Goal: Transaction & Acquisition: Obtain resource

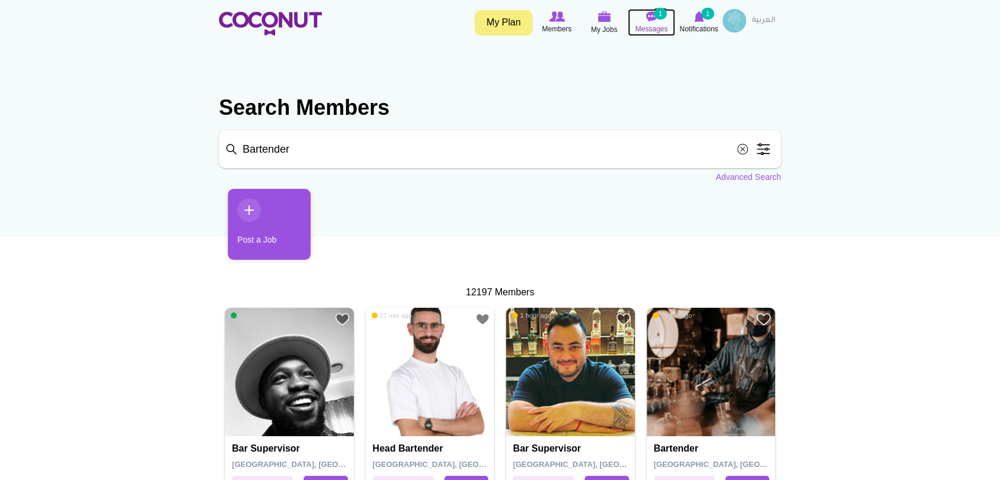
click at [658, 20] on icon at bounding box center [651, 16] width 45 height 13
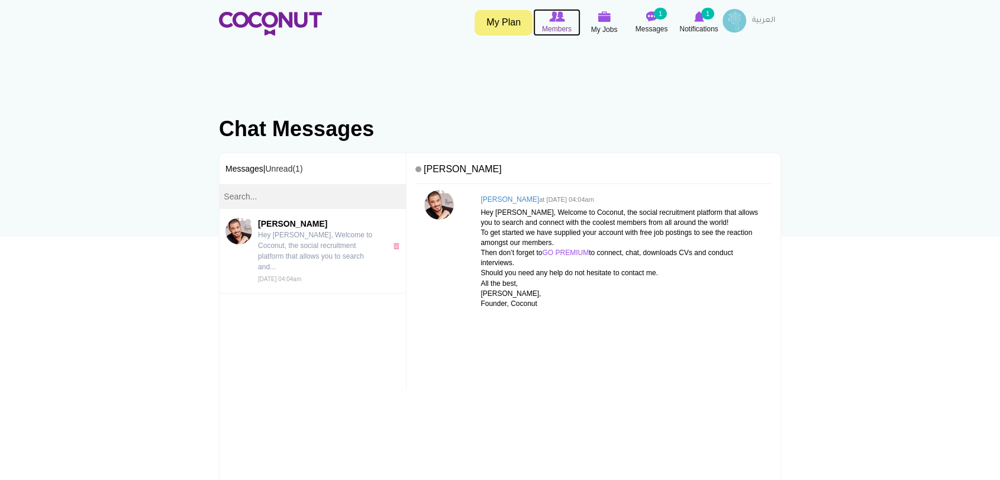
click at [547, 23] on span "Members" at bounding box center [557, 29] width 30 height 12
click at [653, 24] on span "Messages" at bounding box center [652, 29] width 33 height 12
click at [691, 21] on icon at bounding box center [699, 16] width 45 height 13
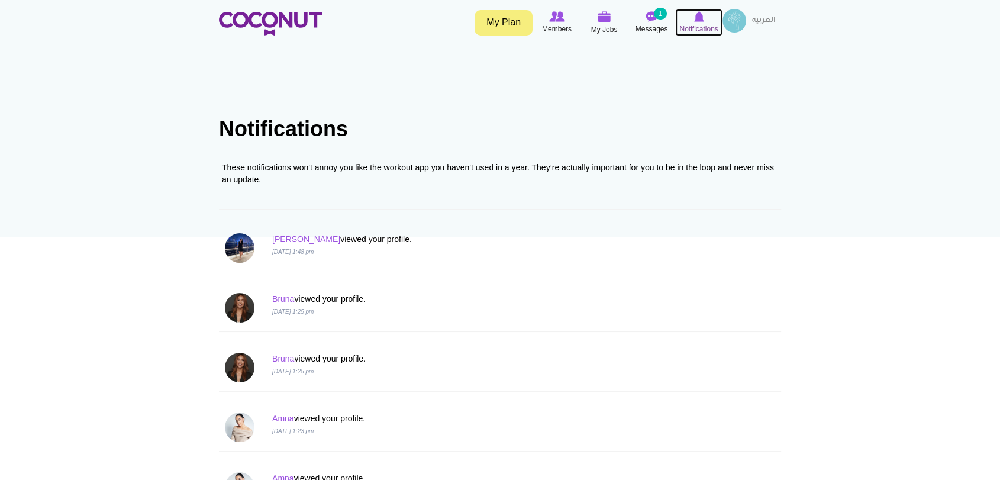
click at [700, 28] on span "Notifications" at bounding box center [698, 29] width 38 height 12
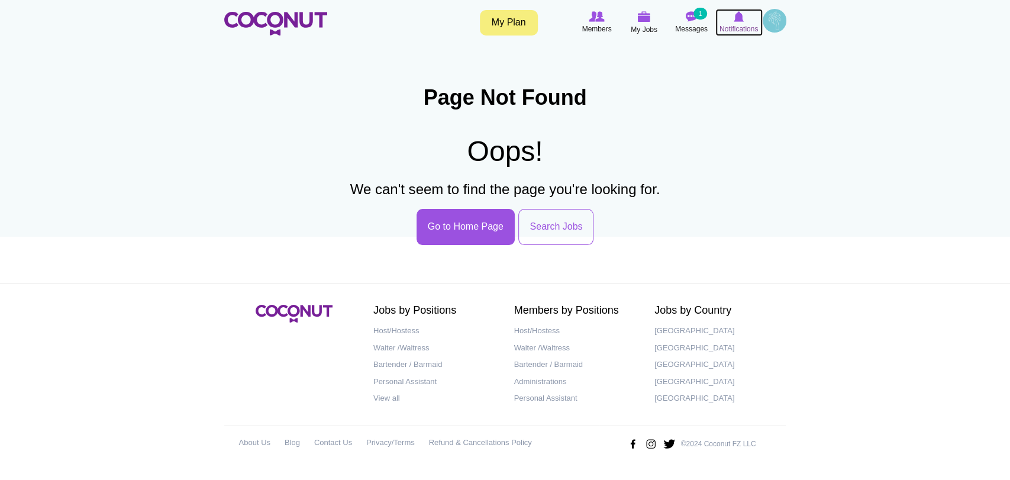
click at [742, 19] on img at bounding box center [739, 16] width 10 height 11
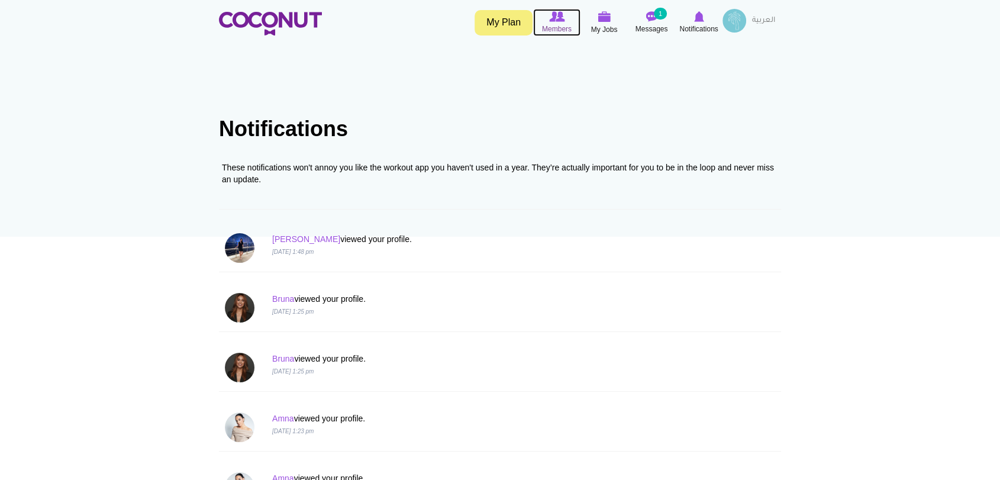
click at [549, 20] on img at bounding box center [556, 16] width 15 height 11
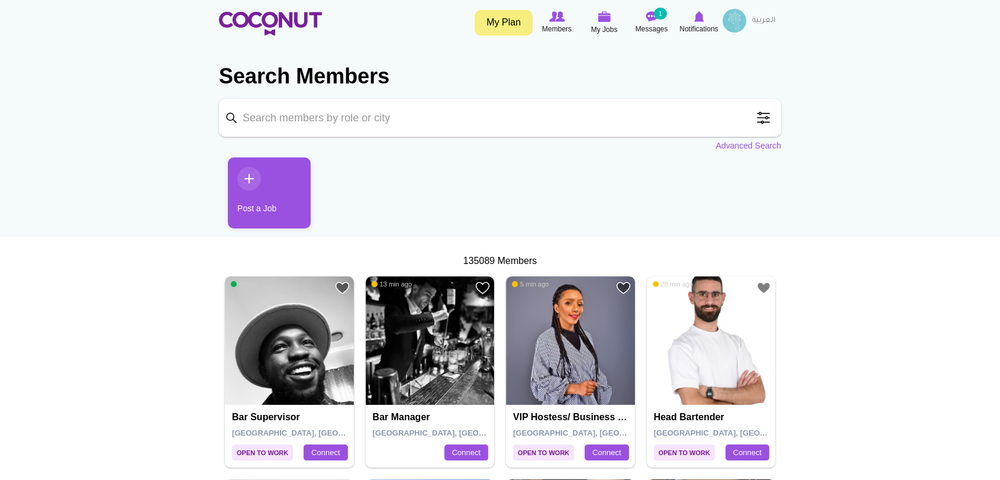
click at [246, 178] on link "Post a Job" at bounding box center [269, 192] width 83 height 71
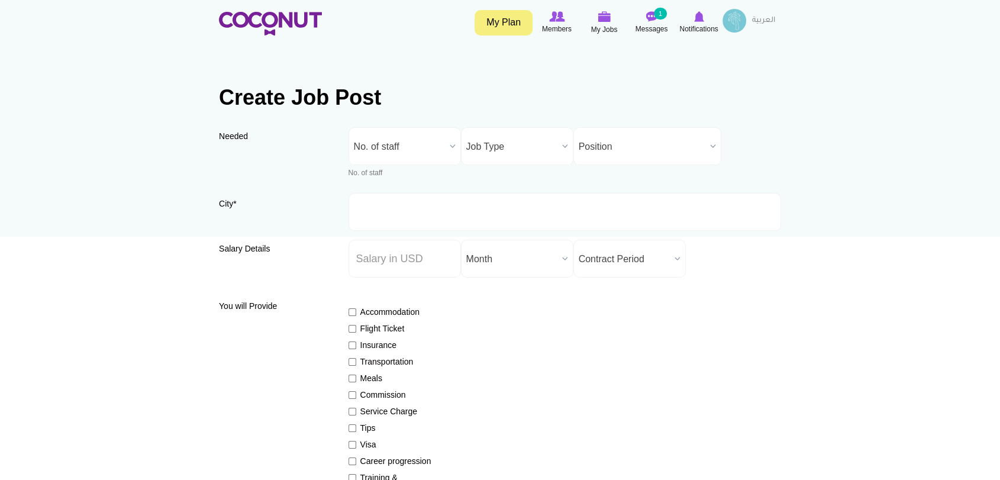
click at [405, 137] on span "No. of staff" at bounding box center [399, 147] width 91 height 38
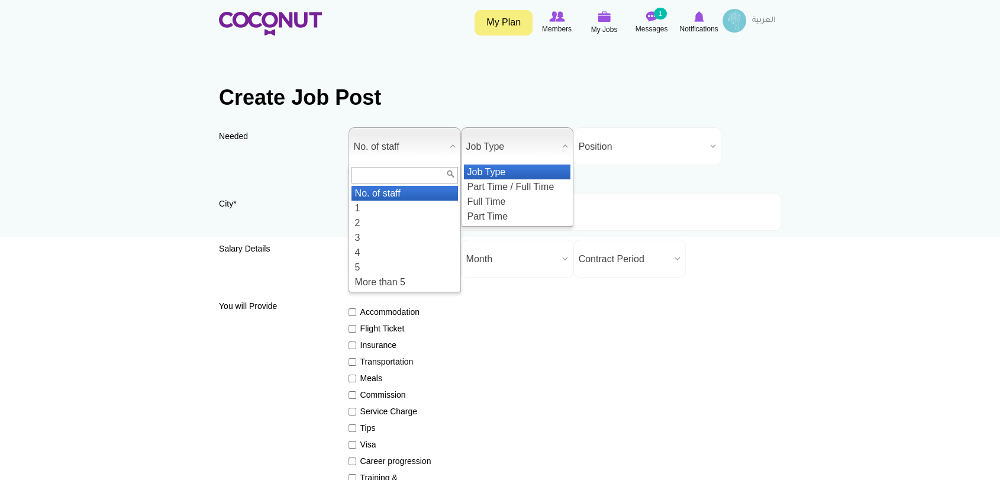
click at [523, 137] on span "Job Type" at bounding box center [511, 147] width 91 height 38
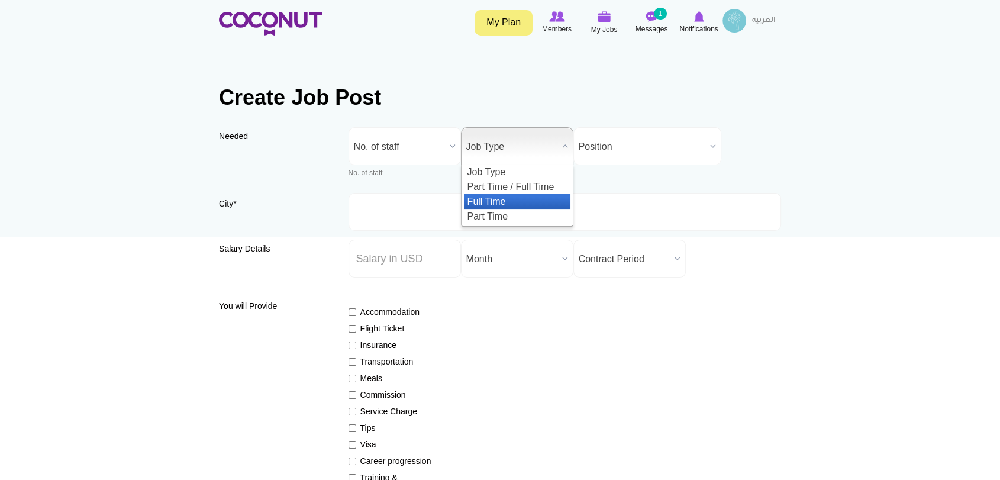
click at [523, 202] on li "Full Time" at bounding box center [517, 201] width 107 height 15
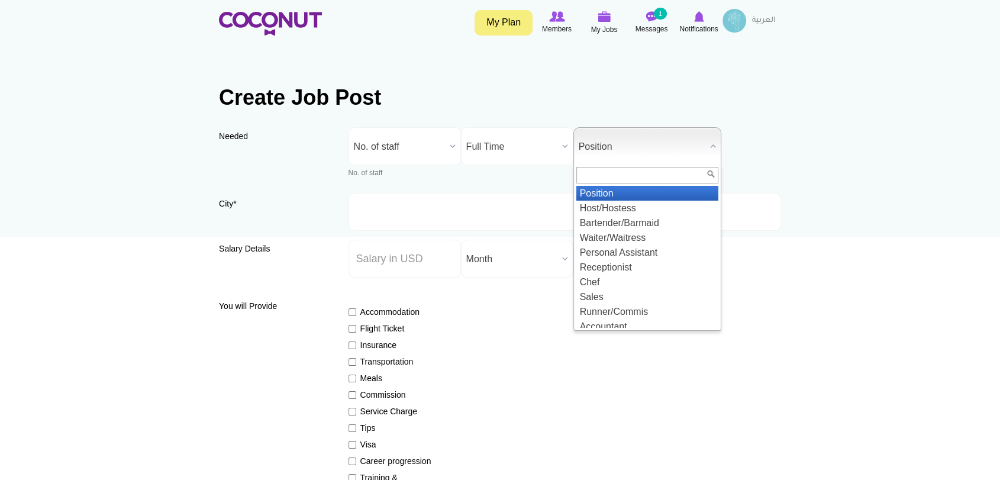
click at [639, 150] on span "Position" at bounding box center [642, 147] width 127 height 38
click at [659, 206] on li "Host/Hostess" at bounding box center [647, 208] width 142 height 15
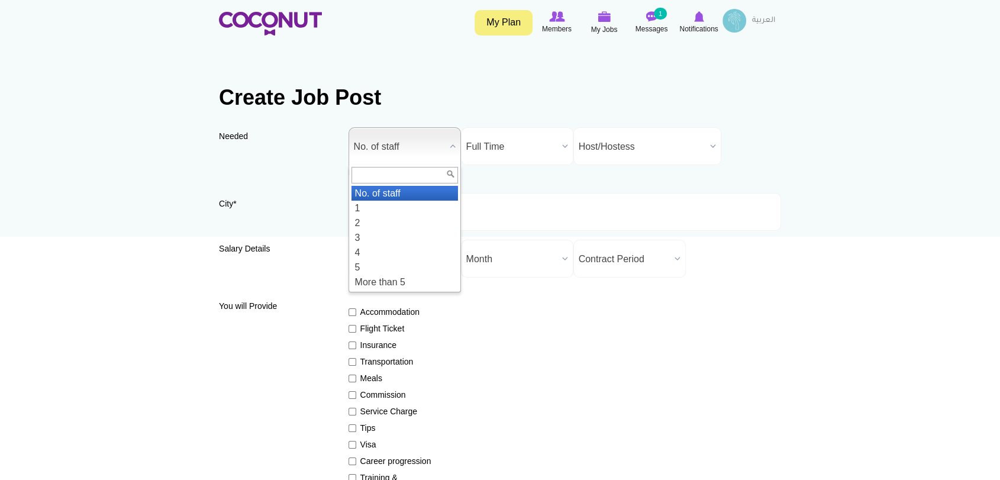
click at [440, 139] on span "No. of staff" at bounding box center [399, 147] width 91 height 38
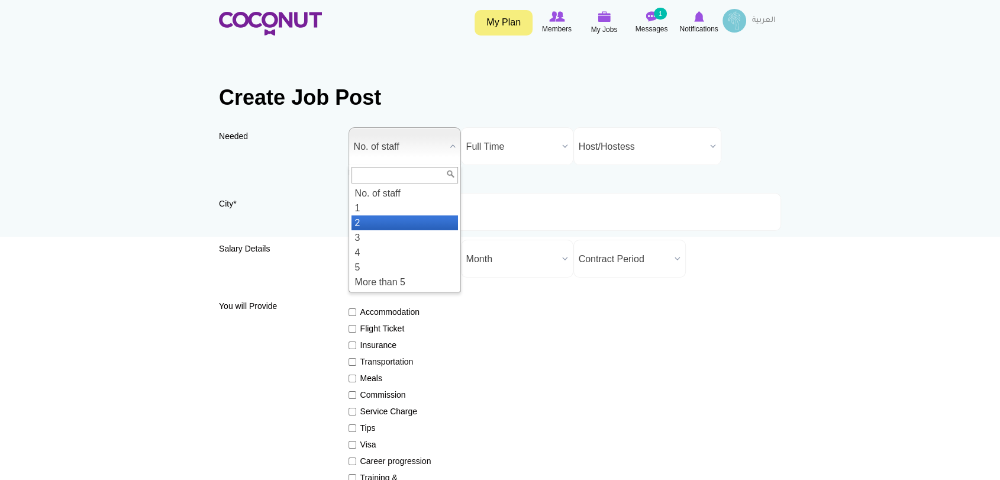
click at [394, 217] on li "2" at bounding box center [405, 222] width 107 height 15
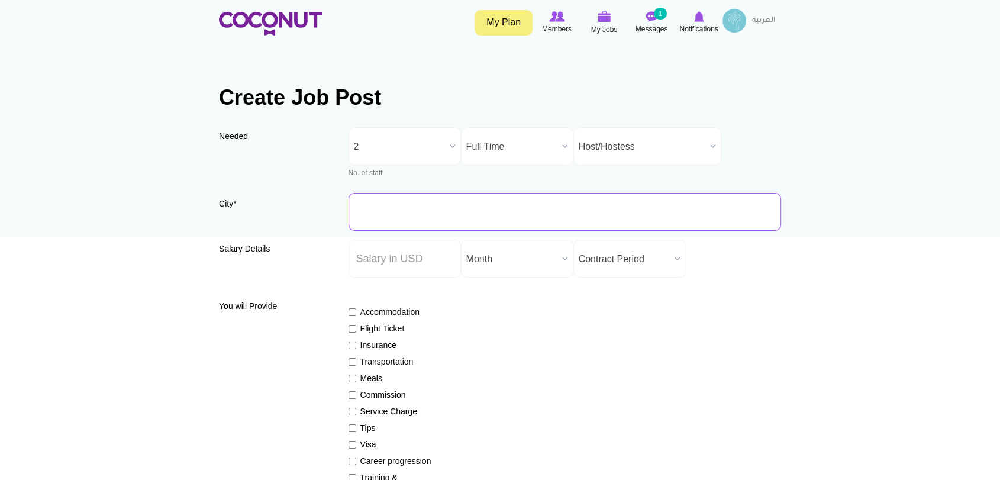
click at [412, 209] on input "City *" at bounding box center [565, 212] width 433 height 38
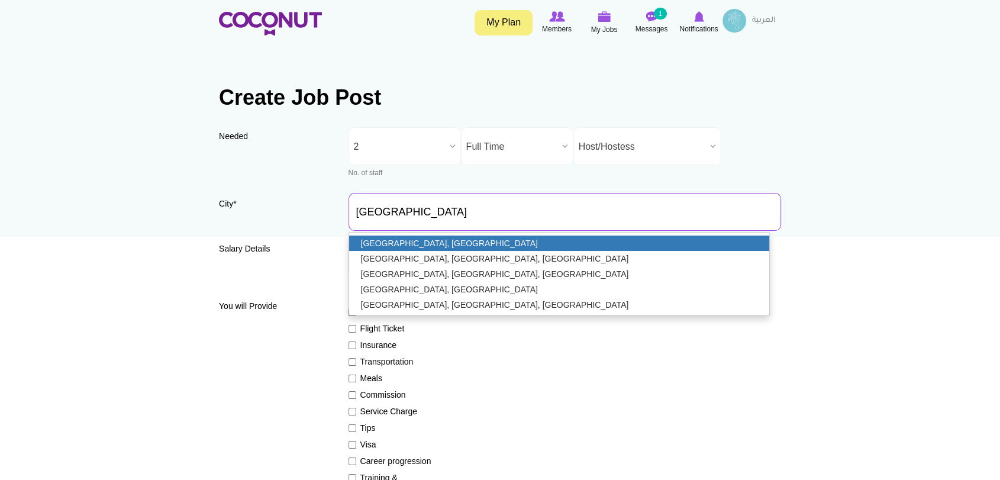
type input "[GEOGRAPHIC_DATA], [GEOGRAPHIC_DATA]"
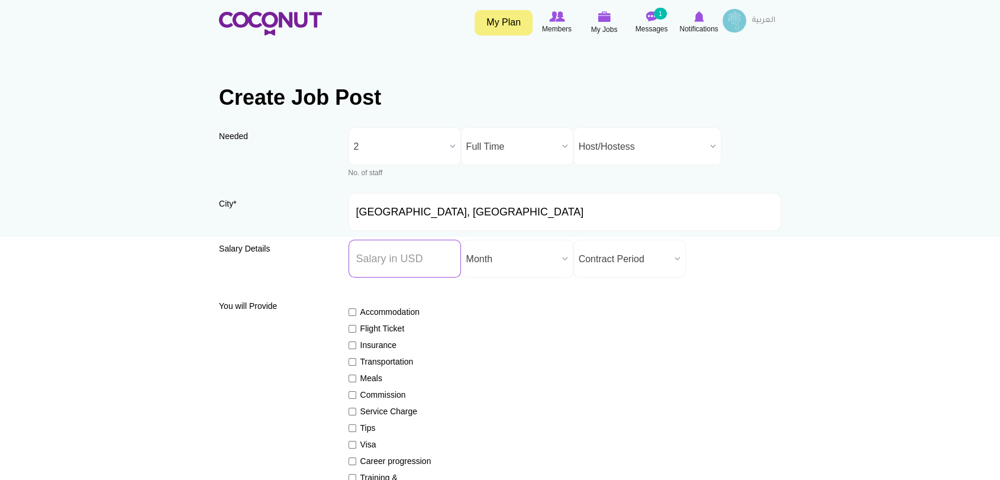
click at [387, 266] on input "Salary ($) *" at bounding box center [405, 259] width 112 height 38
click at [412, 266] on input "Salary ($) *" at bounding box center [405, 259] width 112 height 38
click at [527, 262] on span "Month" at bounding box center [511, 259] width 91 height 38
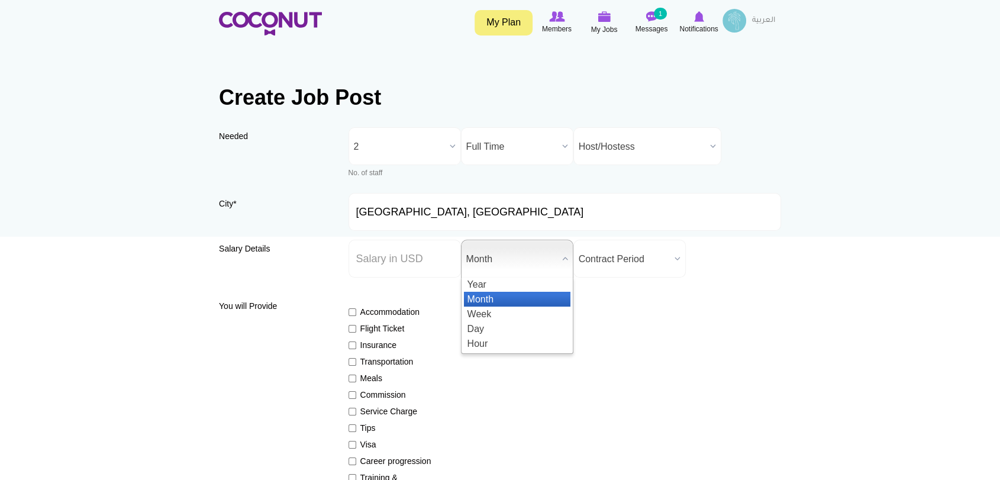
click at [500, 298] on li "Month" at bounding box center [517, 299] width 107 height 15
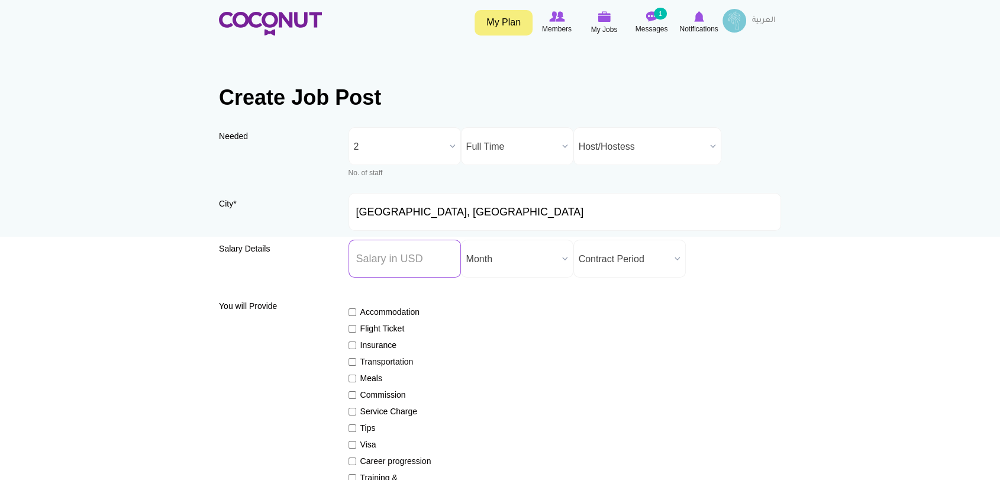
click at [395, 256] on input "Salary ($) *" at bounding box center [405, 259] width 112 height 38
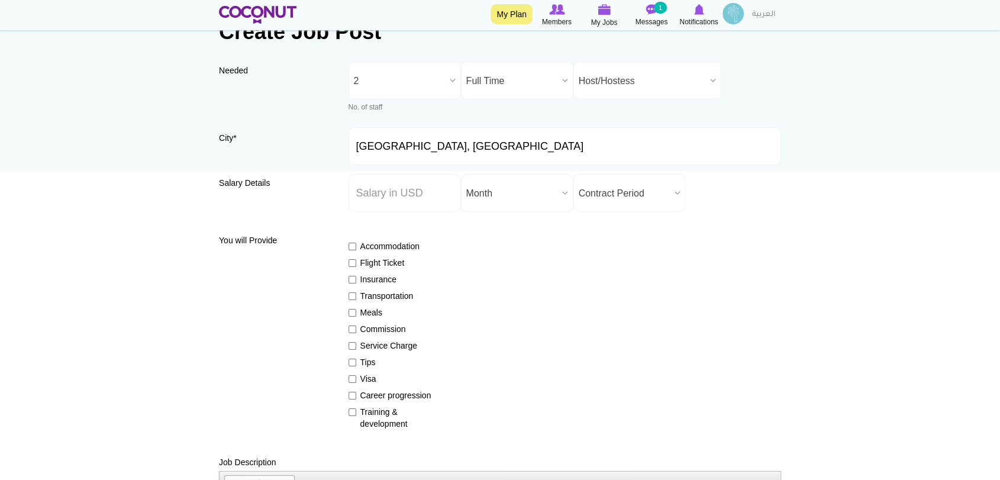
click at [369, 262] on label "Flight Ticket" at bounding box center [392, 263] width 86 height 12
click at [356, 262] on input "Flight Ticket" at bounding box center [353, 263] width 8 height 8
checkbox input "true"
click at [369, 279] on label "Insurance" at bounding box center [392, 279] width 86 height 12
click at [356, 279] on input "Insurance" at bounding box center [353, 280] width 8 height 8
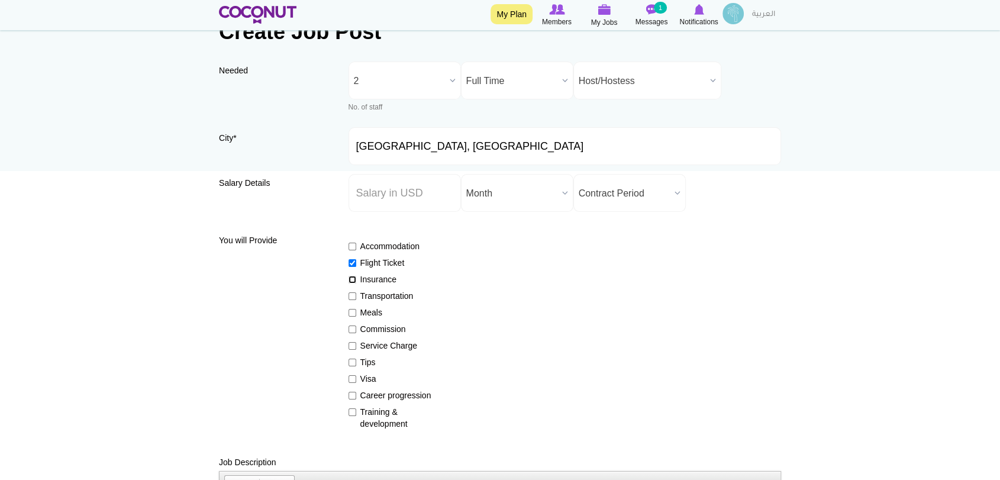
checkbox input "true"
click at [356, 312] on label "Meals" at bounding box center [392, 313] width 86 height 12
click at [356, 312] on input "Meals" at bounding box center [353, 313] width 8 height 8
click at [356, 312] on label "Meals" at bounding box center [392, 313] width 86 height 12
click at [356, 312] on input "Meals" at bounding box center [353, 313] width 8 height 8
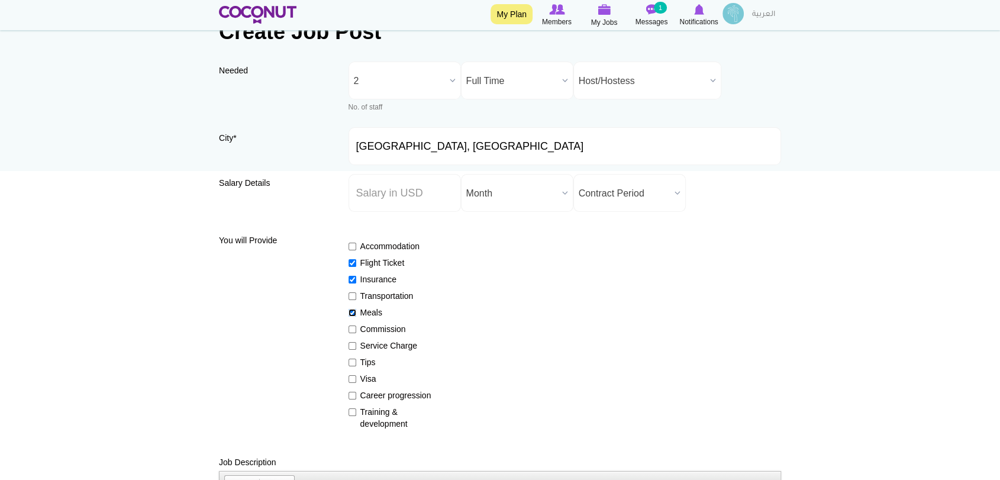
checkbox input "false"
click at [378, 345] on label "Service Charge" at bounding box center [392, 346] width 86 height 12
click at [356, 345] on input "Service Charge" at bounding box center [353, 346] width 8 height 8
checkbox input "true"
click at [365, 362] on label "Tips" at bounding box center [392, 362] width 86 height 12
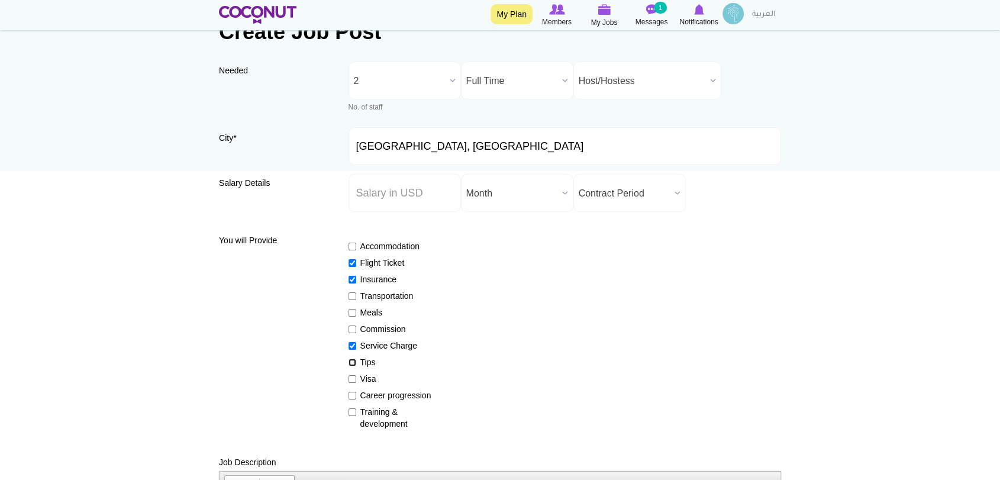
click at [356, 362] on input "Tips" at bounding box center [353, 363] width 8 height 8
checkbox input "true"
click at [367, 381] on label "Visa" at bounding box center [392, 379] width 86 height 12
click at [356, 381] on input "Visa" at bounding box center [353, 379] width 8 height 8
checkbox input "true"
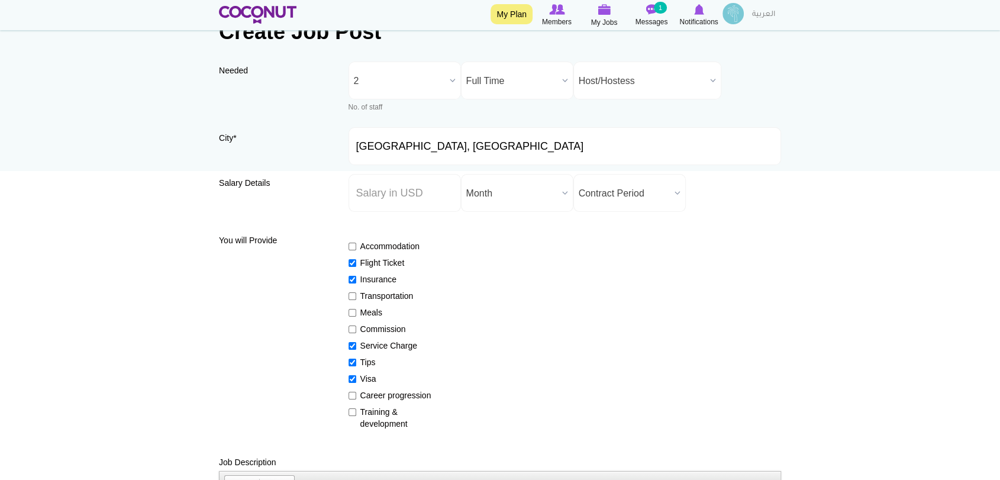
click at [372, 396] on label "Career progression" at bounding box center [392, 395] width 86 height 12
click at [356, 396] on input "Career progression" at bounding box center [353, 396] width 8 height 8
checkbox input "true"
click at [379, 413] on label "Training & development" at bounding box center [392, 418] width 86 height 24
click at [356, 413] on input "Training & development" at bounding box center [353, 412] width 8 height 8
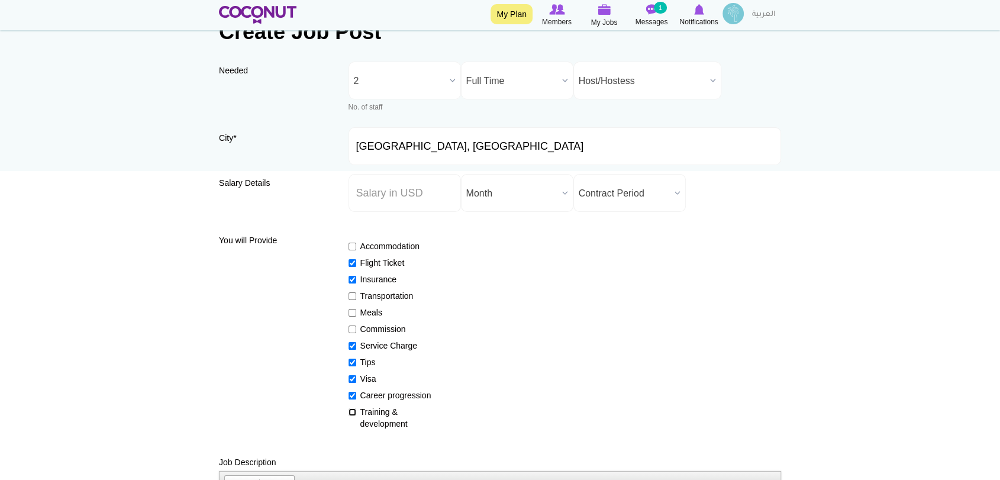
checkbox input "true"
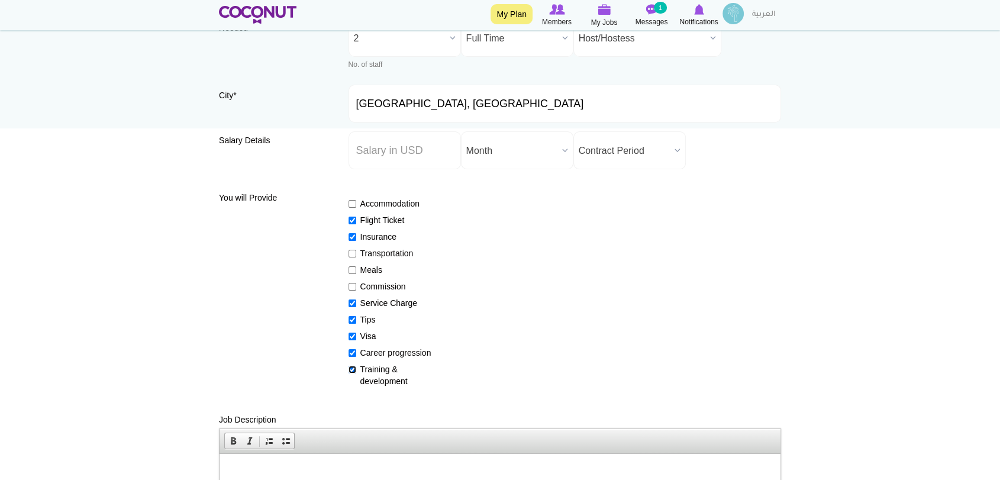
scroll to position [131, 0]
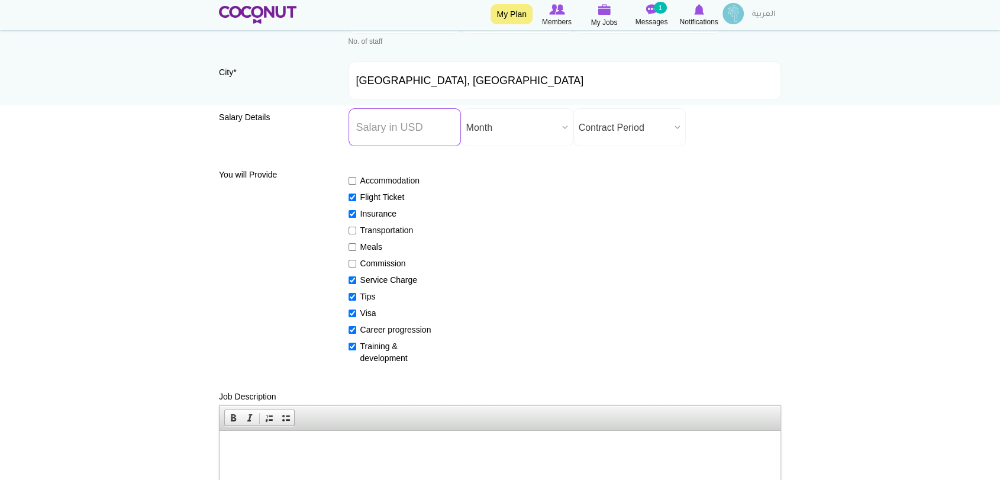
click at [394, 124] on input "Salary ($) *" at bounding box center [405, 127] width 112 height 38
type input "AED"
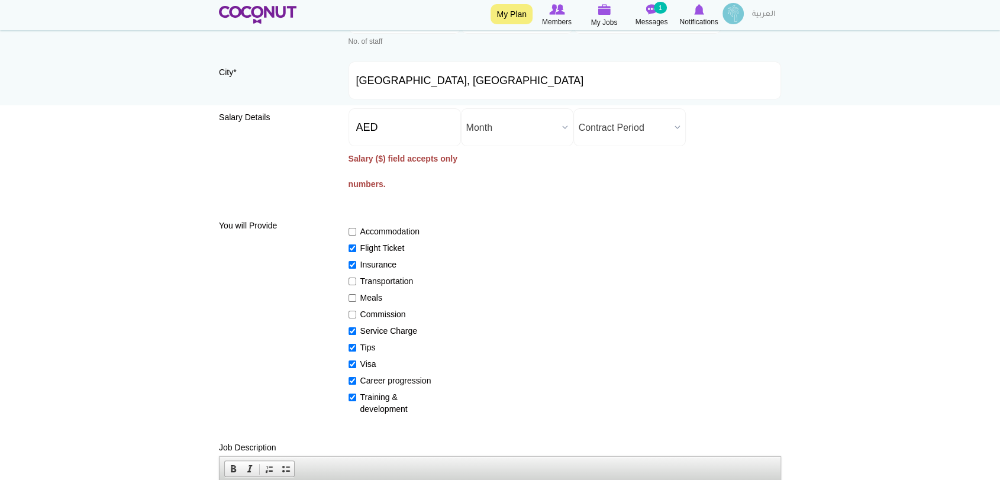
drag, startPoint x: 415, startPoint y: 127, endPoint x: 314, endPoint y: 129, distance: 101.8
click at [314, 129] on div "Salary Details Salary ($) * AED Salary ($) field accepts only numbers. Salary P…" at bounding box center [500, 157] width 562 height 98
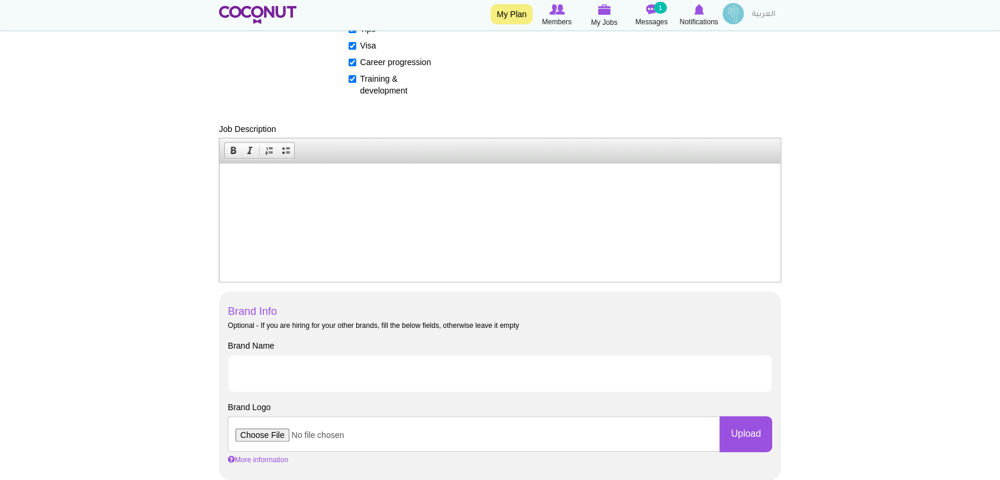
scroll to position [460, 0]
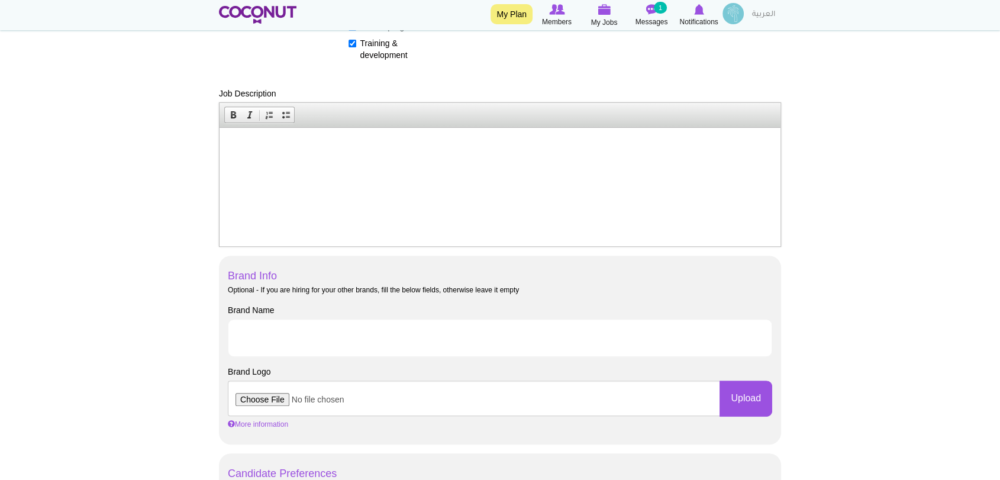
click at [377, 136] on html at bounding box center [500, 145] width 561 height 36
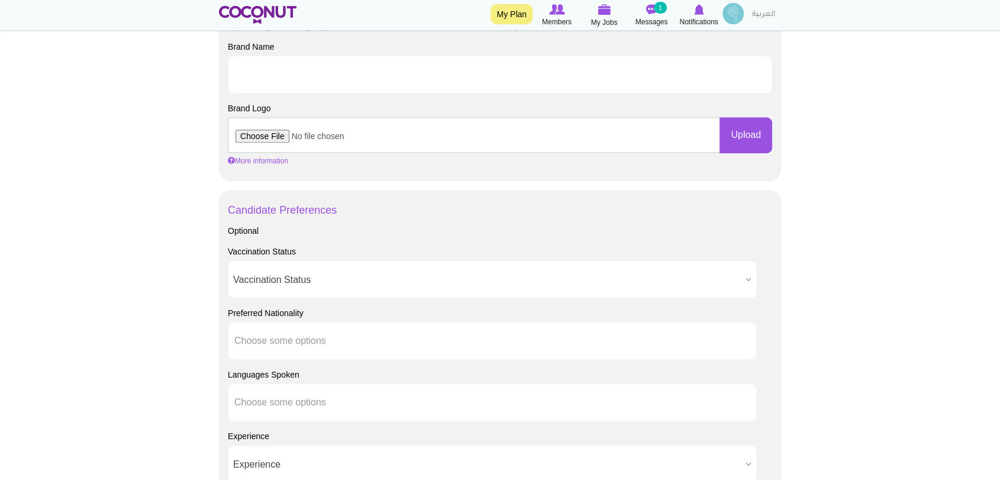
scroll to position [592, 0]
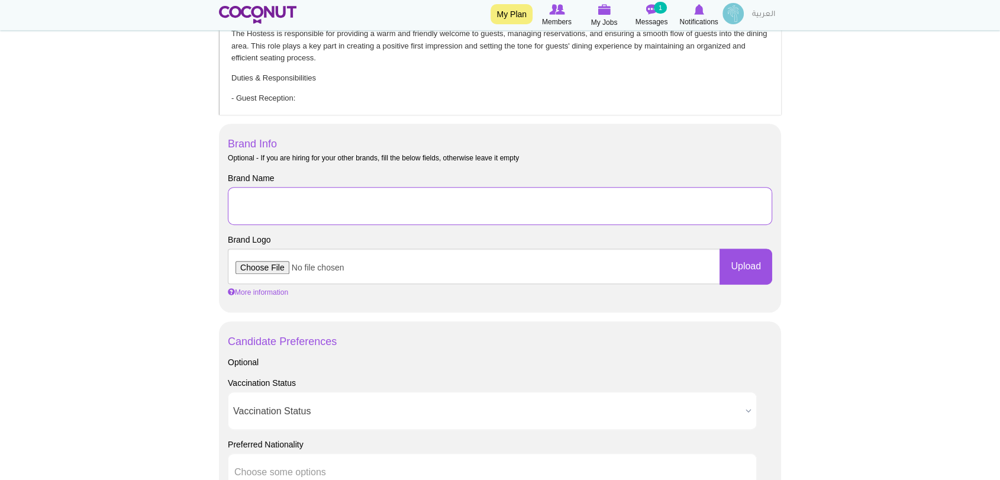
click at [414, 202] on input "Brand Name" at bounding box center [500, 206] width 545 height 38
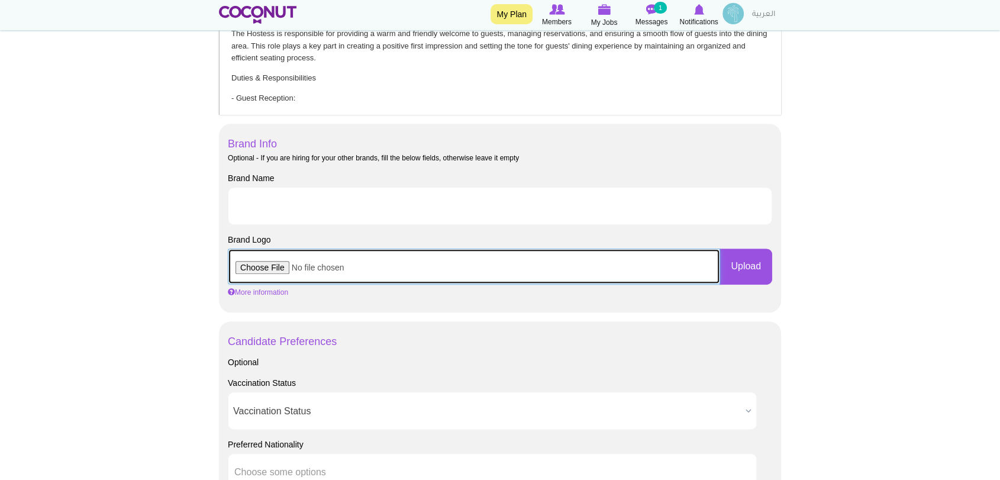
click at [257, 266] on input "file" at bounding box center [474, 267] width 492 height 36
click at [261, 266] on input "file" at bounding box center [474, 267] width 492 height 36
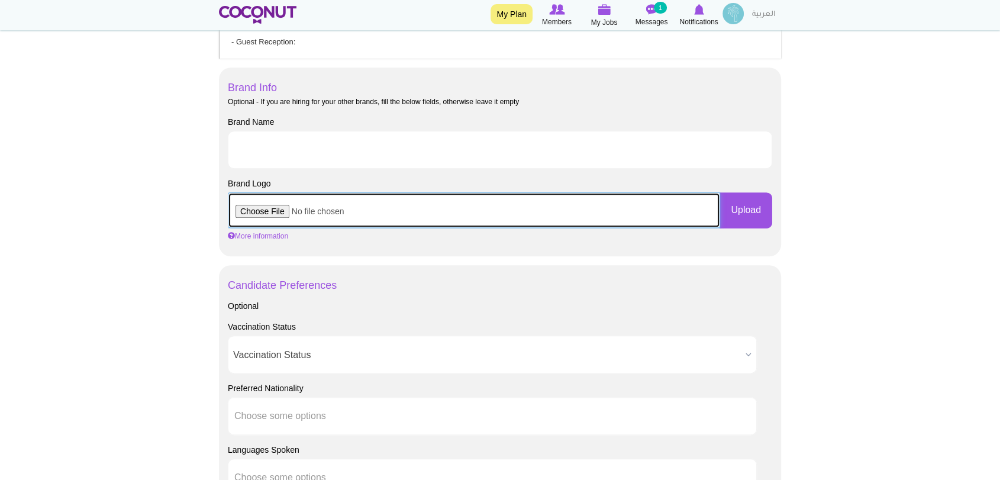
scroll to position [658, 0]
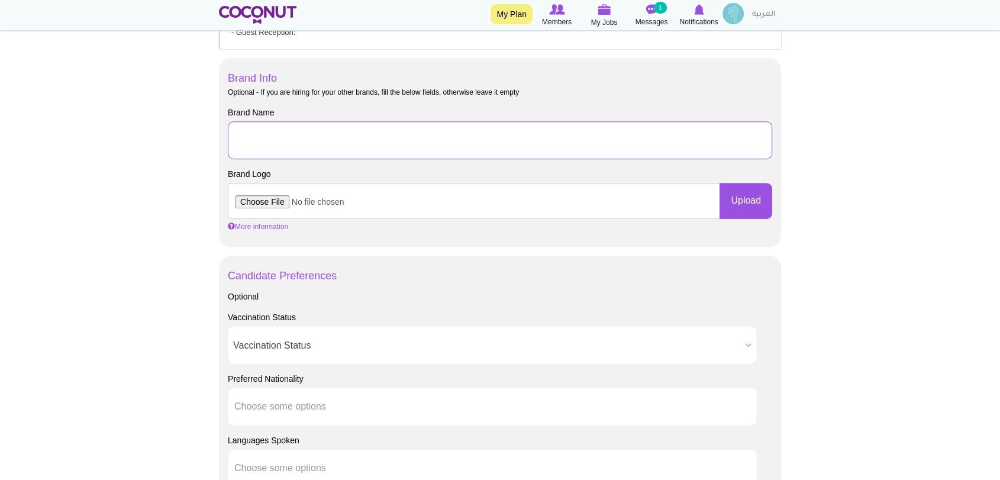
click at [429, 138] on input "Brand Name" at bounding box center [500, 140] width 545 height 38
type input "The Guild"
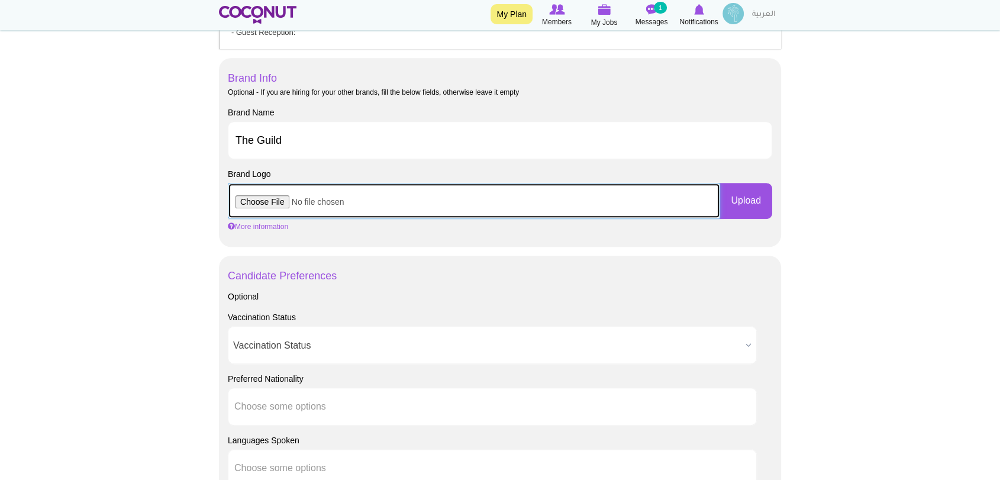
click at [422, 200] on input "file" at bounding box center [474, 201] width 492 height 36
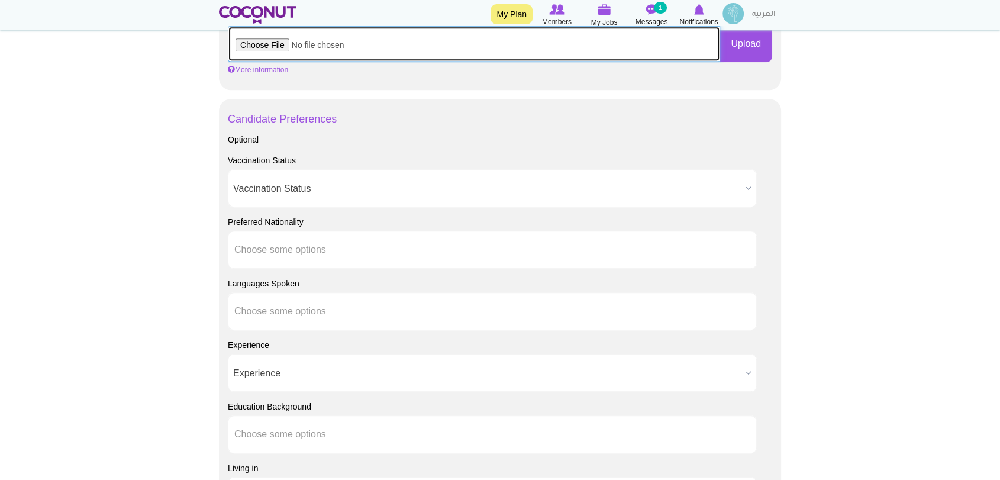
scroll to position [855, 0]
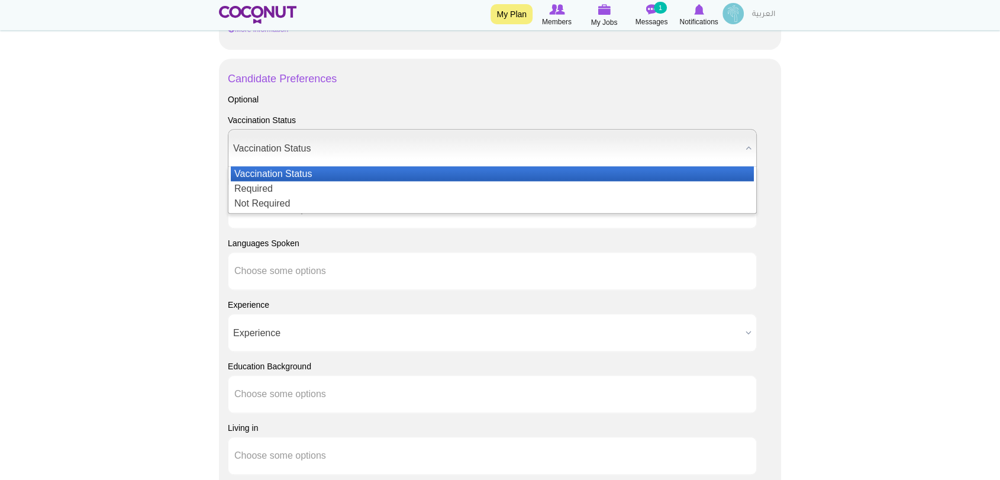
click at [393, 146] on span "Vaccination Status" at bounding box center [487, 149] width 508 height 38
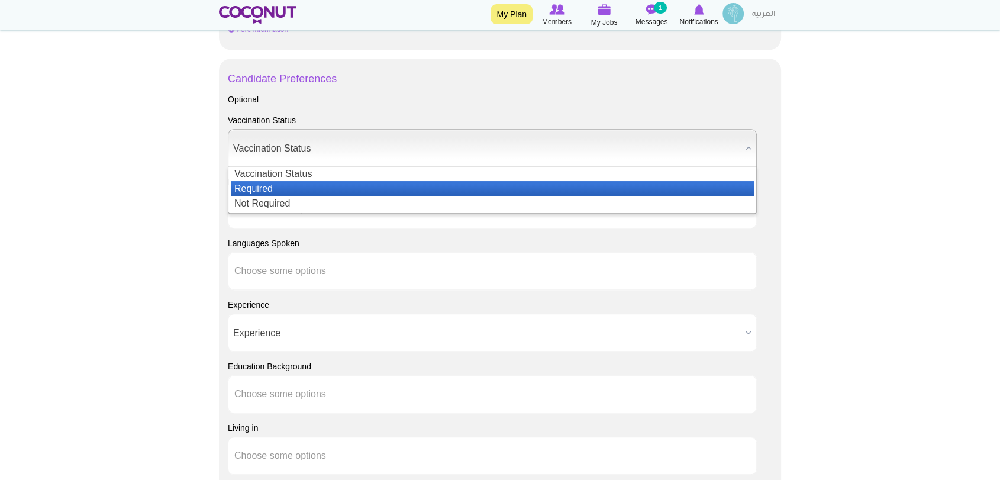
click at [404, 186] on li "Required" at bounding box center [492, 188] width 523 height 15
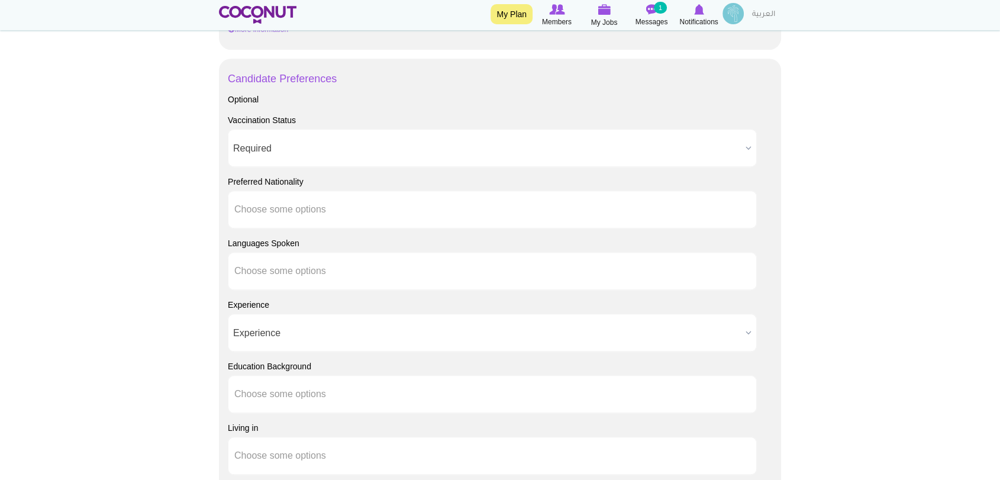
click at [368, 146] on span "Required" at bounding box center [487, 149] width 508 height 38
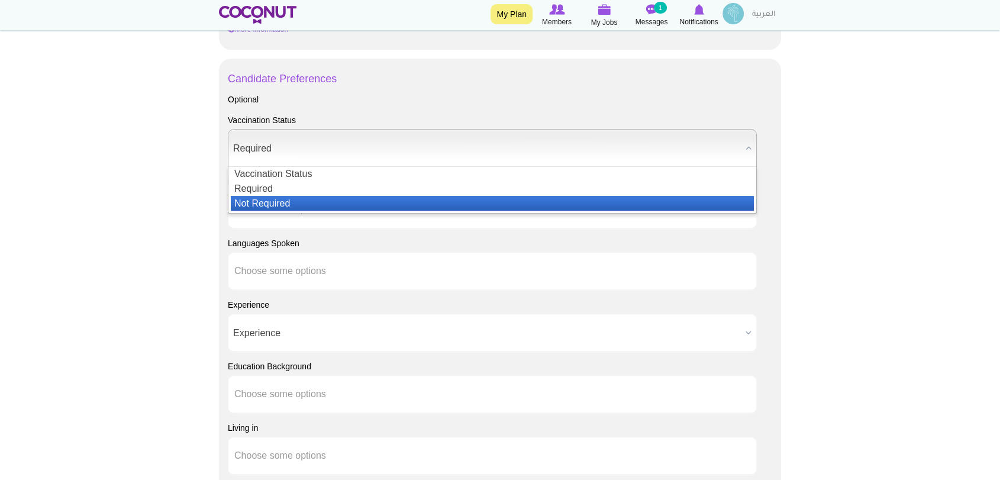
click at [369, 202] on li "Not Required" at bounding box center [492, 203] width 523 height 15
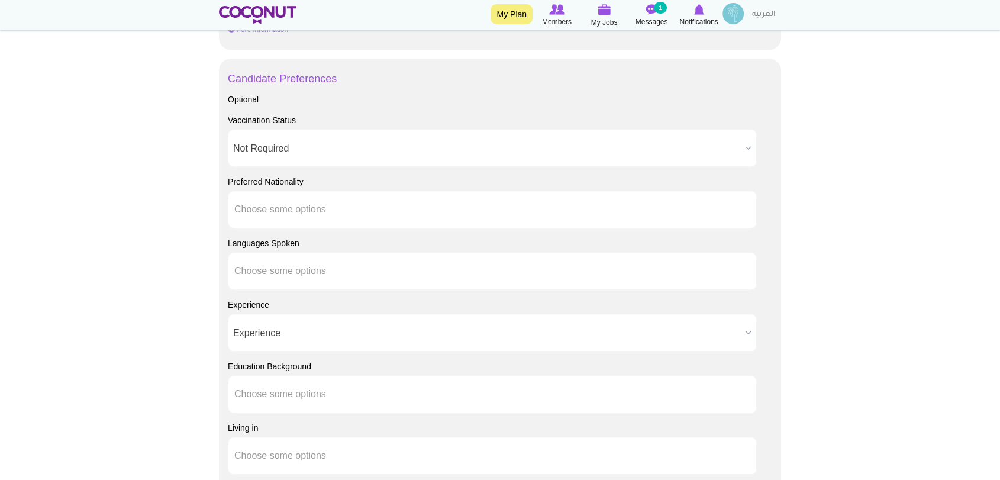
click at [368, 149] on span "Not Required" at bounding box center [487, 149] width 508 height 38
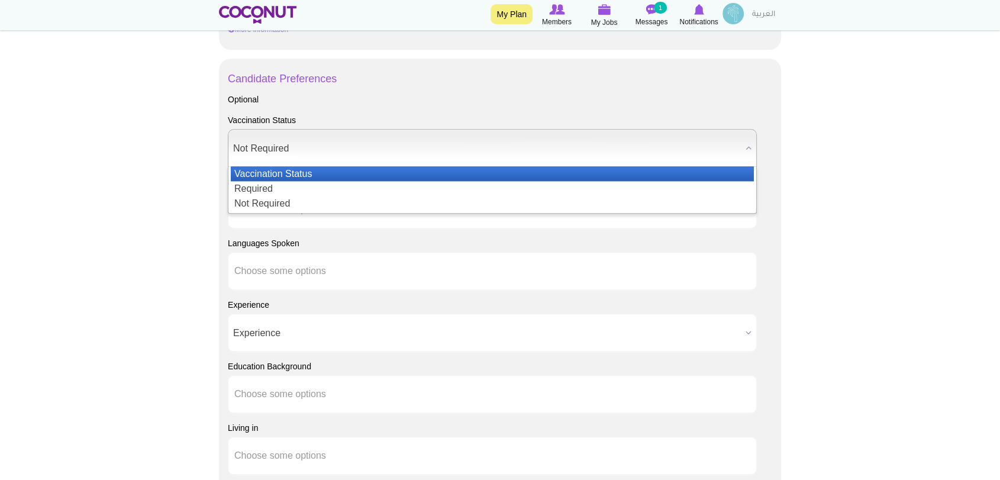
click at [367, 168] on li "Vaccination Status" at bounding box center [492, 173] width 523 height 15
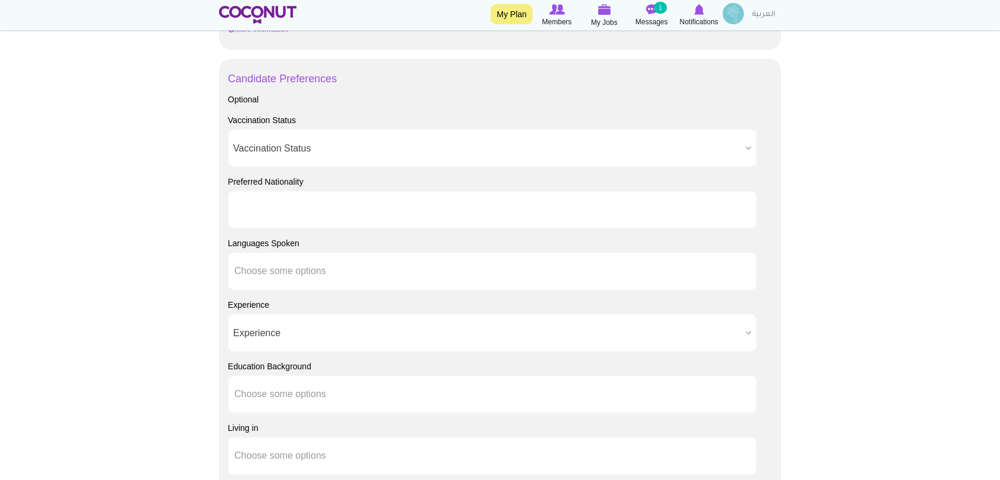
click at [357, 203] on ul at bounding box center [492, 210] width 529 height 38
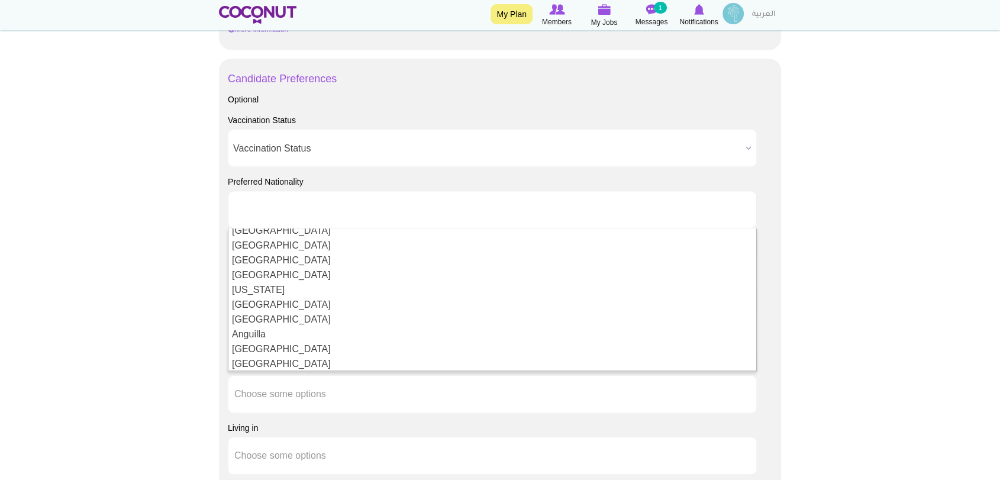
click at [267, 211] on input "text" at bounding box center [287, 209] width 107 height 11
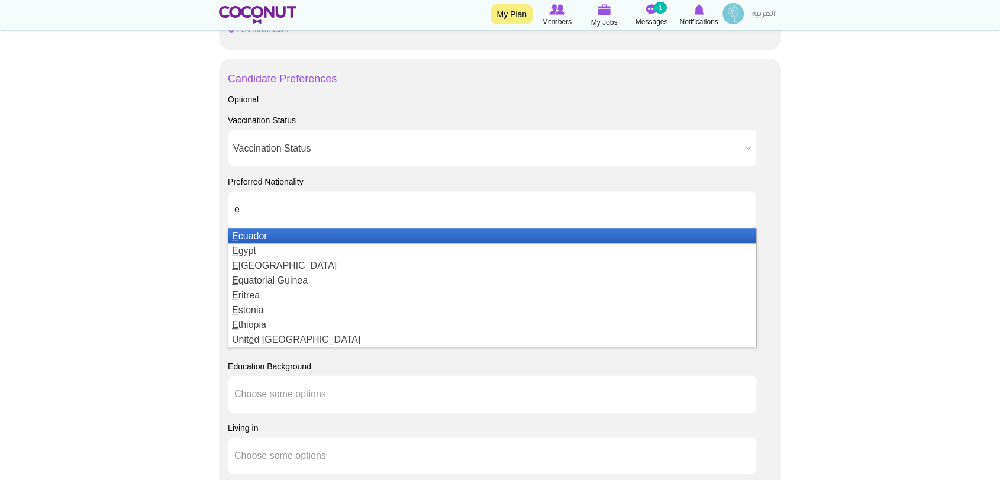
scroll to position [0, 0]
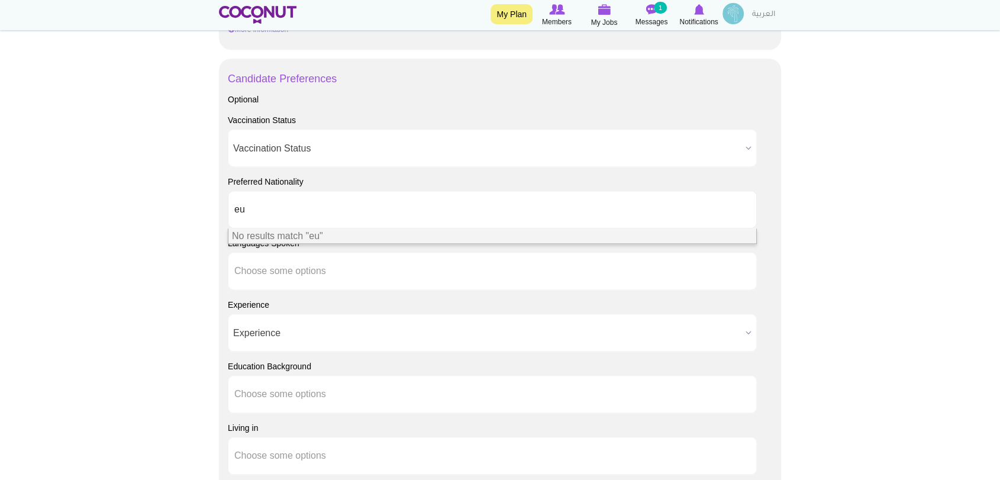
type input "e"
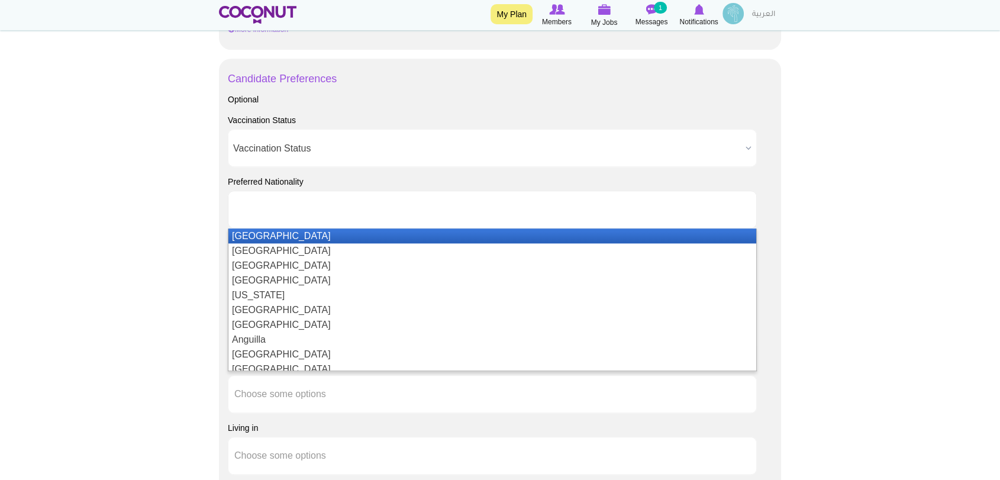
type input "E"
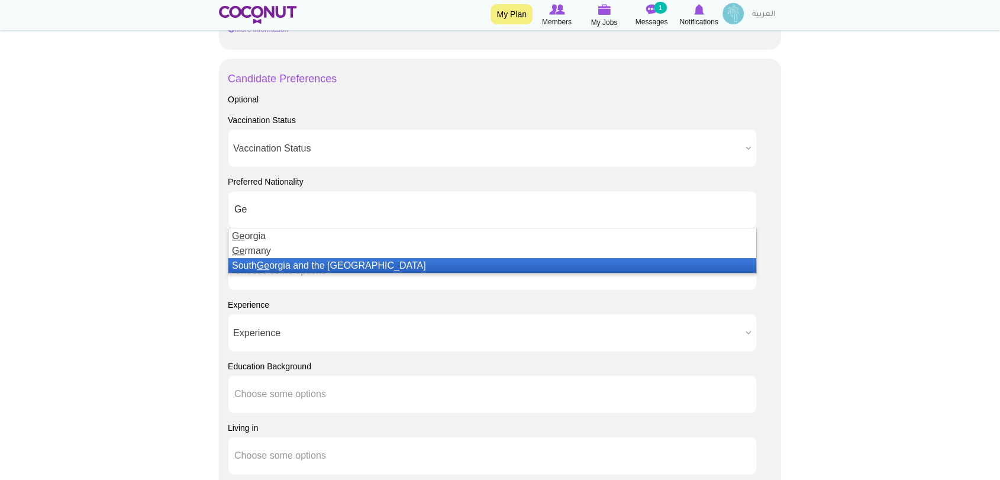
type input "G"
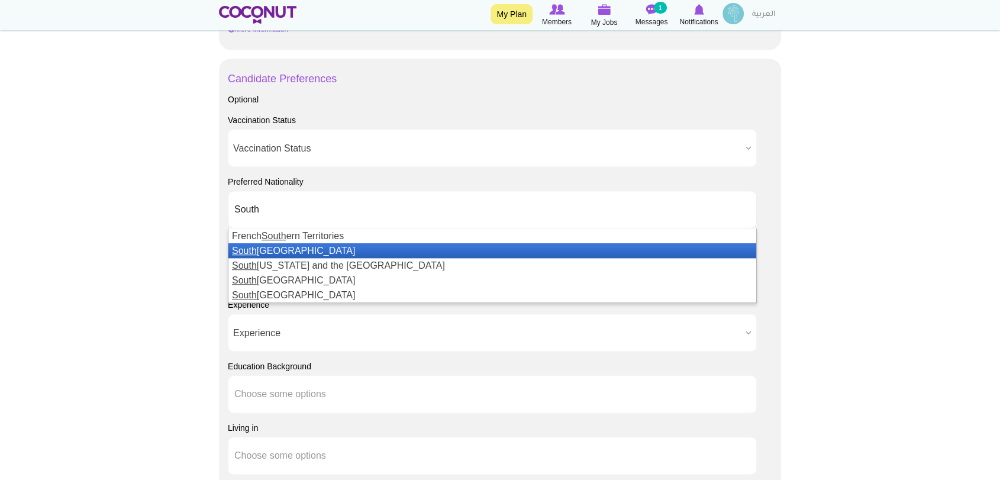
type input "South"
click at [308, 248] on li "South Africa" at bounding box center [492, 250] width 528 height 15
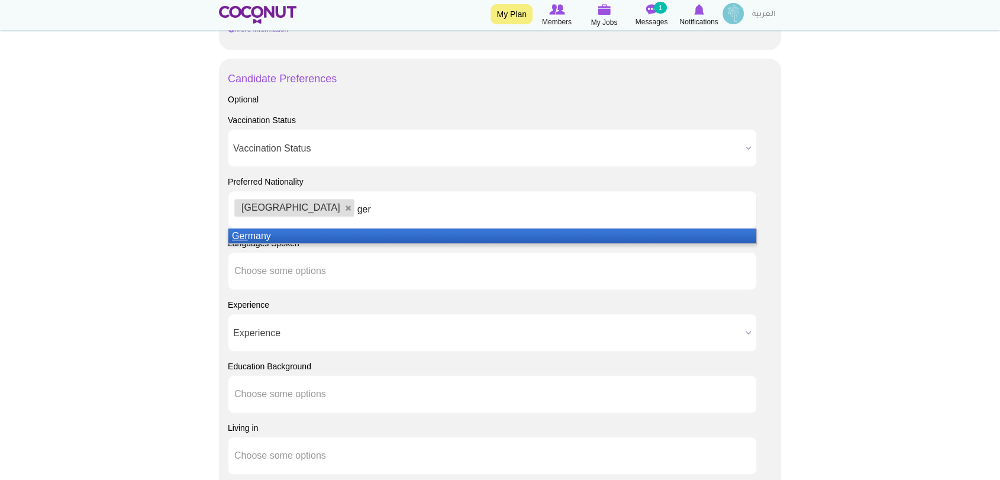
type input "ger"
click at [343, 231] on li "Ger many" at bounding box center [492, 235] width 528 height 15
type input "american"
click at [343, 231] on li "American Samoa" at bounding box center [492, 235] width 528 height 15
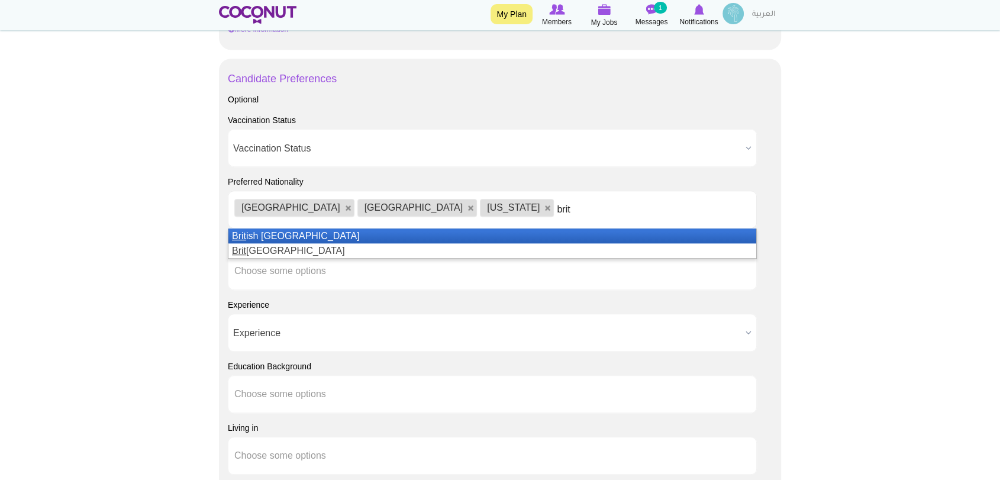
type input "brit"
click at [364, 236] on li "Brit ish Indian Ocean Territory" at bounding box center [492, 235] width 528 height 15
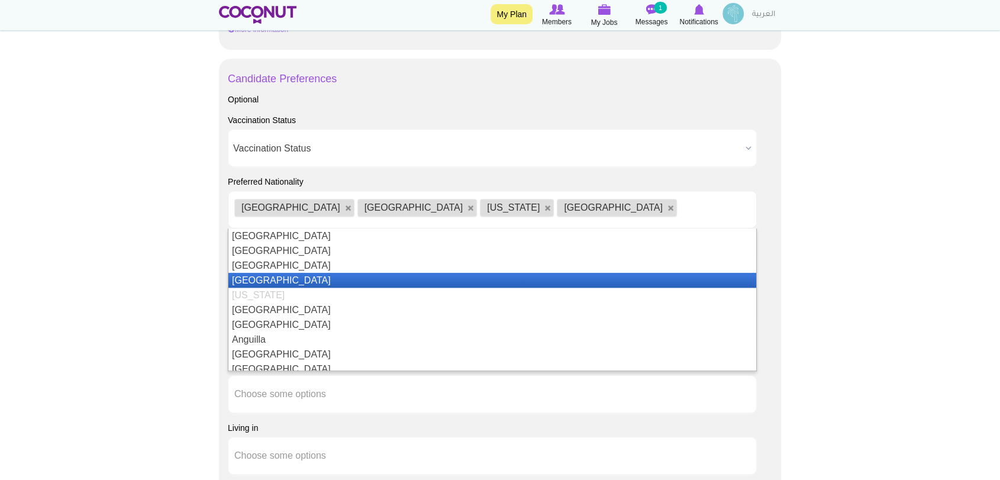
click at [346, 274] on li "Algeria" at bounding box center [492, 280] width 528 height 15
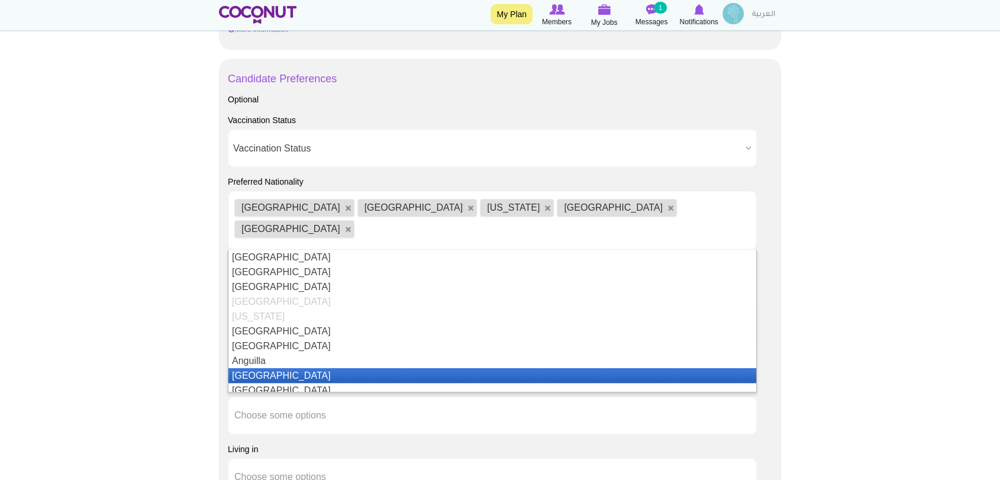
scroll to position [66, 0]
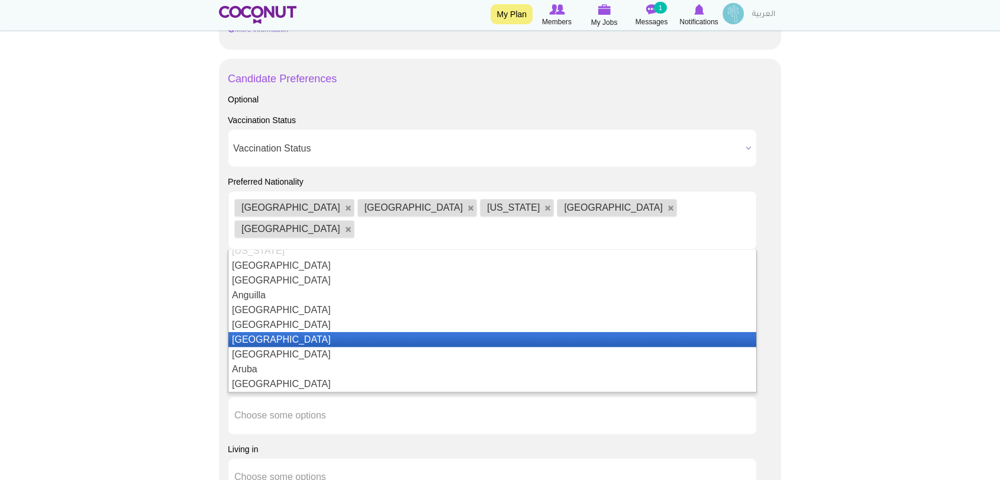
click at [346, 332] on li "[GEOGRAPHIC_DATA]" at bounding box center [492, 339] width 528 height 15
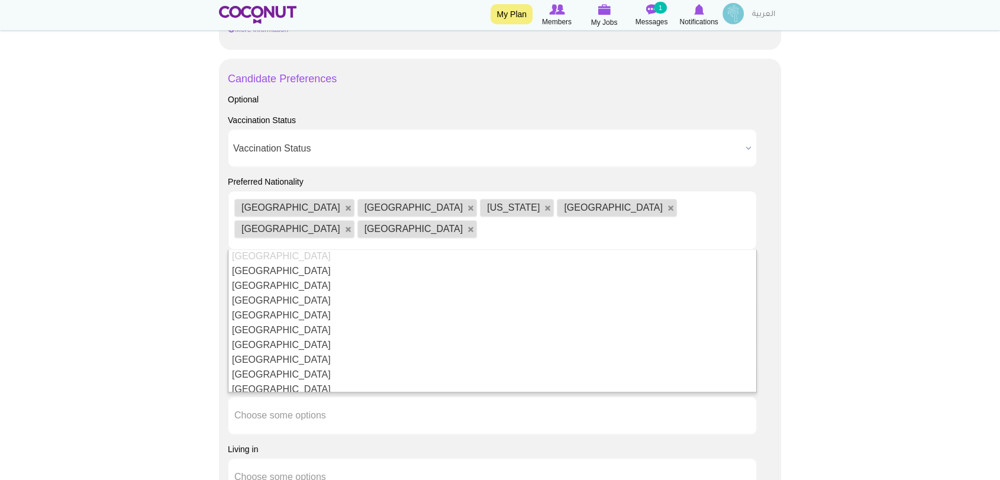
scroll to position [526, 0]
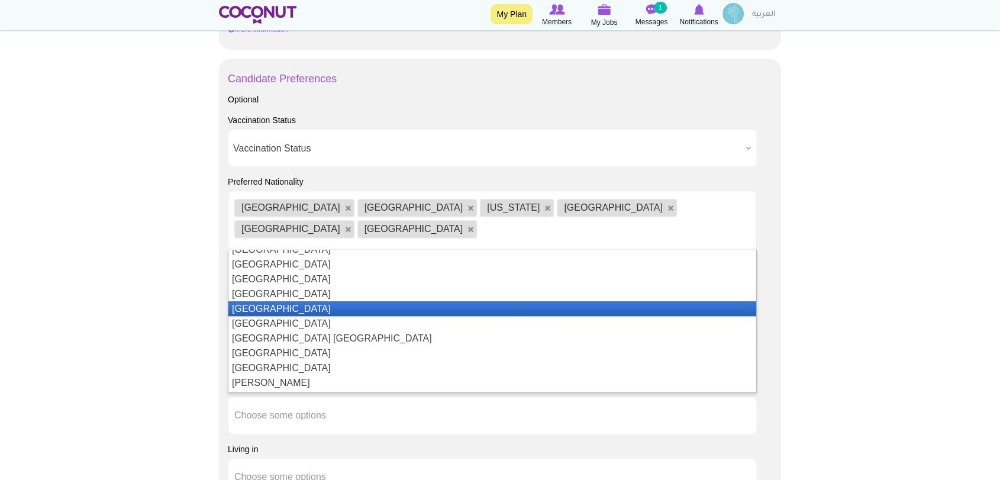
click at [312, 301] on li "Canada" at bounding box center [492, 308] width 528 height 15
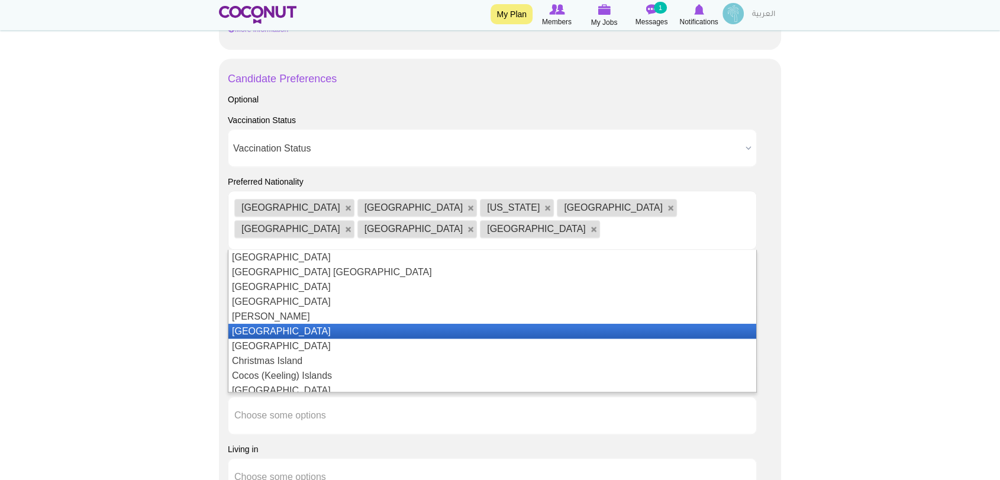
scroll to position [658, 0]
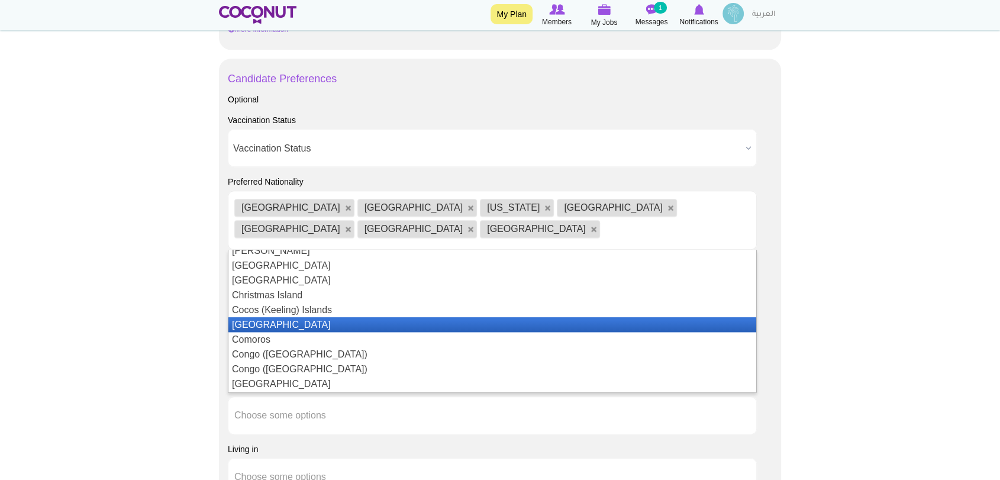
click at [361, 320] on li "Colombia" at bounding box center [492, 324] width 528 height 15
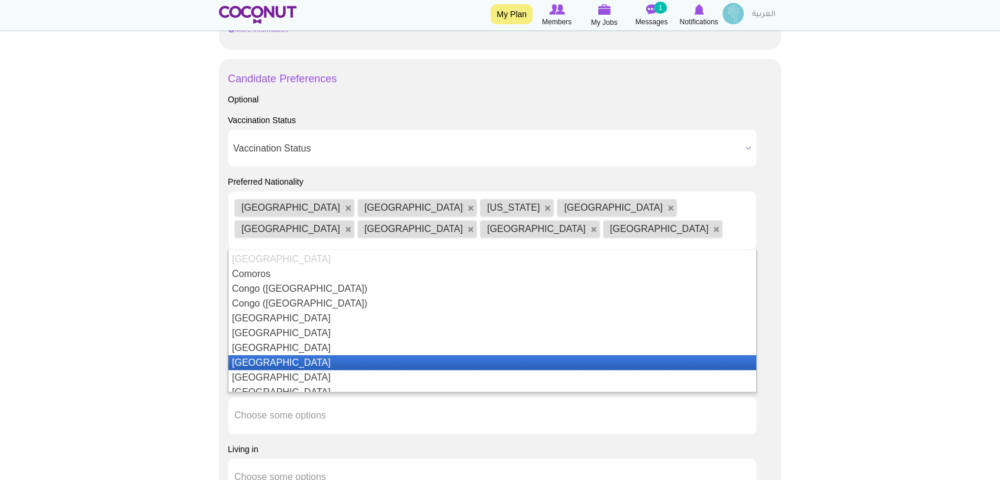
scroll to position [855, 0]
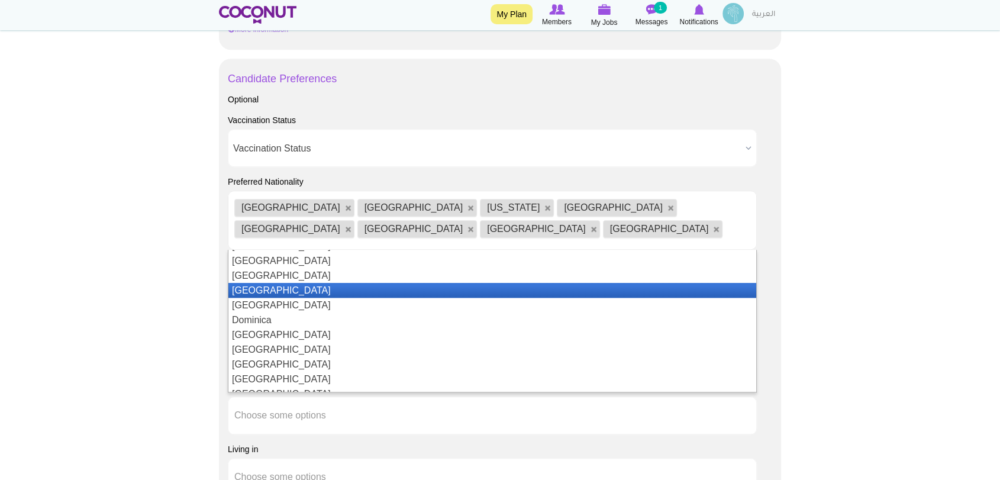
click at [348, 290] on li "Denmark" at bounding box center [492, 290] width 528 height 15
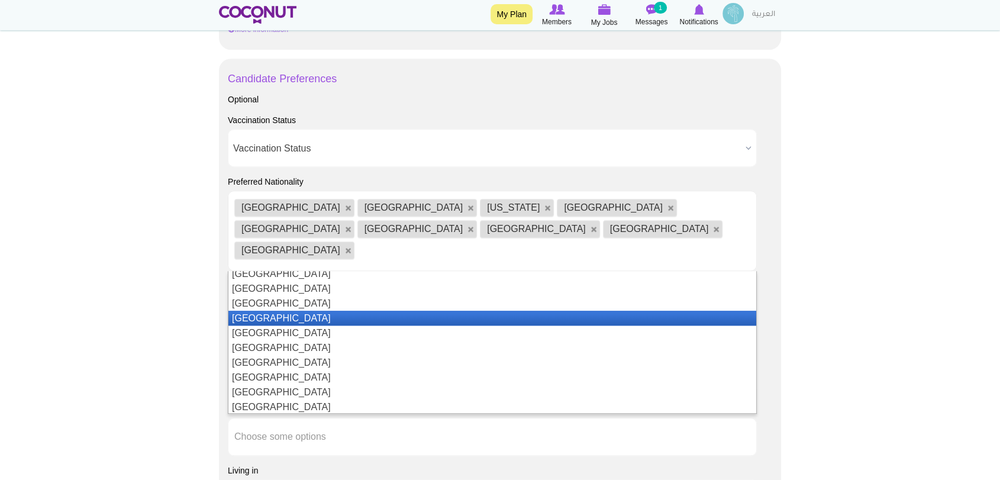
scroll to position [131, 0]
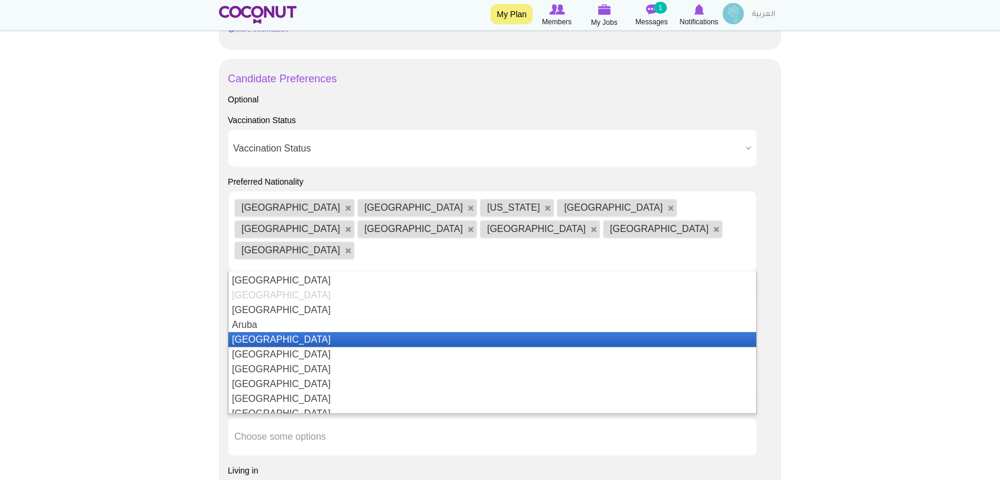
click at [361, 332] on li "Australia" at bounding box center [492, 339] width 528 height 15
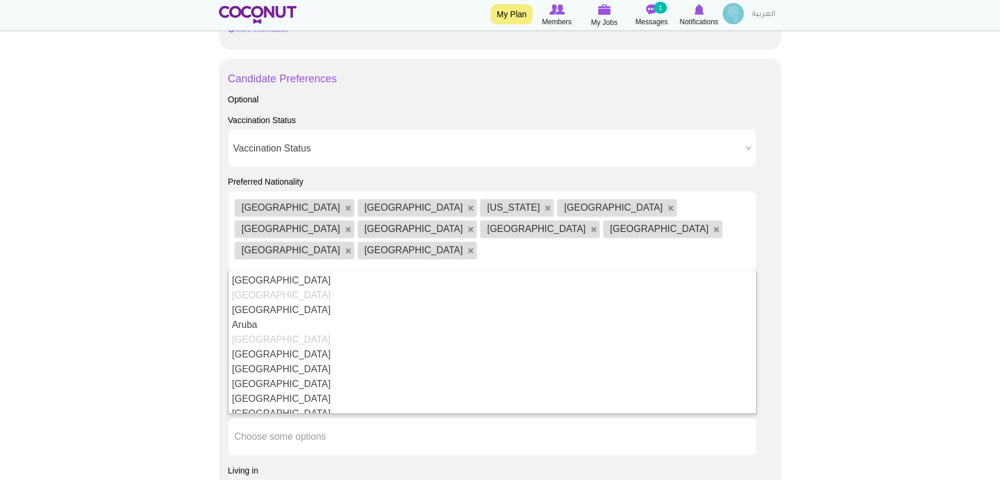
click at [335, 332] on li "Australia" at bounding box center [492, 339] width 528 height 15
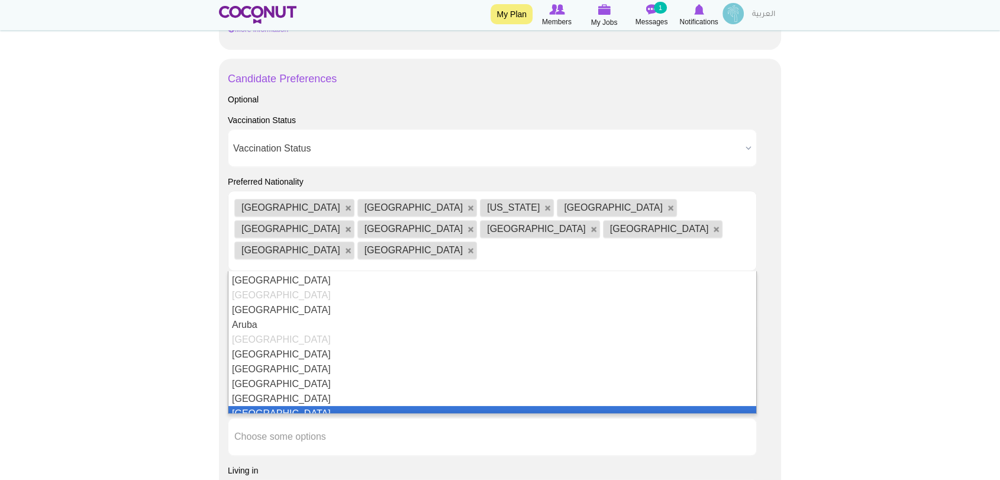
scroll to position [263, 0]
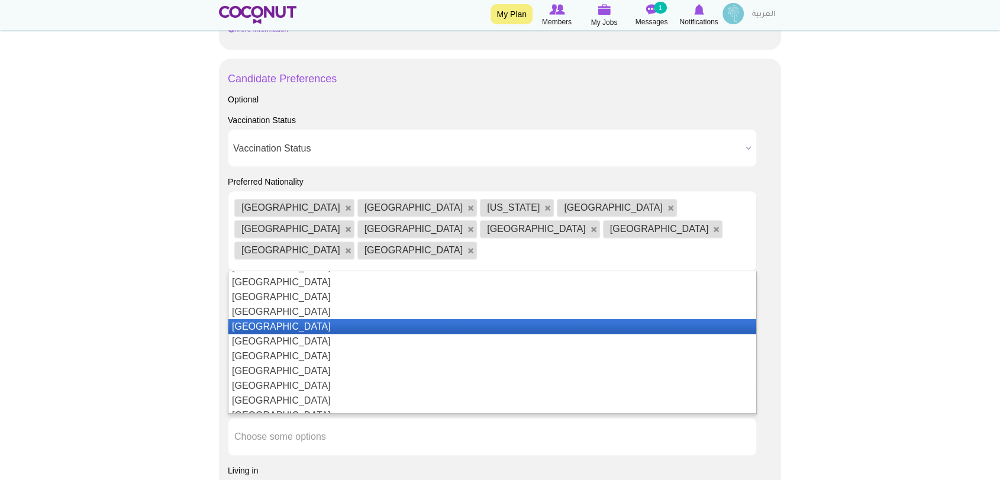
click at [336, 319] on li "Belgium" at bounding box center [492, 326] width 528 height 15
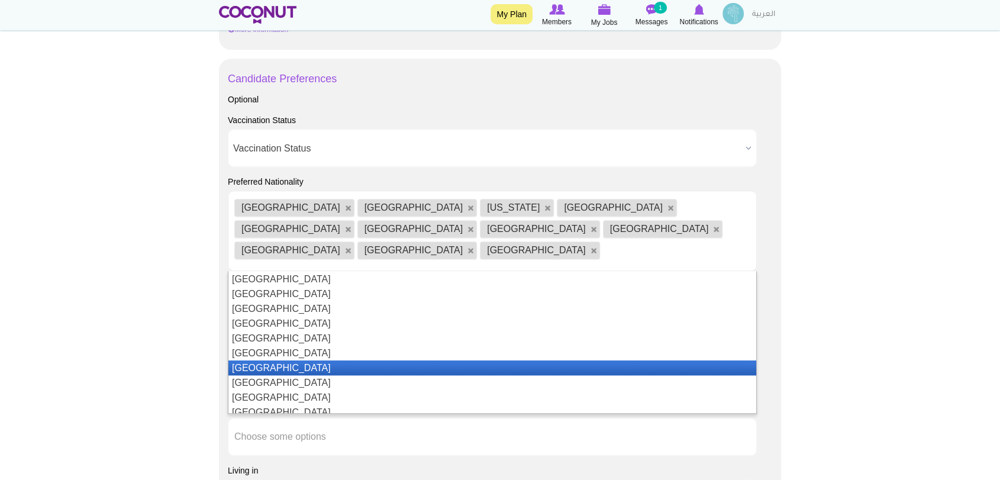
scroll to position [1042, 0]
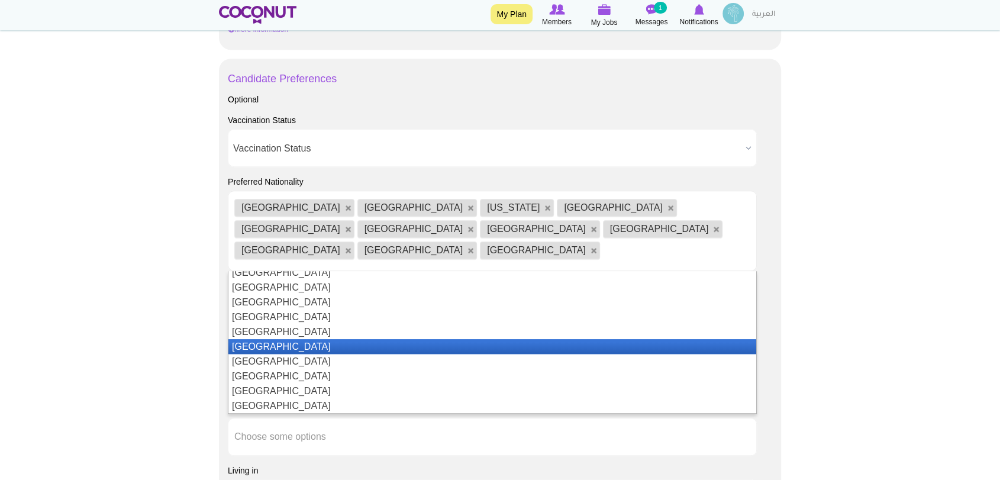
click at [342, 339] on li "France" at bounding box center [492, 346] width 528 height 15
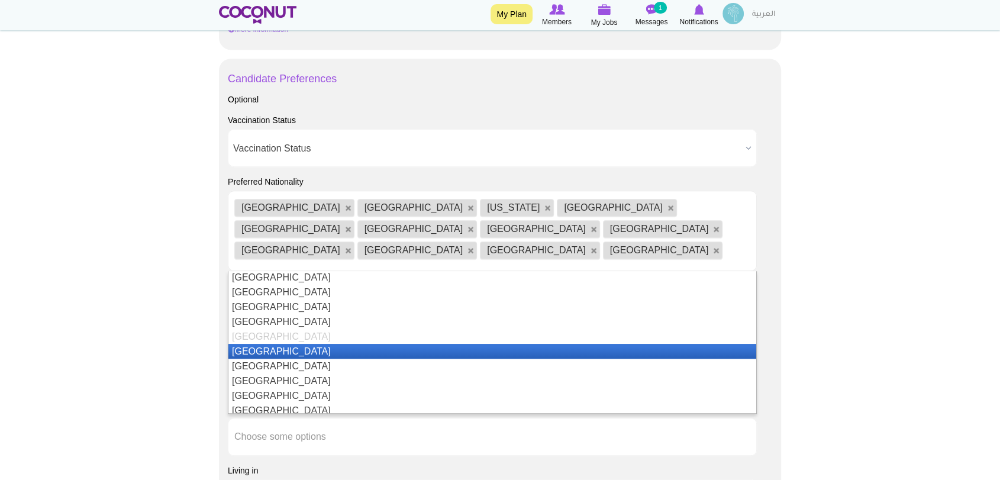
scroll to position [1184, 0]
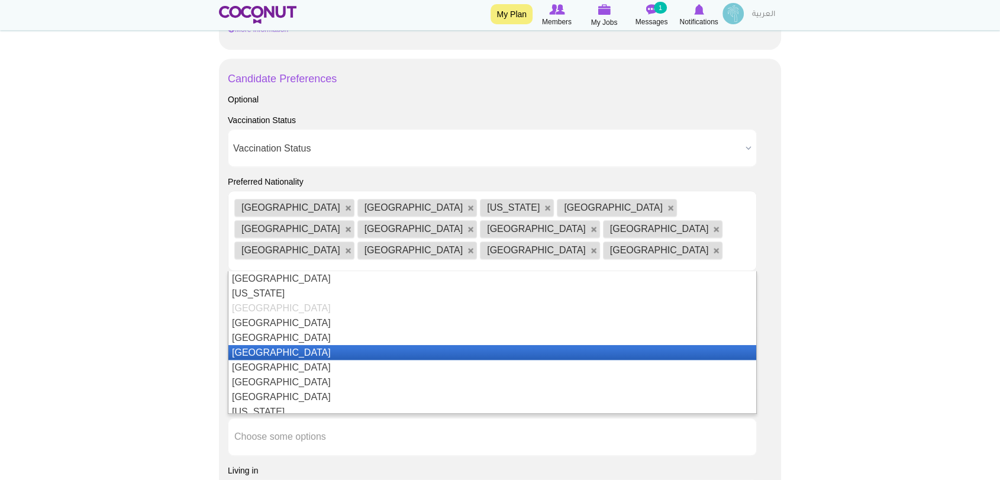
click at [330, 345] on li "Greece" at bounding box center [492, 352] width 528 height 15
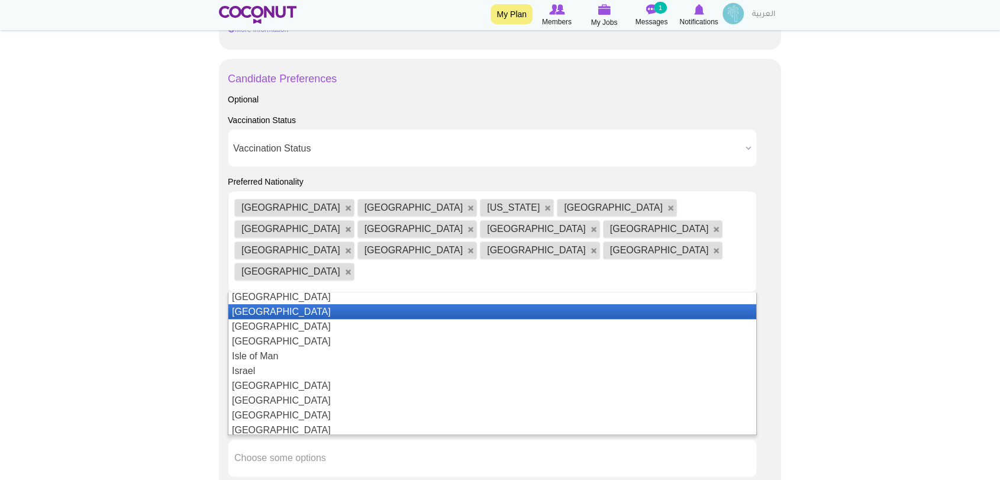
scroll to position [1447, 0]
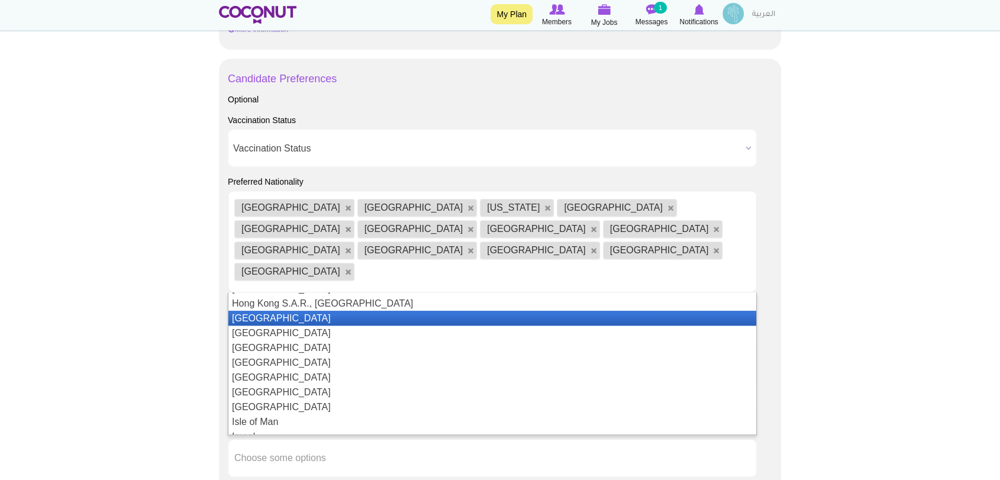
click at [365, 311] on li "Hungary" at bounding box center [492, 318] width 528 height 15
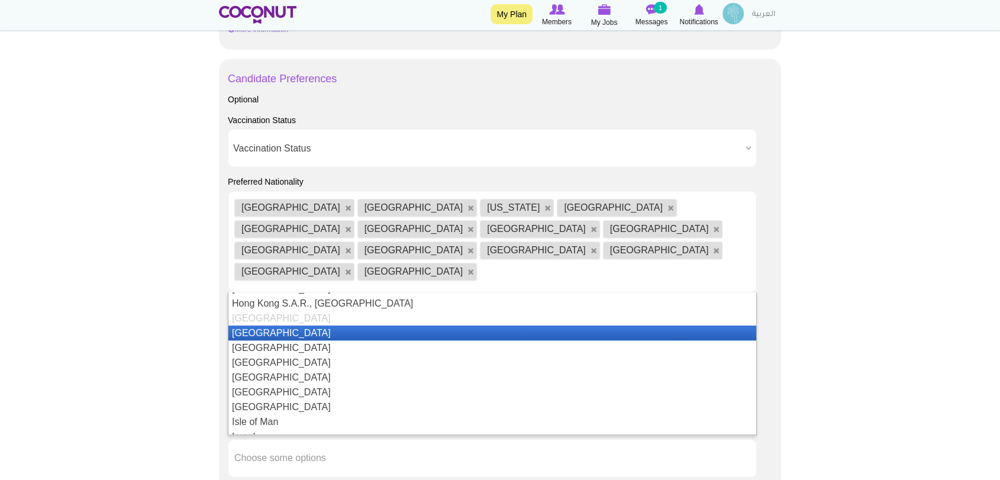
click at [342, 326] on li "Iceland" at bounding box center [492, 333] width 528 height 15
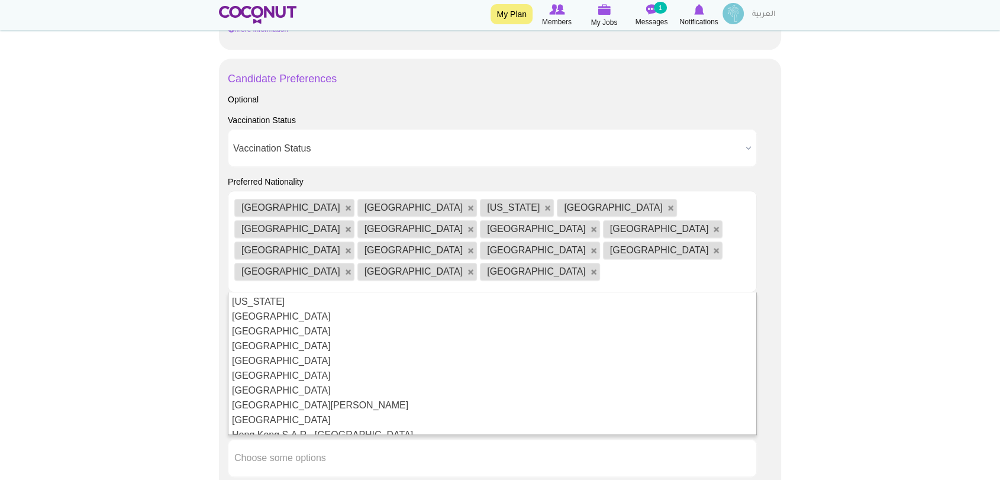
scroll to position [1578, 0]
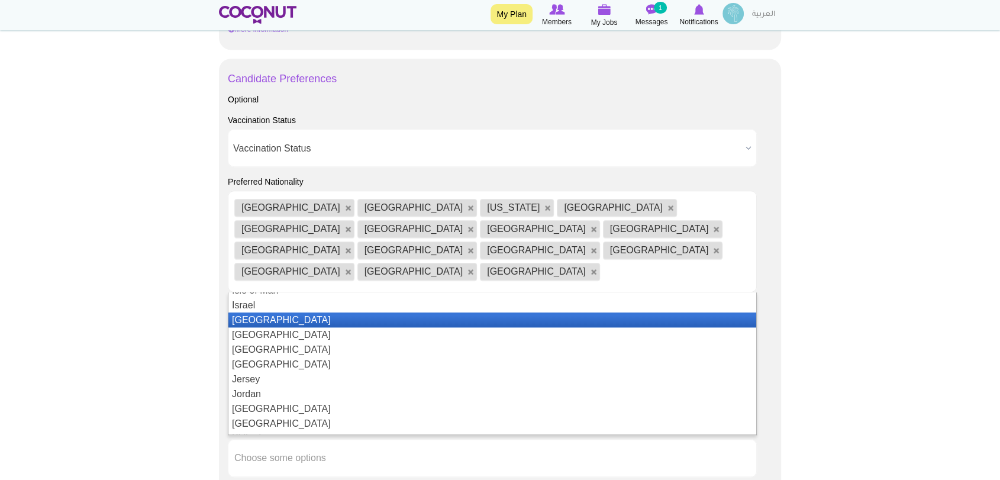
click at [365, 313] on li "Italy" at bounding box center [492, 320] width 528 height 15
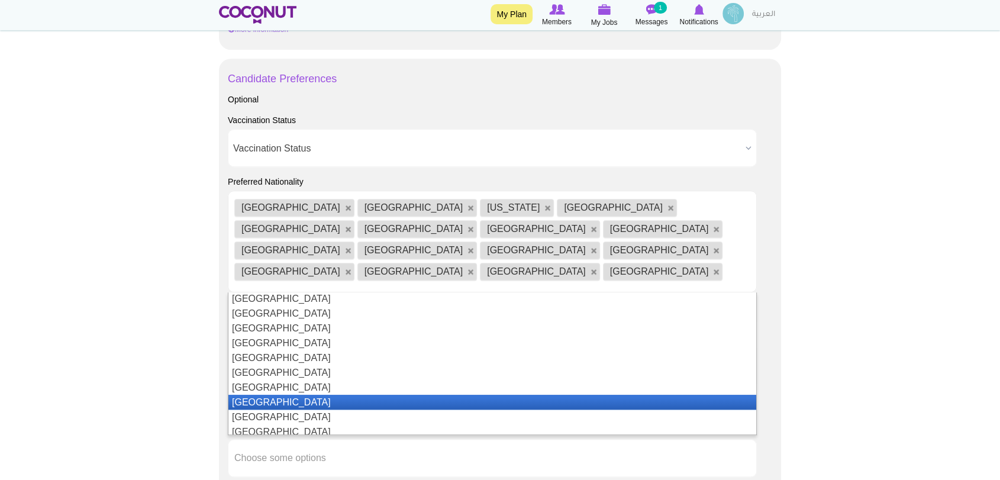
scroll to position [2301, 0]
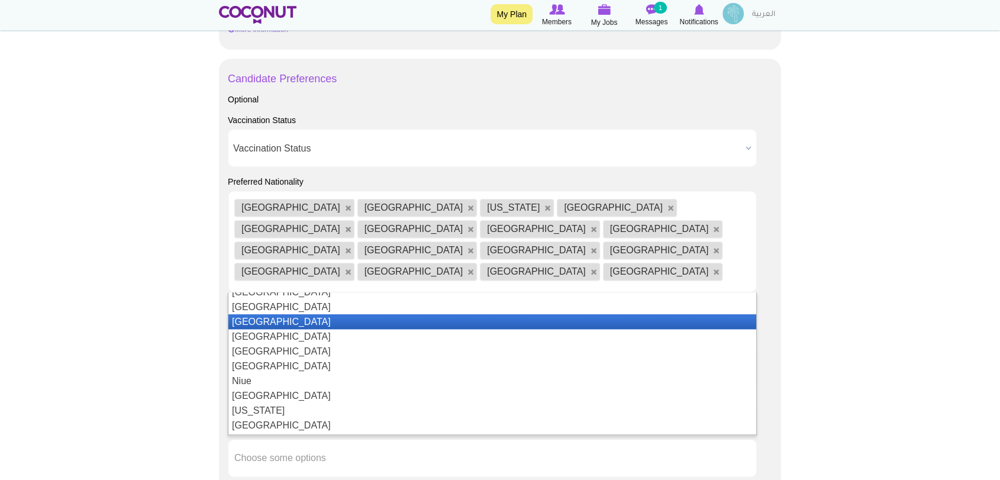
click at [354, 314] on li "New Zealand" at bounding box center [492, 321] width 528 height 15
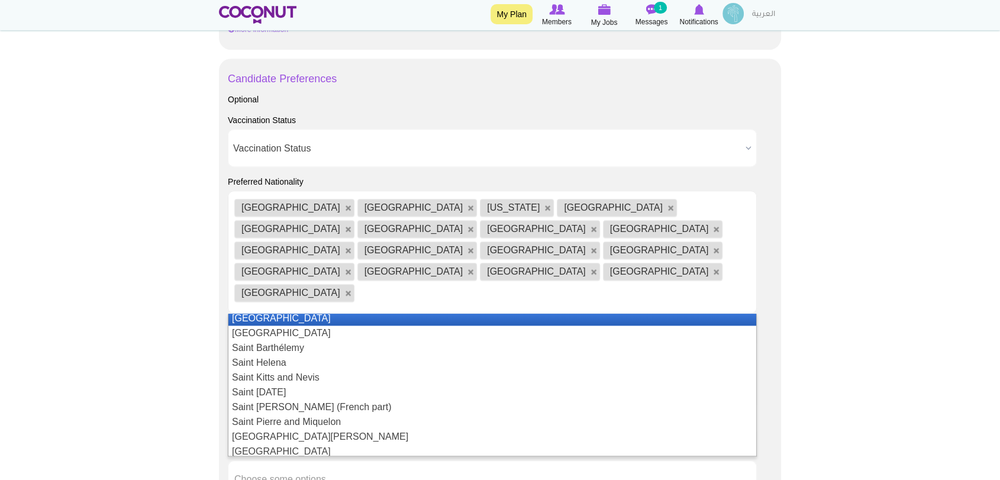
scroll to position [2693, 0]
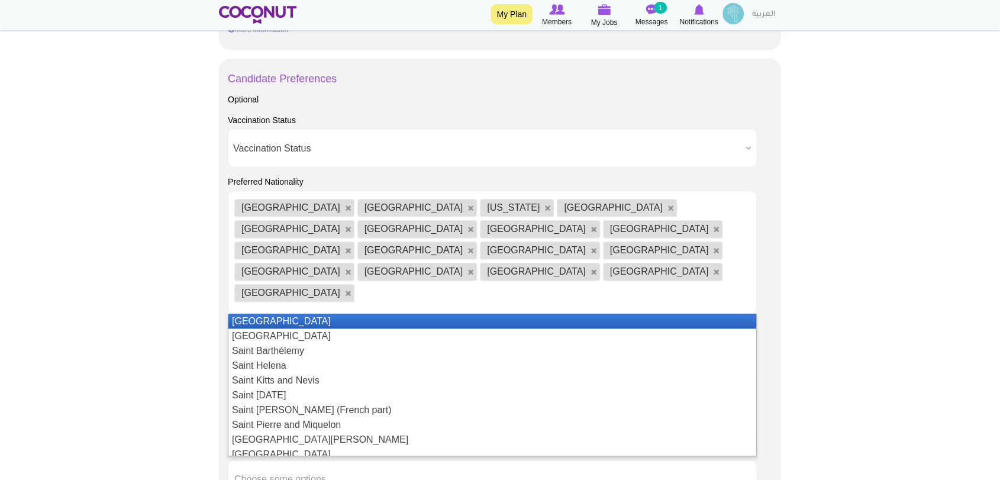
click at [346, 314] on li "Russia" at bounding box center [492, 321] width 528 height 15
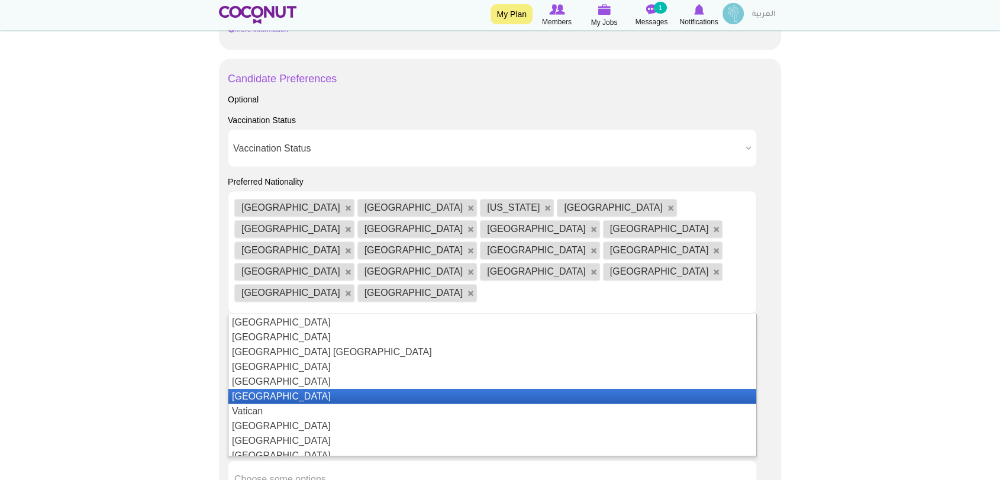
scroll to position [3557, 0]
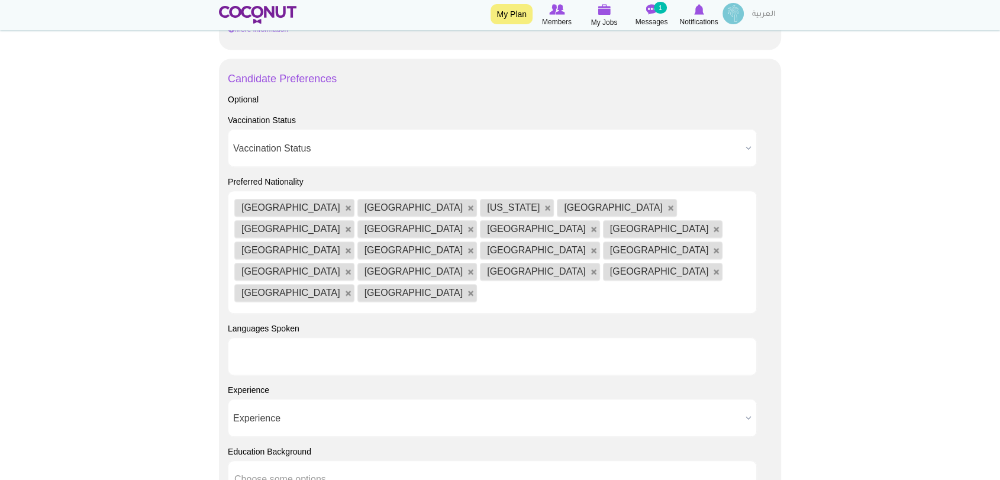
click at [289, 351] on input "text" at bounding box center [287, 356] width 107 height 11
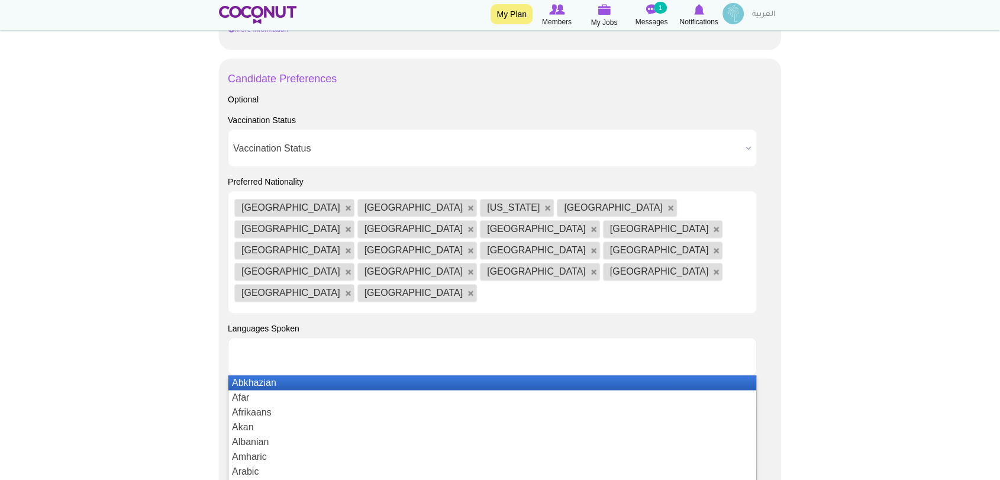
type input "Choose some options"
click at [220, 307] on div "Candidate Preferences Optional Vaccination Status Vaccination Status Required N…" at bounding box center [500, 376] width 562 height 634
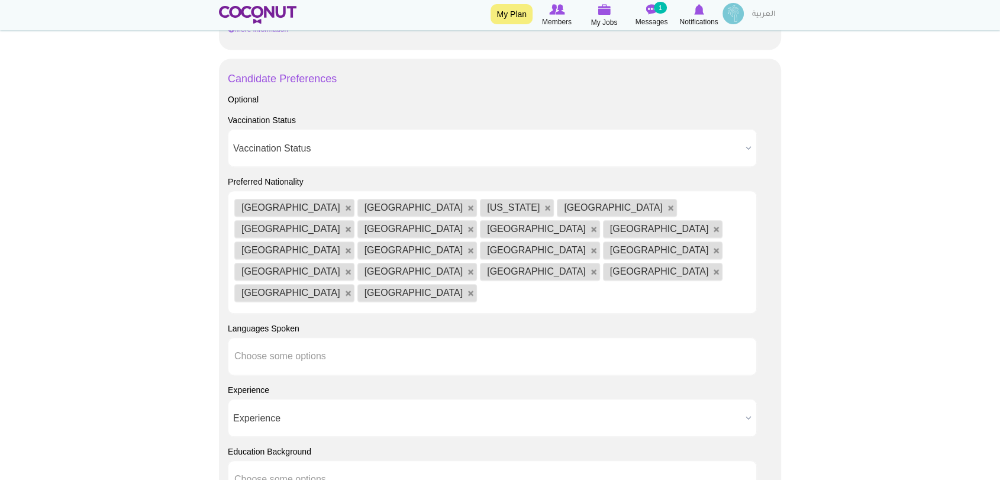
click at [381, 400] on span "Experience" at bounding box center [487, 419] width 508 height 38
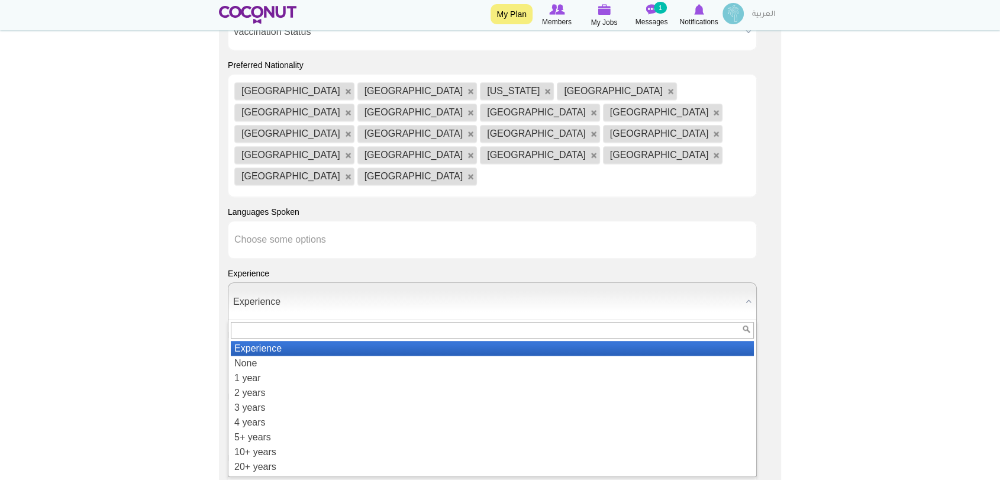
scroll to position [986, 0]
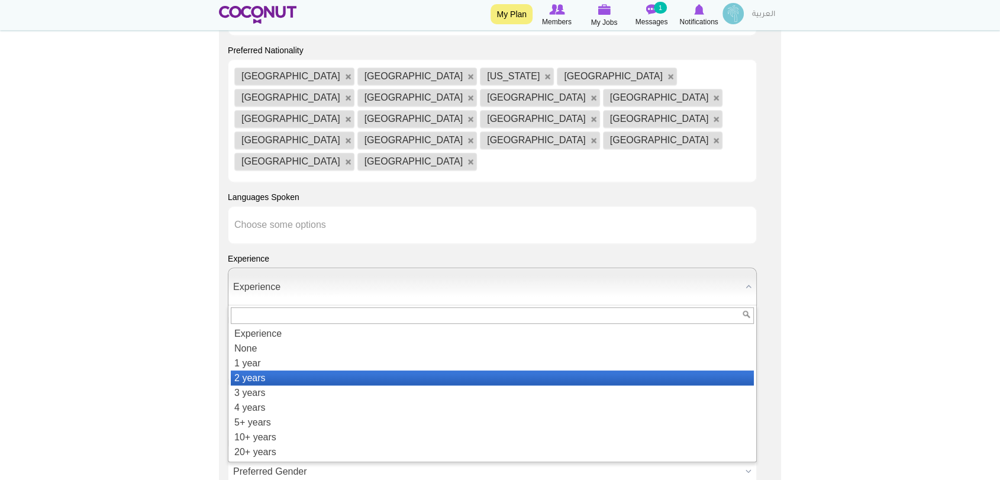
click at [329, 371] on li "2 years" at bounding box center [492, 378] width 523 height 15
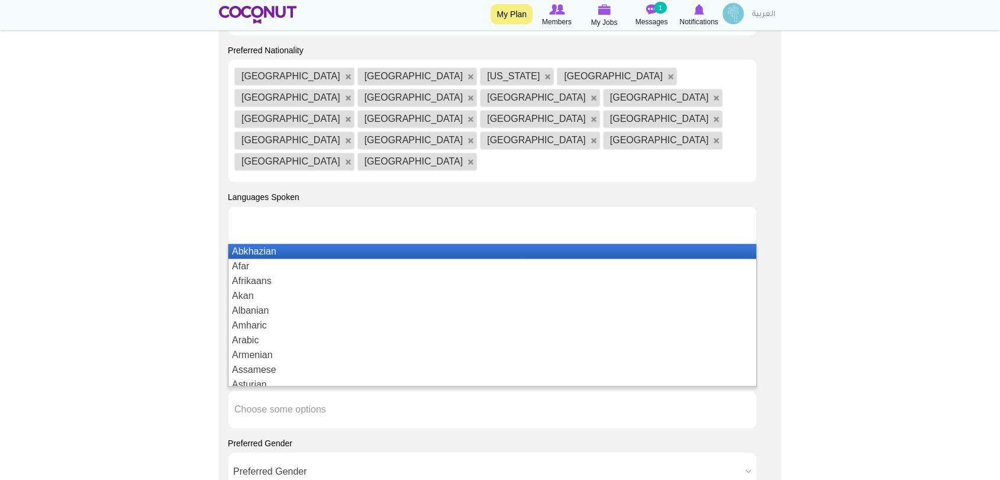
click at [359, 206] on ul at bounding box center [492, 225] width 529 height 38
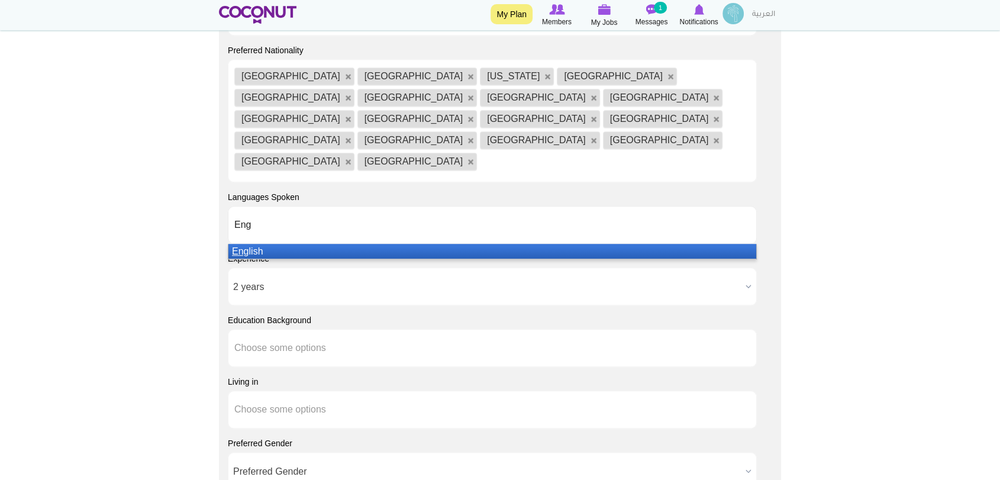
type input "Eng"
click at [365, 244] on li "Eng lish" at bounding box center [492, 251] width 528 height 15
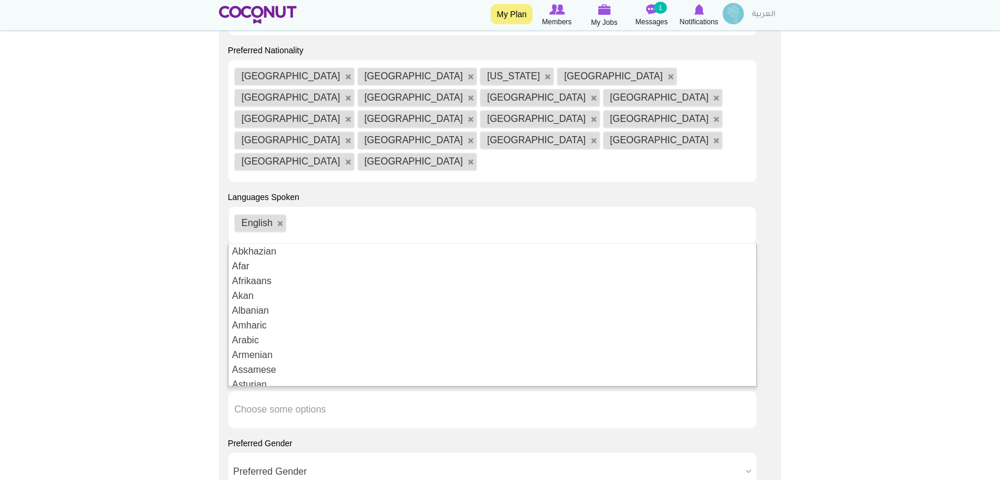
click at [221, 190] on div "Candidate Preferences Optional Vaccination Status Vaccination Status Required N…" at bounding box center [500, 244] width 562 height 634
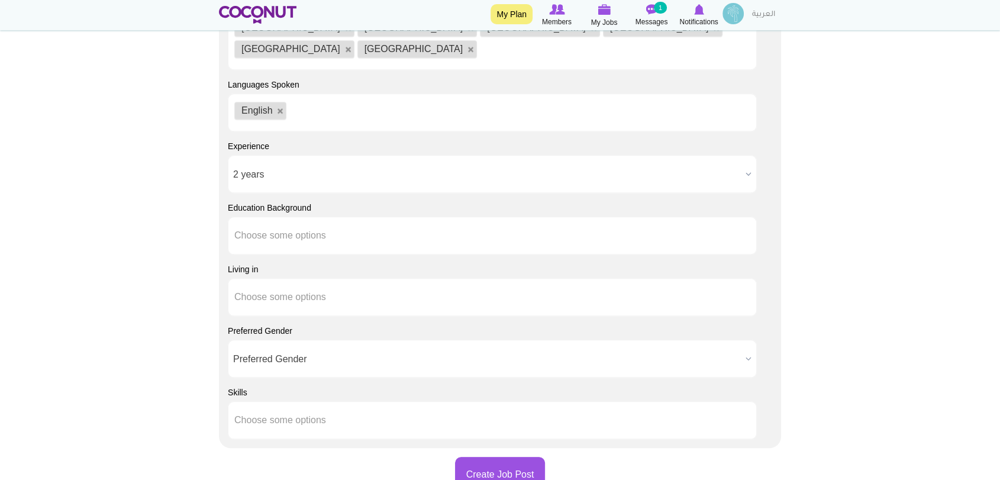
scroll to position [1117, 0]
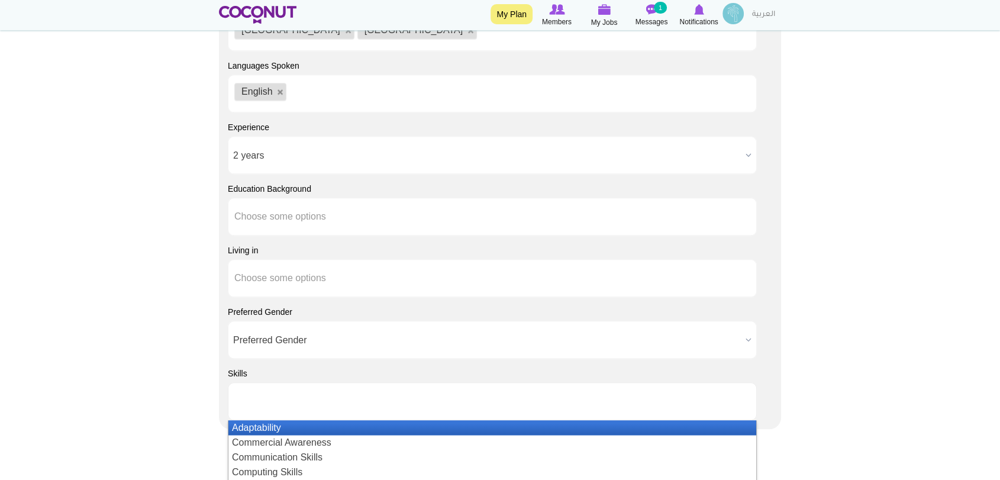
click at [405, 382] on ul at bounding box center [492, 401] width 529 height 38
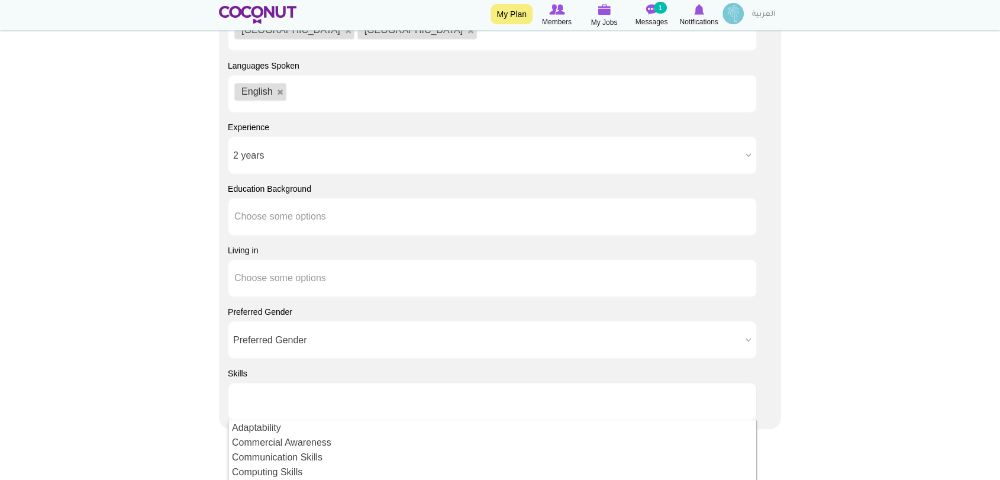
click at [225, 377] on div "Candidate Preferences Optional Vaccination Status Vaccination Status Required N…" at bounding box center [500, 113] width 562 height 634
type input "Choose some options"
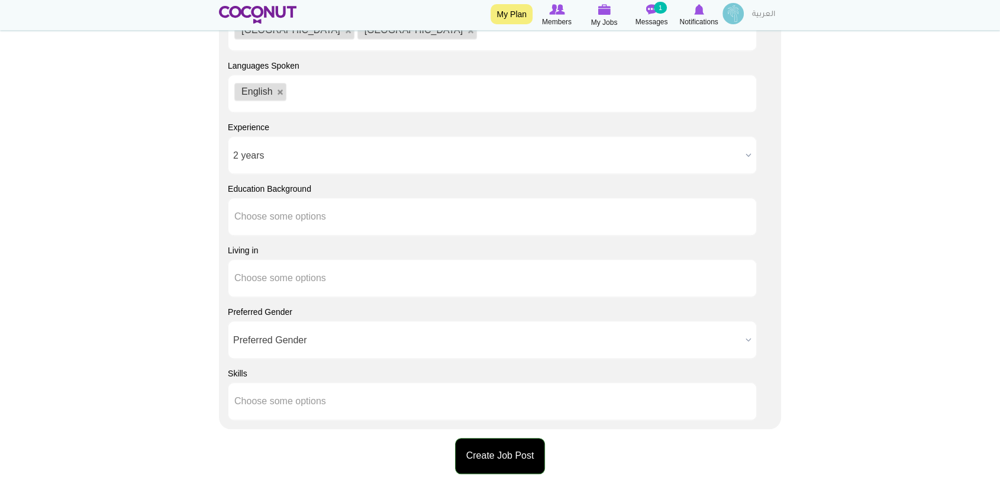
click at [507, 438] on button "Create Job Post" at bounding box center [500, 456] width 91 height 36
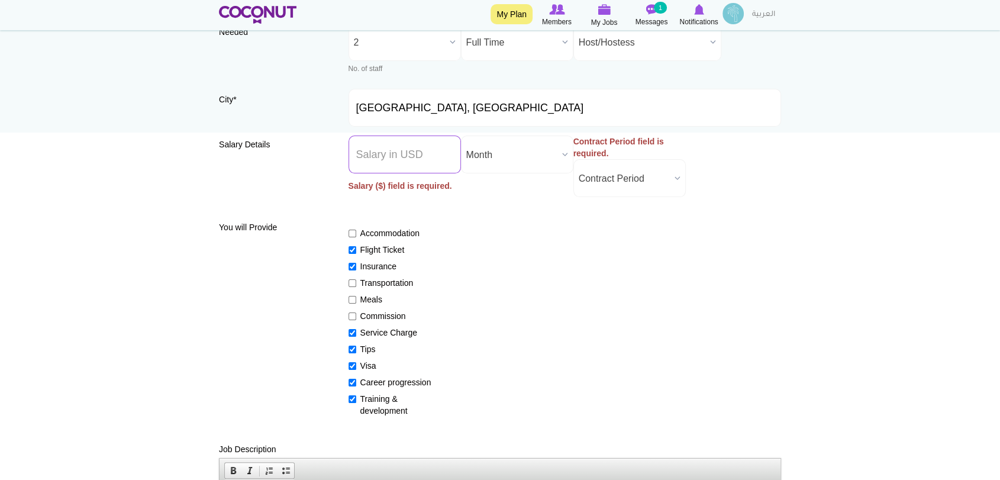
scroll to position [85, 0]
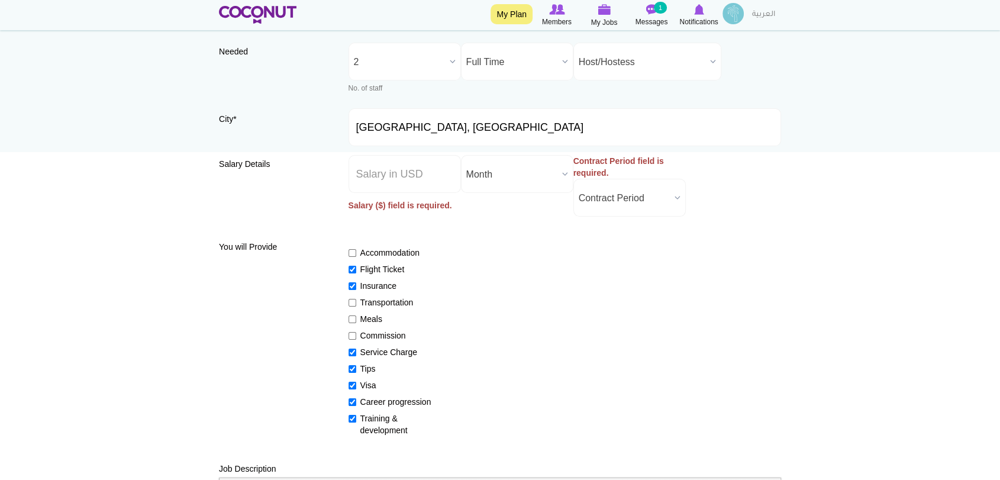
click at [658, 200] on span "Contract Period" at bounding box center [624, 198] width 91 height 38
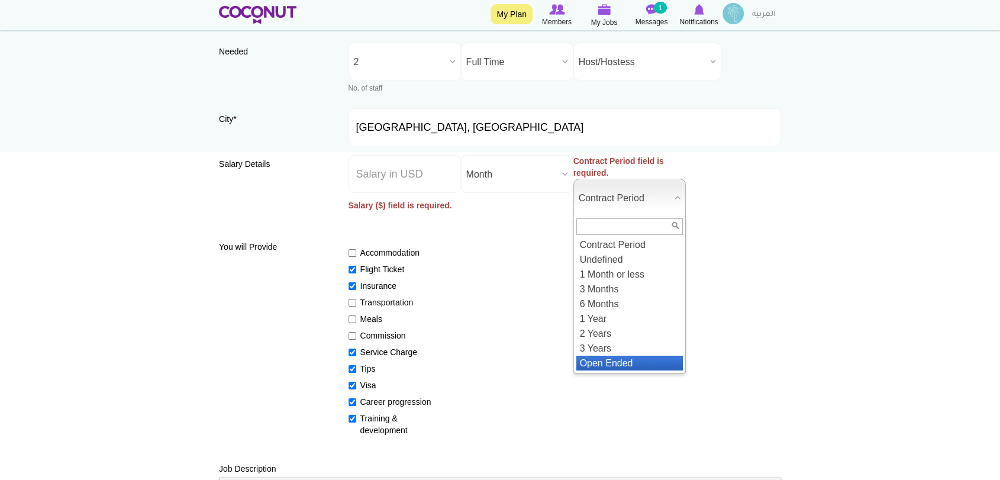
click at [637, 365] on li "Open Ended" at bounding box center [629, 363] width 107 height 15
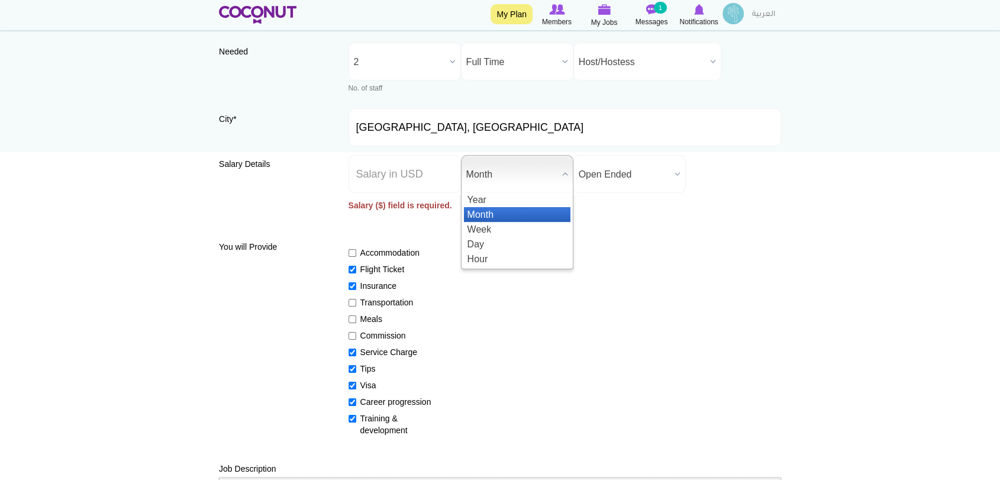
click at [533, 167] on span "Month" at bounding box center [511, 175] width 91 height 38
click at [650, 221] on div "Salary Details Salary ($) * Salary ($) field is required. Salary Period * Year …" at bounding box center [500, 191] width 562 height 72
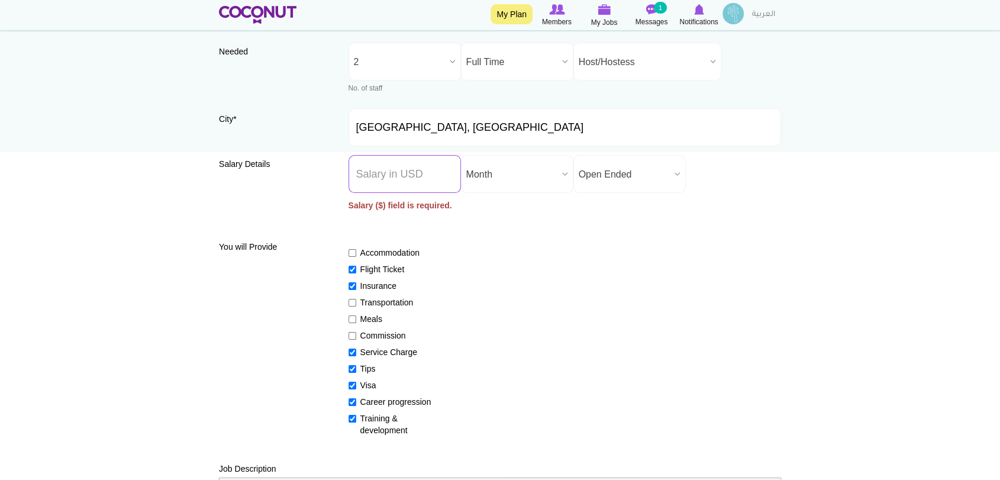
click at [431, 177] on input "Salary ($) *" at bounding box center [405, 174] width 112 height 38
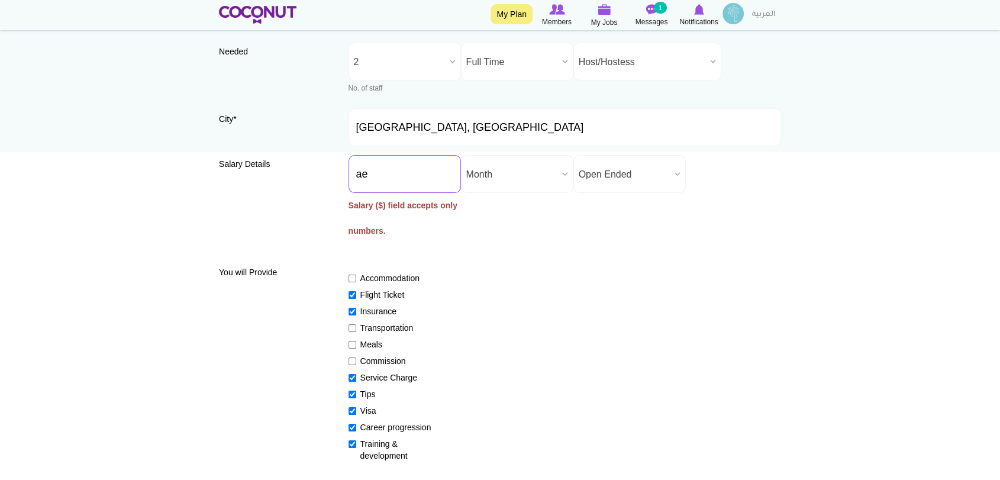
type input "a"
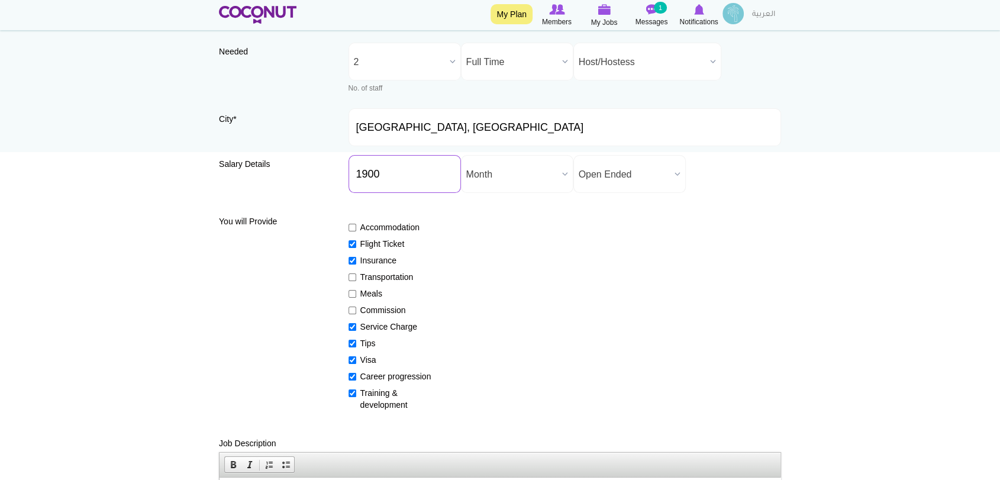
type input "1900"
click at [420, 175] on input "1900" at bounding box center [405, 174] width 112 height 38
click at [314, 191] on div "Salary Details Salary ($) * 1900 Salary ($) field is required. Salary Period * …" at bounding box center [500, 178] width 562 height 47
click at [275, 338] on div "You will Provide Accommodation Flight Ticket Insurance Transportation Meals Com…" at bounding box center [500, 311] width 562 height 200
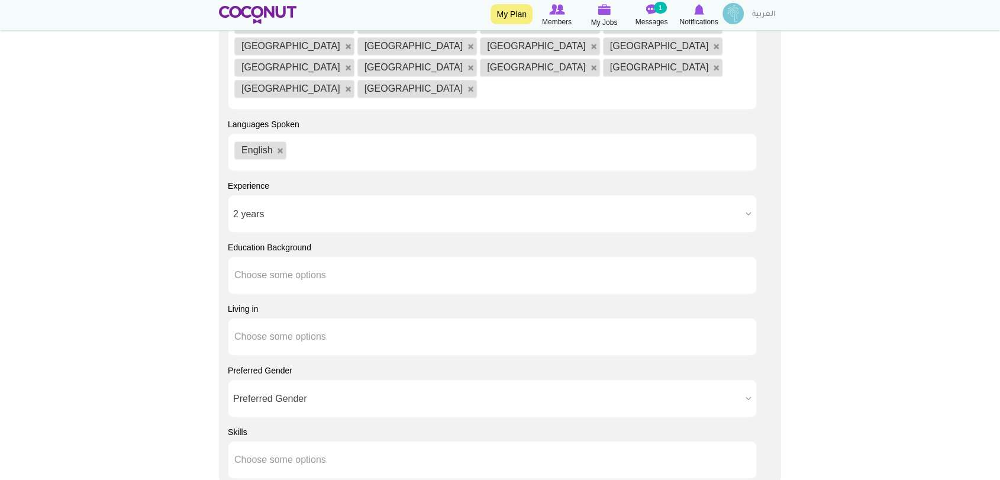
scroll to position [1260, 0]
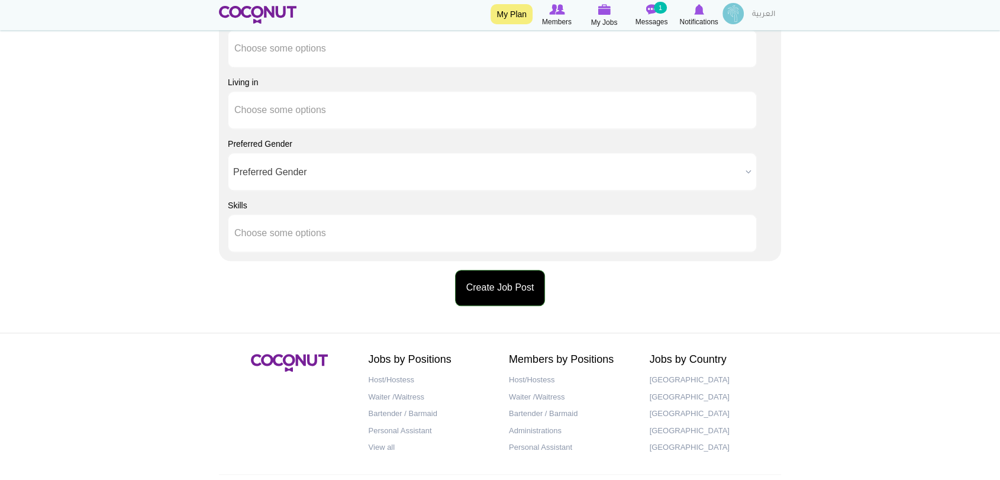
click at [514, 270] on button "Create Job Post" at bounding box center [500, 288] width 91 height 36
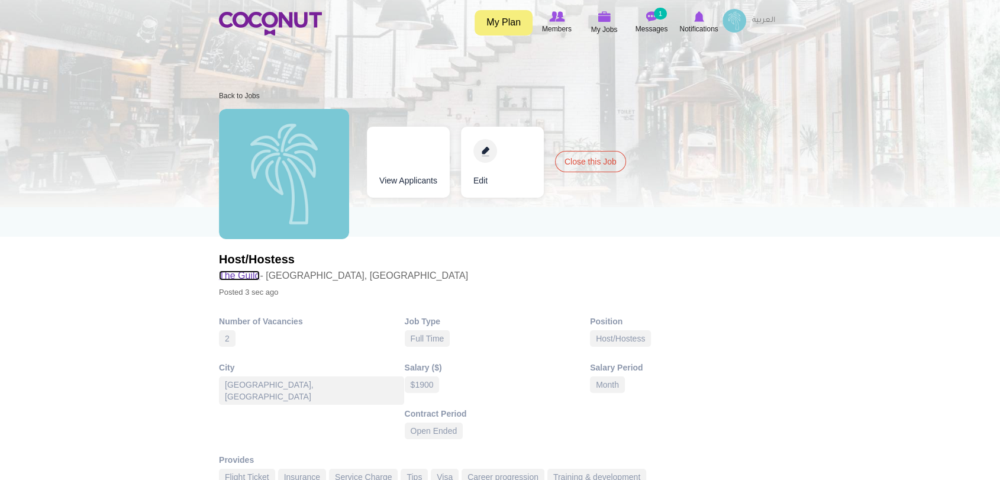
click at [241, 278] on link "The Guild" at bounding box center [239, 275] width 41 height 10
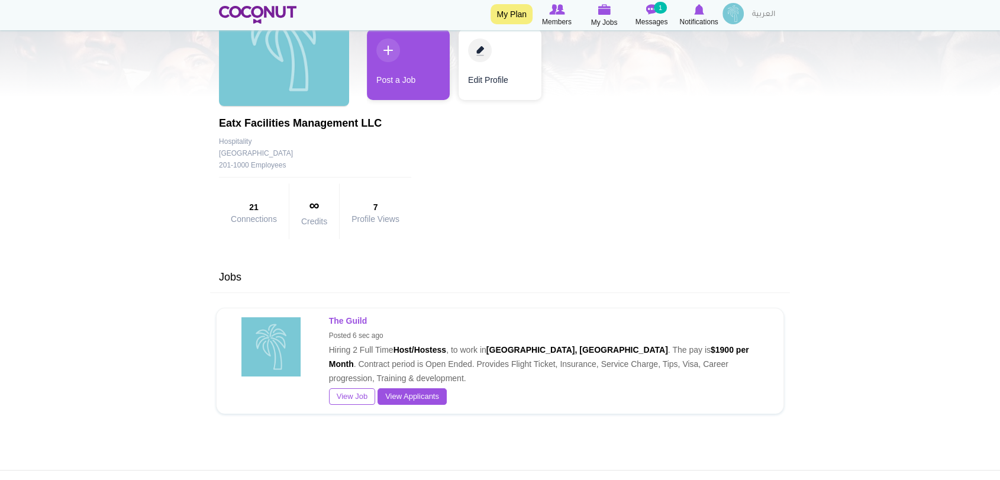
scroll to position [131, 0]
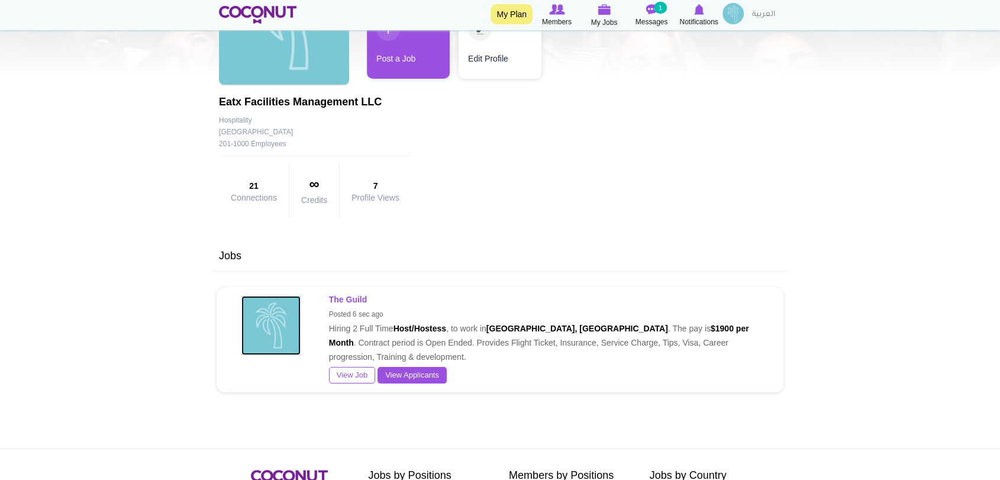
click at [271, 324] on div "Eatx Facilities Management LLC" at bounding box center [272, 325] width 92 height 59
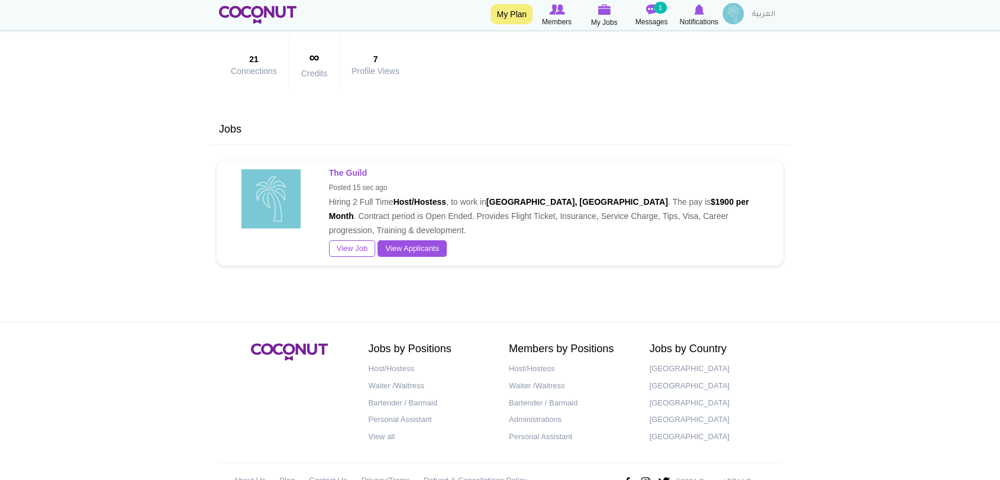
scroll to position [263, 0]
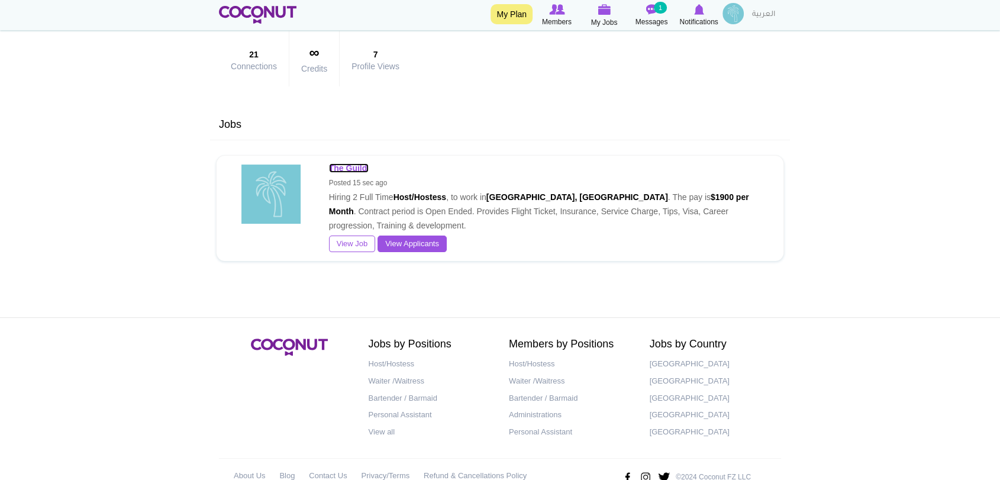
click at [356, 168] on strong "The Guild" at bounding box center [348, 167] width 38 height 9
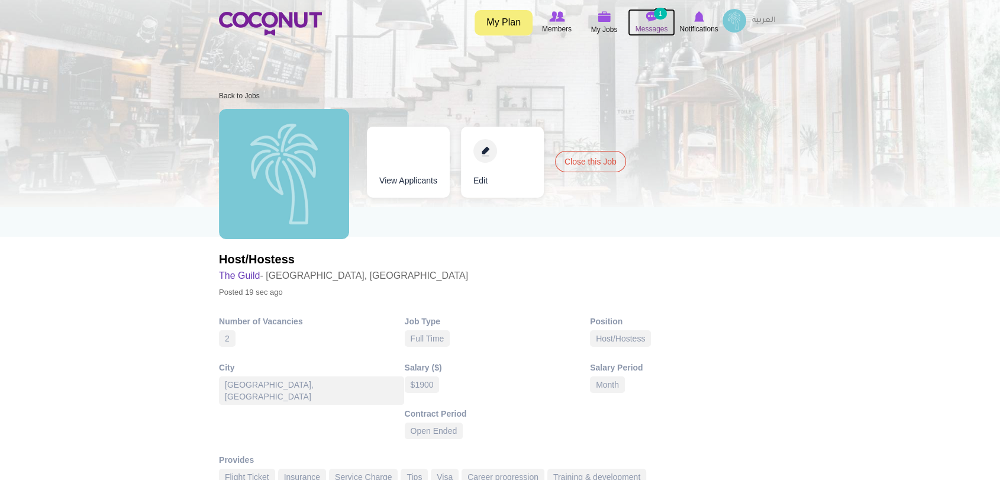
click at [648, 20] on img at bounding box center [652, 16] width 12 height 11
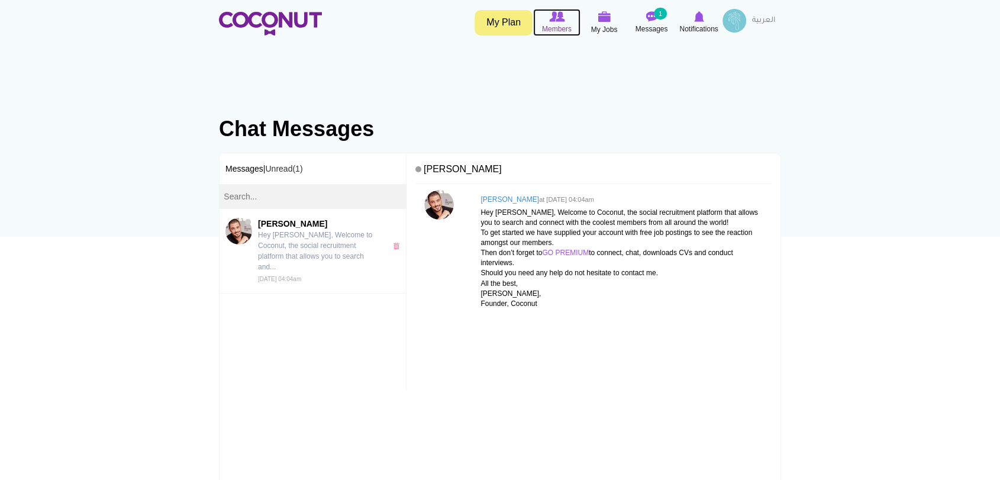
click at [549, 25] on span "Members" at bounding box center [557, 29] width 30 height 12
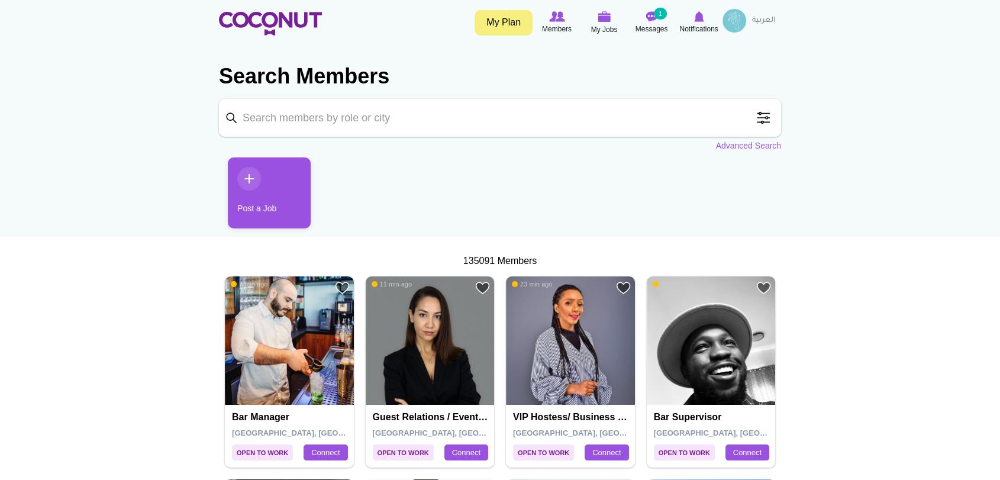
click at [759, 122] on span at bounding box center [764, 118] width 24 height 24
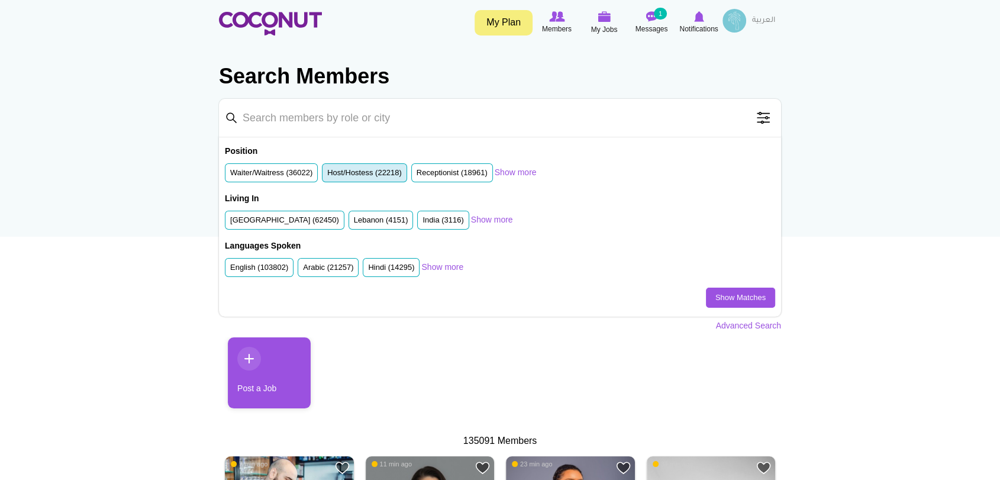
click at [381, 175] on label "Host/Hostess (22218)" at bounding box center [364, 173] width 75 height 11
click at [327, 175] on input "Host/Hostess (22218)" at bounding box center [327, 175] width 0 height 0
click at [273, 224] on label "[GEOGRAPHIC_DATA] (62450)" at bounding box center [284, 220] width 109 height 11
click at [230, 223] on input "[GEOGRAPHIC_DATA] (62450)" at bounding box center [230, 223] width 0 height 0
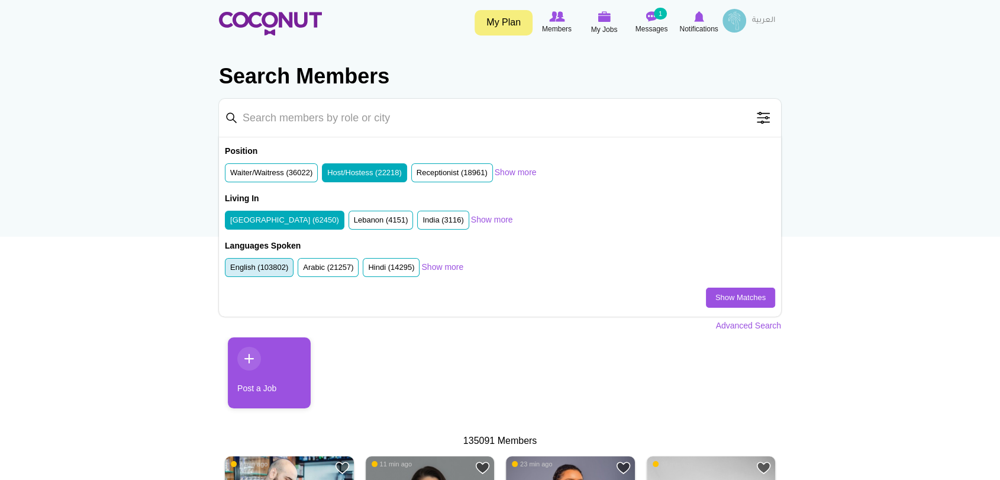
click at [239, 270] on label "English (103802)" at bounding box center [259, 267] width 58 height 11
click at [230, 270] on input "English (103802)" at bounding box center [230, 270] width 0 height 0
click at [713, 296] on link "Show Matches" at bounding box center [740, 298] width 69 height 20
click at [372, 117] on input "Keyword" at bounding box center [500, 118] width 562 height 38
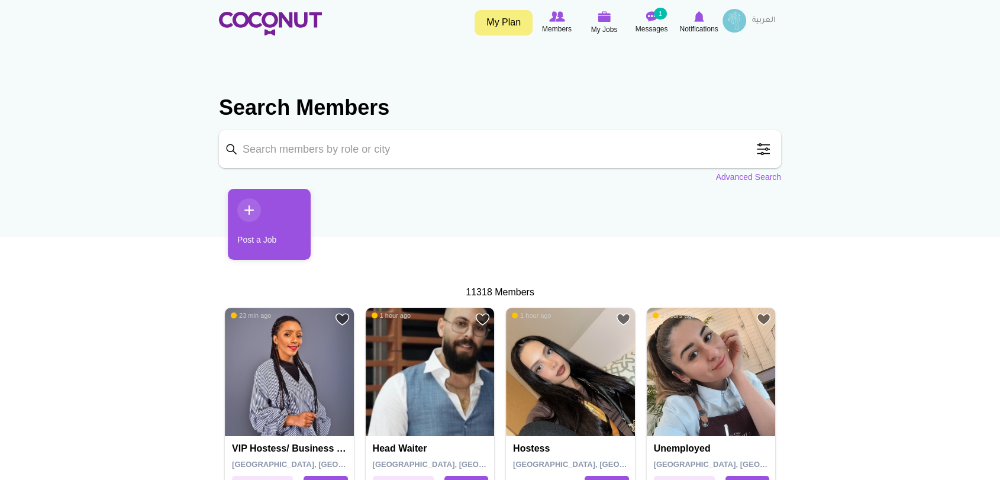
click at [375, 117] on h2 "Search Members" at bounding box center [500, 108] width 562 height 28
click at [764, 152] on span at bounding box center [764, 149] width 24 height 24
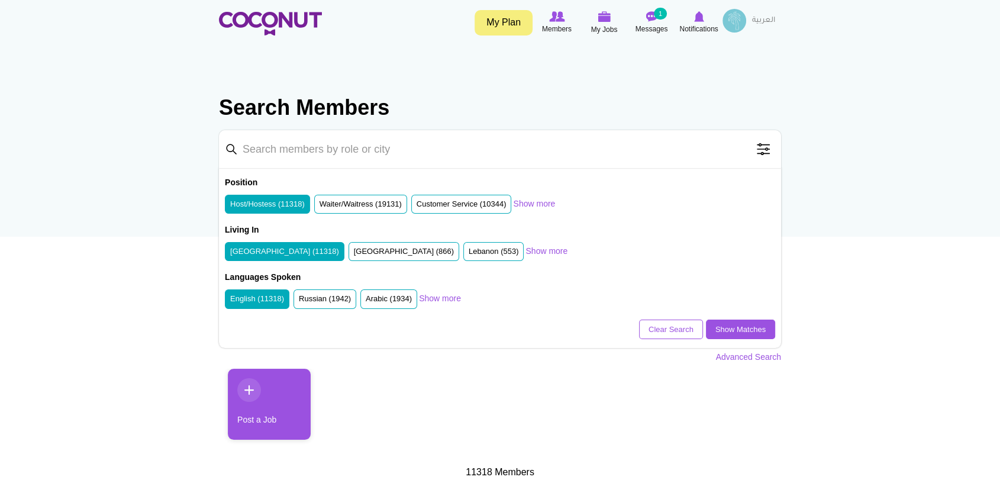
click at [609, 156] on input "Keyword" at bounding box center [500, 149] width 562 height 38
click at [604, 156] on input "Hostess" at bounding box center [500, 149] width 562 height 38
type input "Hostess"
click at [732, 333] on link "Show Matches" at bounding box center [740, 330] width 69 height 20
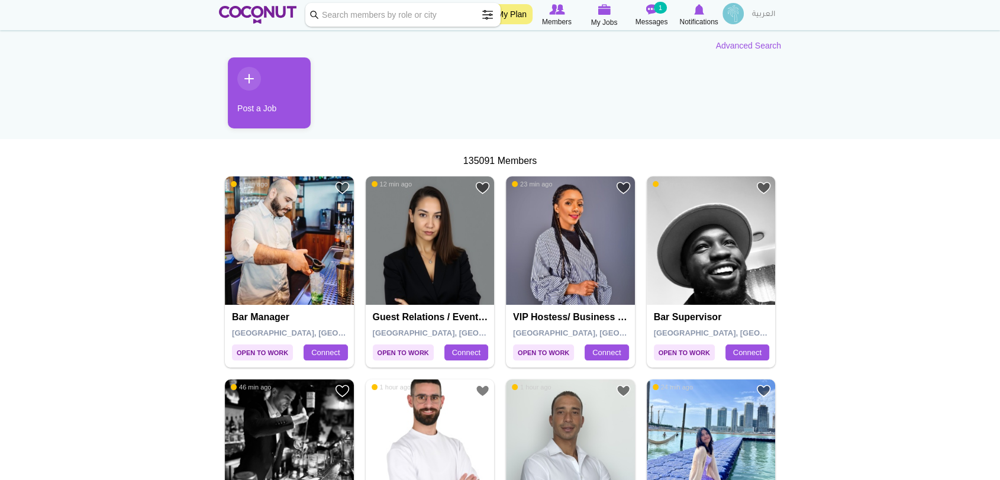
scroll to position [131, 0]
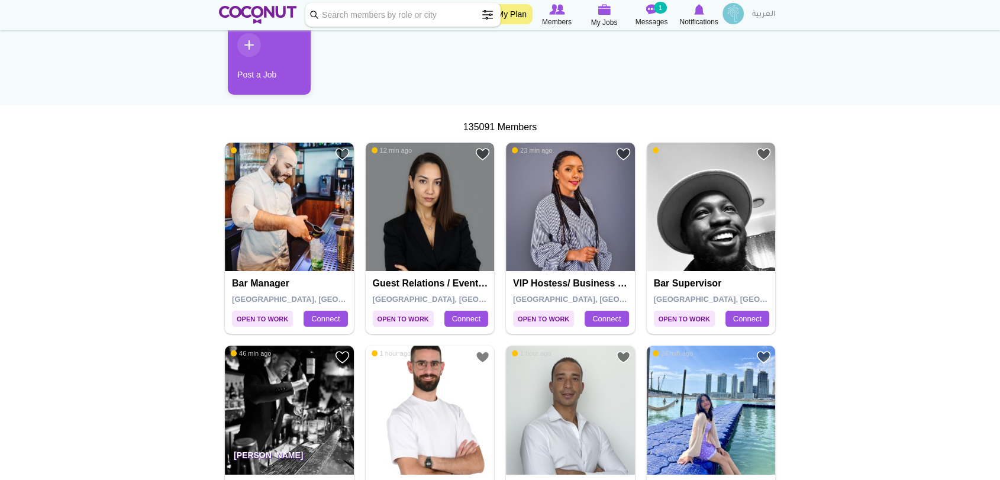
click at [410, 246] on img at bounding box center [430, 207] width 129 height 129
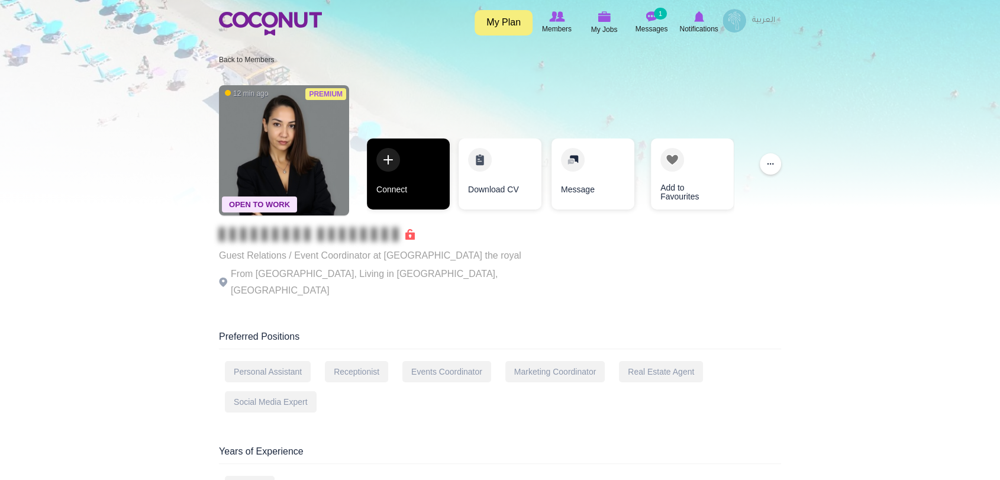
click at [384, 163] on link "Connect" at bounding box center [408, 173] width 83 height 71
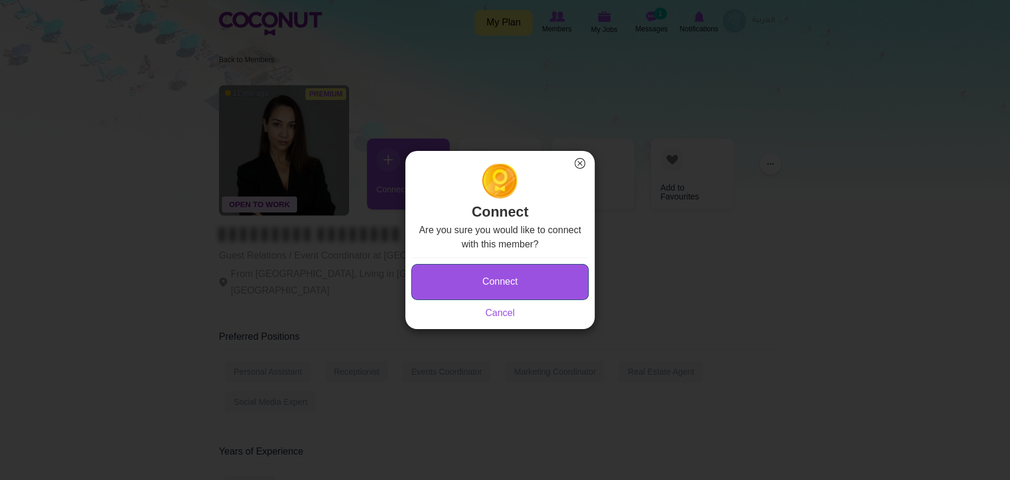
click at [507, 276] on button "Connect" at bounding box center [500, 282] width 178 height 36
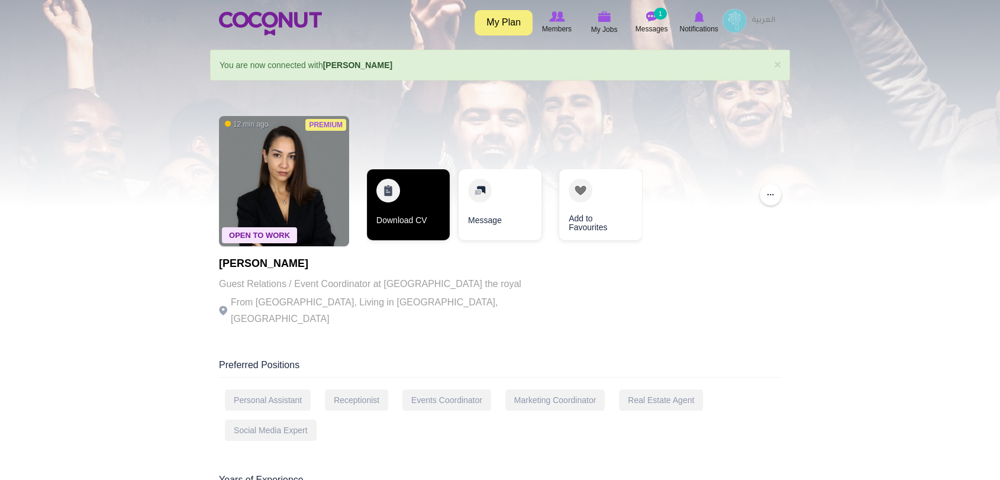
click at [401, 213] on link "Download CV" at bounding box center [408, 204] width 83 height 71
click at [385, 191] on link "Download CV" at bounding box center [408, 204] width 83 height 71
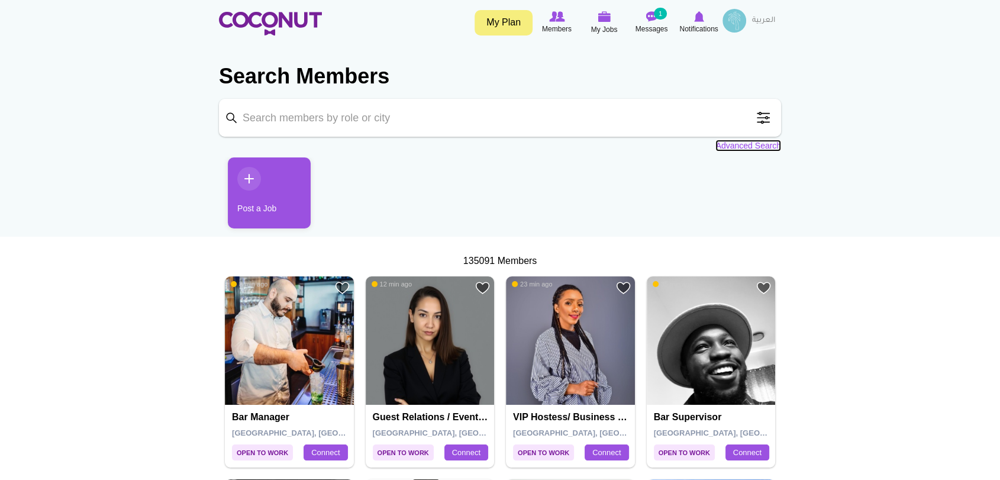
click at [753, 149] on link "Advanced Search" at bounding box center [749, 146] width 66 height 12
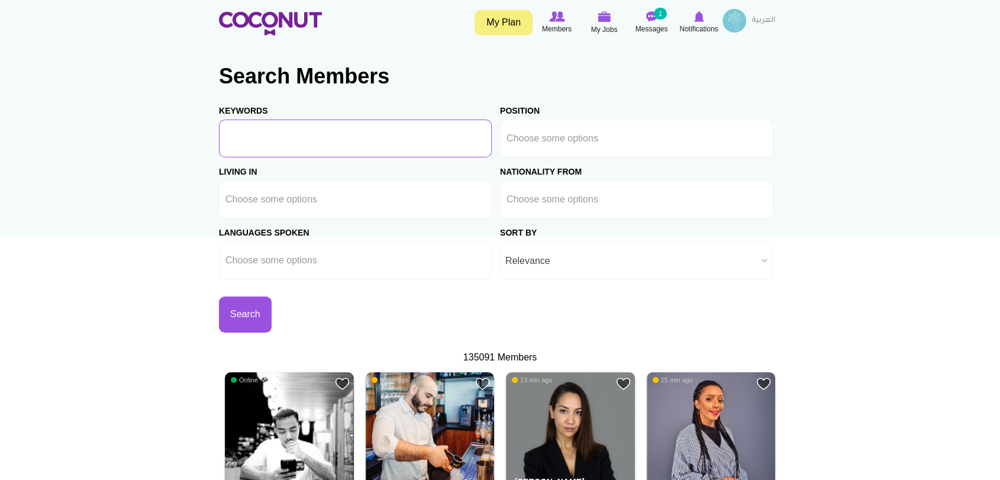
click at [344, 134] on input "Keywords" at bounding box center [355, 139] width 273 height 38
type input "Hostess"
click at [611, 141] on input "text" at bounding box center [560, 138] width 107 height 11
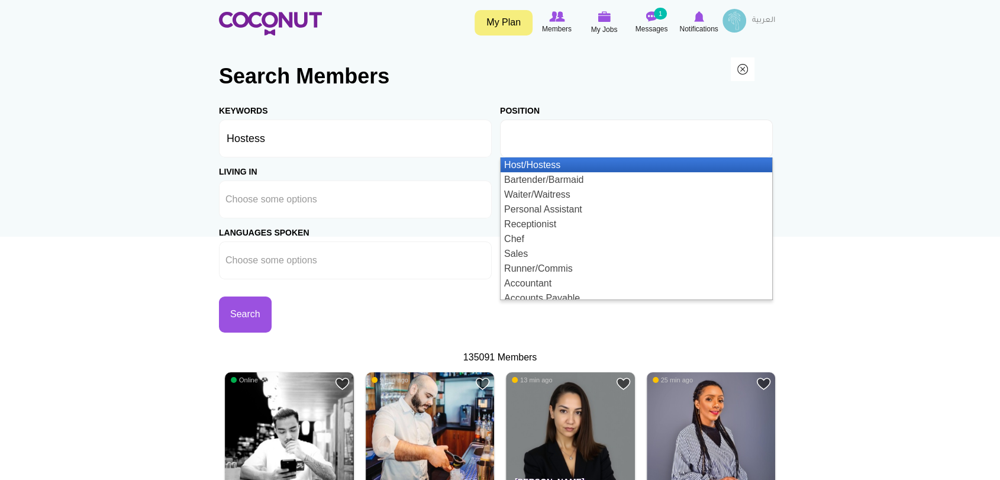
click at [585, 162] on li "Host/Hostess" at bounding box center [637, 164] width 272 height 15
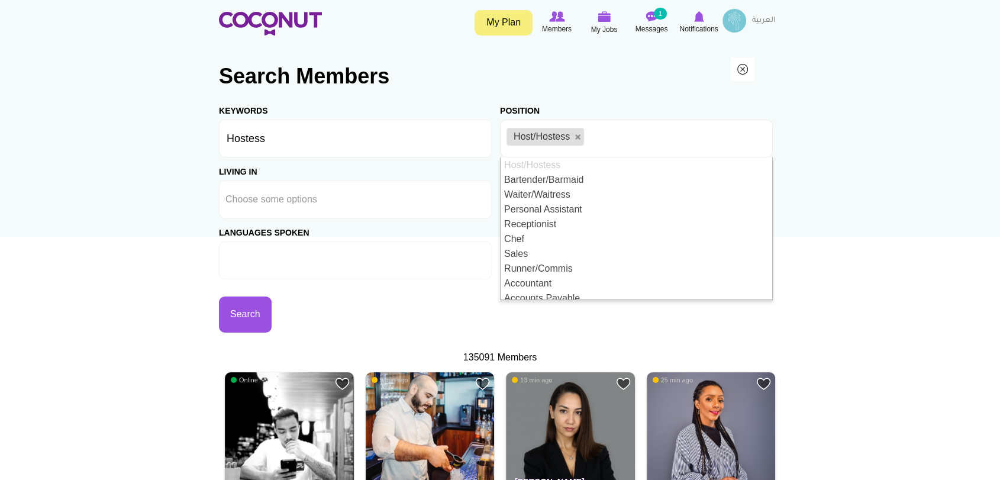
click at [453, 274] on ul at bounding box center [355, 260] width 273 height 38
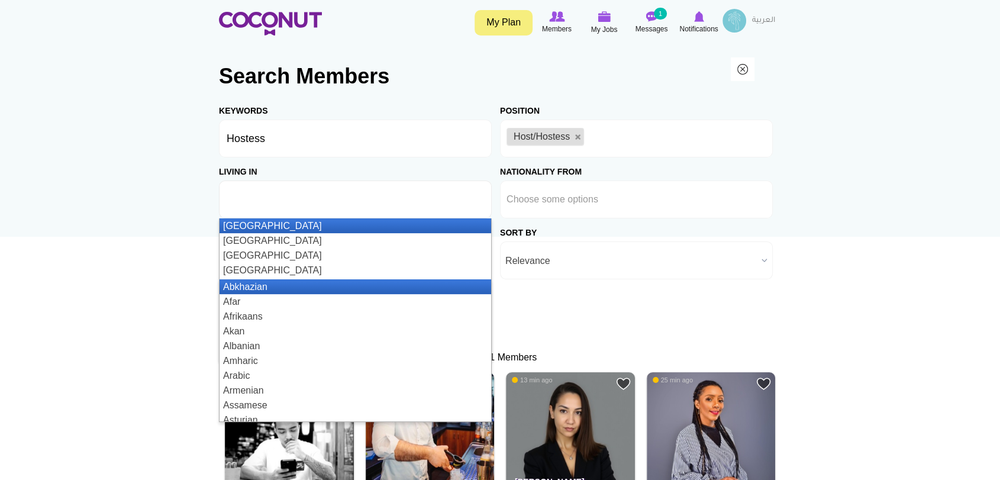
click at [412, 191] on ul at bounding box center [355, 200] width 273 height 38
type input "Choose some options"
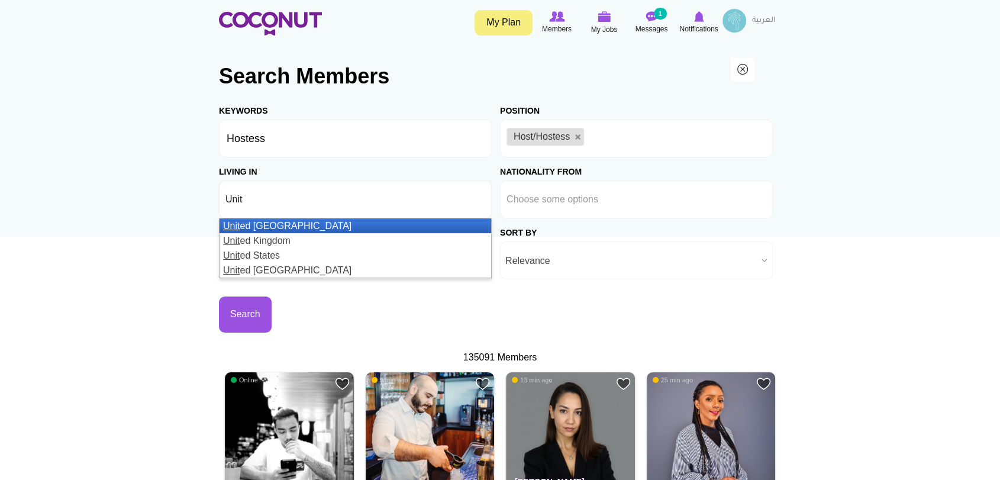
type input "Unit"
click at [337, 220] on li "Unit ed Arab Emirates" at bounding box center [356, 225] width 272 height 15
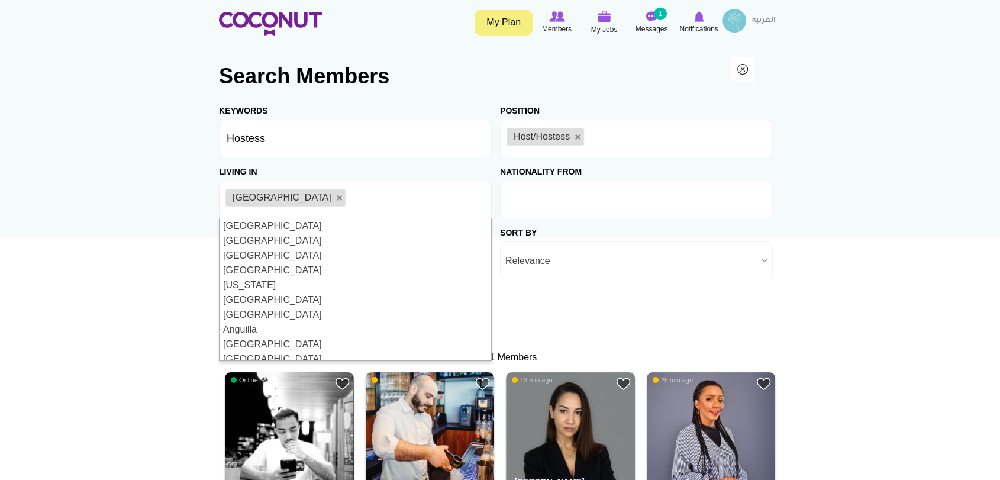
click at [562, 201] on input "text" at bounding box center [560, 199] width 107 height 11
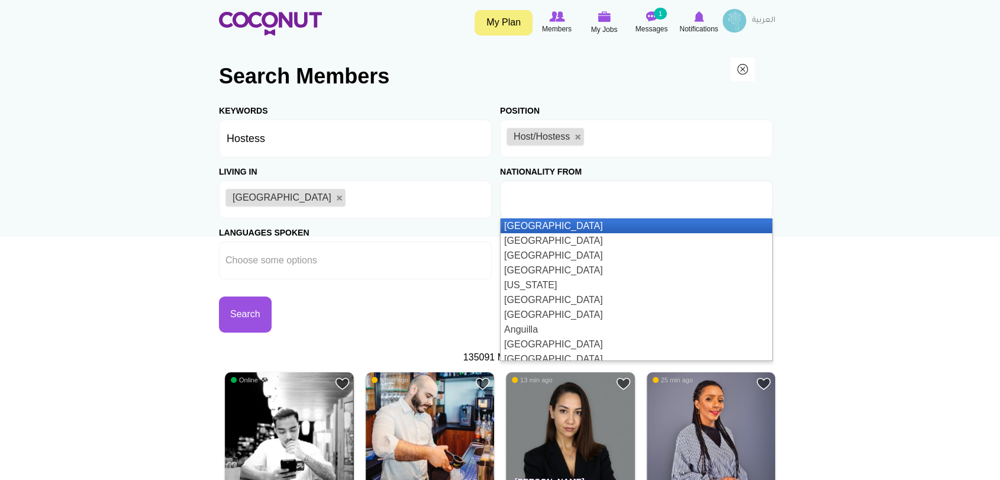
type input "Choose some options"
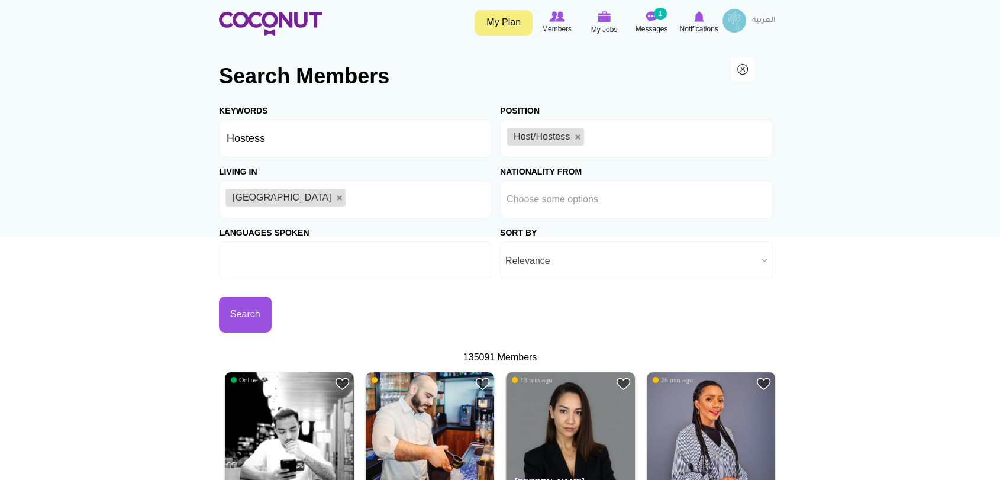
click at [278, 257] on input "text" at bounding box center [279, 260] width 107 height 11
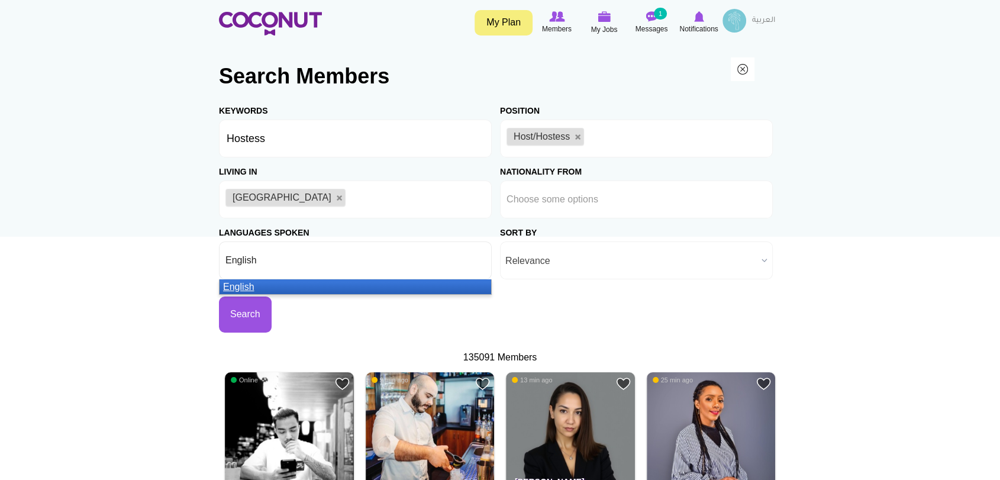
type input "English"
click at [284, 282] on li "English" at bounding box center [356, 286] width 272 height 15
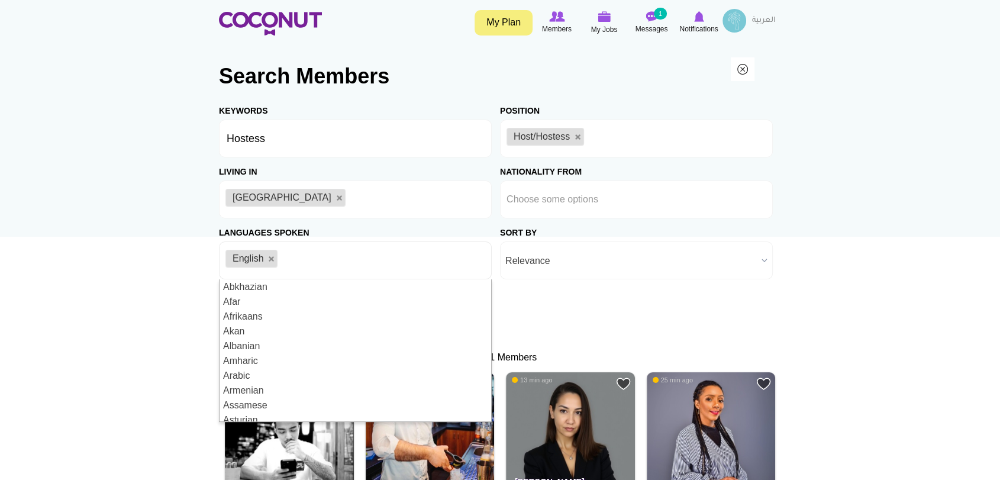
click at [639, 267] on span "Relevance" at bounding box center [631, 261] width 252 height 38
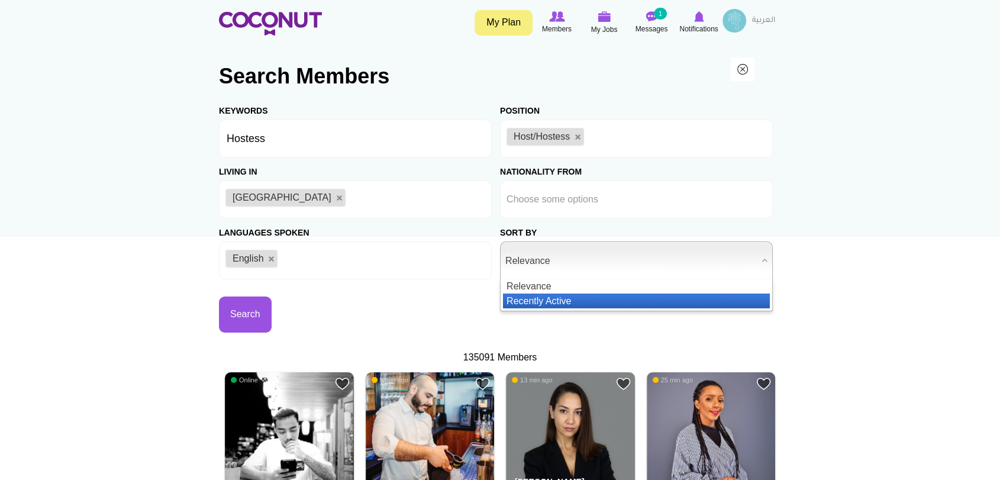
click at [634, 299] on li "Recently Active" at bounding box center [636, 301] width 267 height 15
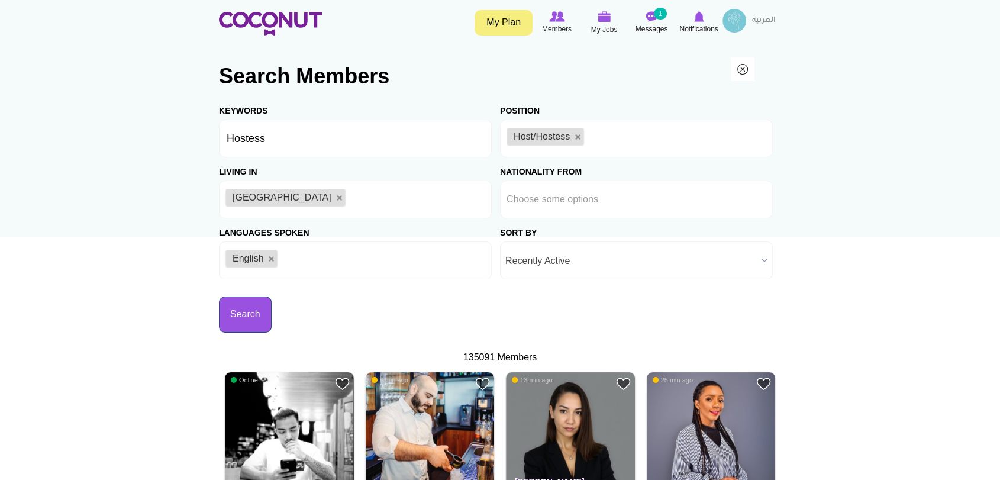
click at [240, 317] on button "Search" at bounding box center [245, 315] width 53 height 36
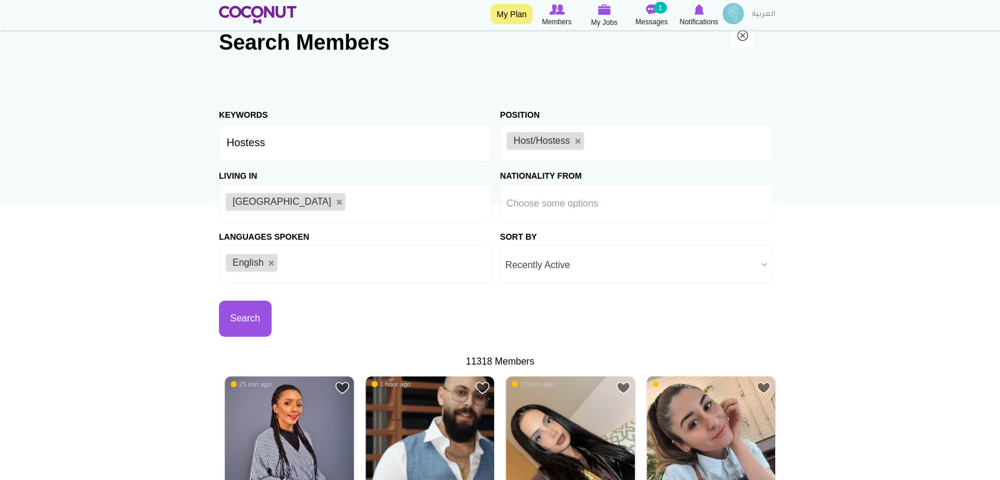
scroll to position [66, 0]
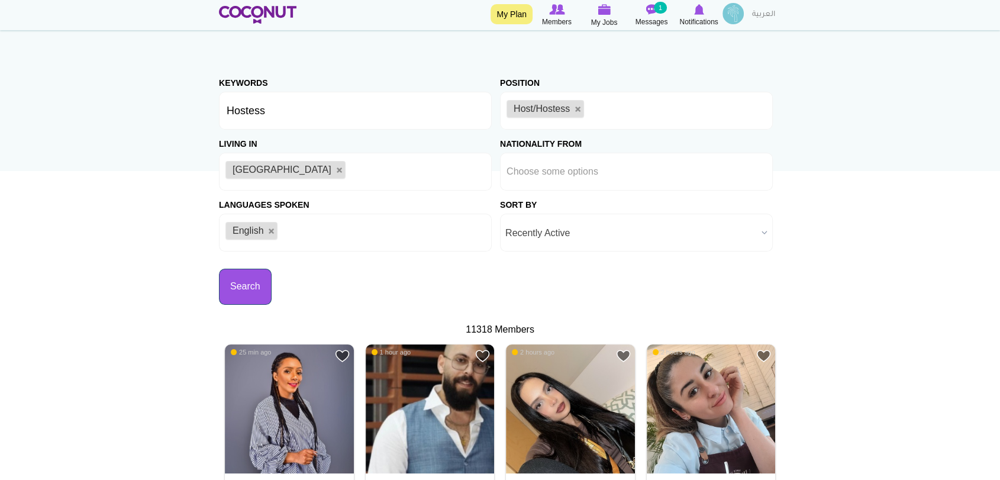
click at [241, 298] on button "Search" at bounding box center [245, 287] width 53 height 36
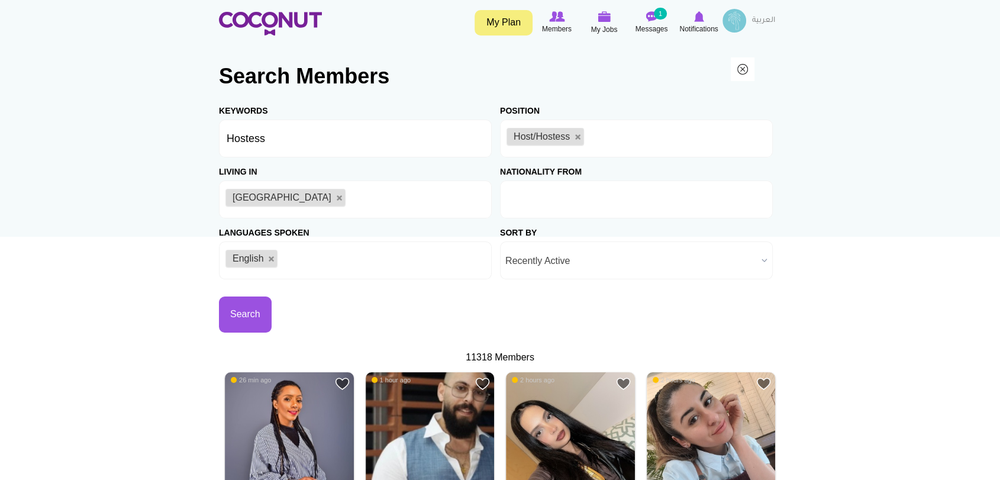
click at [634, 201] on ul at bounding box center [636, 200] width 273 height 38
type input "E"
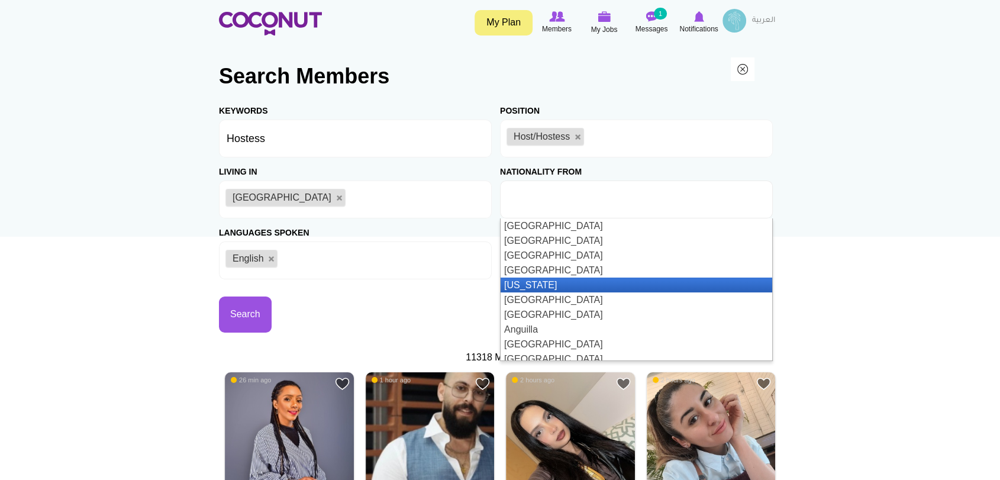
click at [687, 288] on li "[US_STATE]" at bounding box center [637, 285] width 272 height 15
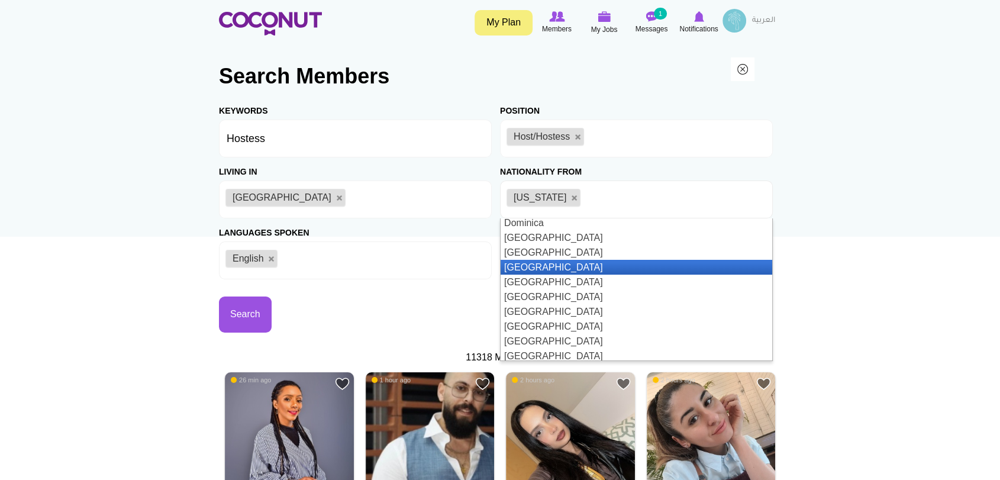
scroll to position [917, 0]
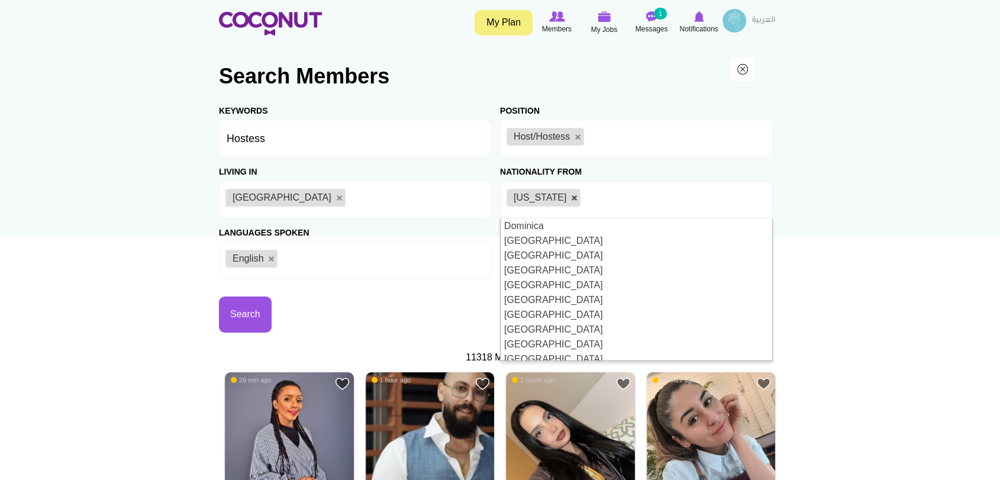
click at [578, 199] on link at bounding box center [574, 198] width 7 height 7
type input "Choose some options"
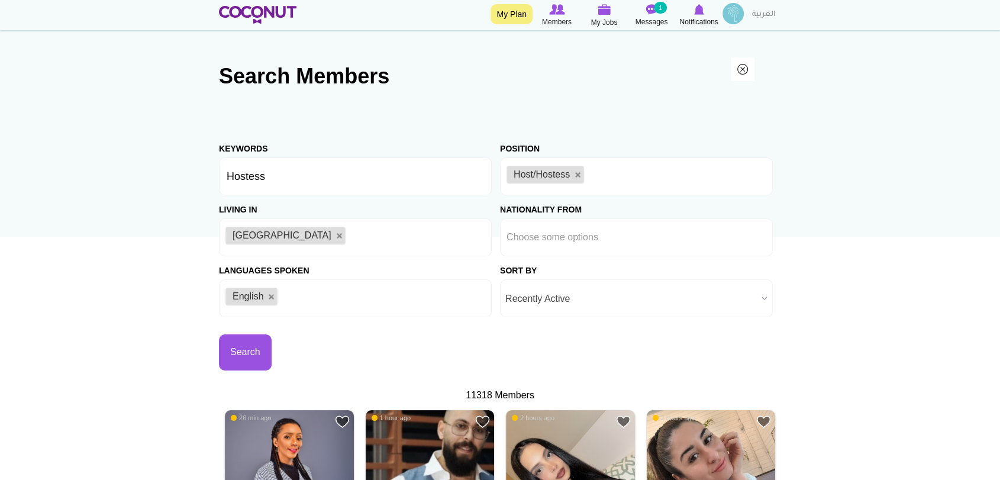
scroll to position [263, 0]
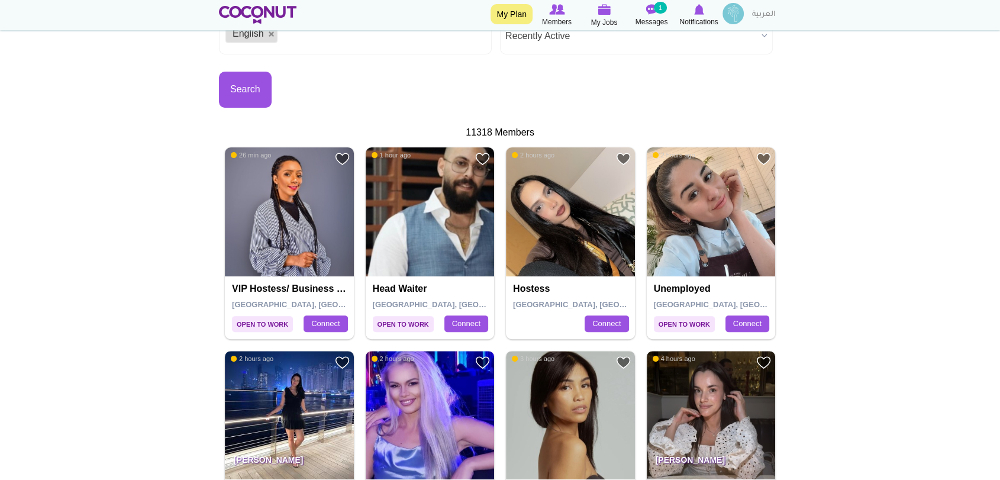
click at [530, 290] on h4 "Hostess" at bounding box center [572, 289] width 118 height 11
click at [545, 250] on img at bounding box center [570, 211] width 129 height 129
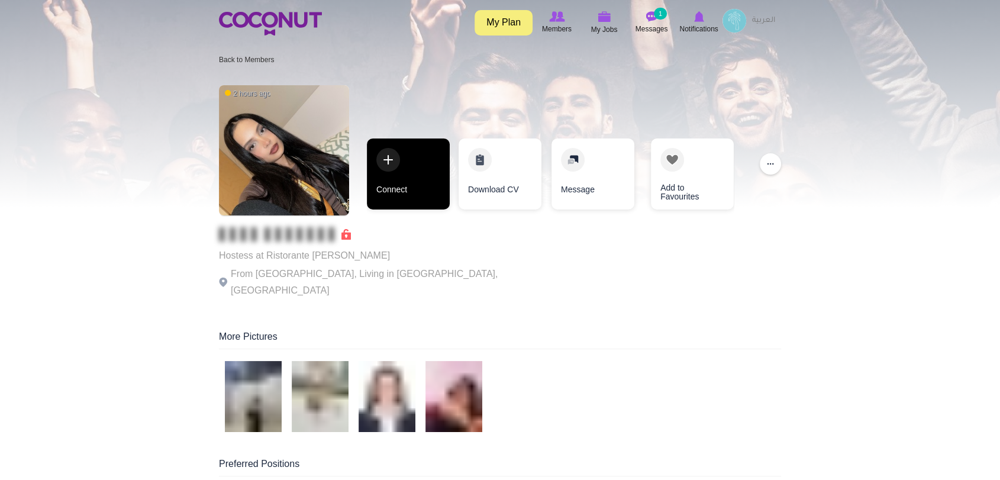
click at [406, 176] on link "Connect" at bounding box center [408, 173] width 83 height 71
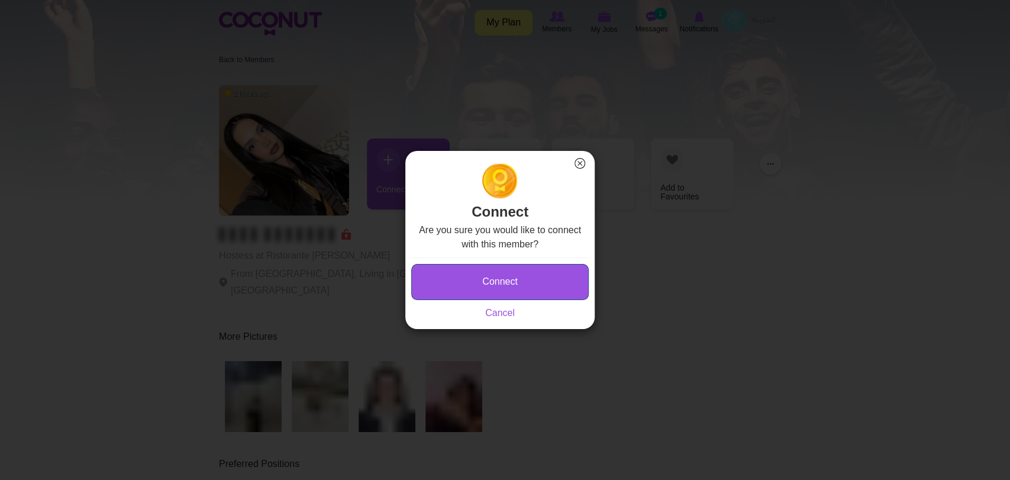
click at [460, 278] on button "Connect" at bounding box center [500, 282] width 178 height 36
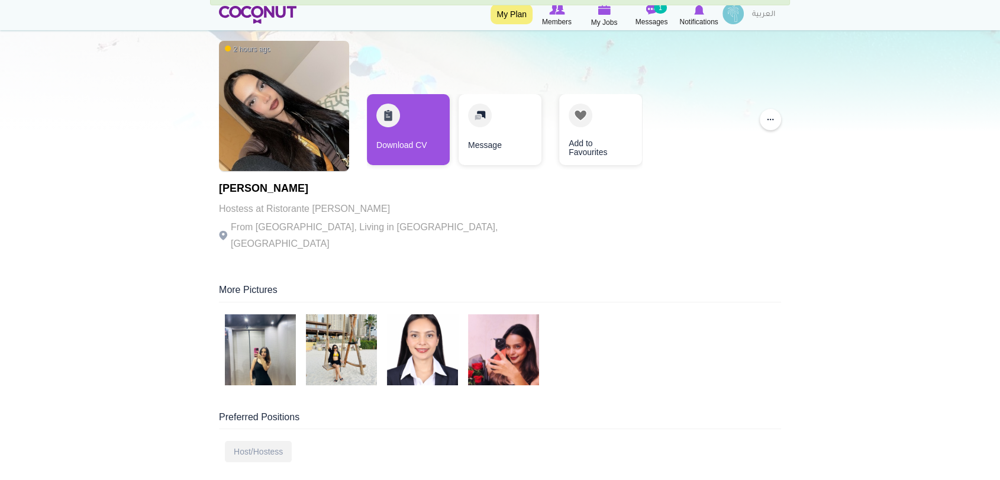
scroll to position [66, 0]
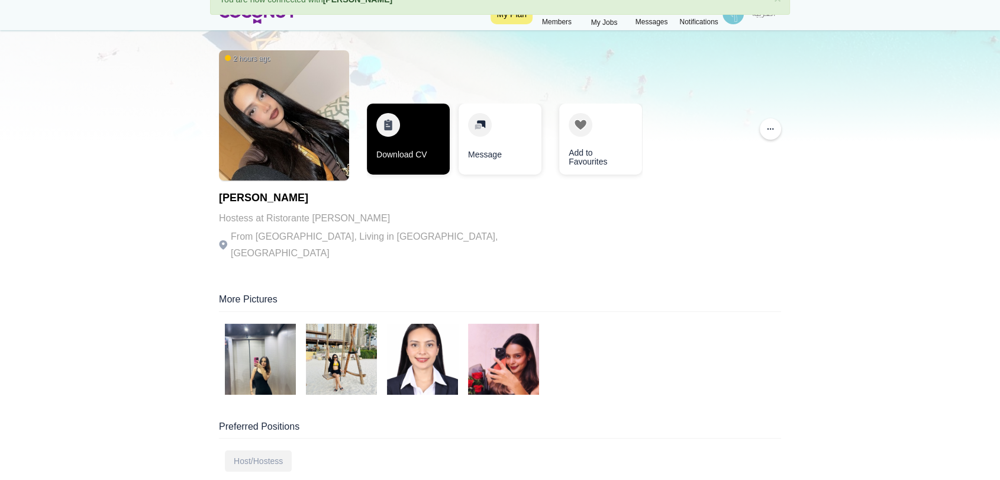
click at [398, 137] on link "Download CV" at bounding box center [408, 139] width 83 height 71
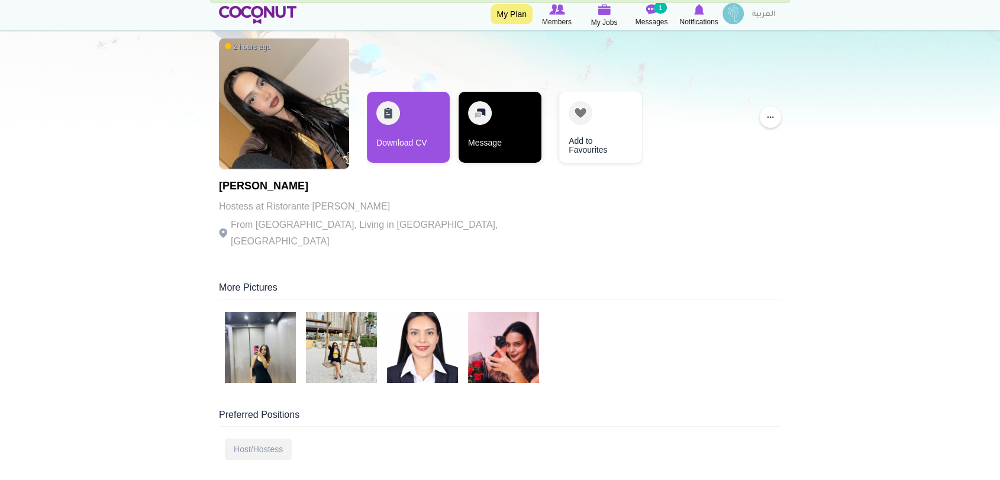
scroll to position [0, 0]
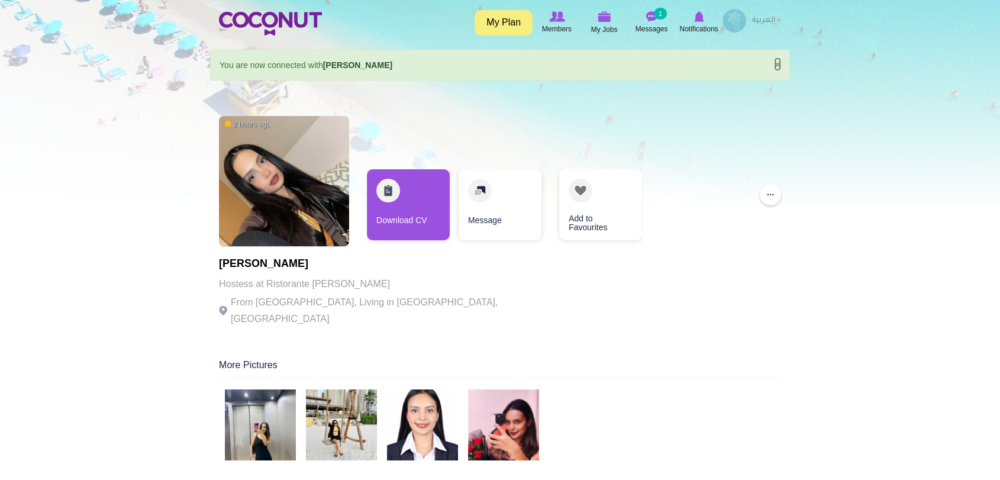
click at [775, 62] on link "×" at bounding box center [777, 64] width 7 height 12
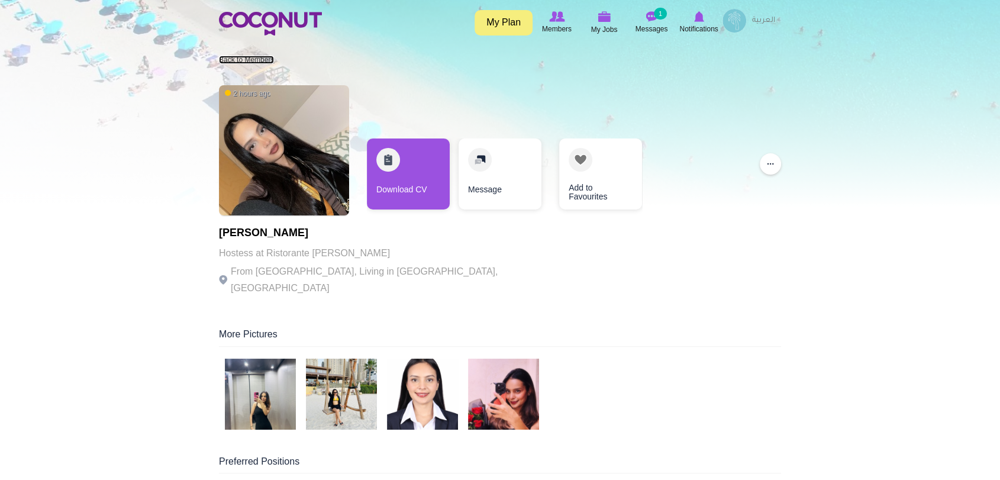
click at [243, 58] on link "Back to Members" at bounding box center [246, 60] width 55 height 8
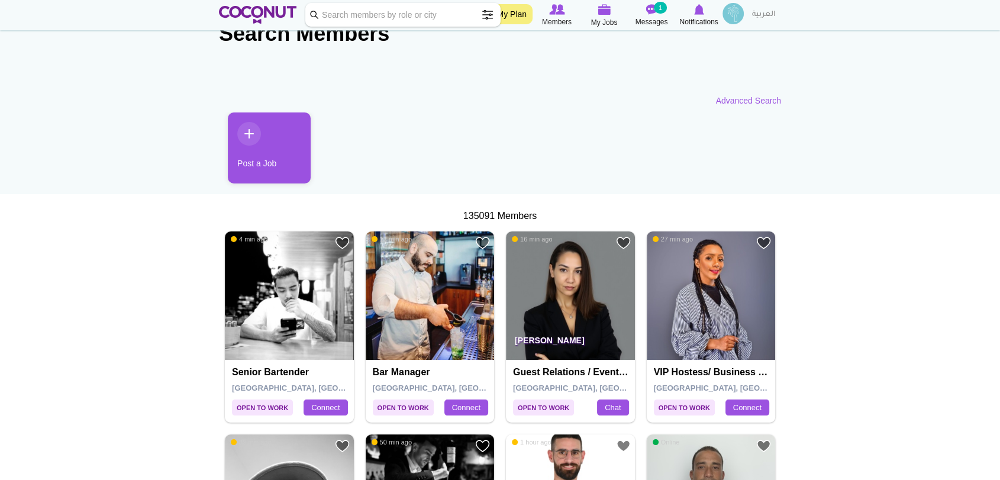
scroll to position [66, 0]
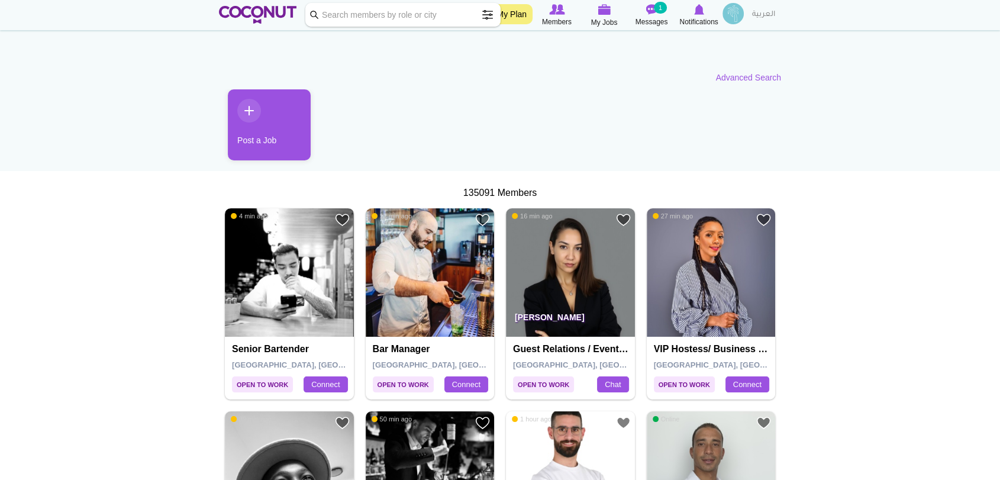
click at [268, 298] on img at bounding box center [289, 272] width 129 height 129
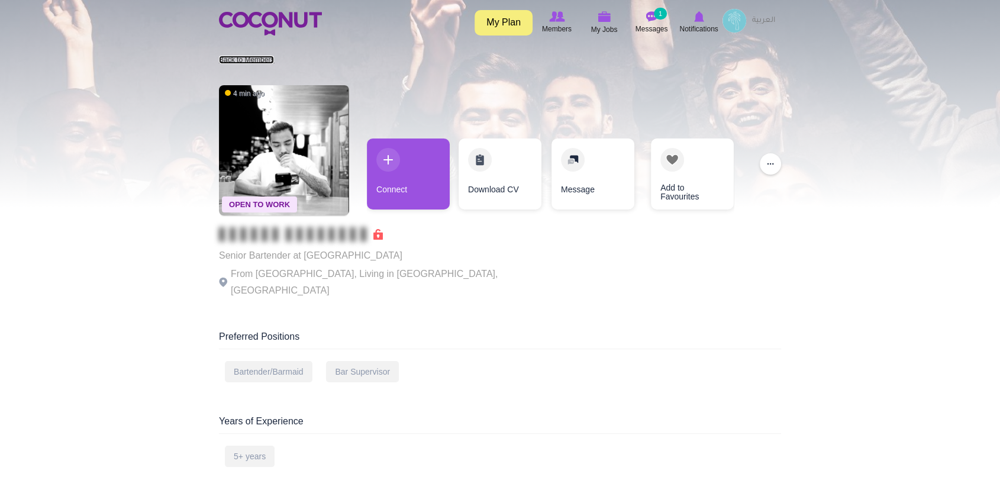
click at [249, 58] on link "Back to Members" at bounding box center [246, 60] width 55 height 8
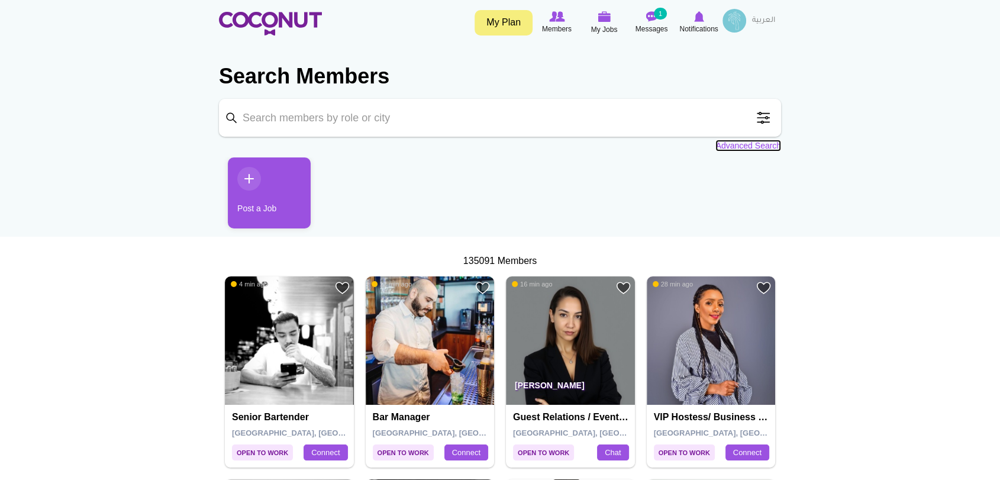
click at [758, 145] on link "Advanced Search" at bounding box center [749, 146] width 66 height 12
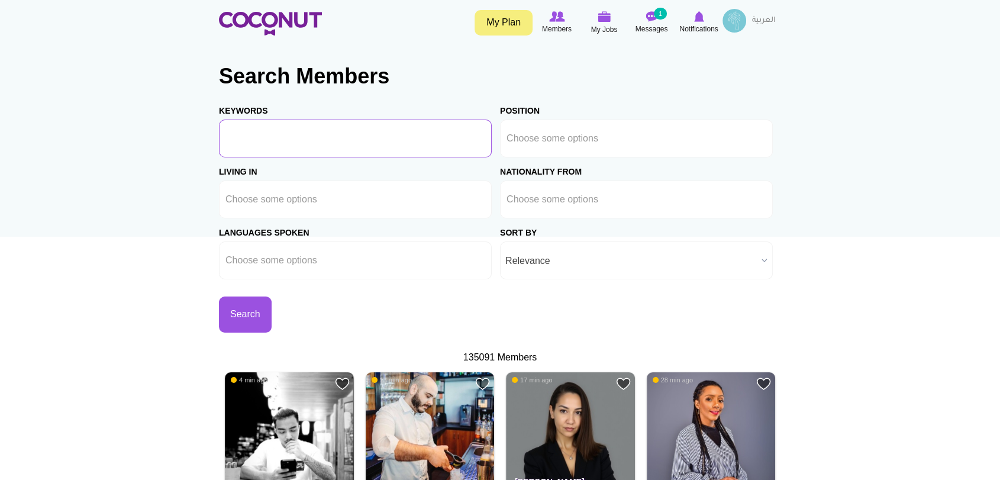
click at [406, 140] on input "Keywords" at bounding box center [355, 139] width 273 height 38
type input "Hostess"
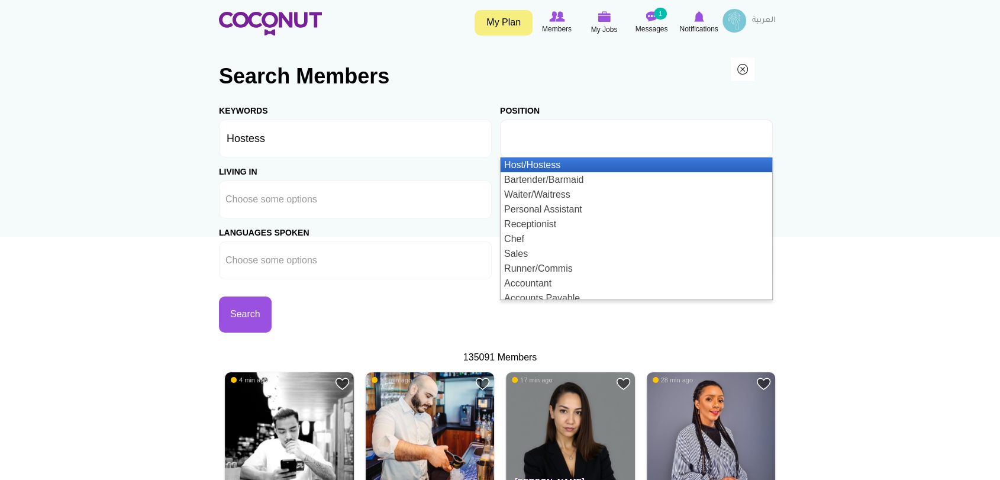
click at [610, 136] on input "text" at bounding box center [560, 138] width 107 height 11
click at [604, 165] on li "Host/Hostess" at bounding box center [637, 164] width 272 height 15
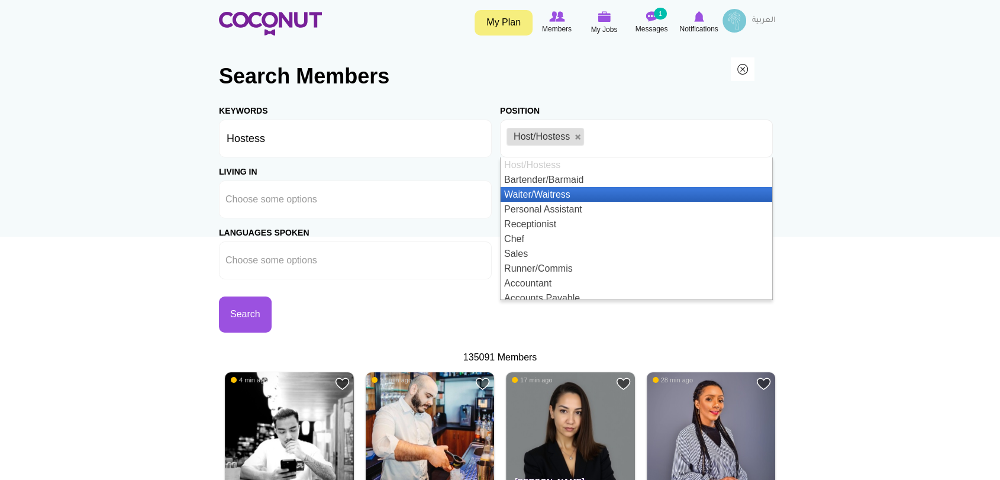
click at [605, 194] on li "Waiter/Waitress" at bounding box center [637, 194] width 272 height 15
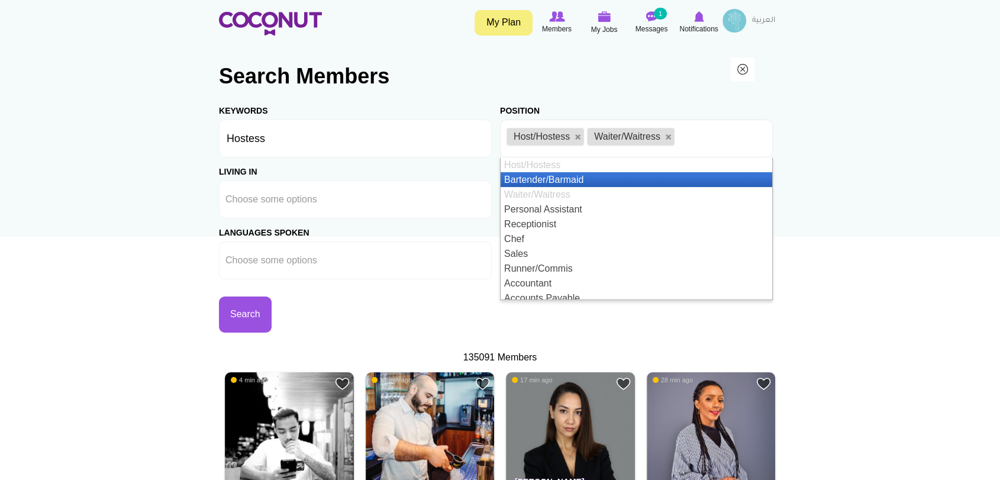
click at [613, 172] on li "Bartender/Barmaid" at bounding box center [637, 179] width 272 height 15
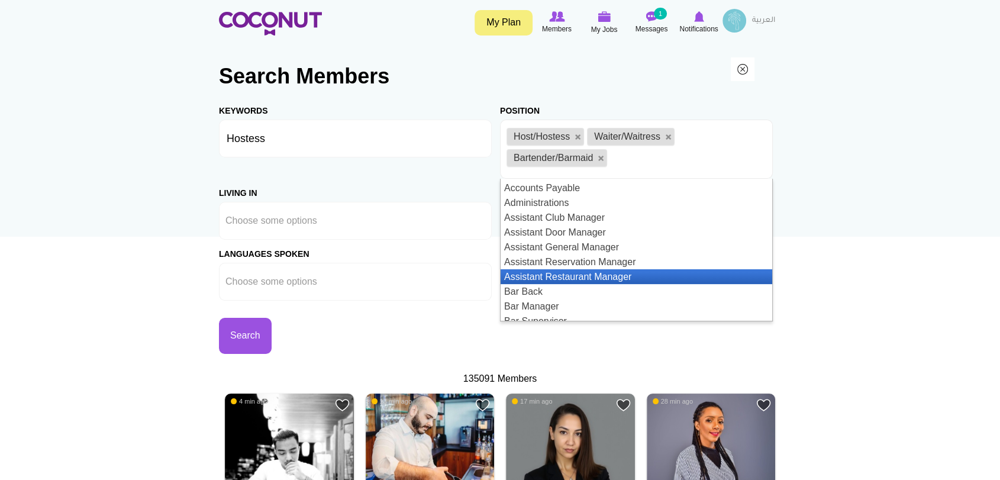
scroll to position [197, 0]
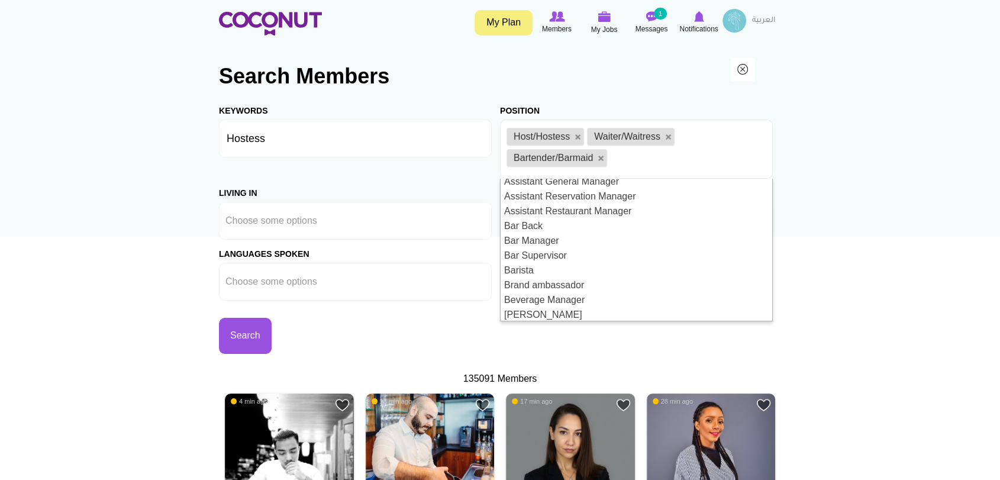
click at [459, 328] on div "Search" at bounding box center [359, 327] width 281 height 53
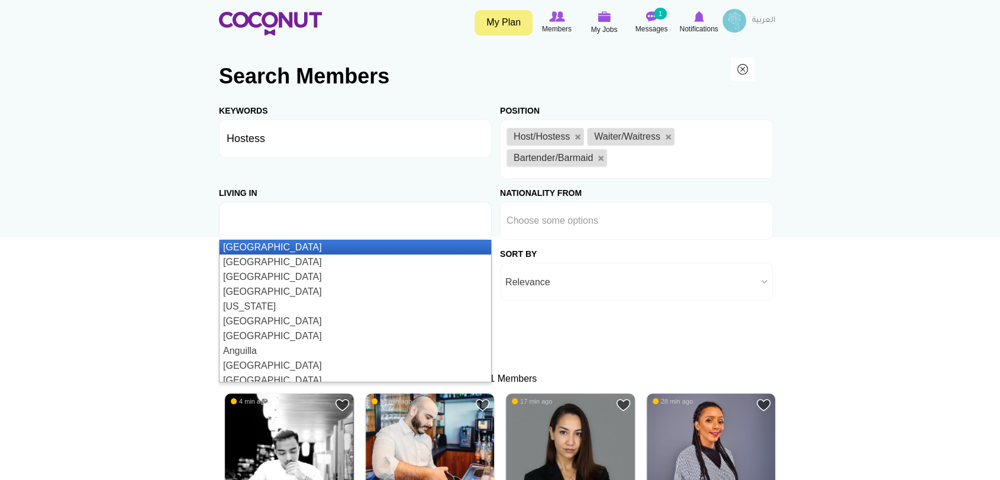
click at [398, 227] on ul at bounding box center [355, 221] width 273 height 38
type input "D"
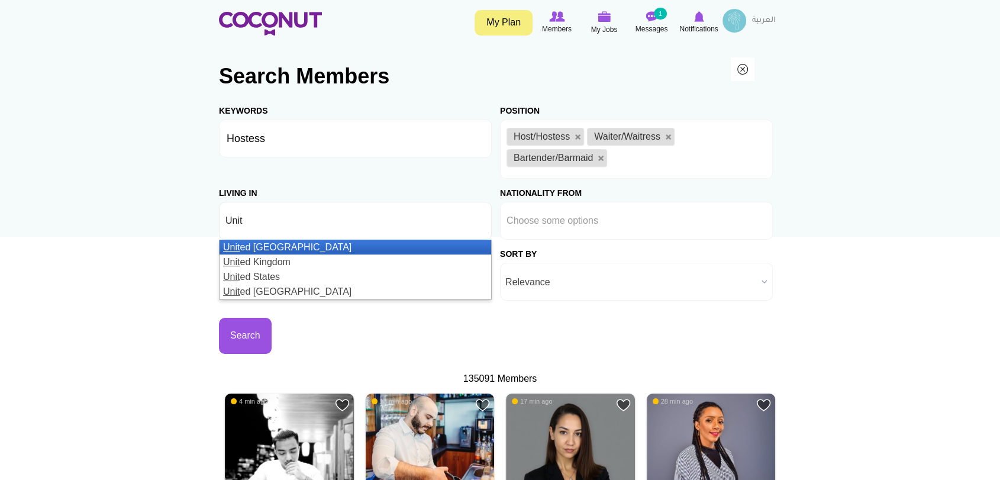
type input "Unit"
click at [398, 246] on li "Unit ed Arab Emirates" at bounding box center [356, 247] width 272 height 15
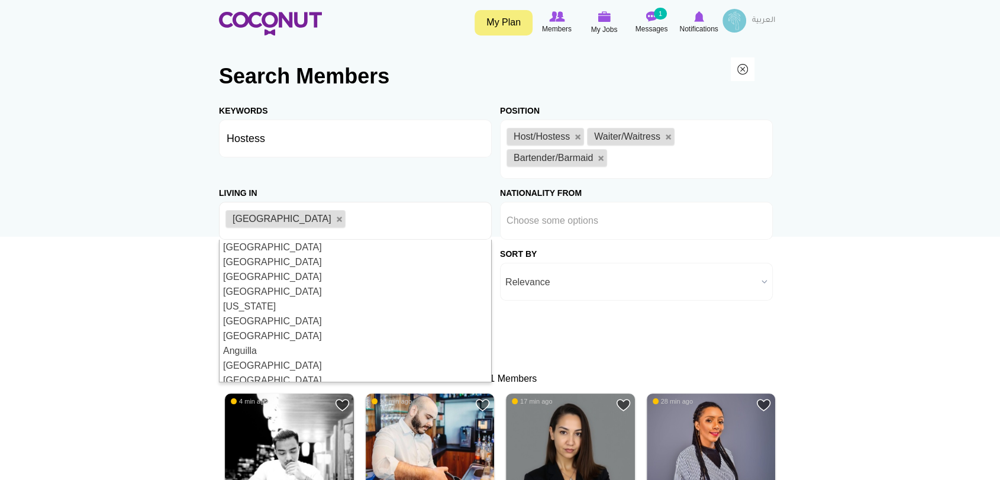
click at [585, 286] on span "Relevance" at bounding box center [631, 282] width 252 height 38
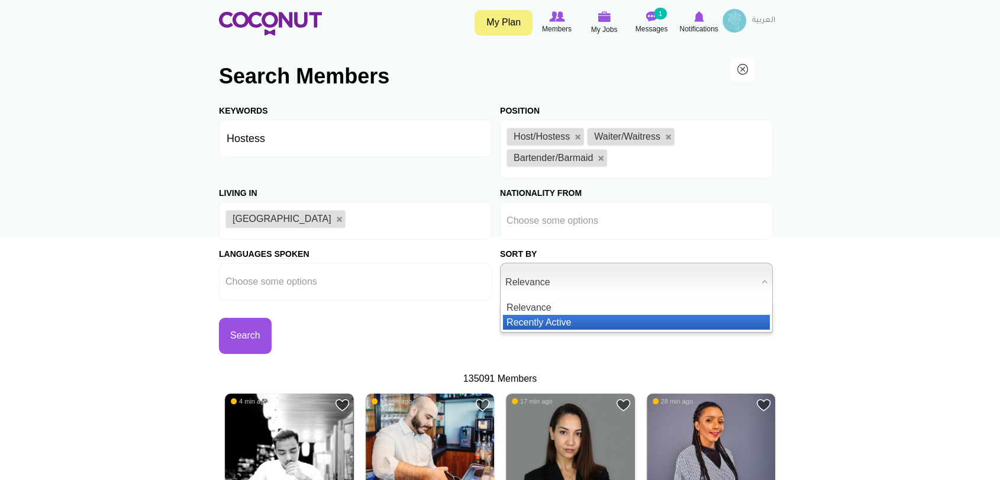
click at [579, 317] on li "Recently Active" at bounding box center [636, 322] width 267 height 15
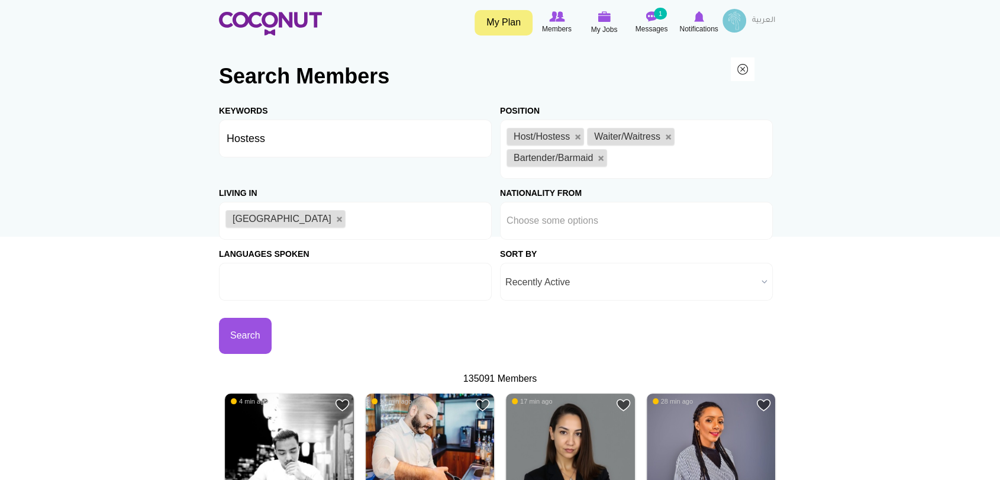
click at [237, 270] on li at bounding box center [279, 281] width 107 height 25
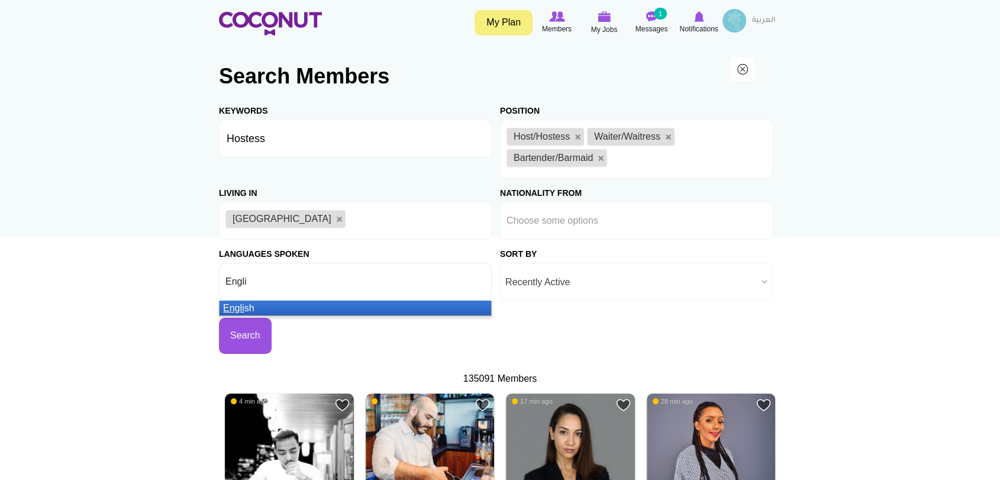
type input "Engli"
click at [252, 308] on li "Engli sh" at bounding box center [356, 308] width 272 height 15
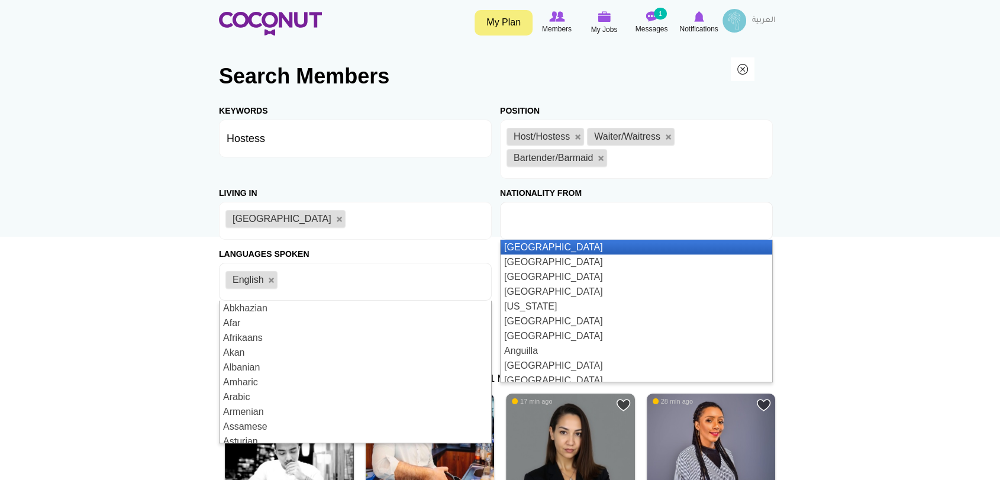
click at [619, 223] on ul at bounding box center [636, 221] width 273 height 38
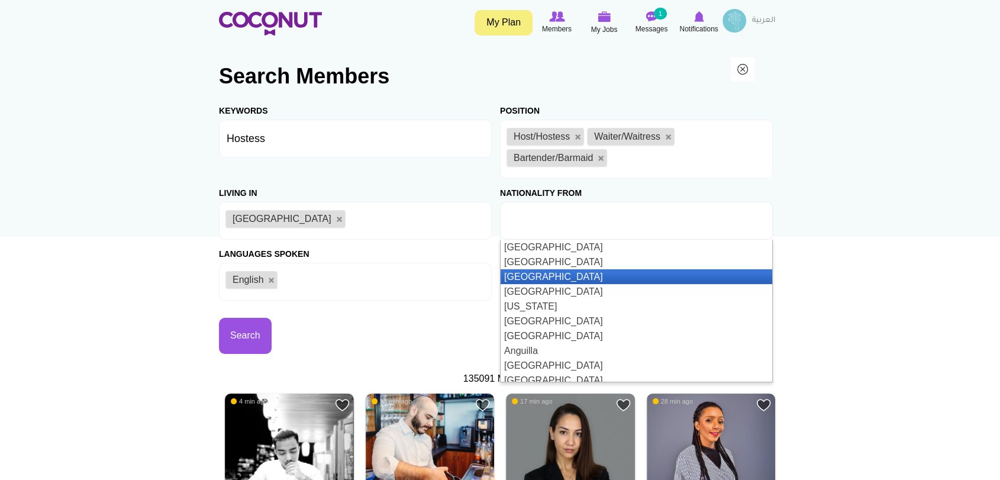
click at [612, 276] on li "Albania" at bounding box center [637, 276] width 272 height 15
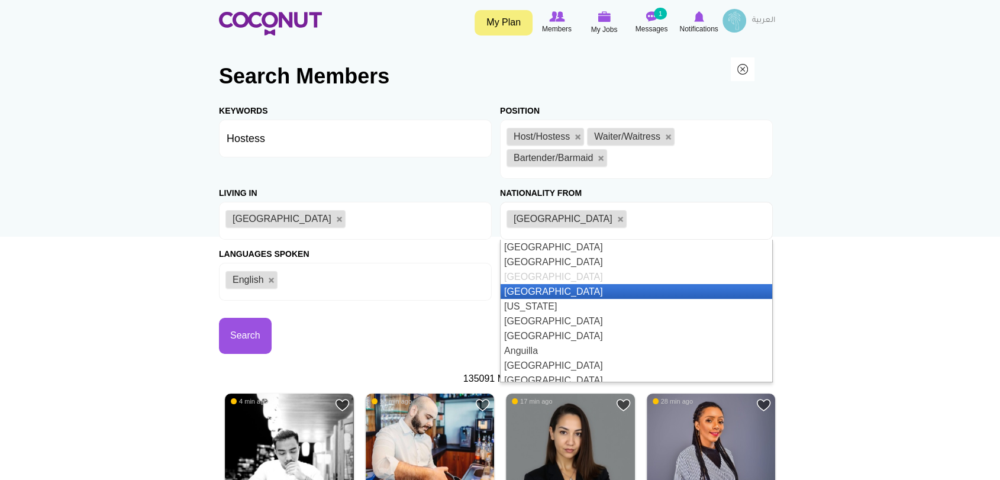
click at [571, 288] on li "Algeria" at bounding box center [637, 291] width 272 height 15
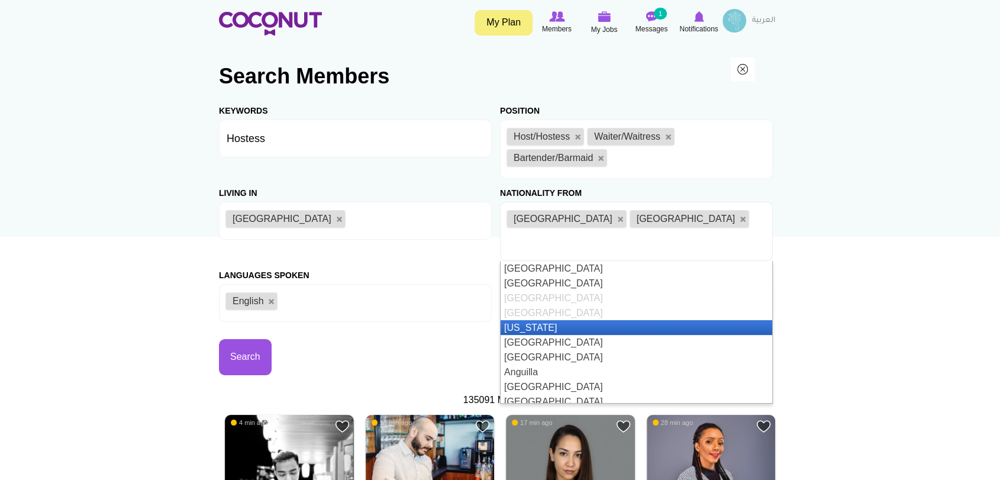
click at [607, 320] on li "American Samoa" at bounding box center [637, 327] width 272 height 15
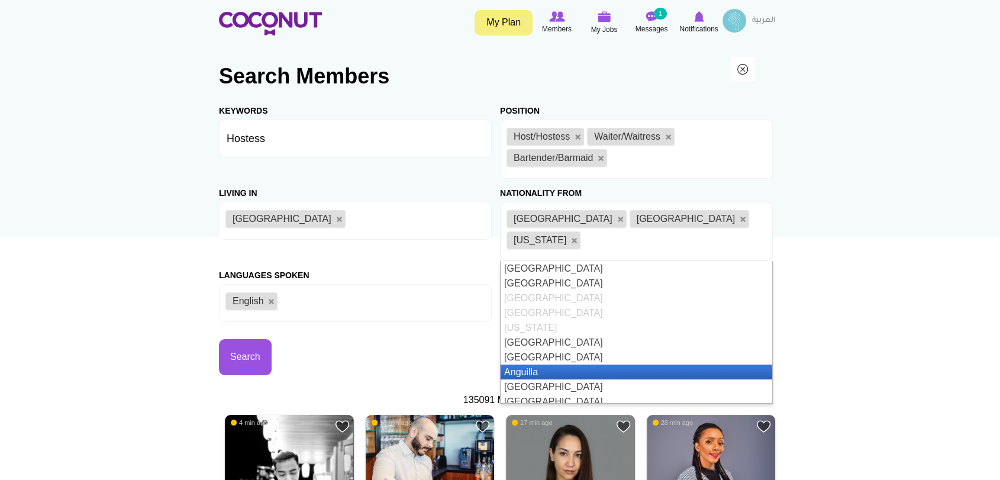
scroll to position [66, 0]
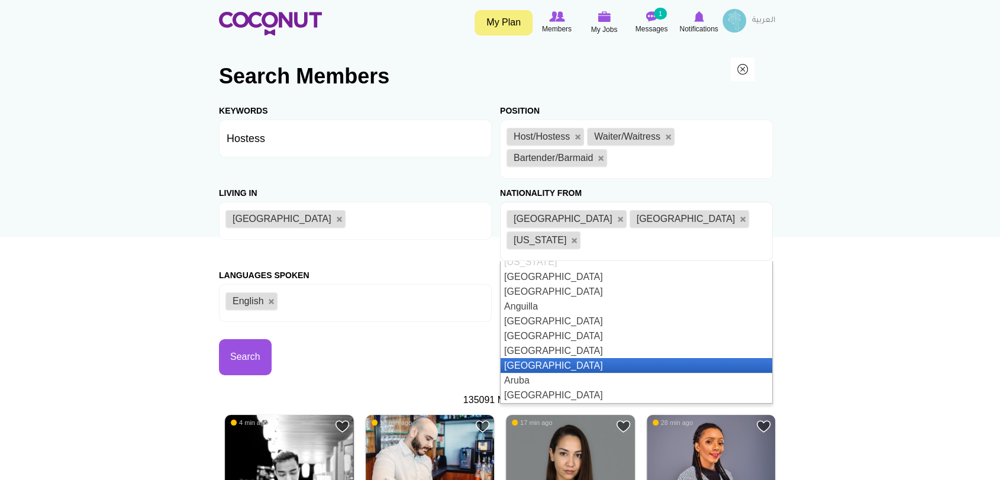
click at [603, 358] on li "[GEOGRAPHIC_DATA]" at bounding box center [637, 365] width 272 height 15
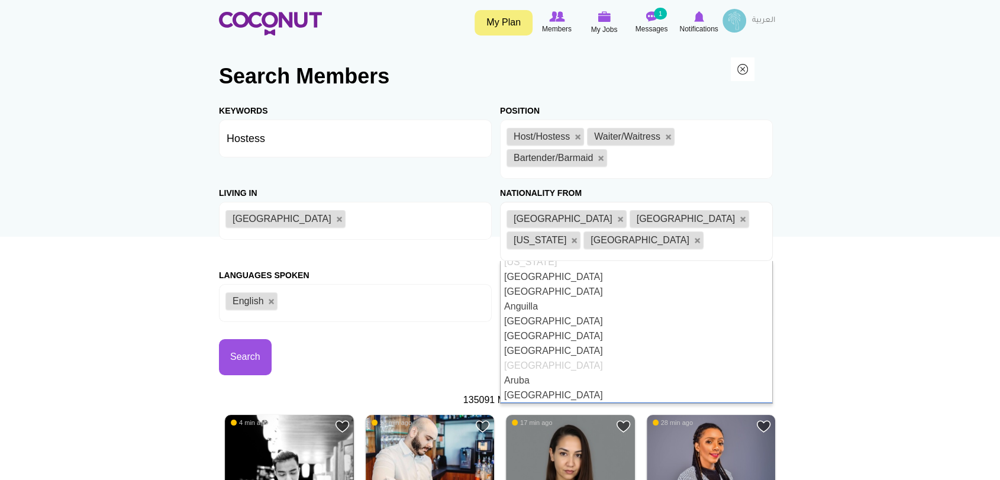
scroll to position [131, 0]
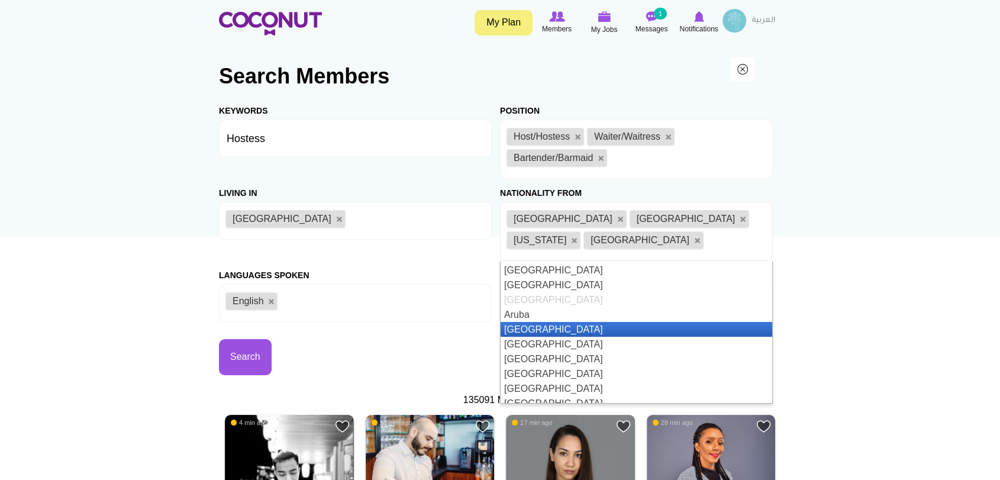
click at [598, 331] on li "[GEOGRAPHIC_DATA]" at bounding box center [637, 329] width 272 height 15
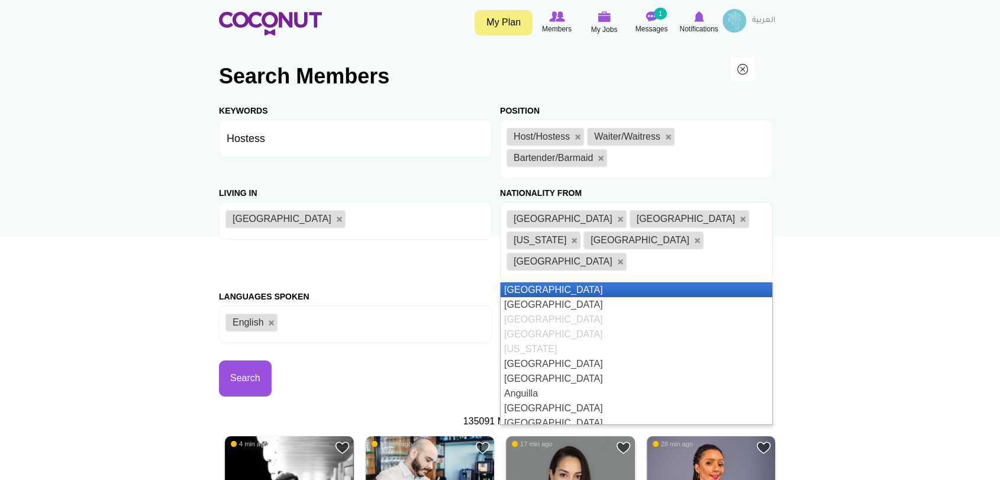
scroll to position [66, 0]
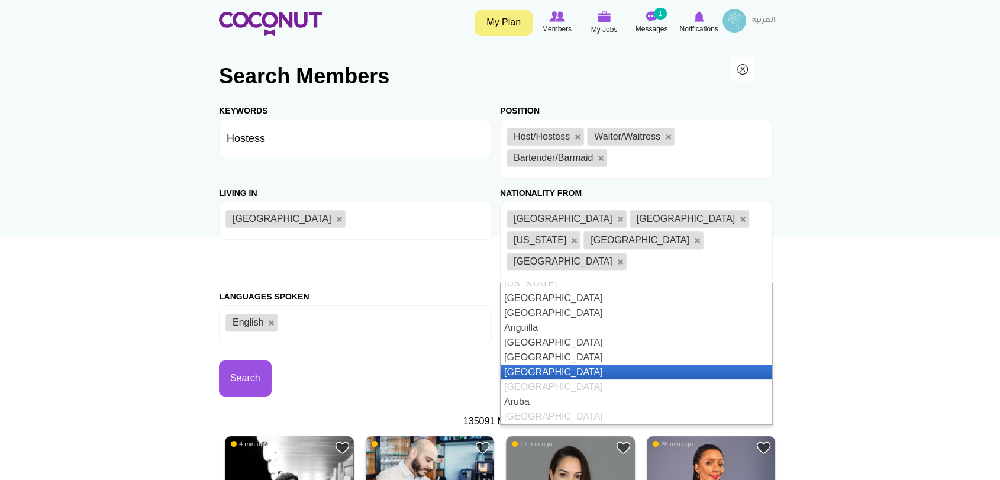
click at [587, 365] on li "[GEOGRAPHIC_DATA]" at bounding box center [637, 372] width 272 height 15
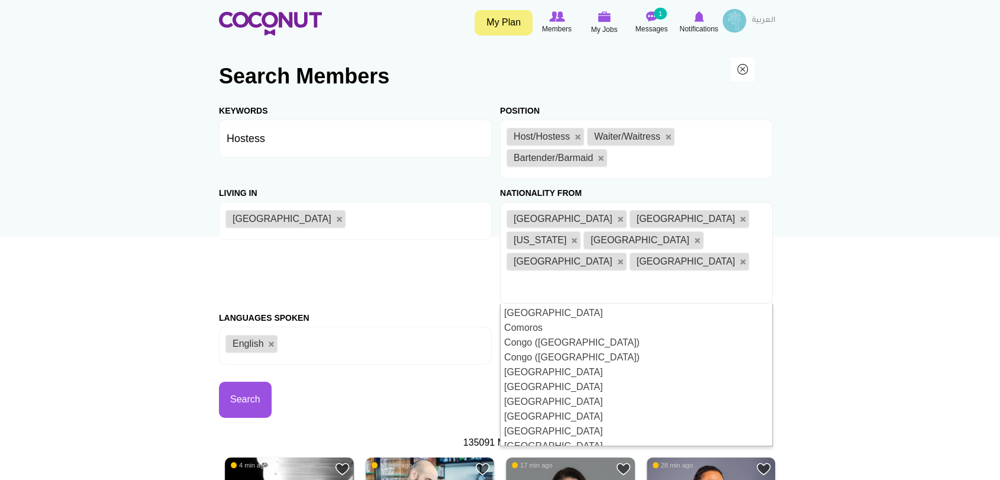
scroll to position [789, 0]
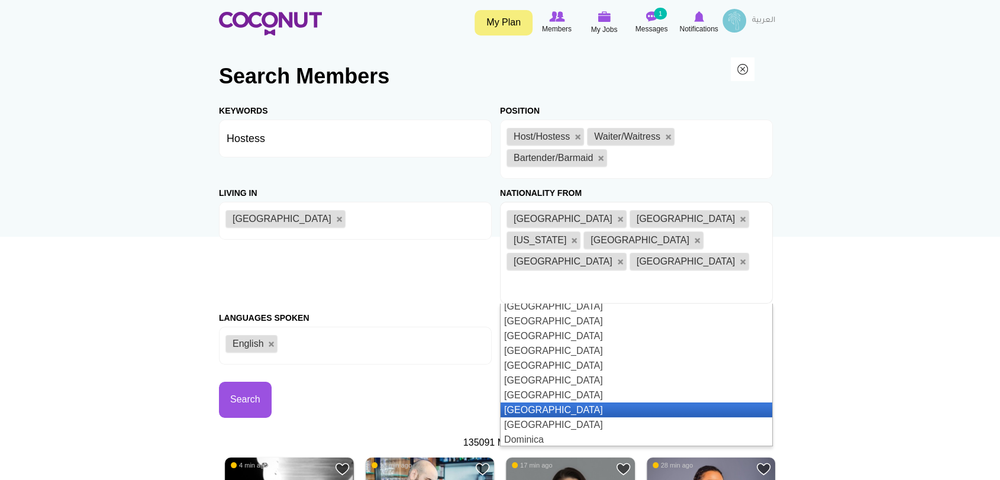
click at [623, 402] on li "[GEOGRAPHIC_DATA]" at bounding box center [637, 409] width 272 height 15
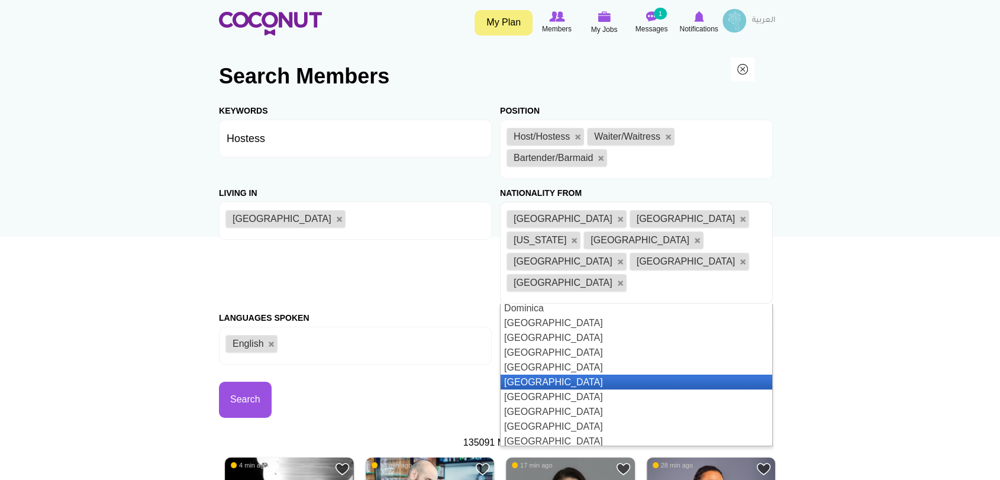
scroll to position [986, 0]
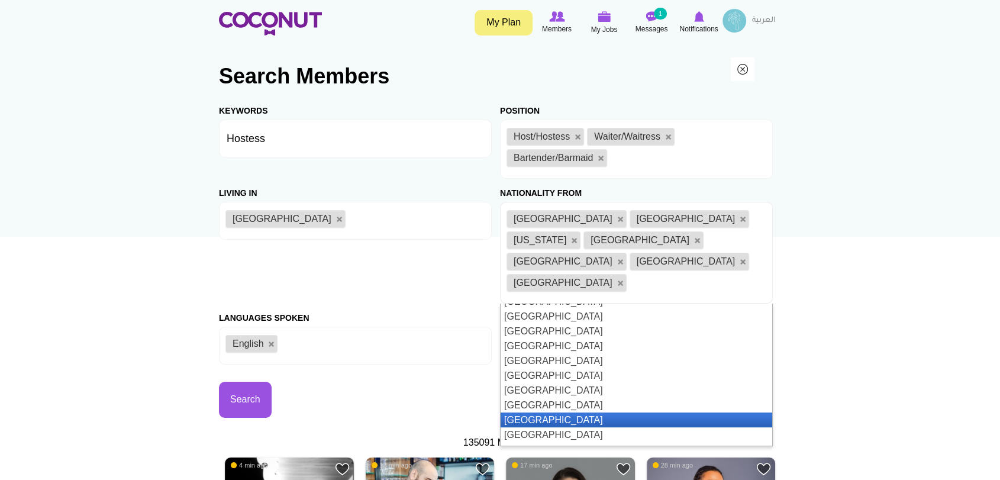
click at [610, 413] on li "Finland" at bounding box center [637, 420] width 272 height 15
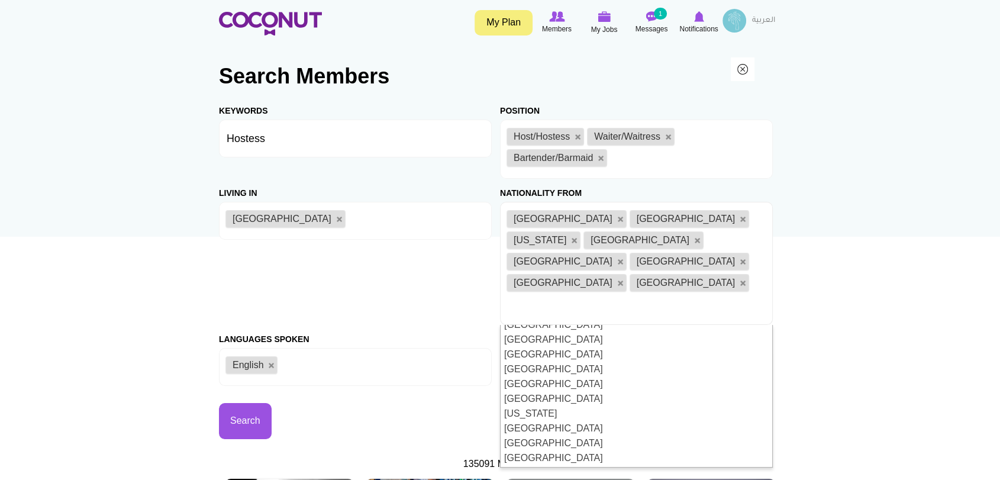
scroll to position [1052, 0]
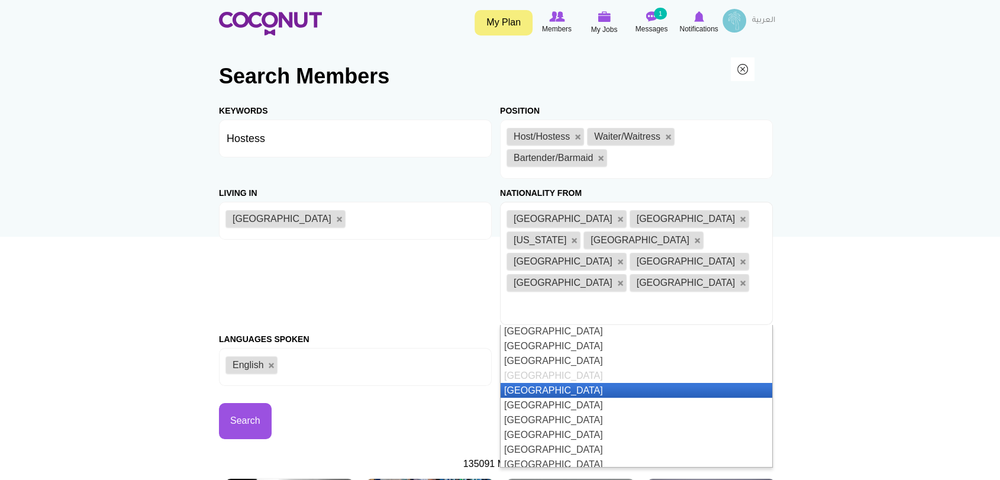
click at [624, 383] on li "France" at bounding box center [637, 390] width 272 height 15
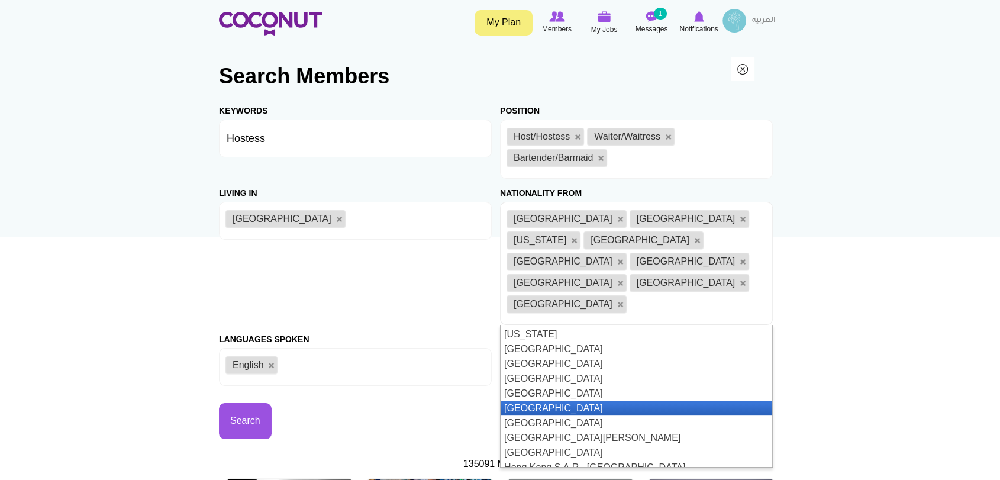
scroll to position [1184, 0]
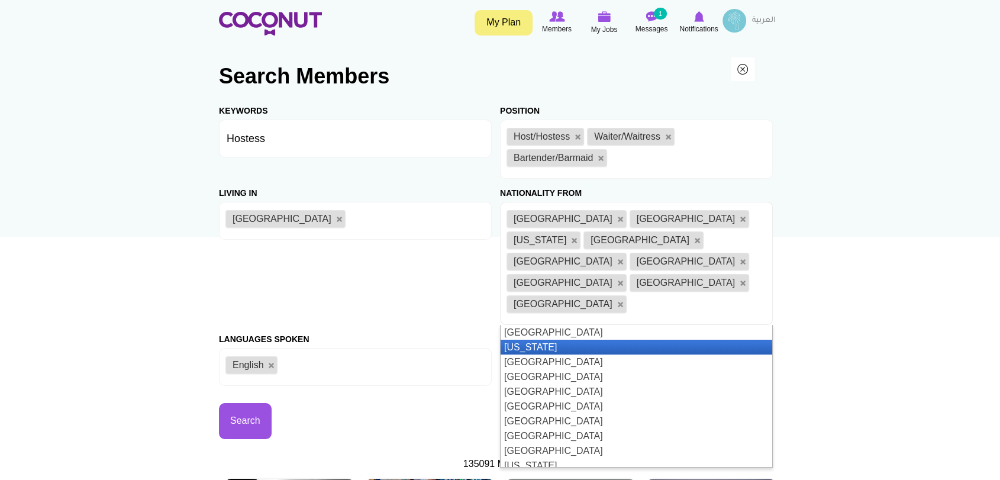
click at [572, 340] on li "[US_STATE]" at bounding box center [637, 347] width 272 height 15
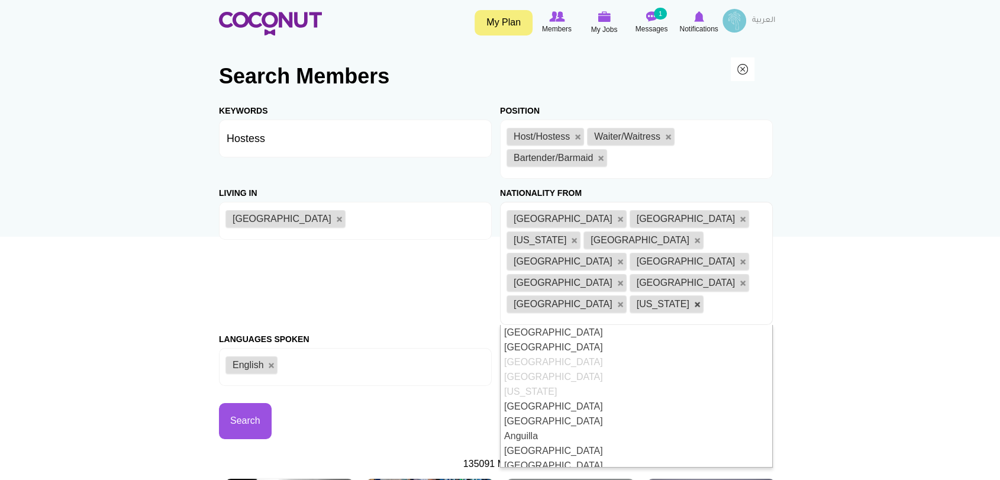
click at [694, 301] on link at bounding box center [697, 304] width 7 height 7
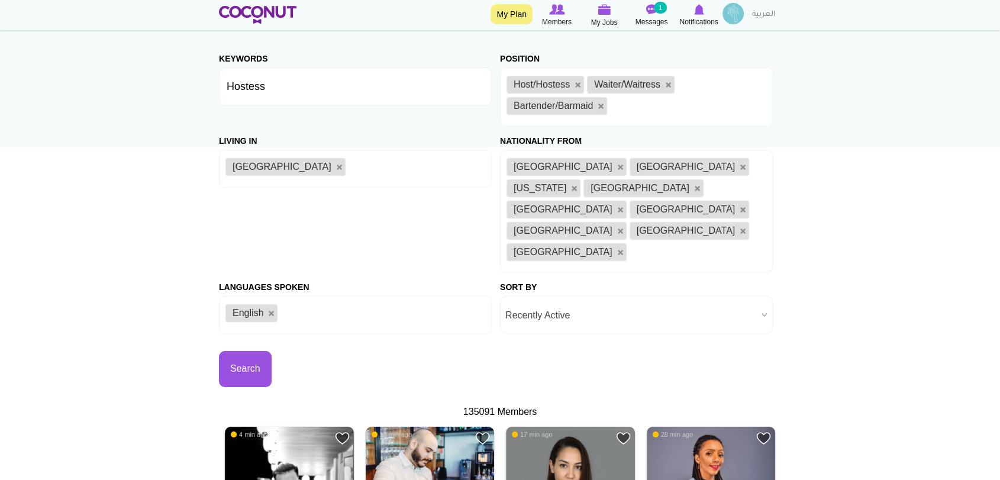
scroll to position [66, 0]
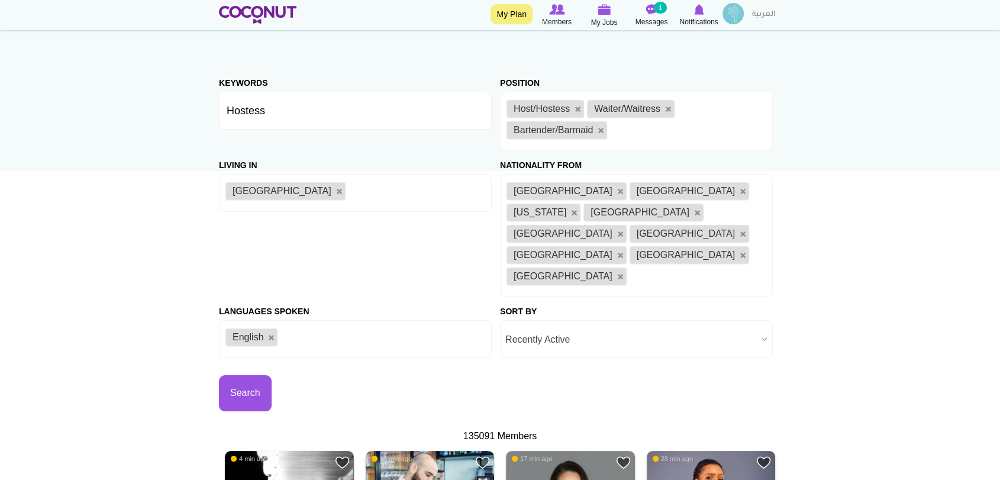
click at [652, 233] on ul "Albania Algeria American Samoa Armenia Australia Argentina Denmark Finland Fran…" at bounding box center [636, 235] width 273 height 123
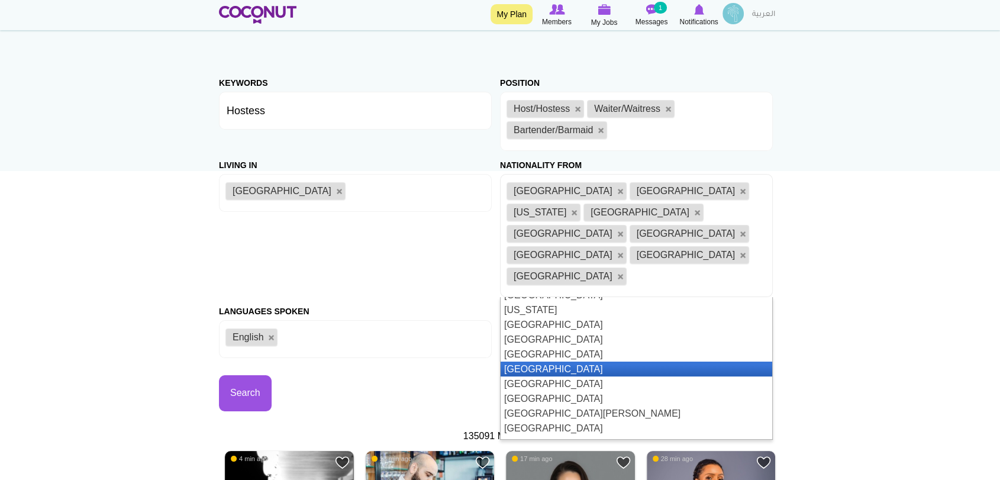
scroll to position [1378, 0]
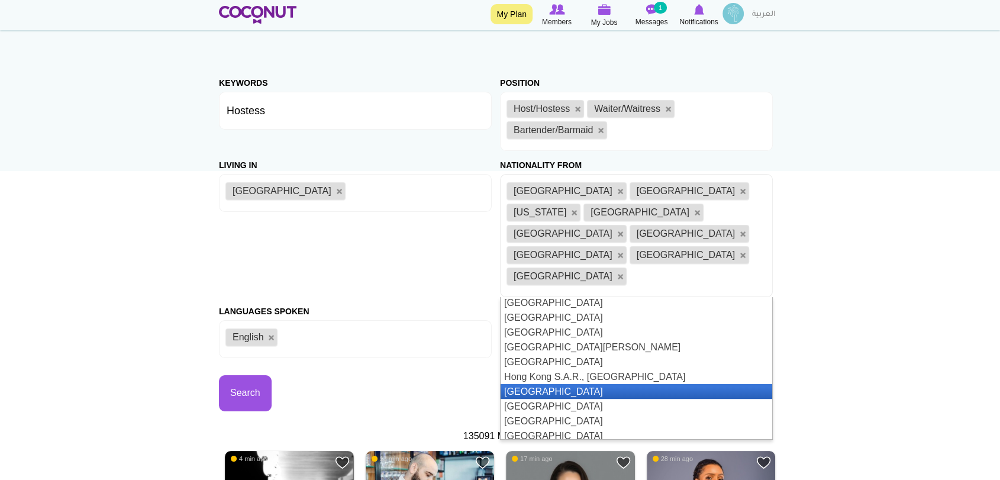
click at [668, 384] on li "[GEOGRAPHIC_DATA]" at bounding box center [637, 391] width 272 height 15
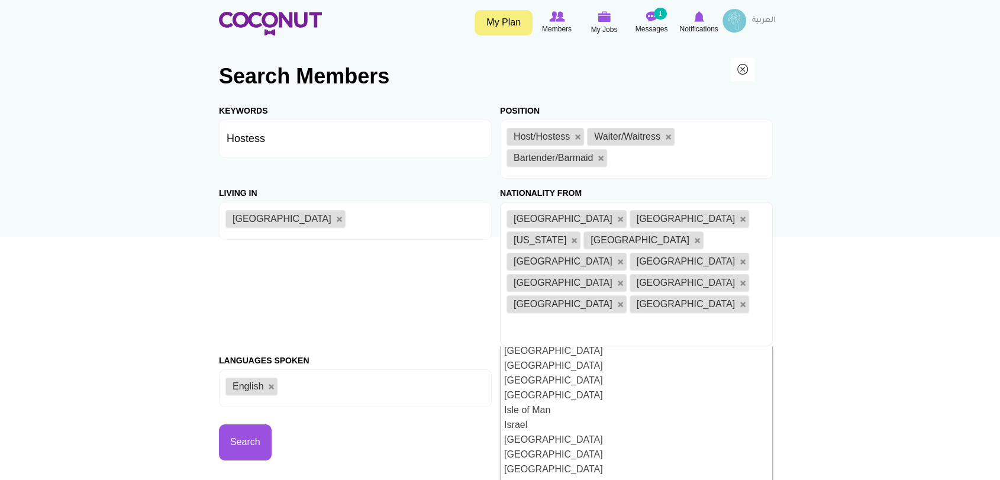
scroll to position [1447, 0]
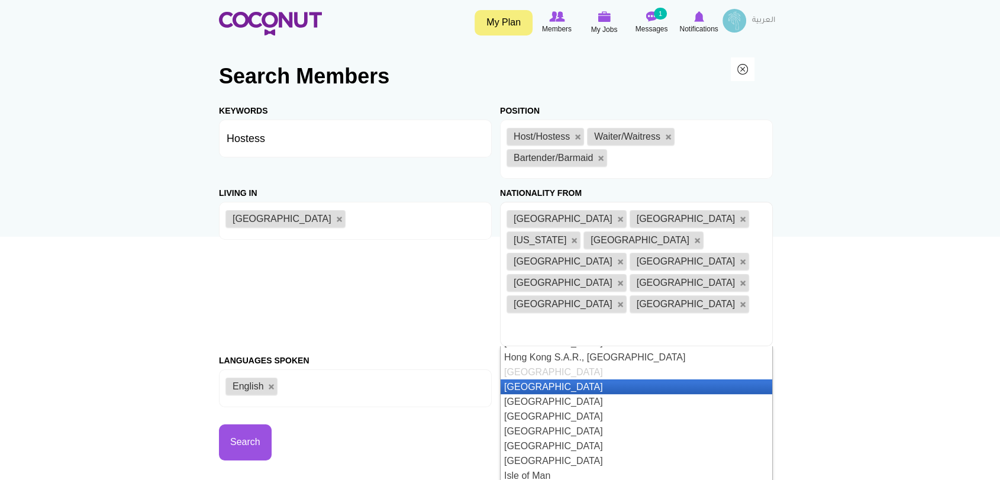
click at [616, 379] on li "[GEOGRAPHIC_DATA]" at bounding box center [637, 386] width 272 height 15
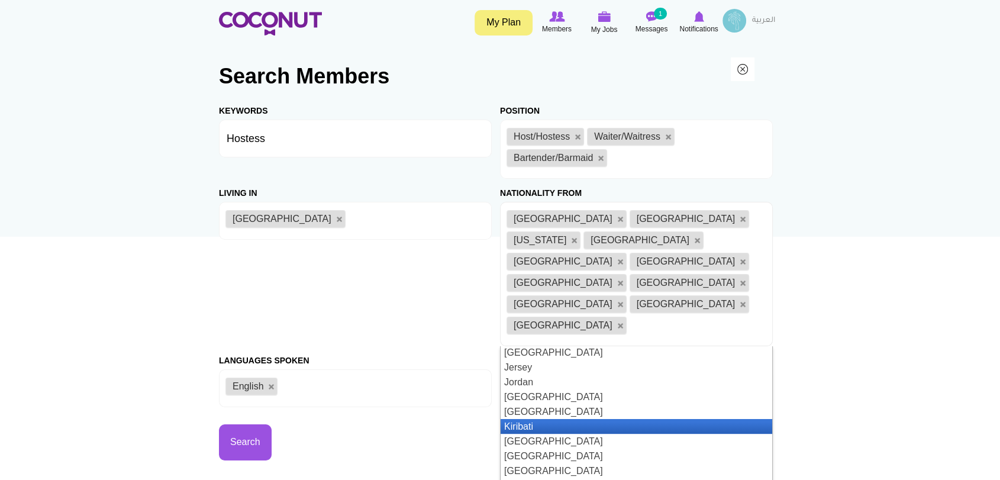
scroll to position [1578, 0]
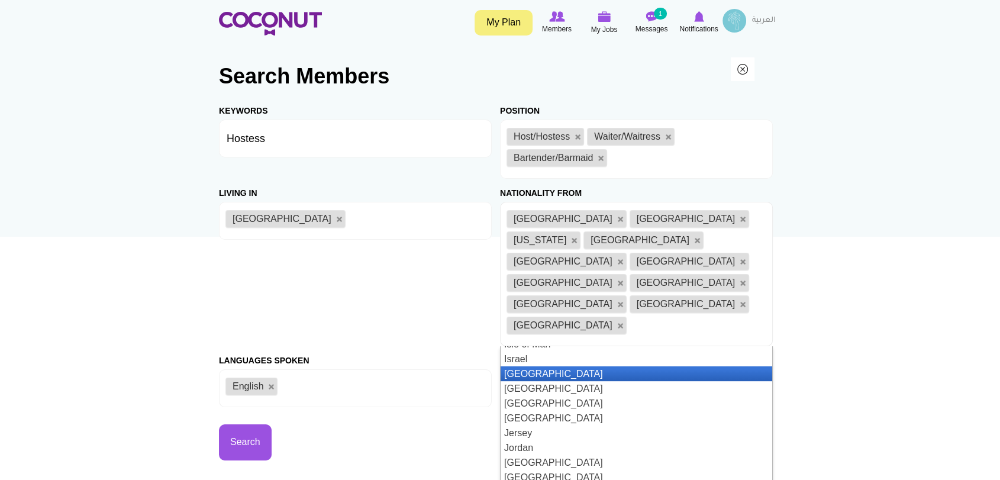
click at [617, 366] on li "[GEOGRAPHIC_DATA]" at bounding box center [637, 373] width 272 height 15
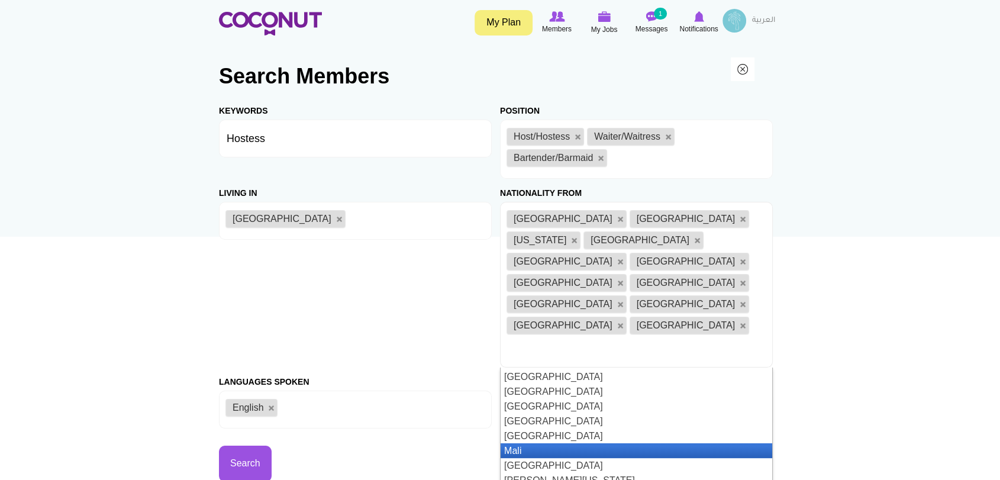
scroll to position [1841, 0]
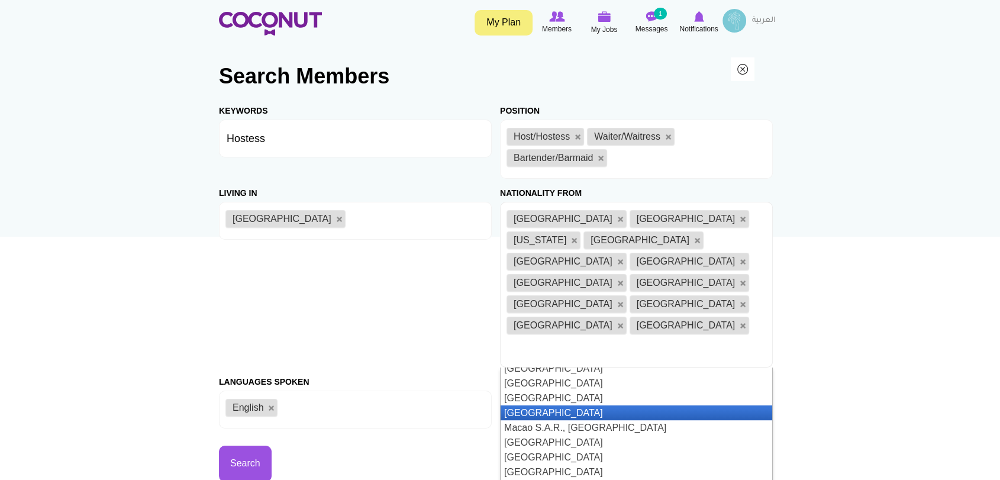
click at [648, 405] on li "[GEOGRAPHIC_DATA]" at bounding box center [637, 412] width 272 height 15
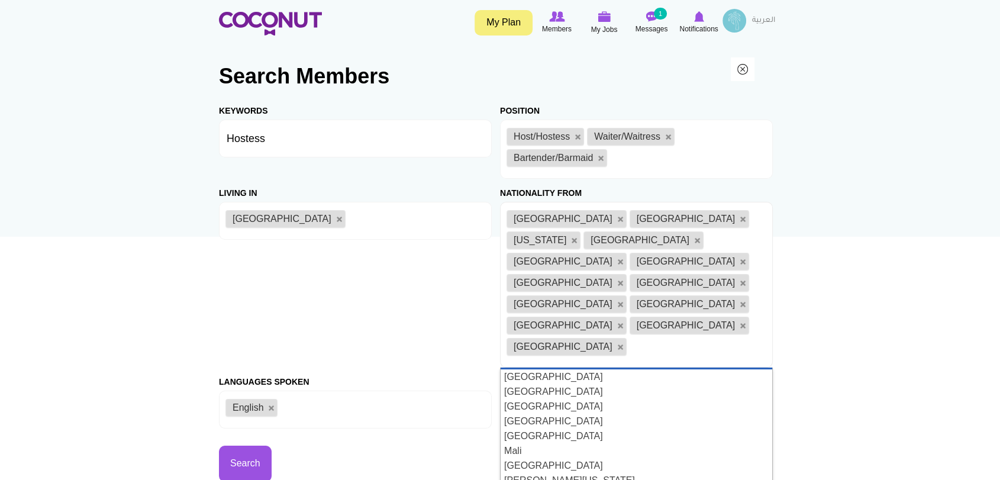
scroll to position [2038, 0]
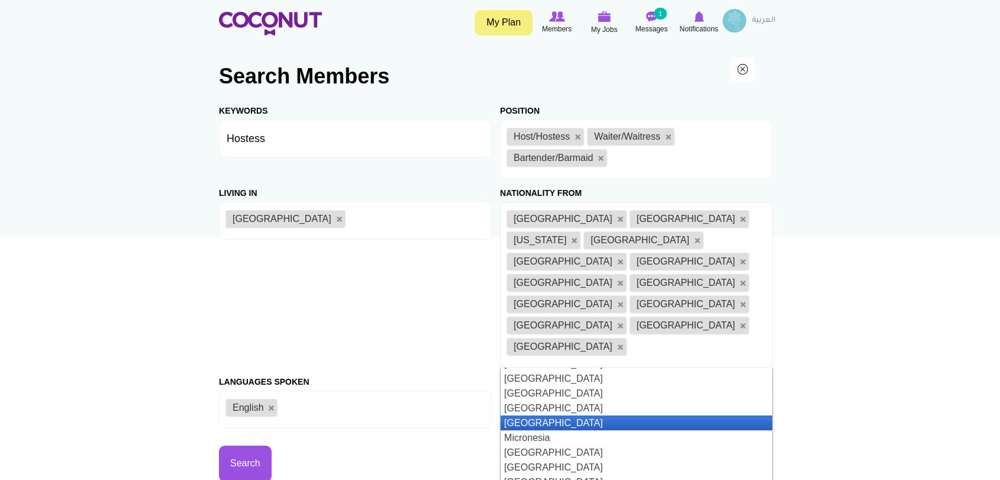
click at [677, 415] on li "[GEOGRAPHIC_DATA]" at bounding box center [637, 422] width 272 height 15
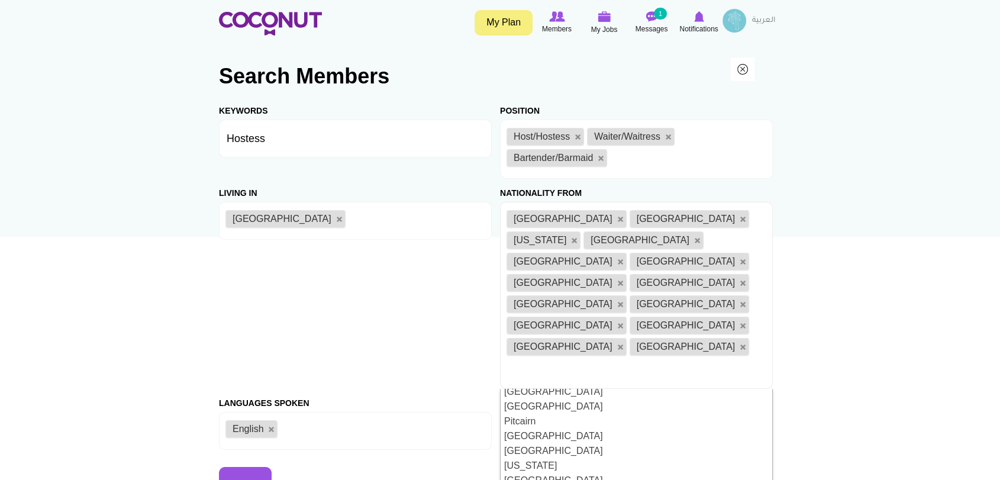
scroll to position [2630, 0]
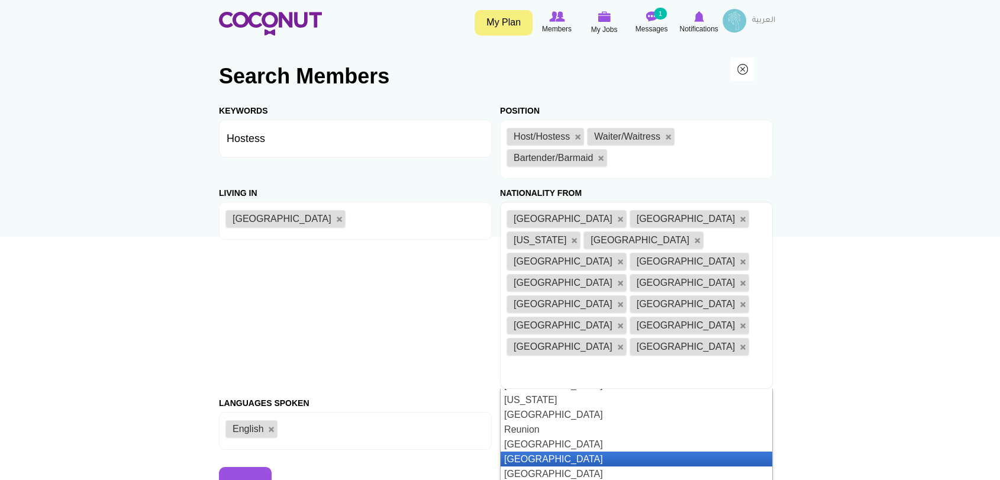
click at [682, 452] on li "[GEOGRAPHIC_DATA]" at bounding box center [637, 459] width 272 height 15
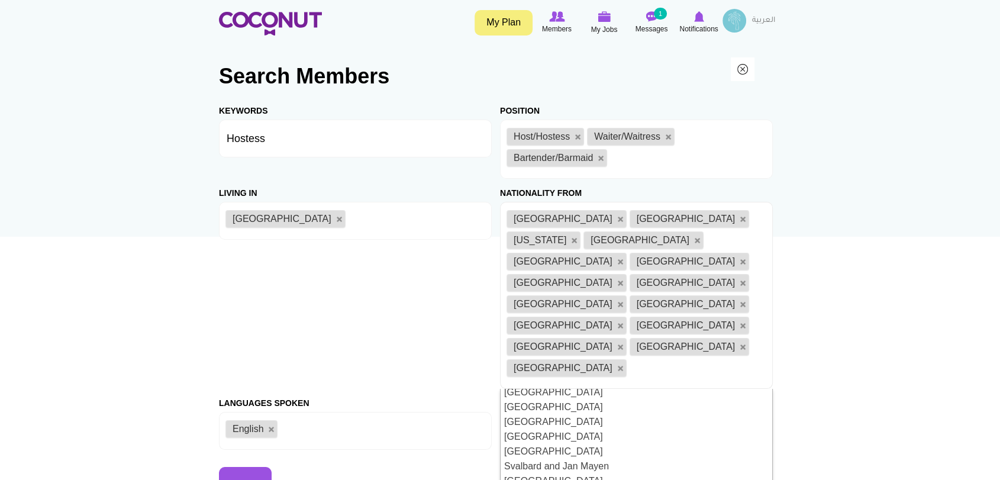
scroll to position [3156, 0]
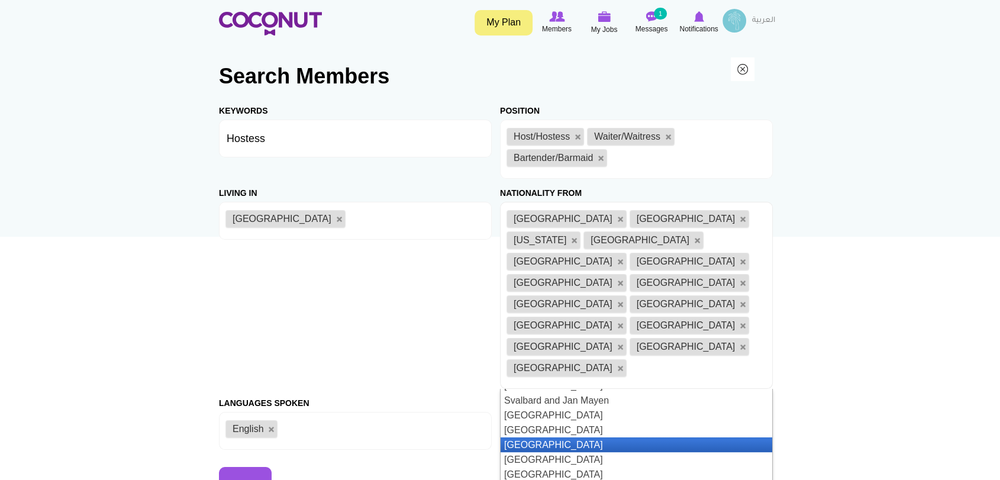
click at [661, 437] on li "[GEOGRAPHIC_DATA]" at bounding box center [637, 444] width 272 height 15
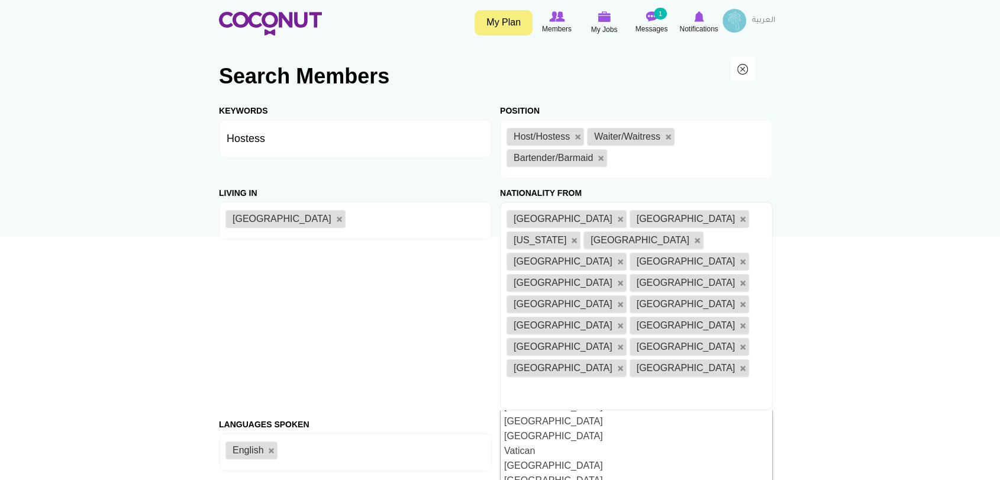
scroll to position [3491, 0]
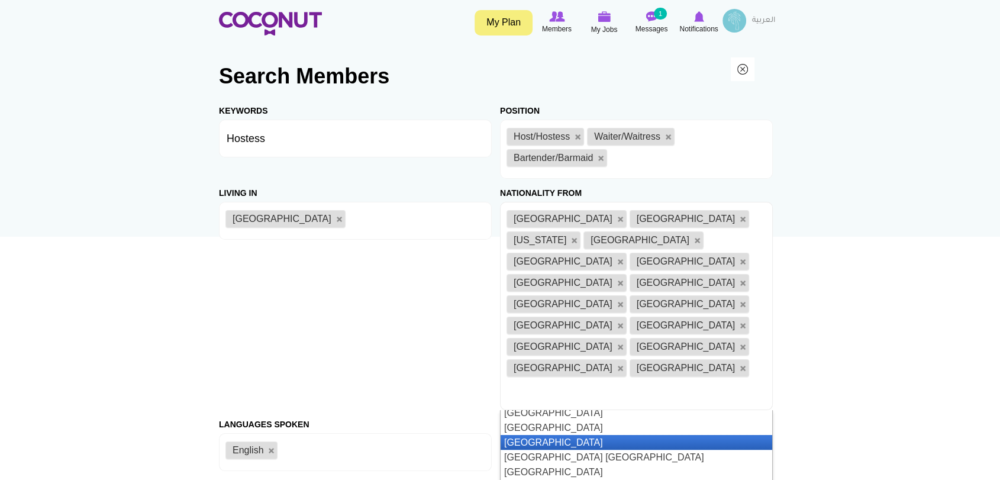
click at [686, 435] on li "[GEOGRAPHIC_DATA]" at bounding box center [637, 442] width 272 height 15
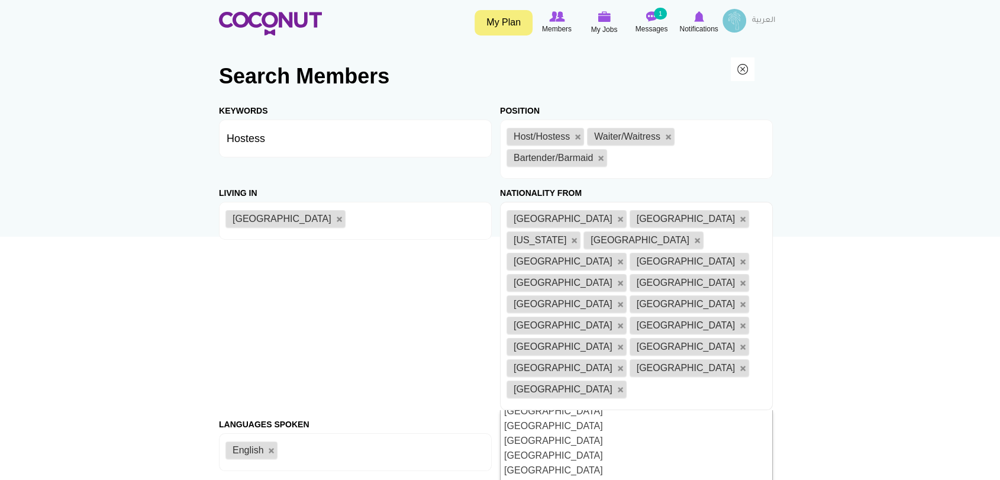
scroll to position [3425, 0]
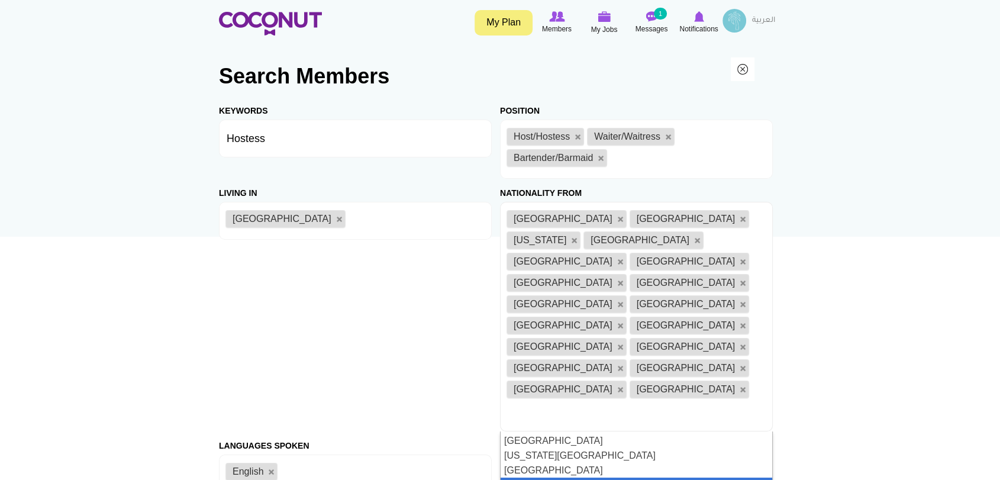
click at [546, 478] on li "[GEOGRAPHIC_DATA]" at bounding box center [637, 485] width 272 height 15
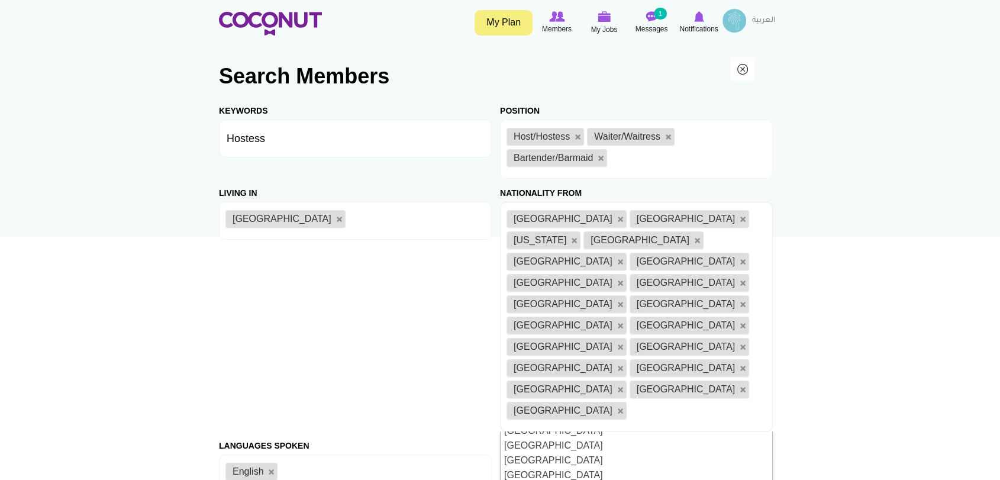
scroll to position [3360, 0]
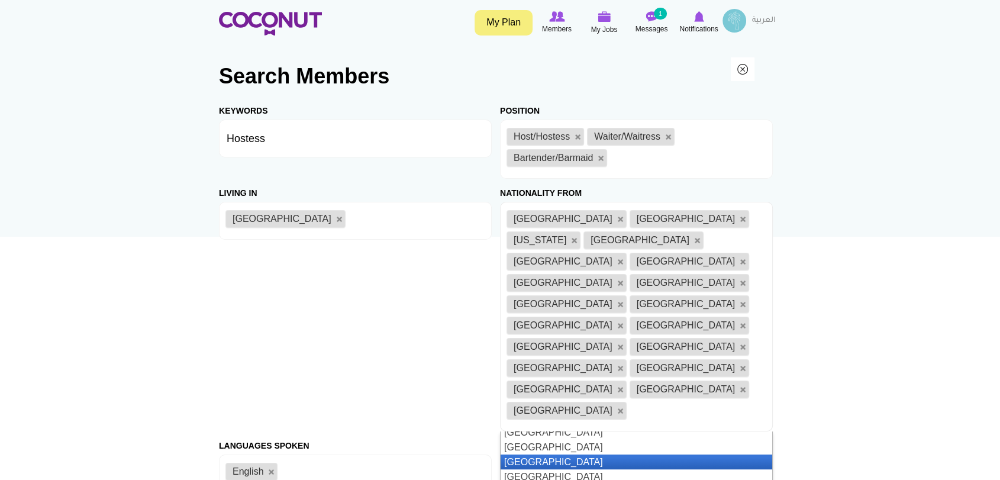
click at [630, 455] on li "[GEOGRAPHIC_DATA]" at bounding box center [637, 462] width 272 height 15
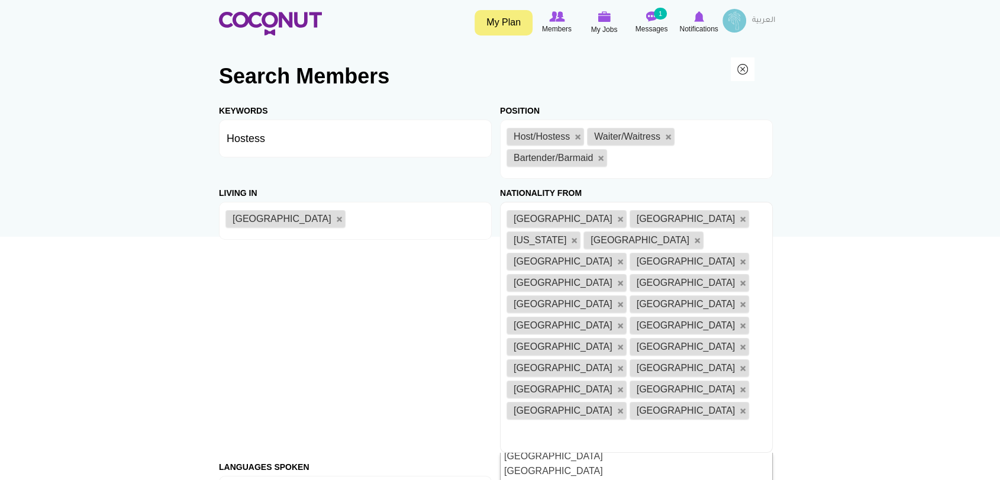
scroll to position [3158, 0]
type input "swi"
click at [698, 453] on li "Swi tzerland" at bounding box center [637, 460] width 272 height 15
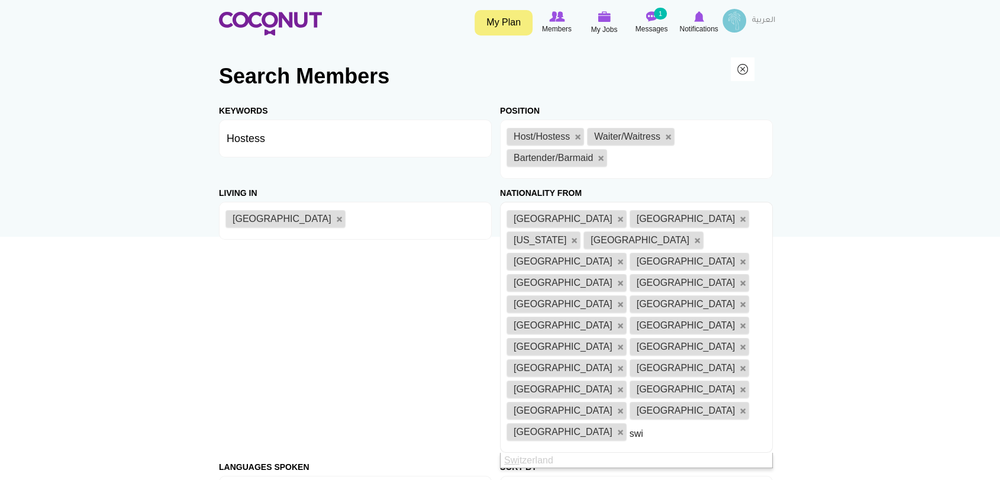
click at [710, 323] on ul "Albania Algeria American Samoa Armenia Australia Argentina Denmark Finland Fran…" at bounding box center [636, 327] width 273 height 251
click at [703, 328] on ul "Albania Algeria American Samoa Armenia Australia Argentina Denmark Finland Fran…" at bounding box center [636, 327] width 273 height 251
click at [663, 453] on li "Swi tzerland" at bounding box center [637, 460] width 272 height 15
click at [664, 453] on div "Sort by Relevance Recently Active Recently Active Relevance Recently Active" at bounding box center [636, 483] width 273 height 61
click at [708, 332] on ul "Albania Algeria American Samoa Armenia Australia Argentina Denmark Finland Fran…" at bounding box center [636, 327] width 273 height 251
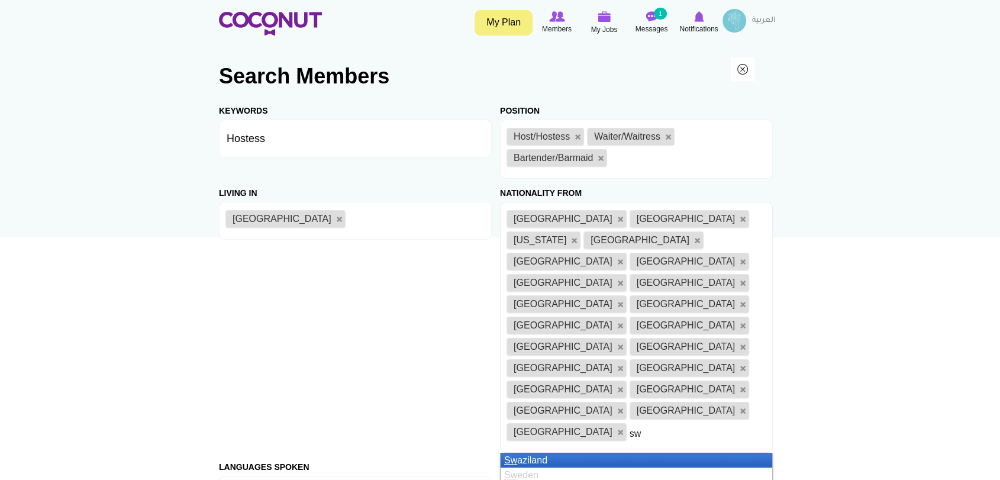
type input "sw"
click at [691, 453] on li "Sw aziland" at bounding box center [637, 460] width 272 height 15
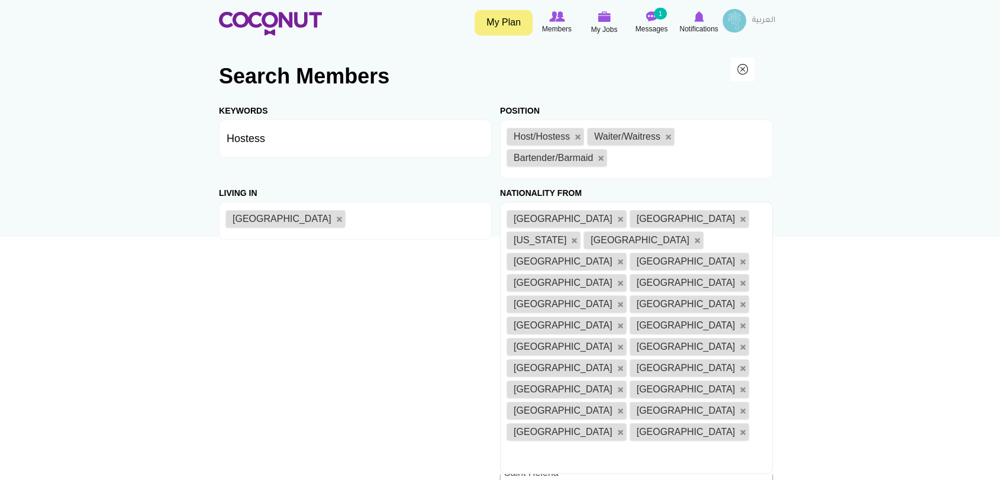
scroll to position [2680, 0]
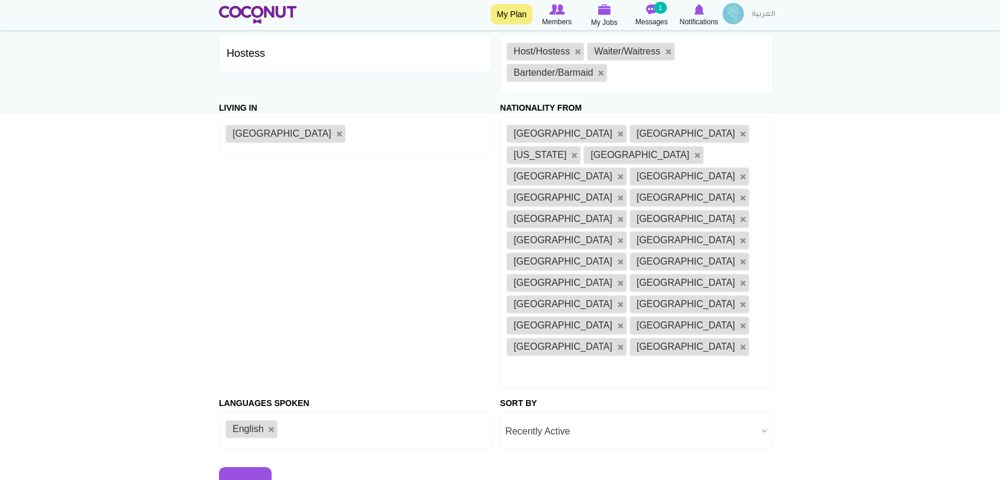
scroll to position [131, 0]
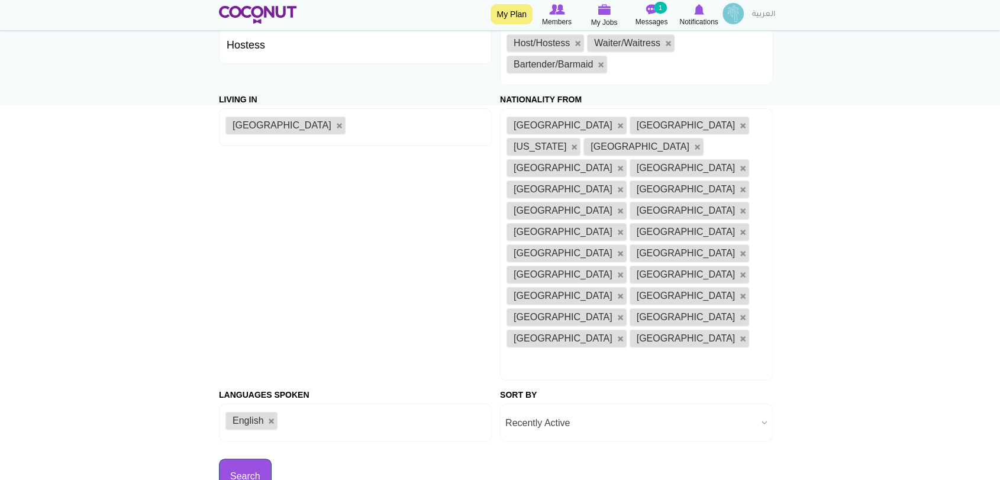
click at [224, 459] on button "Search" at bounding box center [245, 477] width 53 height 36
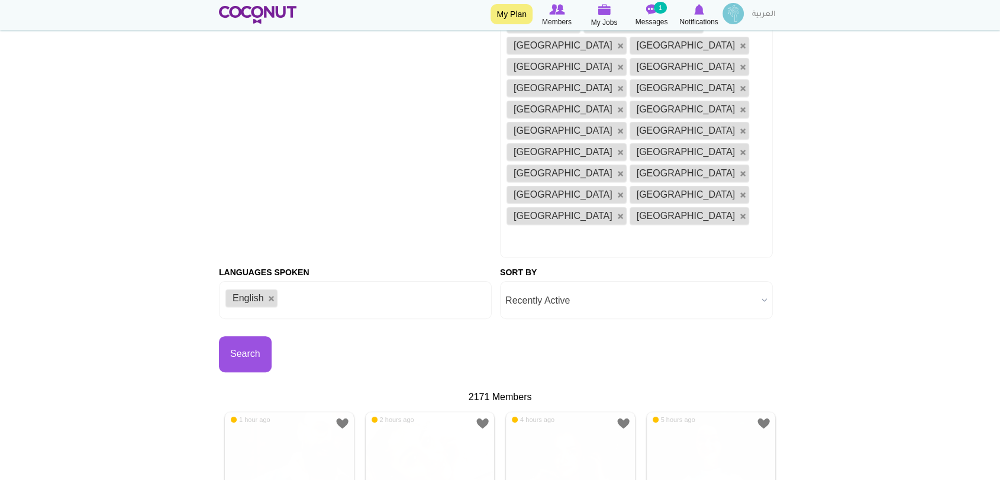
scroll to position [263, 0]
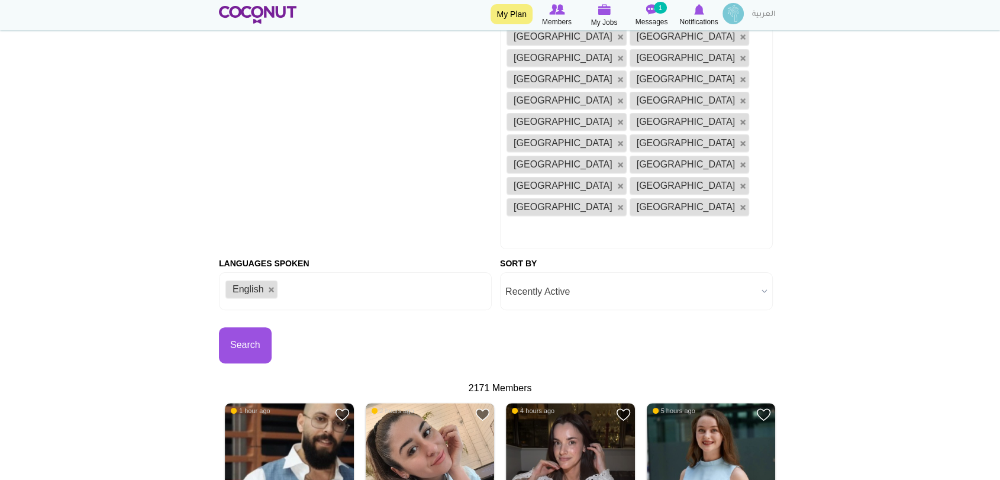
click at [431, 403] on img at bounding box center [430, 467] width 129 height 129
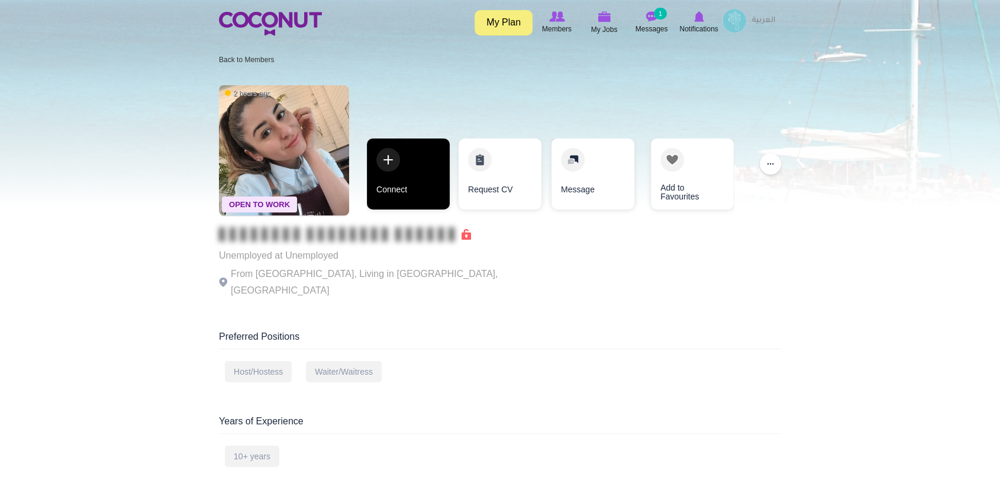
click at [383, 156] on link "Connect" at bounding box center [408, 173] width 83 height 71
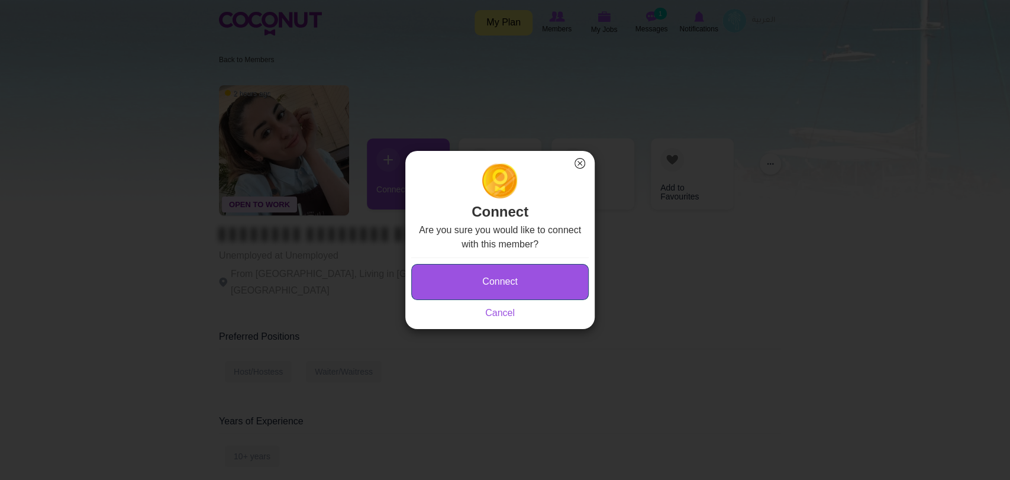
click at [503, 279] on button "Connect" at bounding box center [500, 282] width 178 height 36
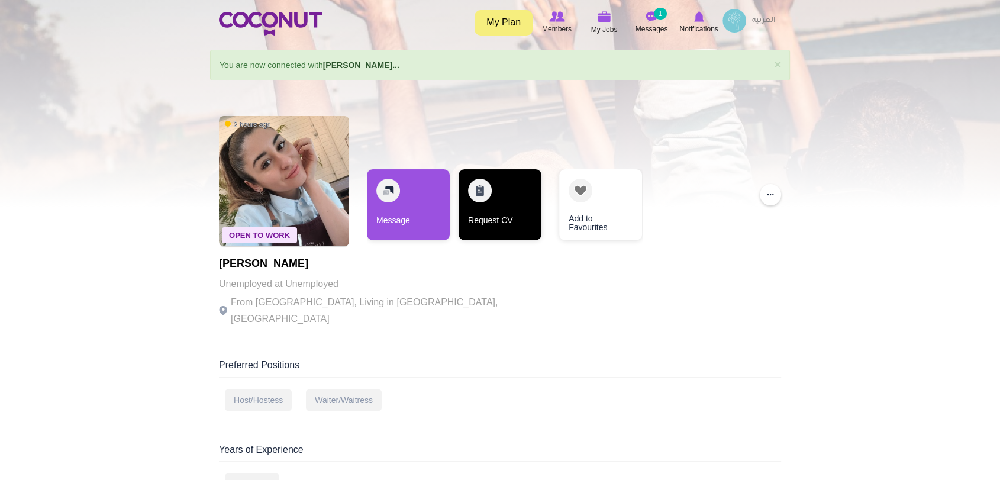
click at [488, 193] on link "Request CV" at bounding box center [500, 204] width 83 height 71
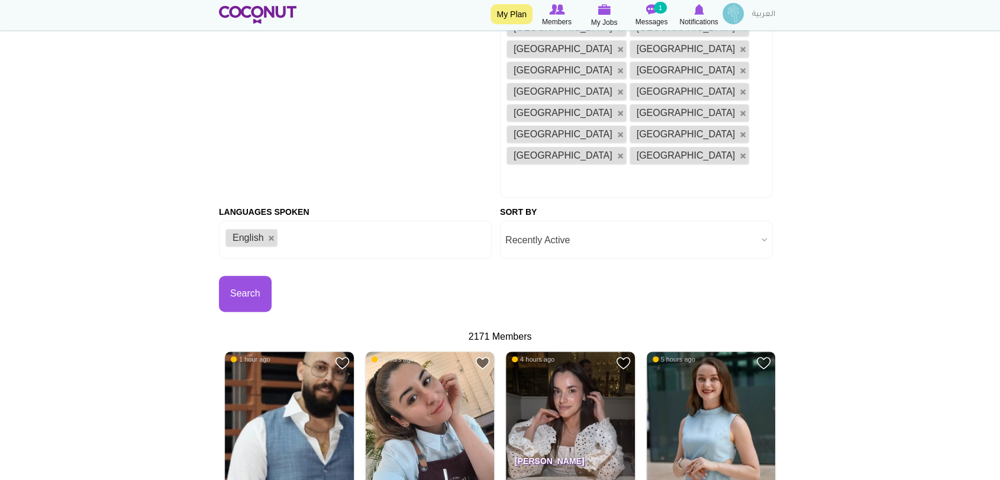
scroll to position [394, 0]
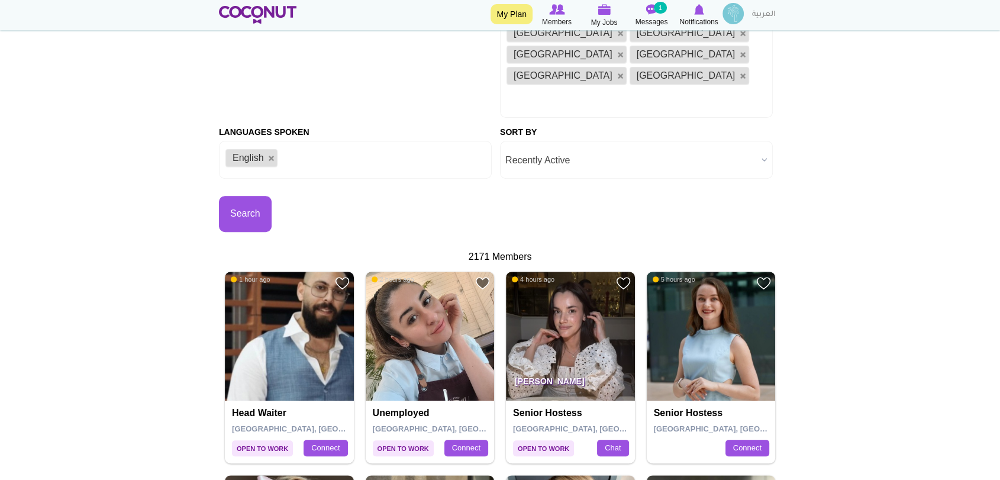
click at [530, 408] on h4 "Senior hostess" at bounding box center [572, 413] width 118 height 11
click at [543, 272] on img at bounding box center [570, 336] width 129 height 129
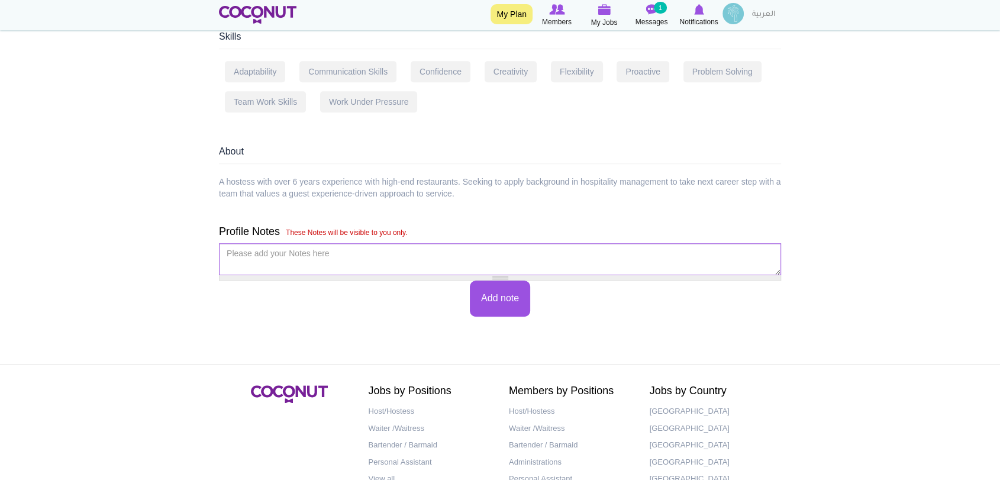
scroll to position [901, 0]
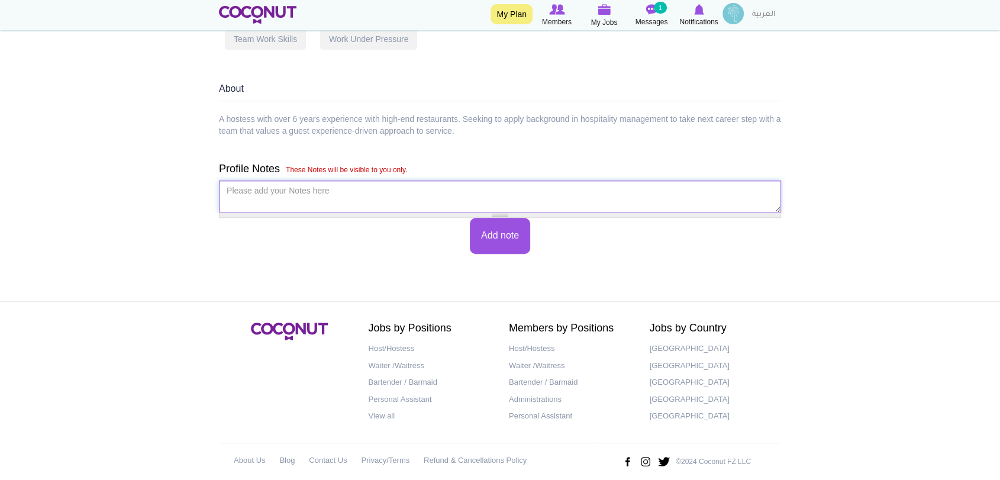
click at [366, 188] on textarea "Please add your Notes here *" at bounding box center [500, 197] width 562 height 32
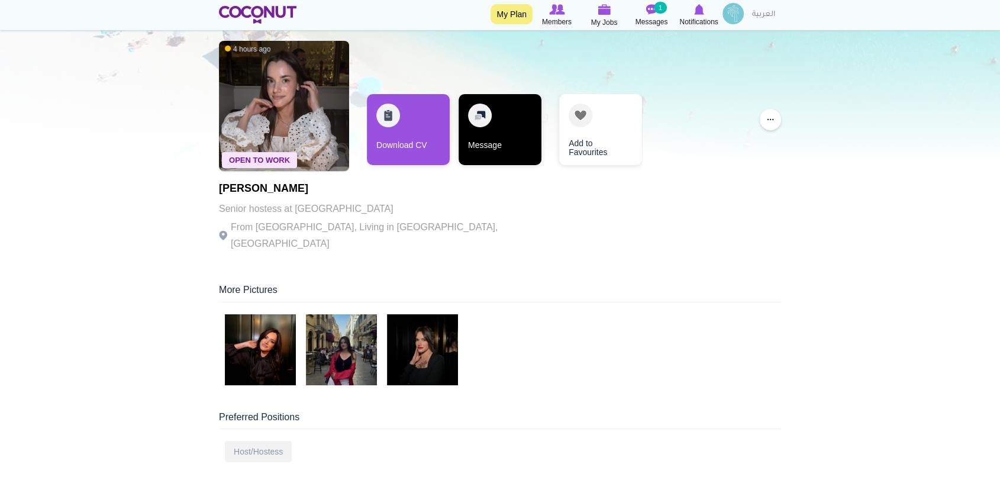
scroll to position [0, 0]
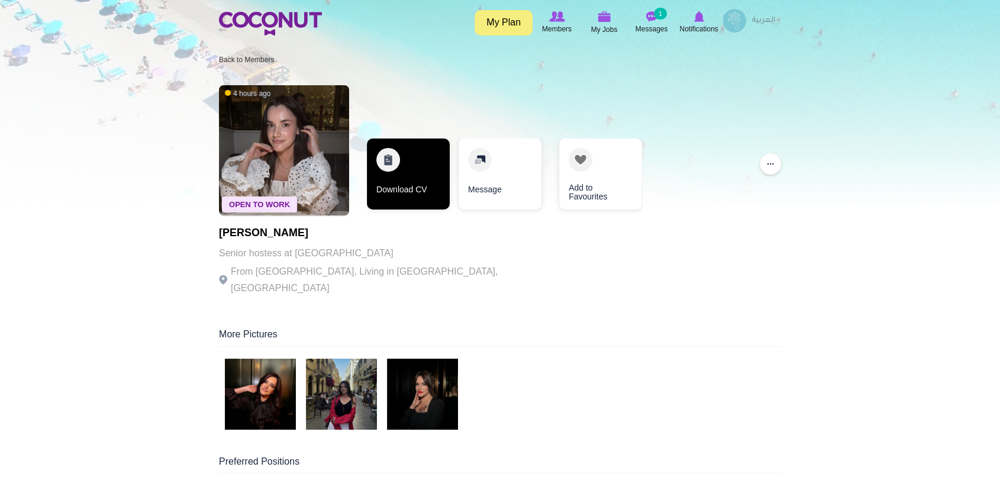
click at [398, 170] on link "Download CV" at bounding box center [408, 173] width 83 height 71
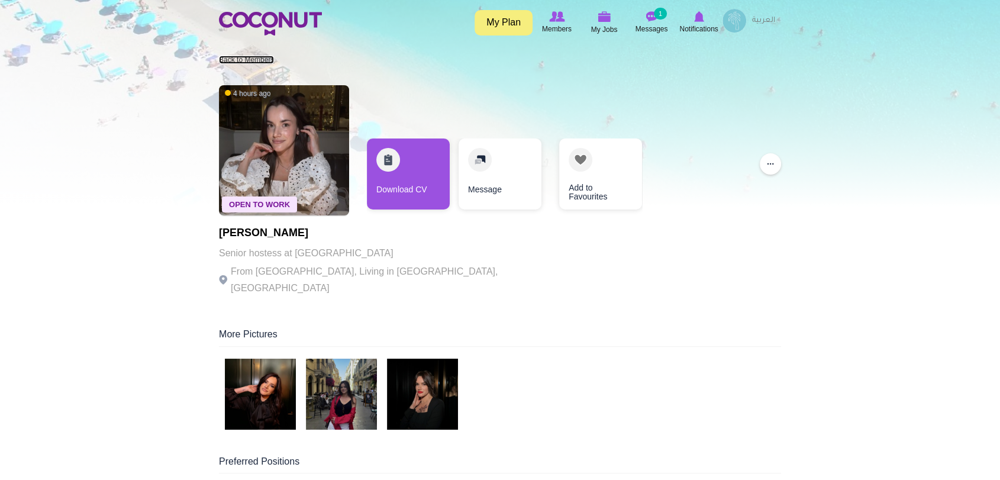
click at [237, 63] on link "Back to Members" at bounding box center [246, 60] width 55 height 8
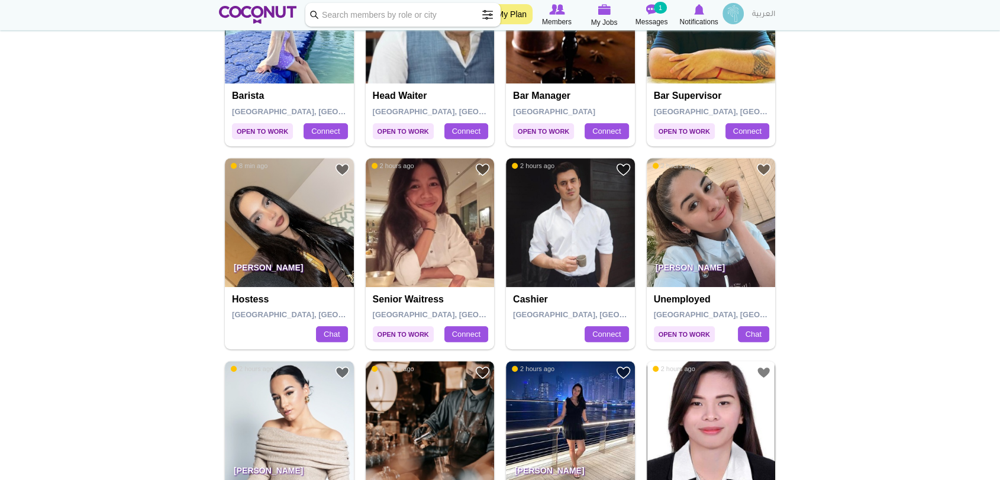
scroll to position [855, 0]
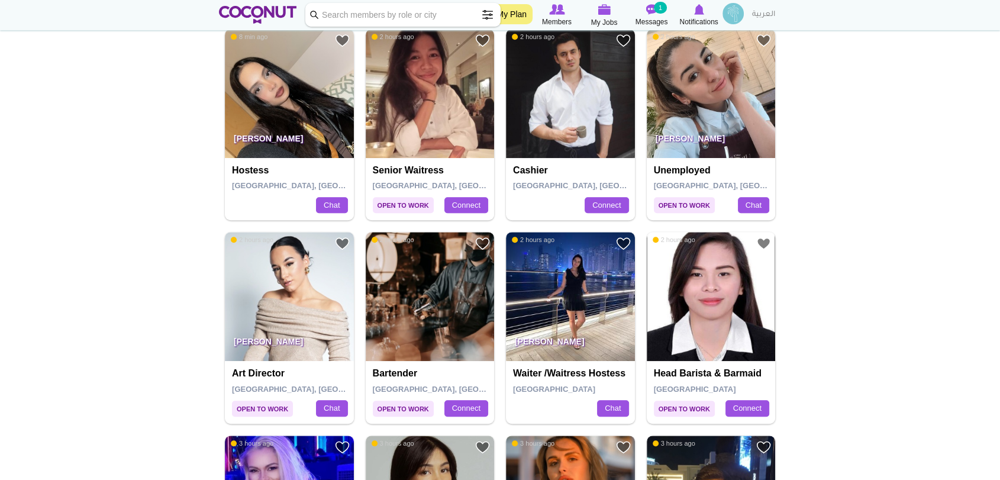
click at [272, 328] on p "[PERSON_NAME]" at bounding box center [289, 344] width 129 height 33
click at [302, 307] on img at bounding box center [289, 296] width 129 height 129
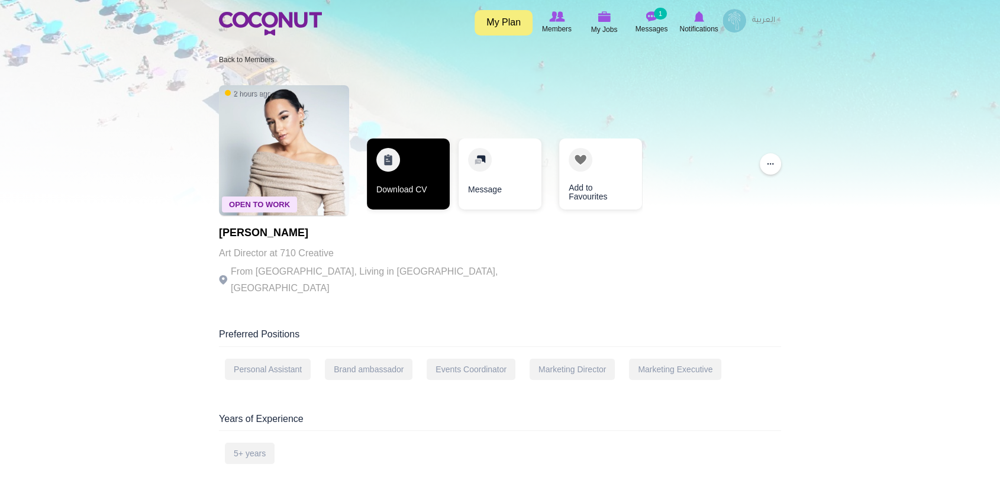
click at [399, 163] on link "Download CV" at bounding box center [408, 173] width 83 height 71
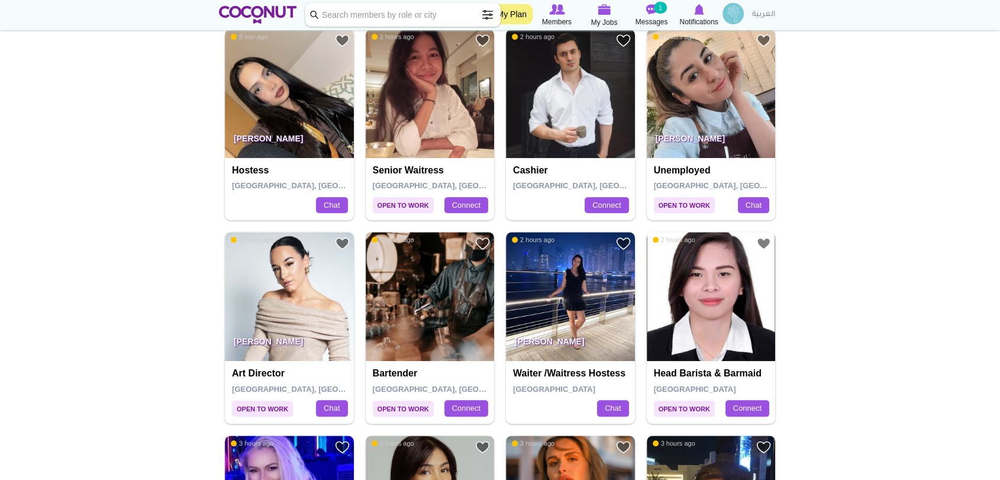
click at [426, 281] on img at bounding box center [430, 296] width 129 height 129
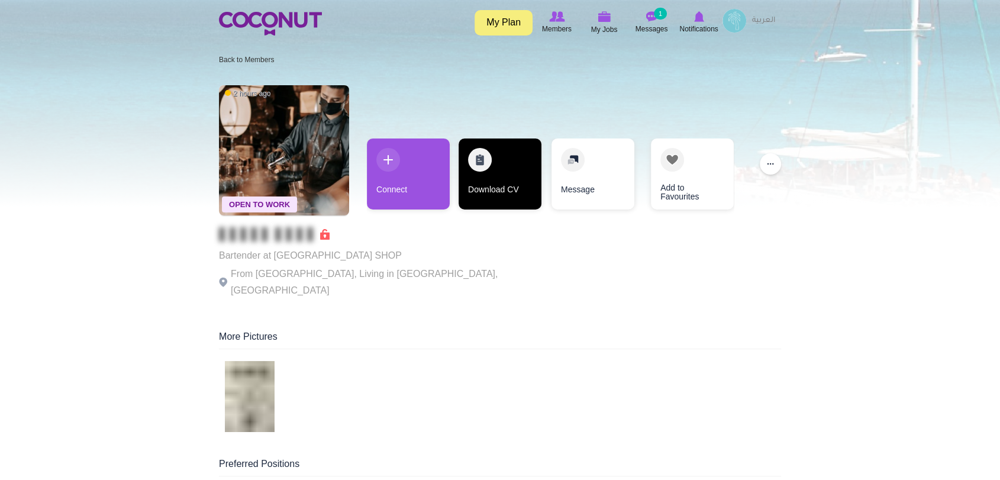
click at [492, 172] on link "Download CV" at bounding box center [500, 173] width 83 height 71
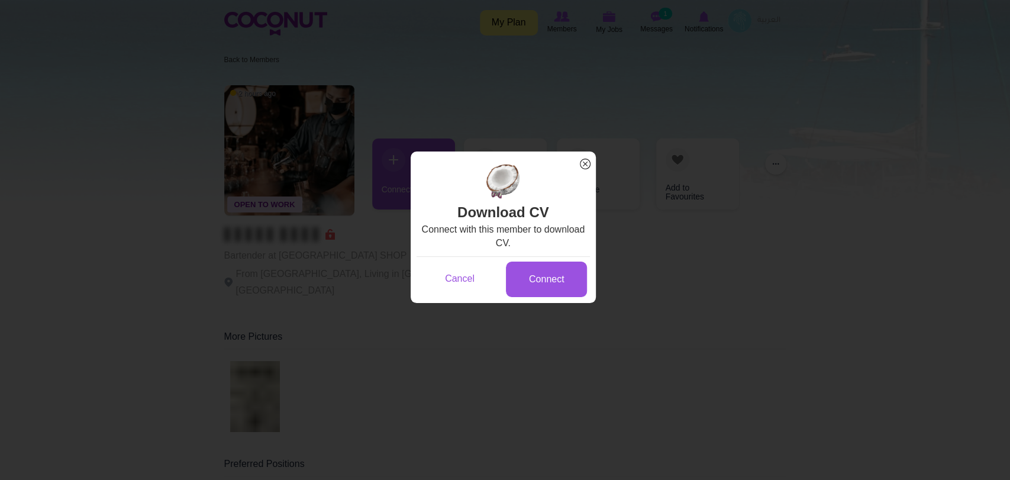
click at [588, 163] on span "x" at bounding box center [585, 163] width 15 height 15
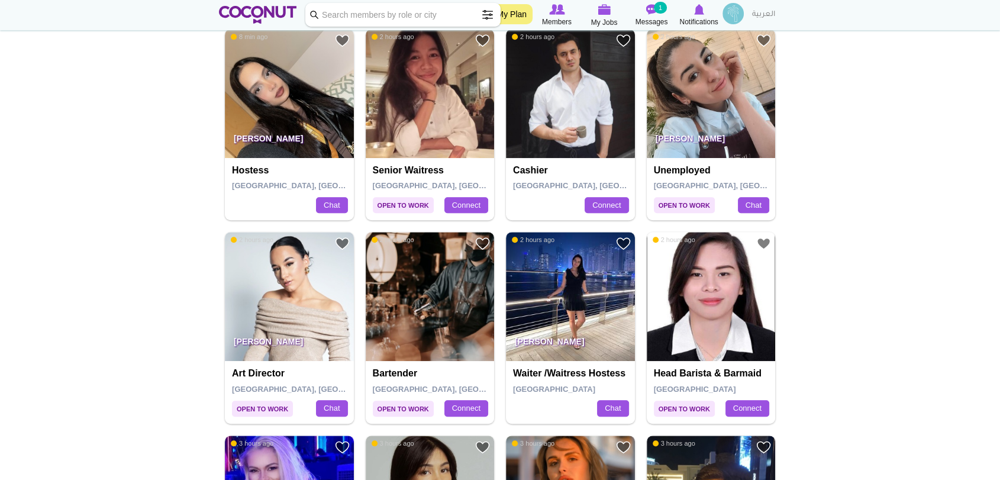
click at [542, 328] on p "[PERSON_NAME]" at bounding box center [570, 344] width 129 height 33
click at [549, 282] on img at bounding box center [570, 296] width 129 height 129
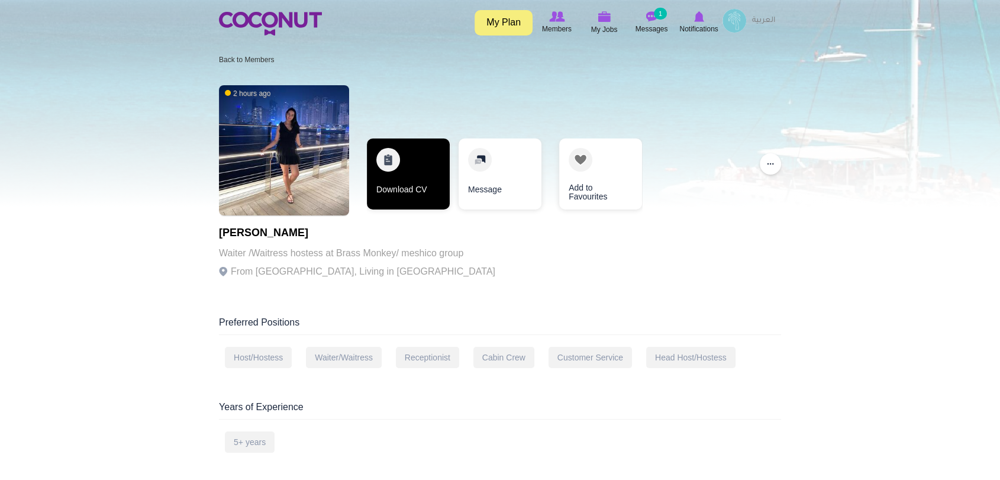
click at [407, 168] on link "Download CV" at bounding box center [408, 173] width 83 height 71
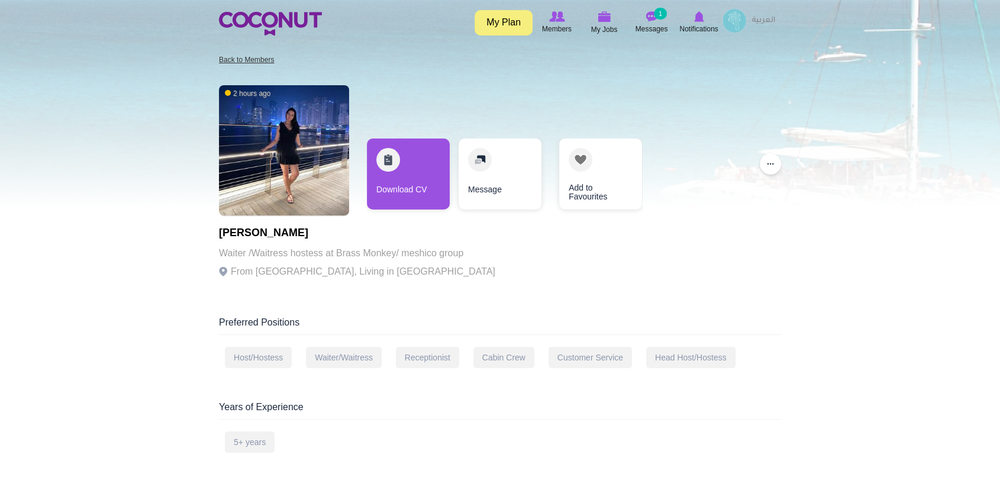
drag, startPoint x: 265, startPoint y: 53, endPoint x: 263, endPoint y: 60, distance: 7.3
click at [263, 53] on li "Back to Members" at bounding box center [246, 59] width 55 height 19
click at [260, 56] on link "Back to Members" at bounding box center [246, 60] width 55 height 8
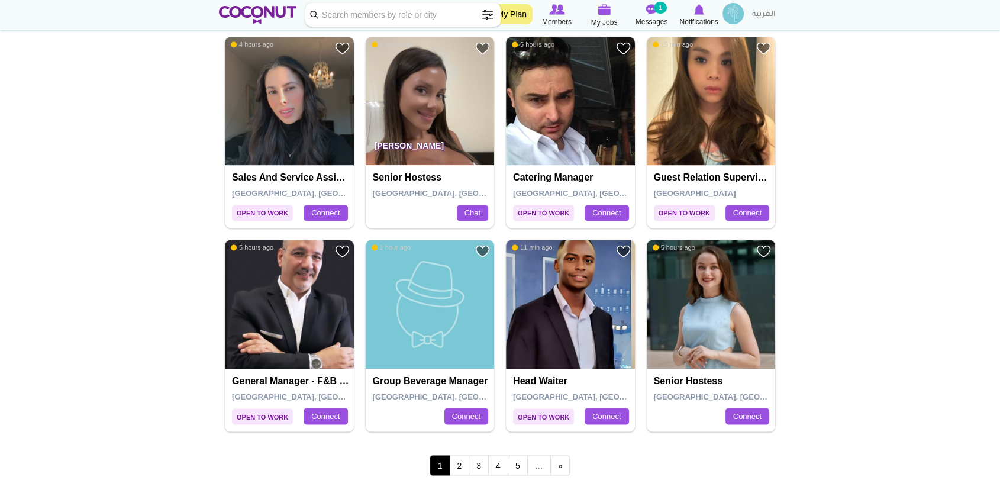
scroll to position [1841, 0]
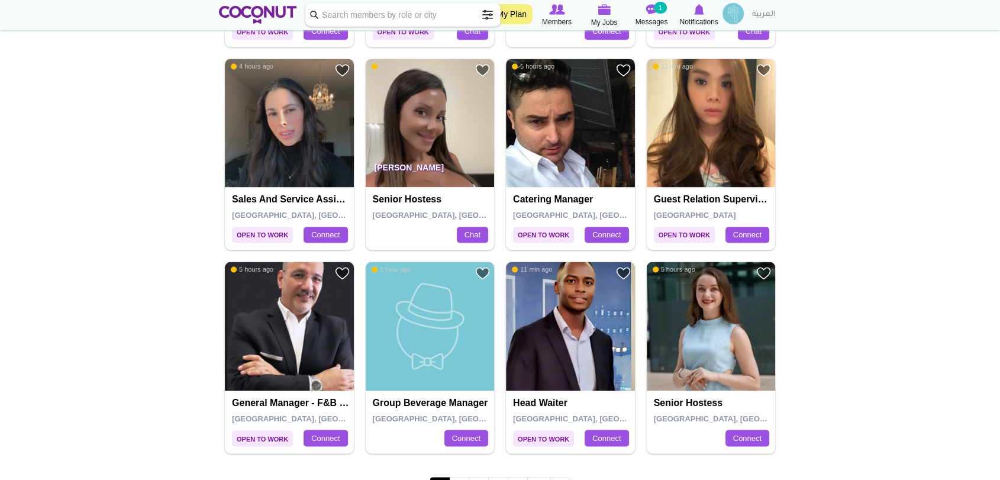
click at [702, 302] on img at bounding box center [711, 326] width 129 height 129
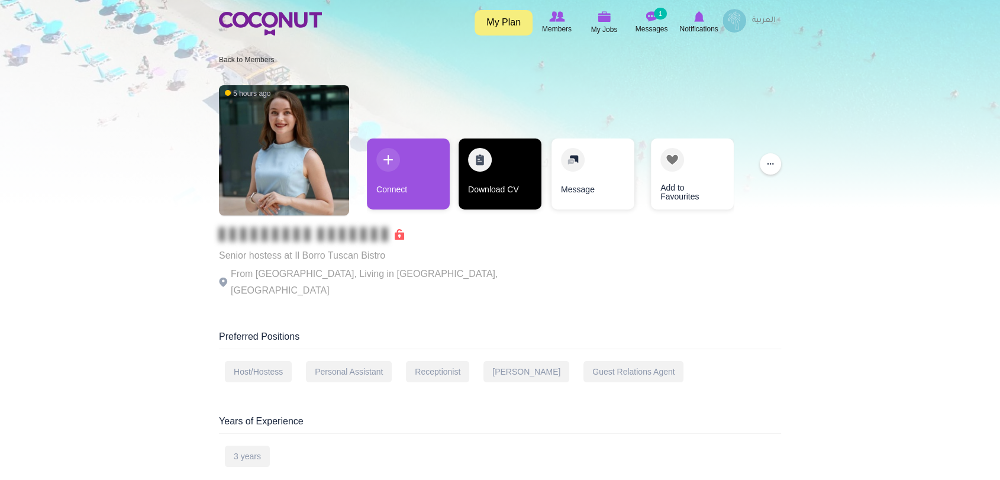
click at [495, 173] on link "Download CV" at bounding box center [500, 173] width 83 height 71
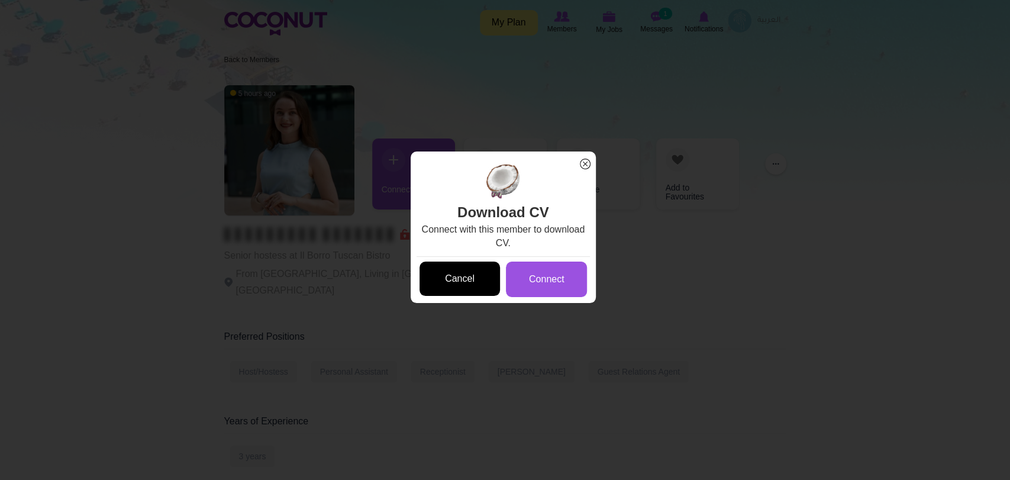
click at [442, 276] on link "Cancel" at bounding box center [460, 279] width 81 height 35
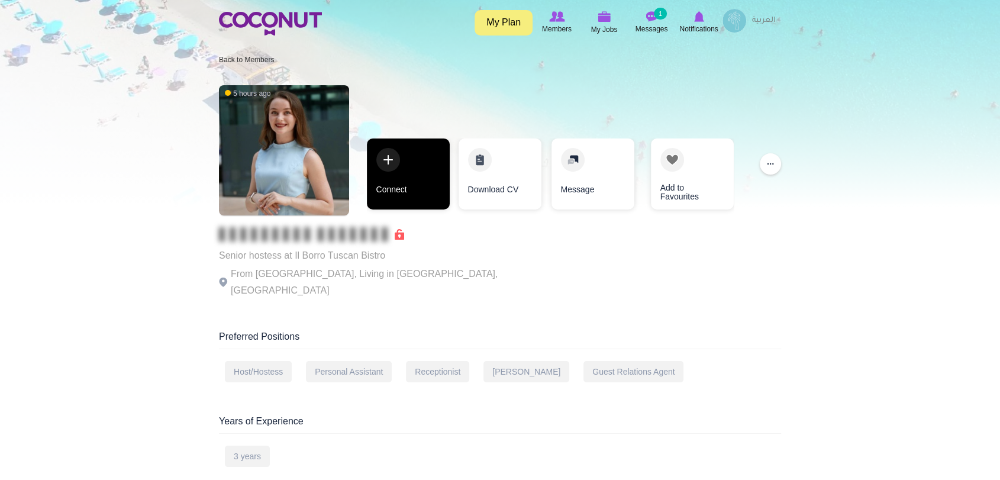
click at [401, 175] on link "Connect" at bounding box center [408, 173] width 83 height 71
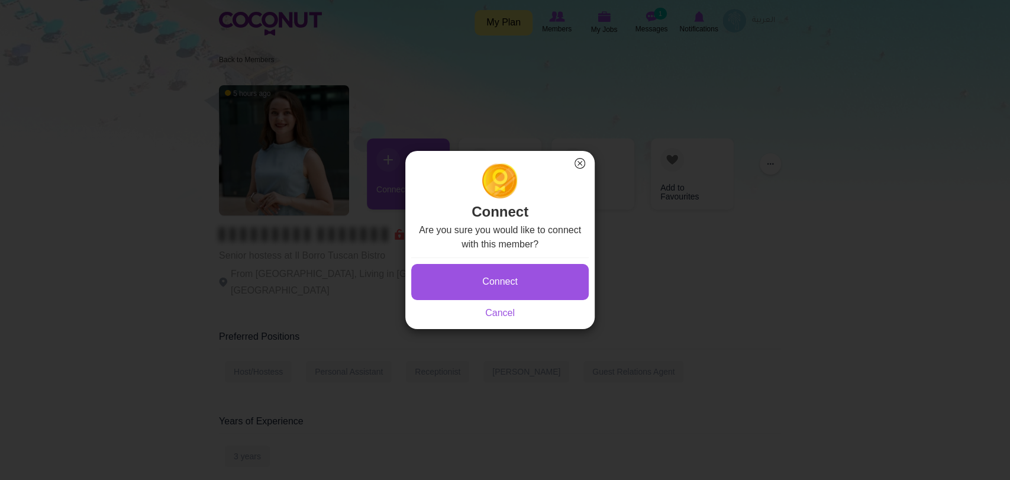
click at [585, 164] on button "×" at bounding box center [579, 163] width 15 height 15
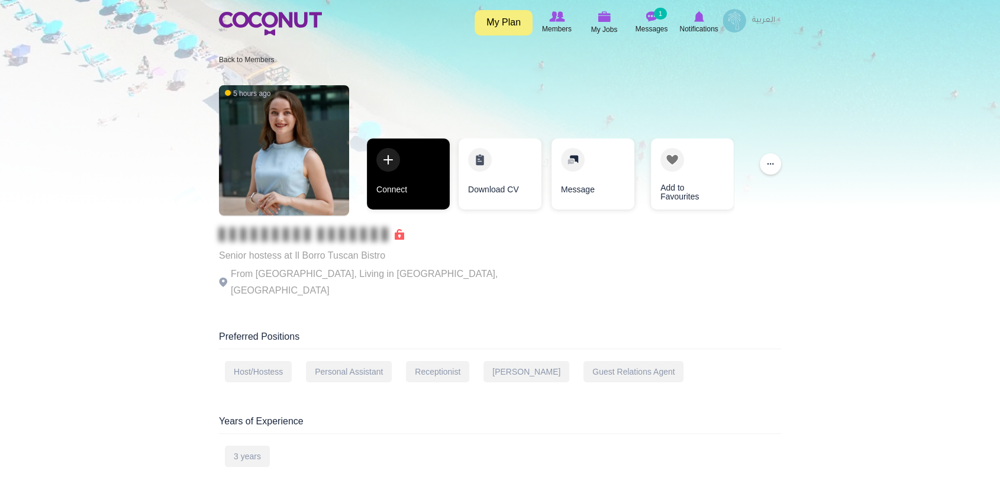
click at [398, 164] on link "Connect" at bounding box center [408, 173] width 83 height 71
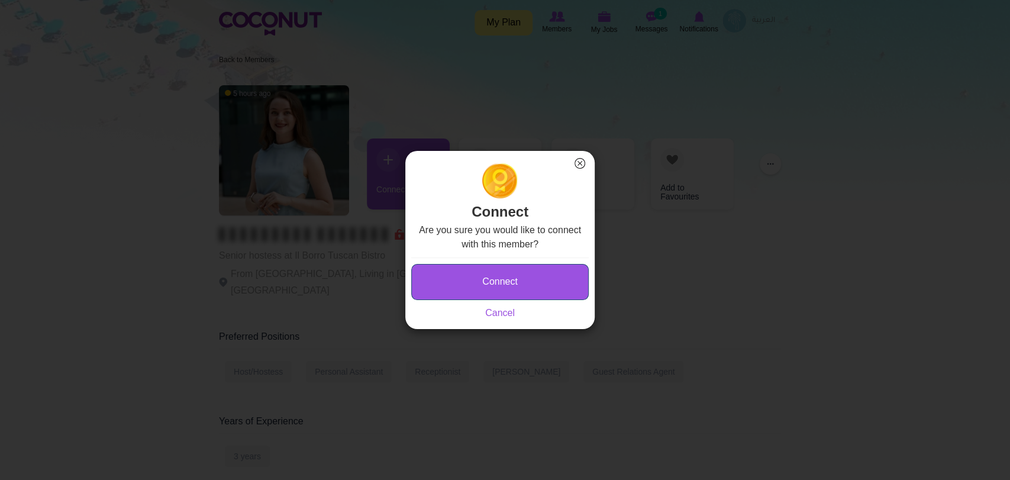
click at [483, 281] on button "Connect" at bounding box center [500, 282] width 178 height 36
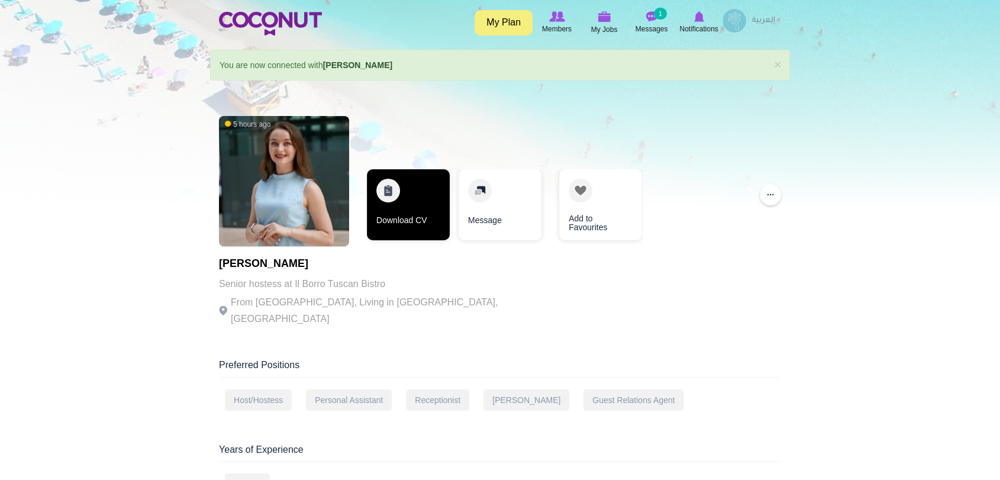
click at [391, 208] on link "Download CV" at bounding box center [408, 204] width 83 height 71
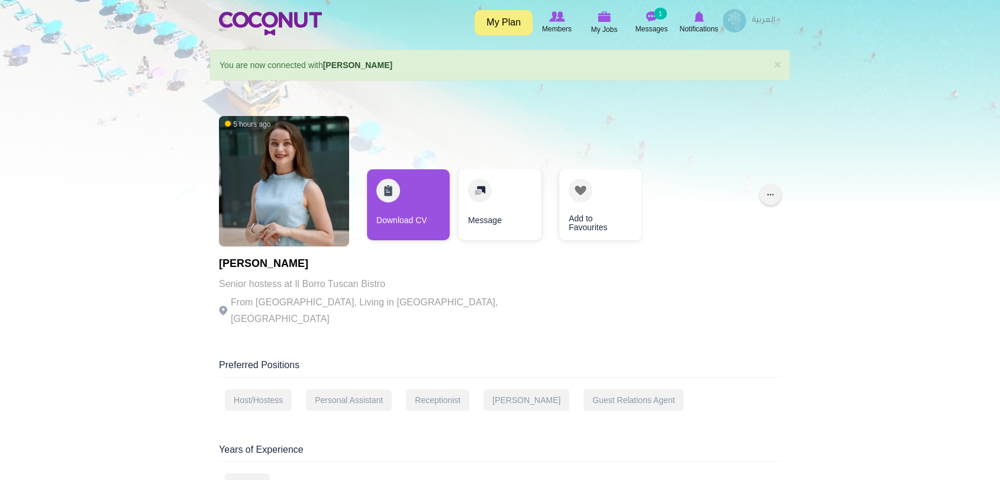
click at [771, 199] on button "..." at bounding box center [770, 194] width 21 height 21
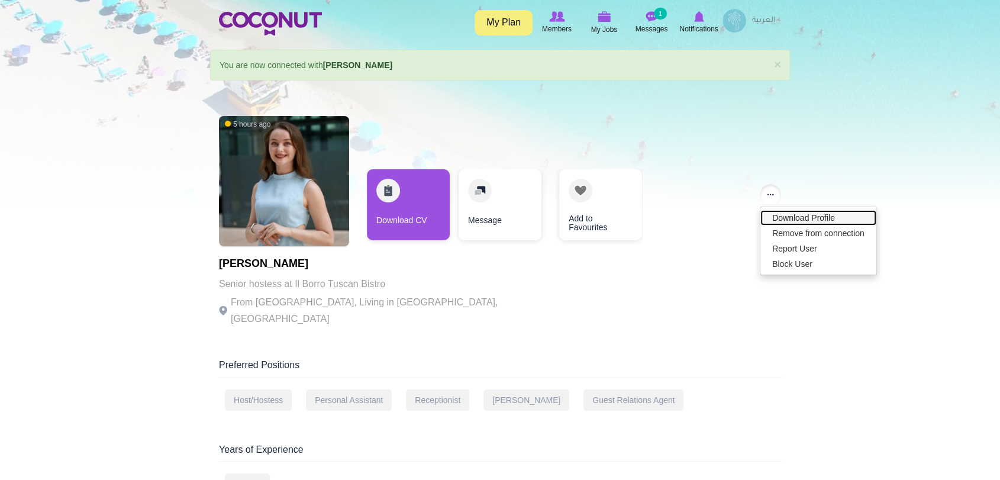
click at [798, 217] on link "Download Profile" at bounding box center [819, 217] width 116 height 15
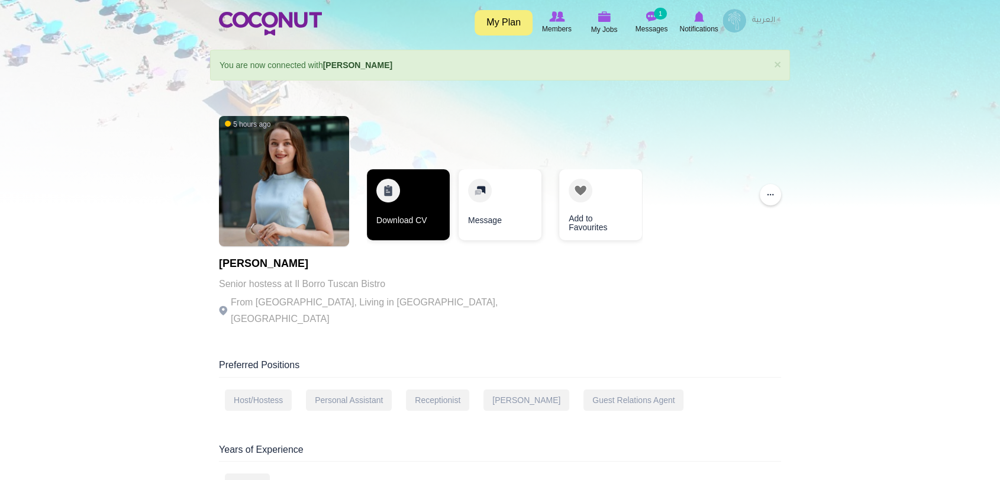
click at [396, 211] on link "Download CV" at bounding box center [408, 204] width 83 height 71
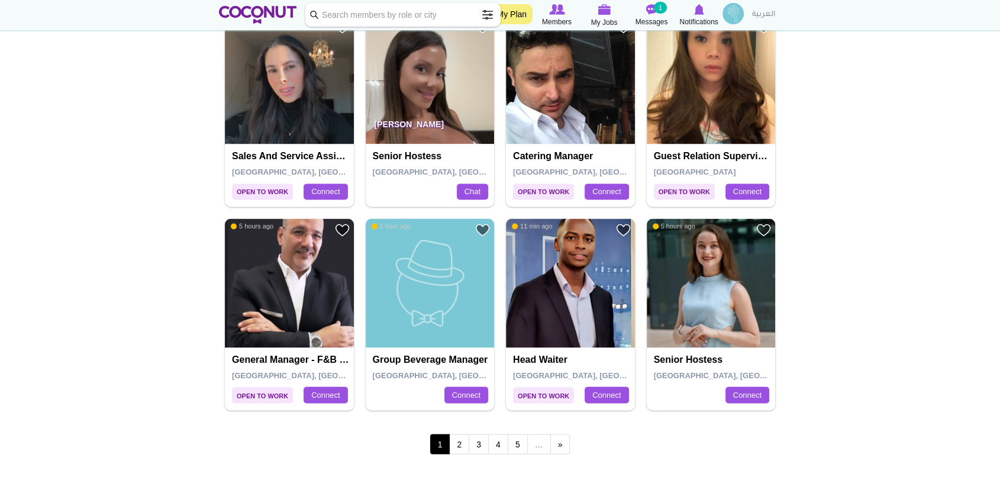
scroll to position [1907, 0]
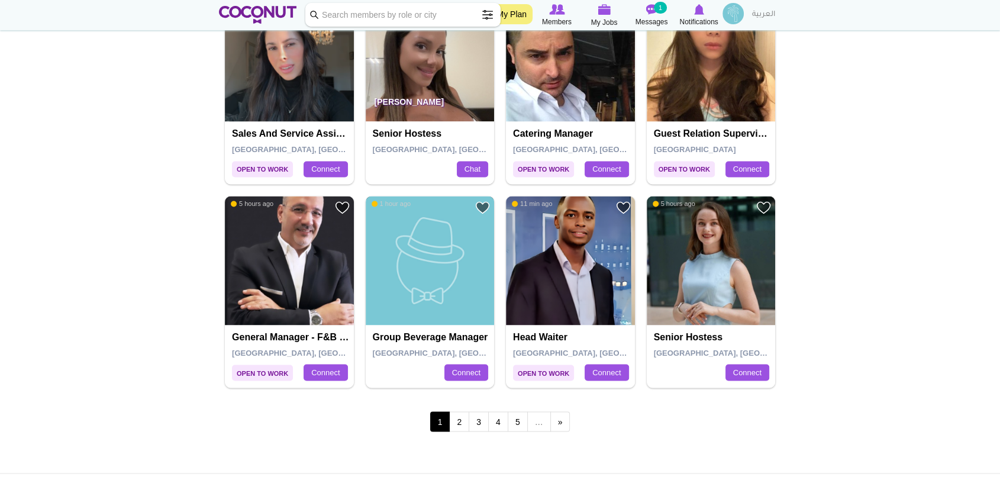
click at [424, 262] on img at bounding box center [430, 260] width 129 height 129
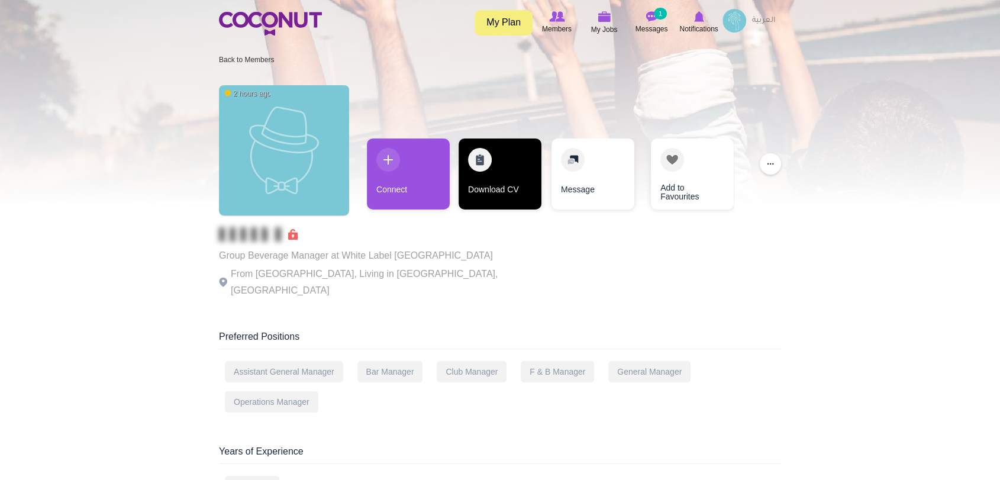
click at [492, 184] on link "Download CV" at bounding box center [500, 173] width 83 height 71
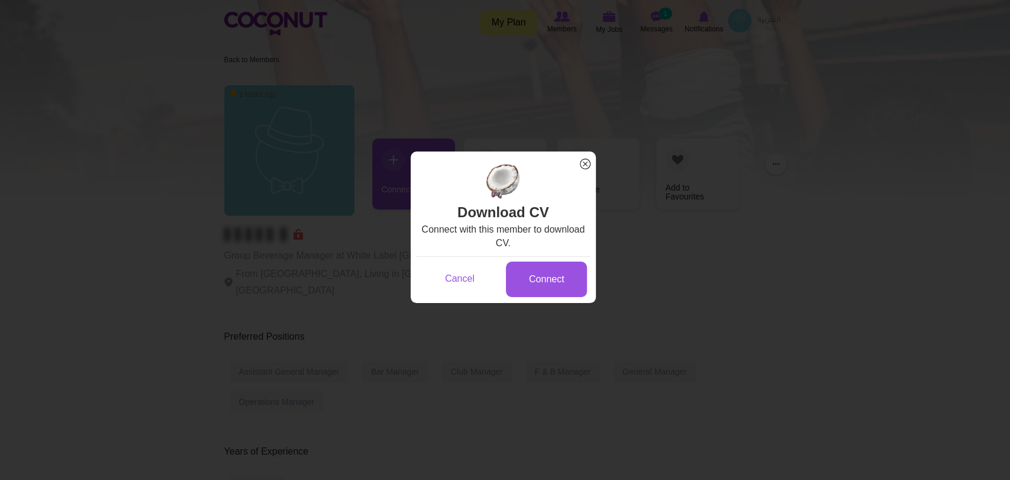
click at [584, 165] on span "x" at bounding box center [585, 163] width 15 height 15
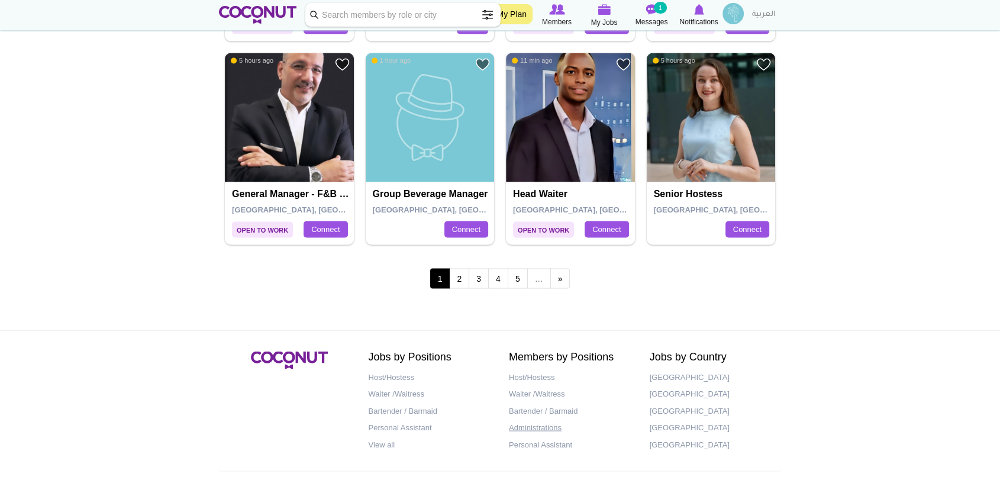
scroll to position [2089, 0]
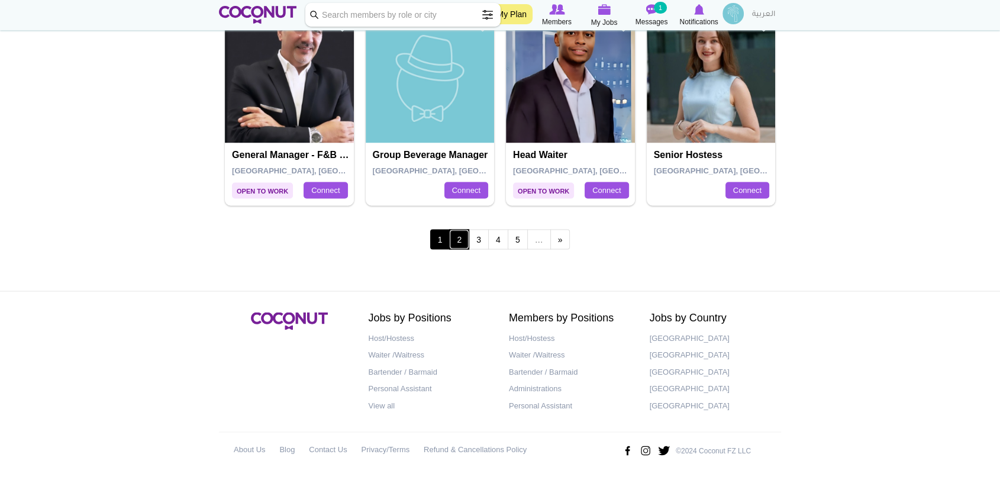
click at [455, 238] on link "2" at bounding box center [459, 239] width 20 height 20
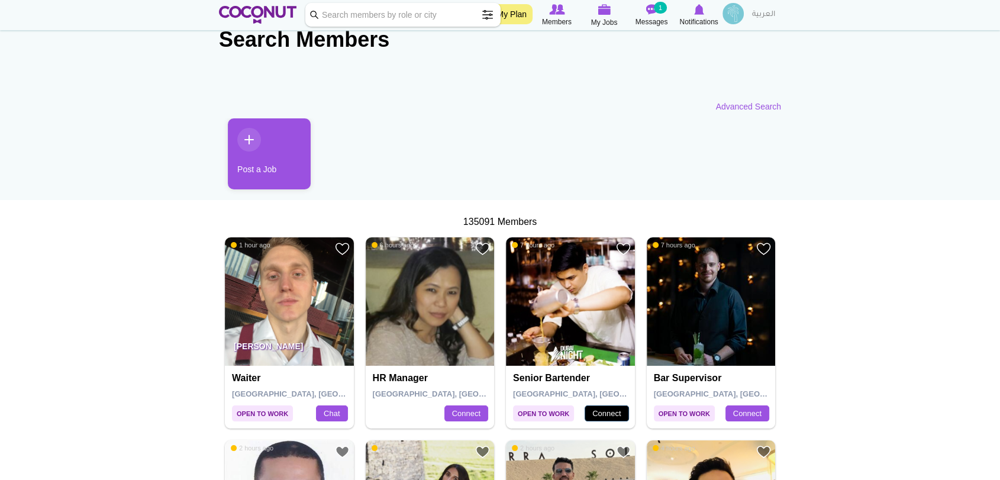
scroll to position [66, 0]
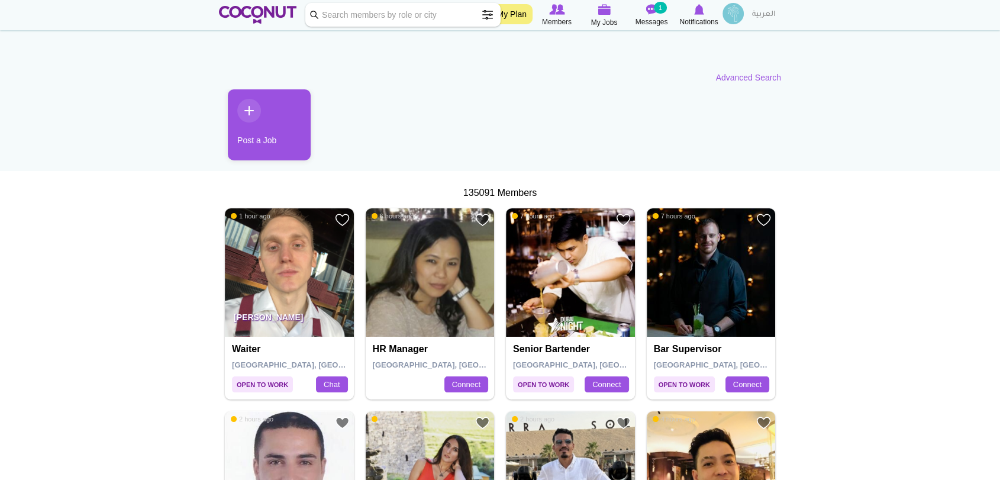
click at [559, 290] on img at bounding box center [570, 272] width 129 height 129
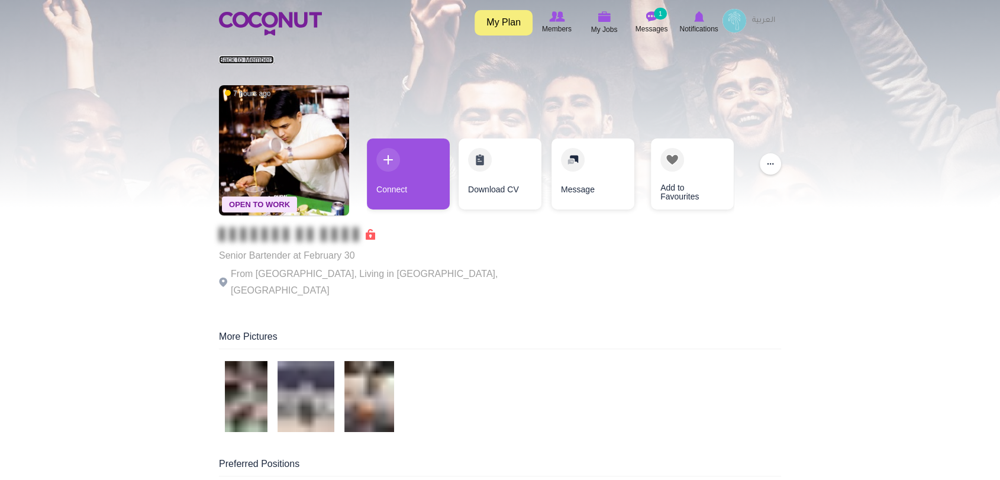
click at [265, 62] on link "Back to Members" at bounding box center [246, 60] width 55 height 8
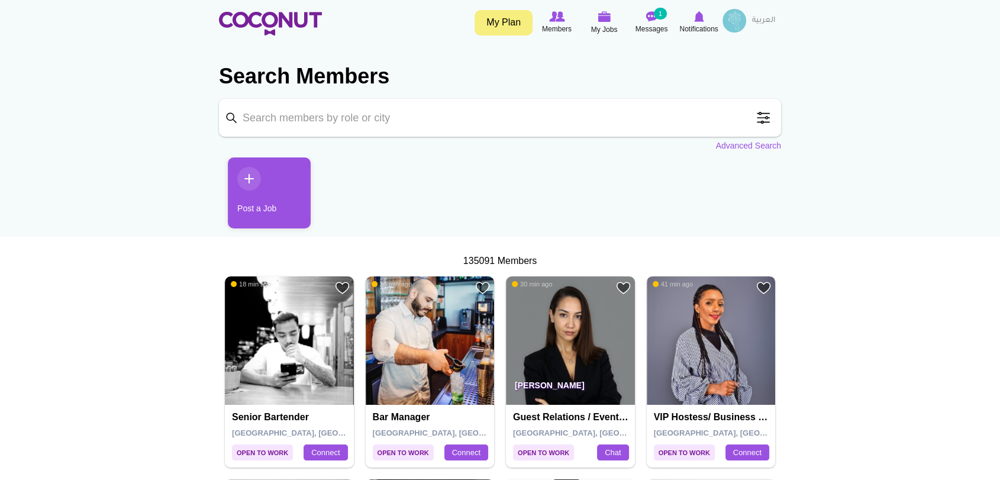
click at [679, 394] on img at bounding box center [711, 340] width 129 height 129
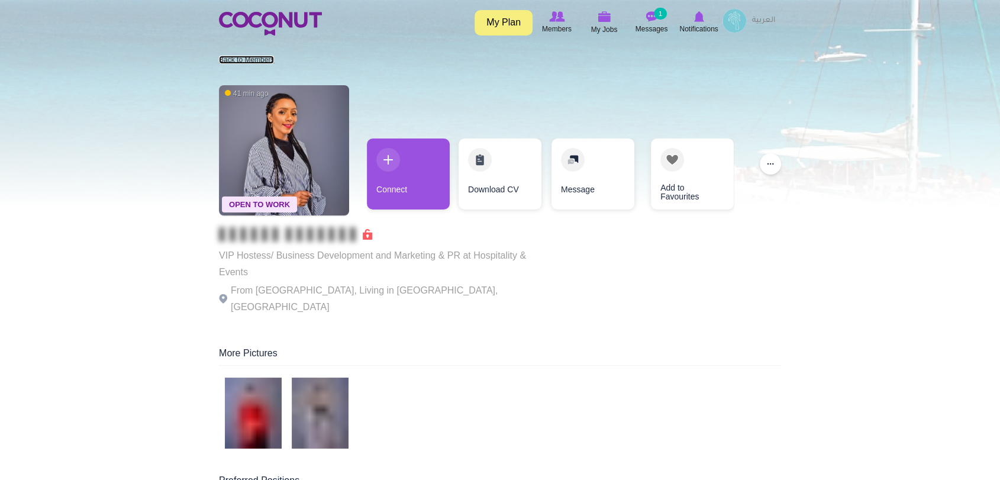
drag, startPoint x: 233, startPoint y: 58, endPoint x: 251, endPoint y: 108, distance: 53.0
click at [233, 59] on link "Back to Members" at bounding box center [246, 60] width 55 height 8
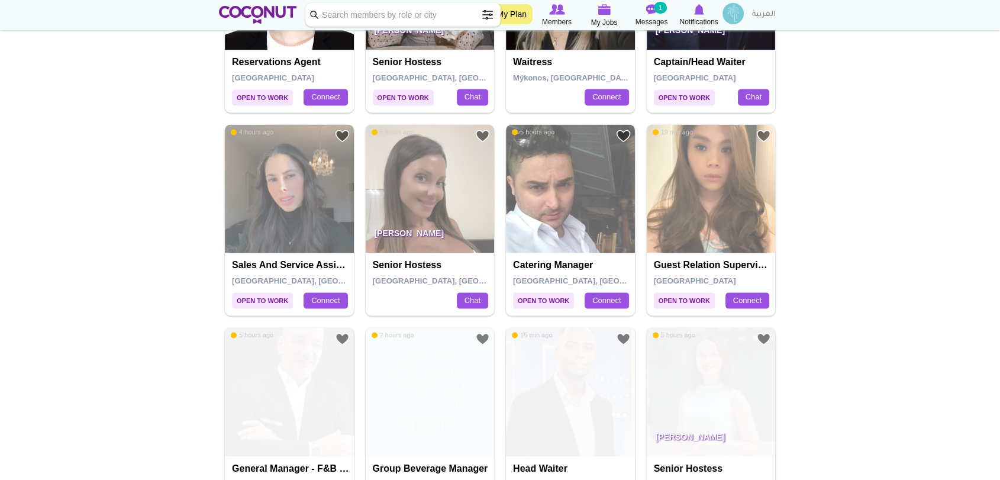
scroll to position [2089, 0]
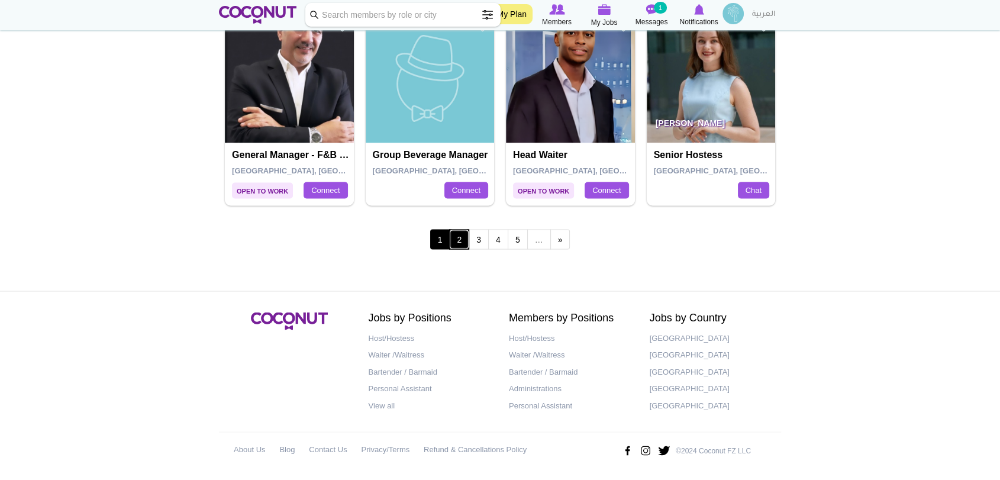
click at [459, 232] on link "2" at bounding box center [459, 239] width 20 height 20
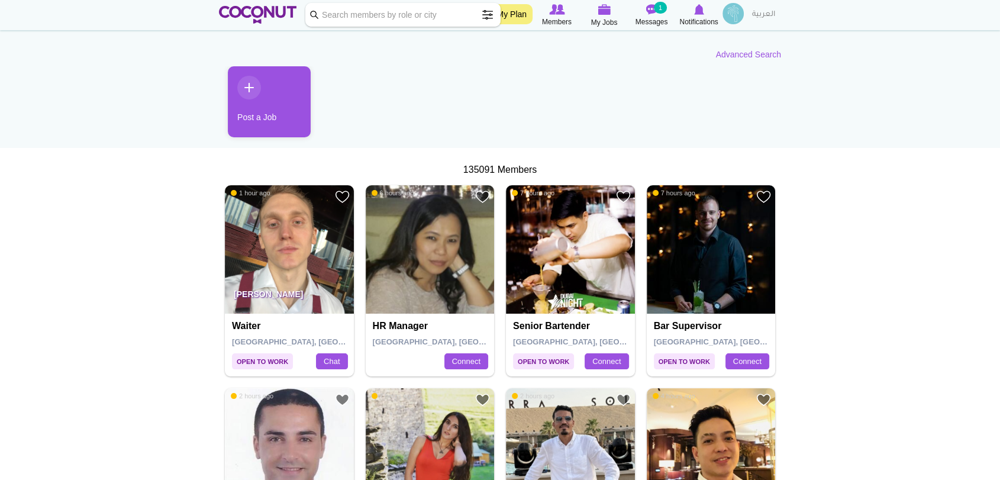
scroll to position [131, 0]
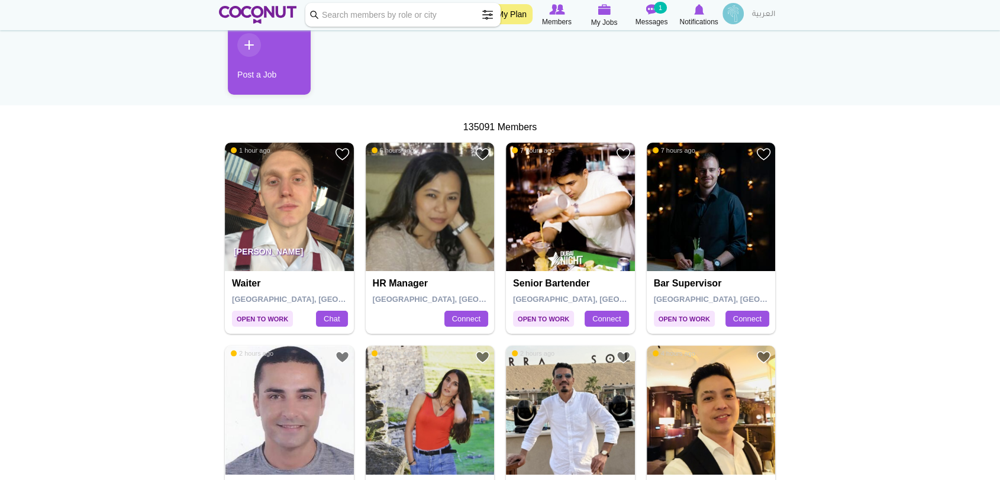
click at [295, 213] on img at bounding box center [289, 207] width 129 height 129
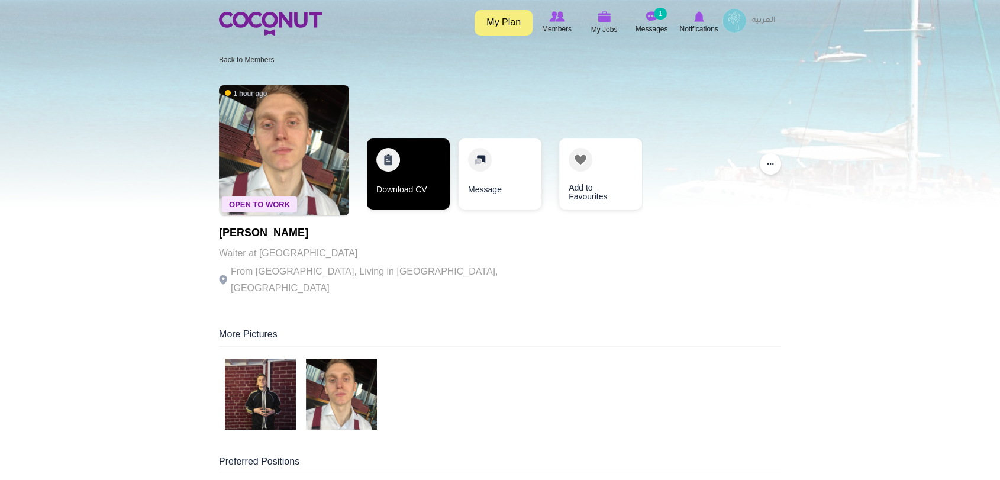
click at [411, 174] on link "Download CV" at bounding box center [408, 173] width 83 height 71
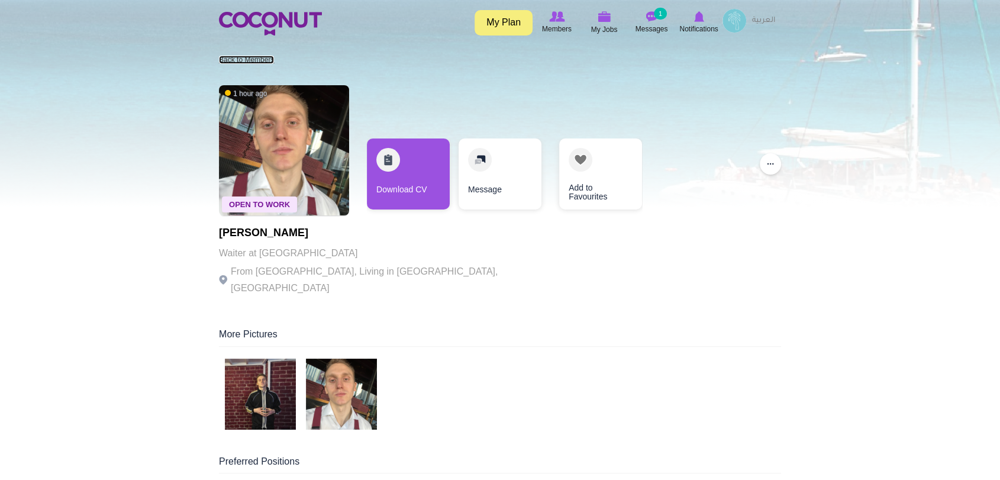
click at [239, 60] on link "Back to Members" at bounding box center [246, 60] width 55 height 8
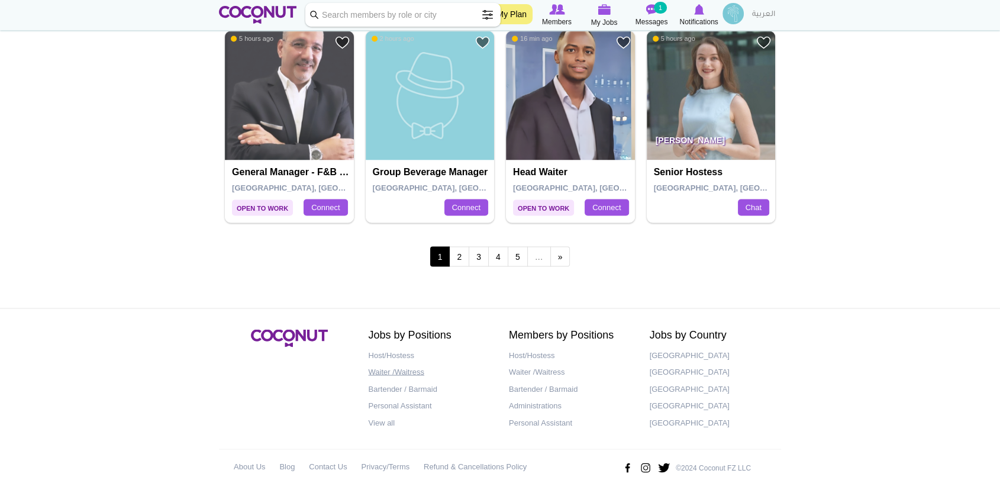
scroll to position [2089, 0]
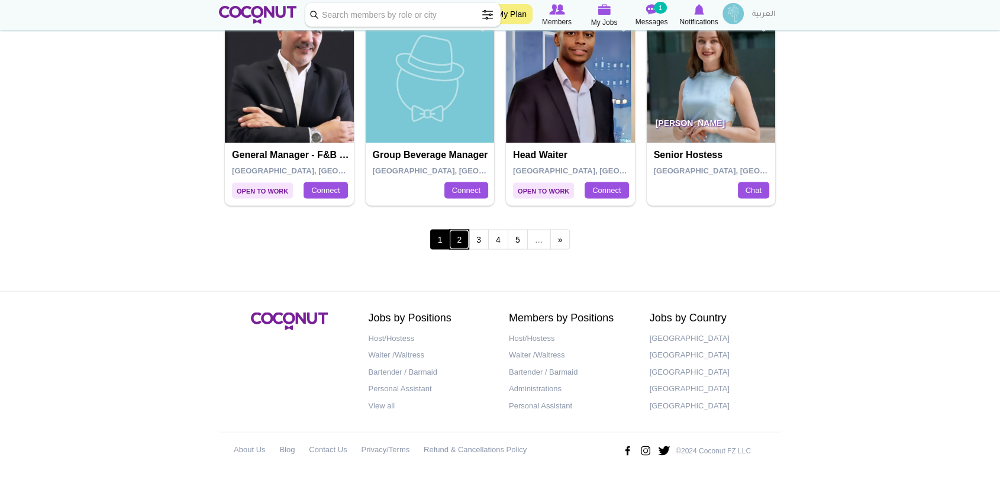
click at [454, 239] on link "2" at bounding box center [459, 239] width 20 height 20
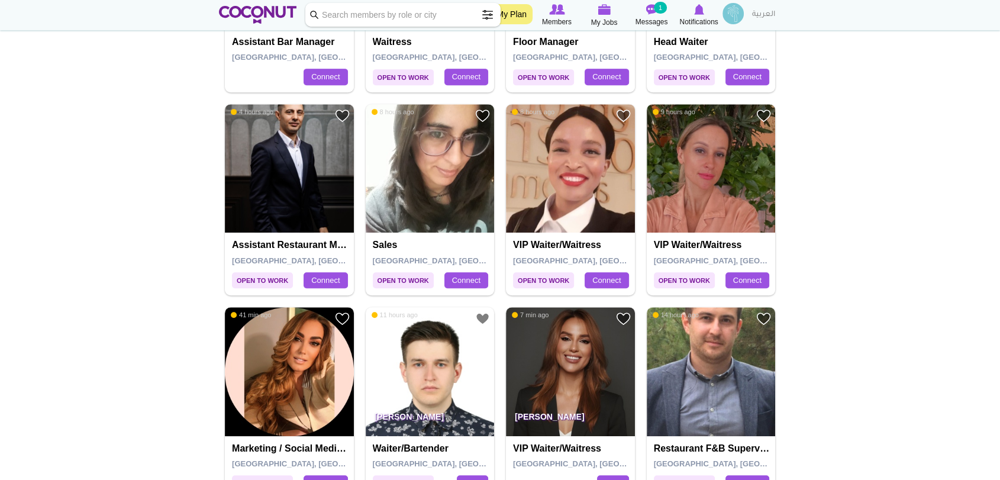
scroll to position [592, 0]
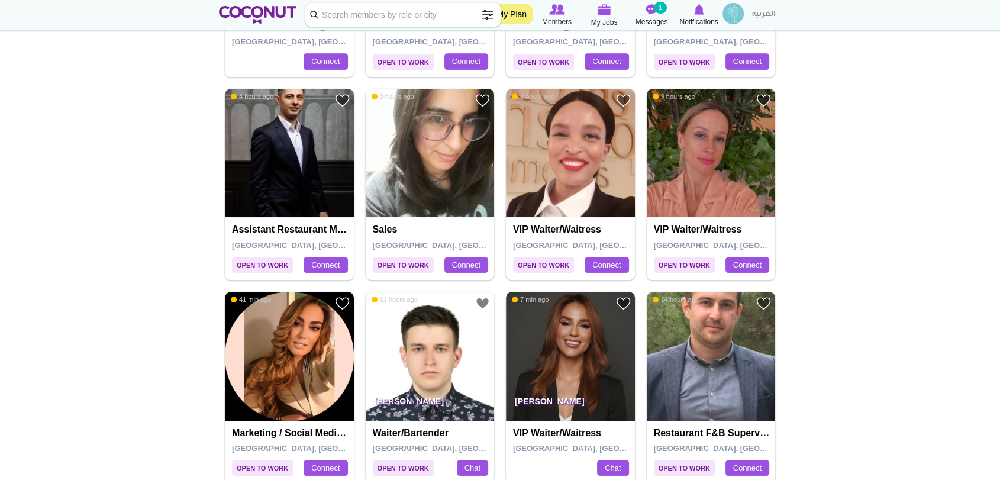
click at [687, 187] on img at bounding box center [711, 153] width 129 height 129
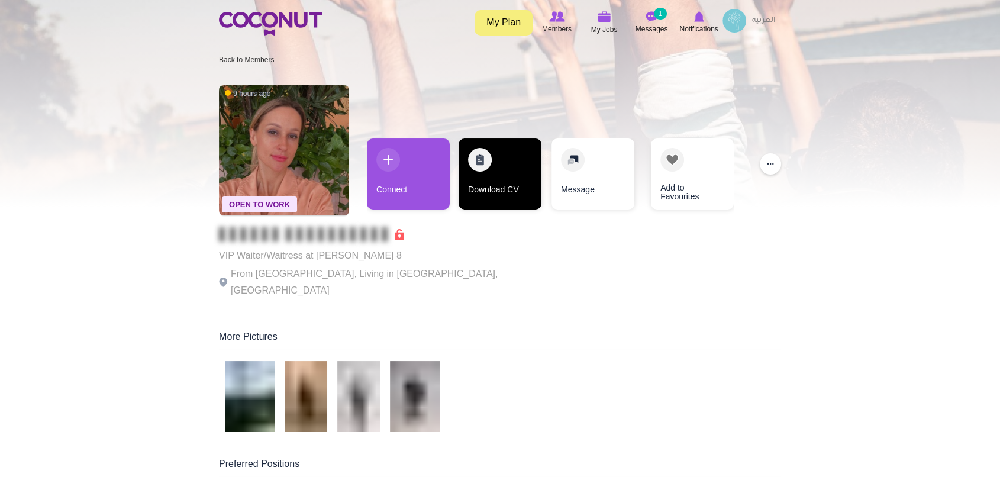
click at [485, 164] on link "Download CV" at bounding box center [500, 173] width 83 height 71
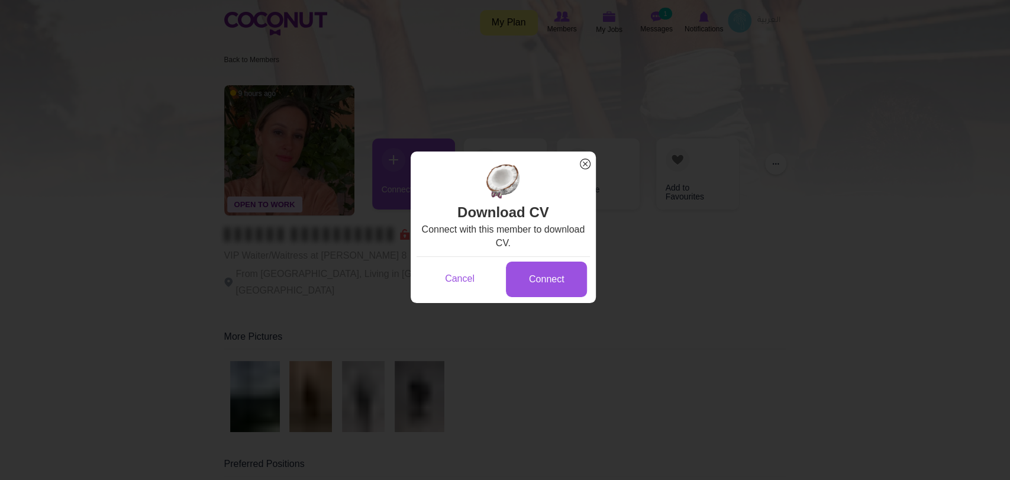
click at [584, 165] on span "x" at bounding box center [585, 163] width 15 height 15
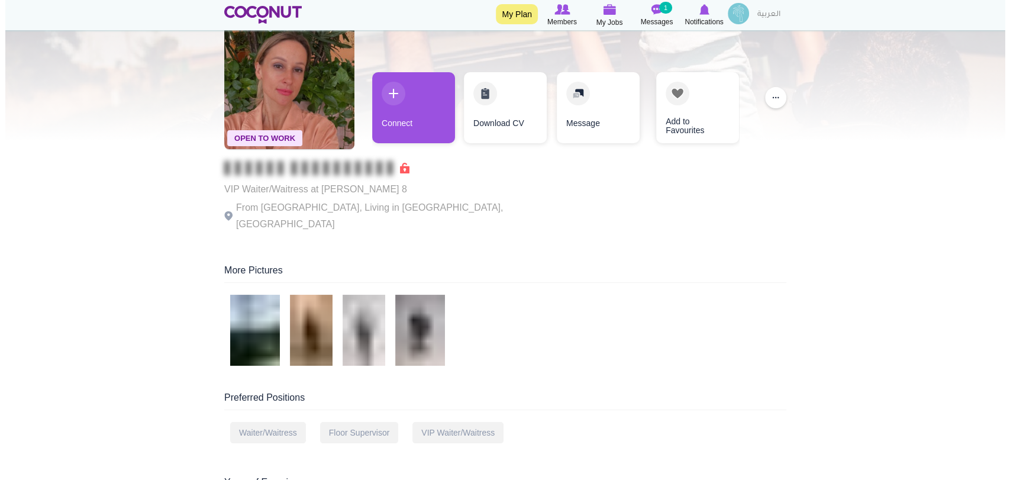
scroll to position [66, 0]
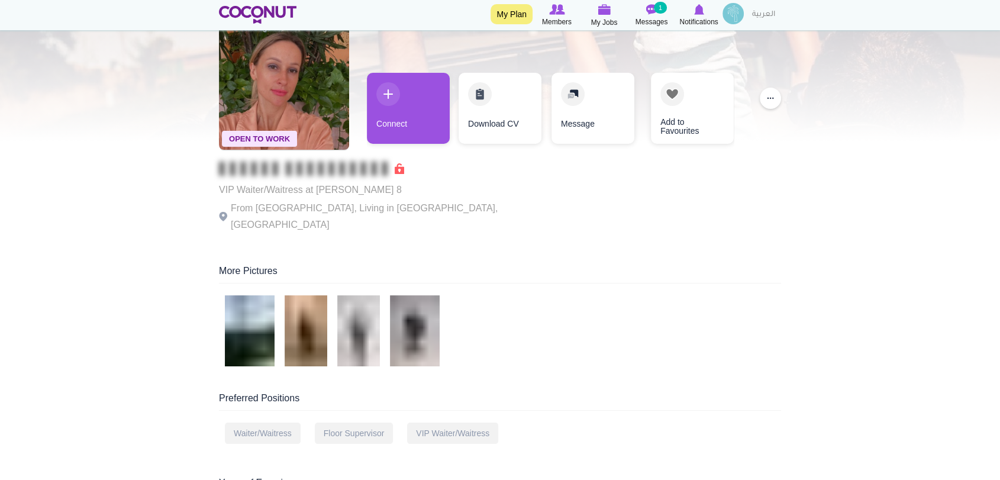
click at [350, 107] on div "Open To Work 9 hours ago VIP Waiter/Waitress at Henry 8 From Ukraine, Living in…" at bounding box center [382, 127] width 326 height 227
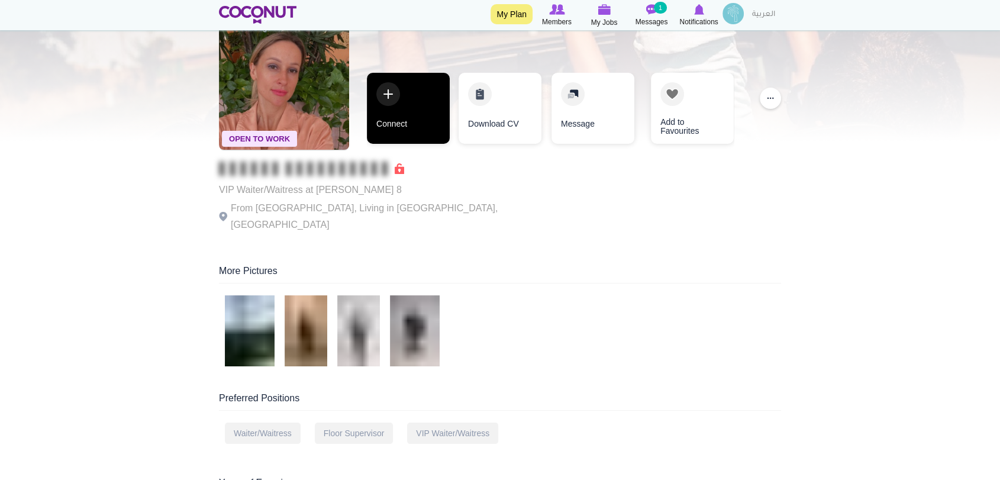
click at [398, 95] on link "Connect" at bounding box center [408, 108] width 83 height 71
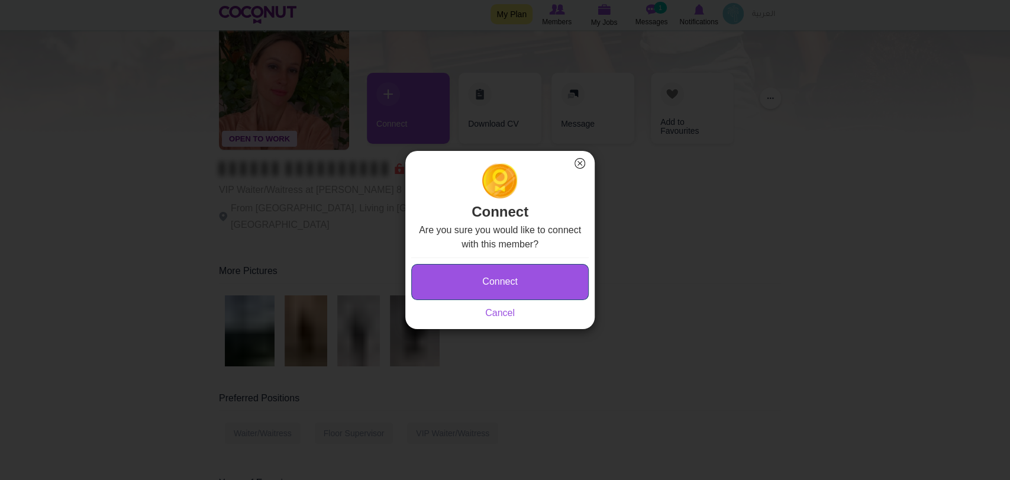
click at [475, 272] on button "Connect" at bounding box center [500, 282] width 178 height 36
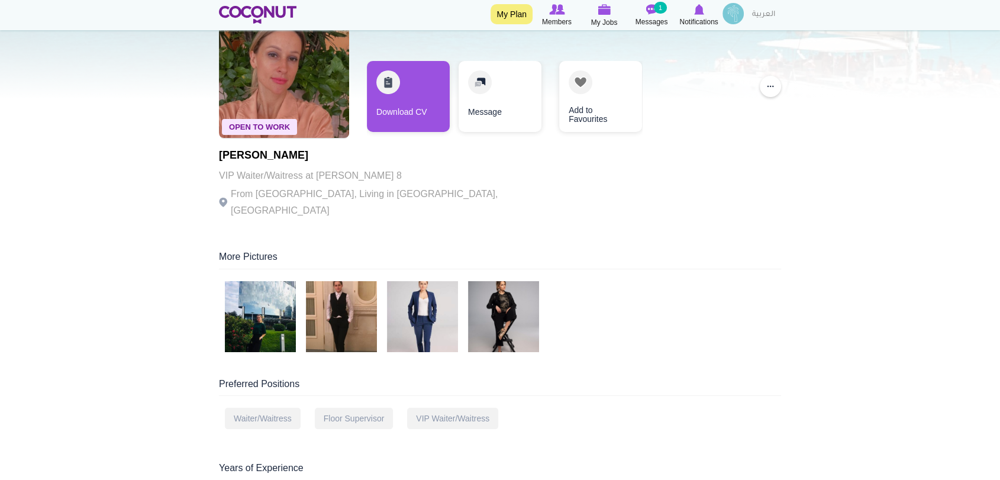
scroll to position [131, 0]
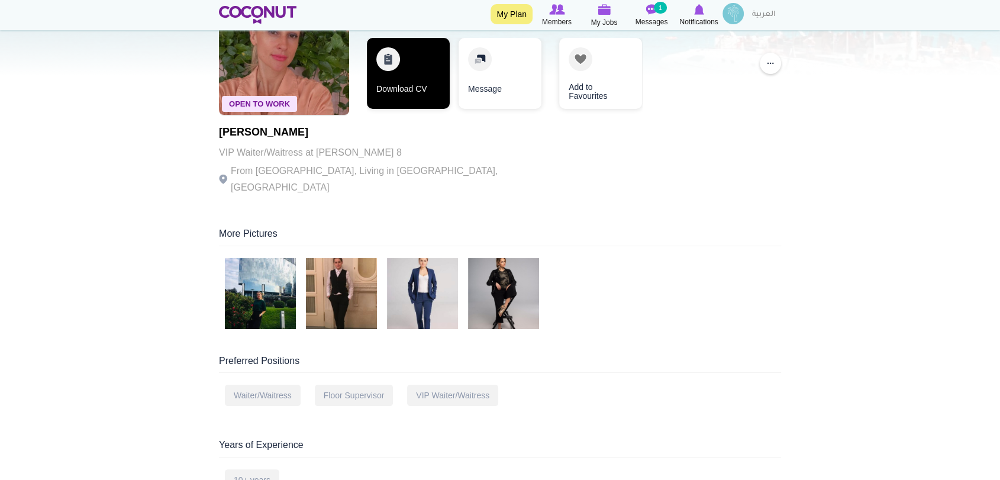
click at [388, 82] on link "Download CV" at bounding box center [408, 73] width 83 height 71
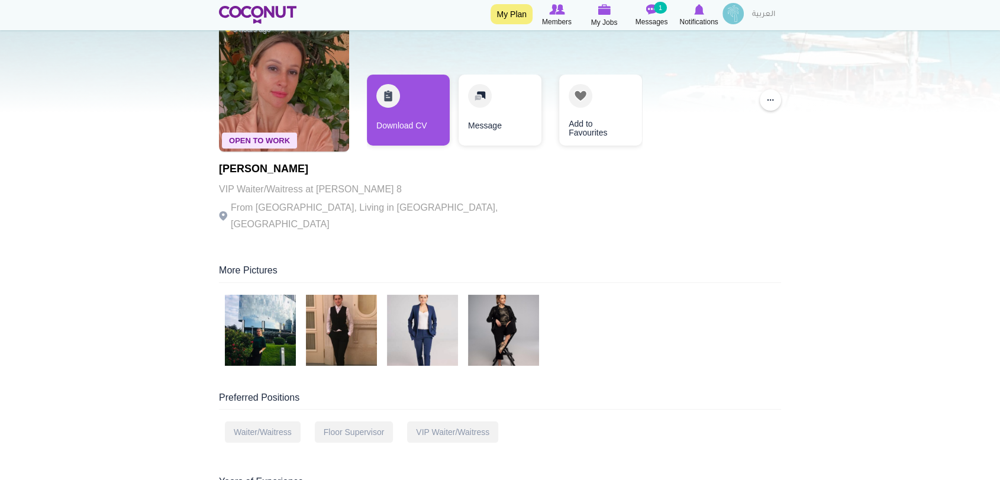
scroll to position [0, 0]
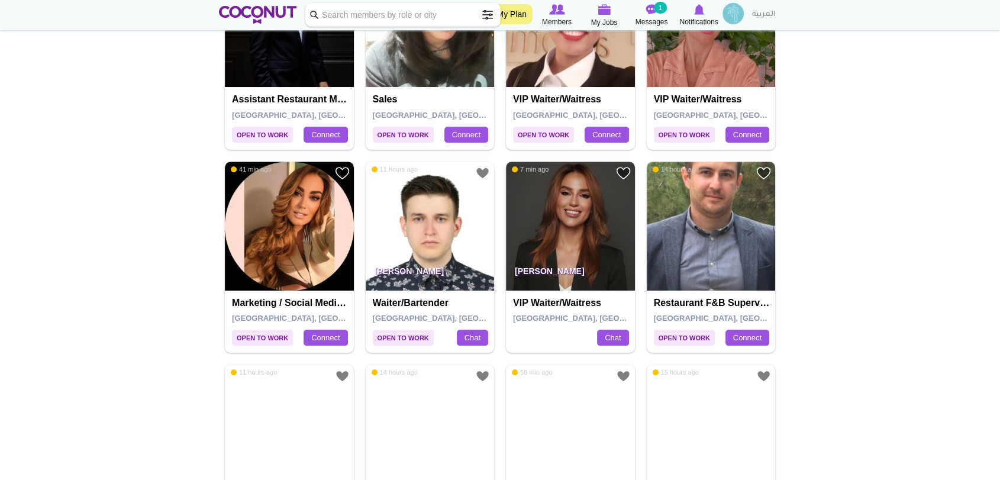
scroll to position [723, 0]
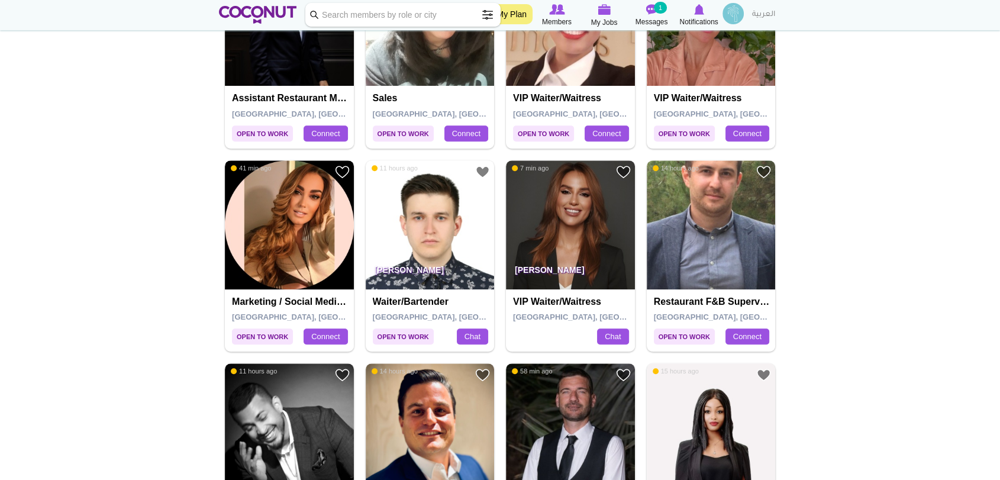
click at [291, 228] on img at bounding box center [289, 224] width 129 height 129
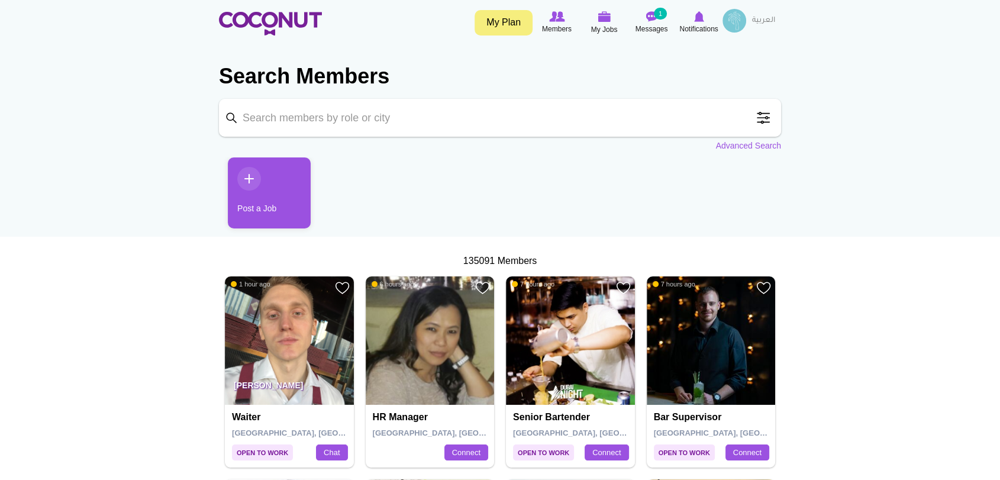
click at [762, 117] on span at bounding box center [764, 118] width 24 height 24
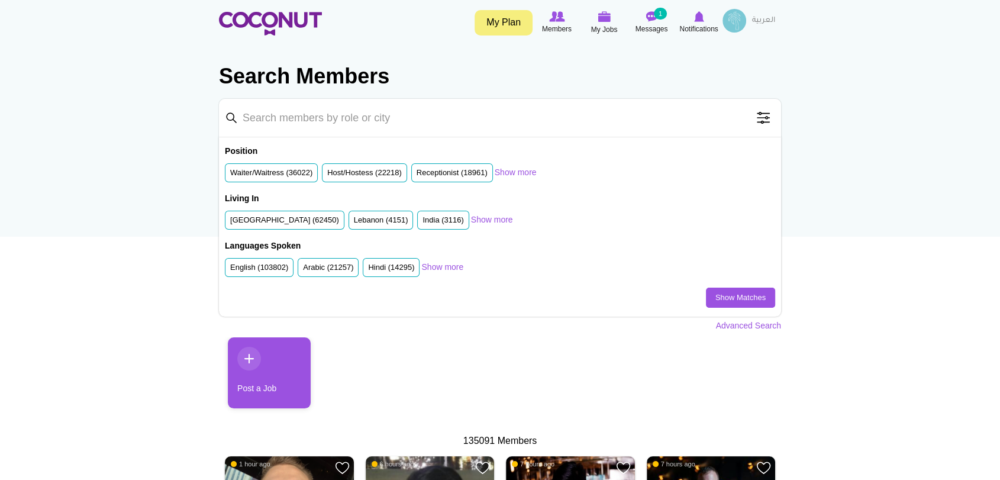
click at [378, 114] on input "Keyword" at bounding box center [500, 118] width 562 height 38
type input "Marketing Manager"
click at [710, 294] on link "Show Matches" at bounding box center [740, 298] width 69 height 20
click at [268, 221] on label "[GEOGRAPHIC_DATA] (62450)" at bounding box center [284, 220] width 109 height 11
click at [230, 223] on input "[GEOGRAPHIC_DATA] (62450)" at bounding box center [230, 223] width 0 height 0
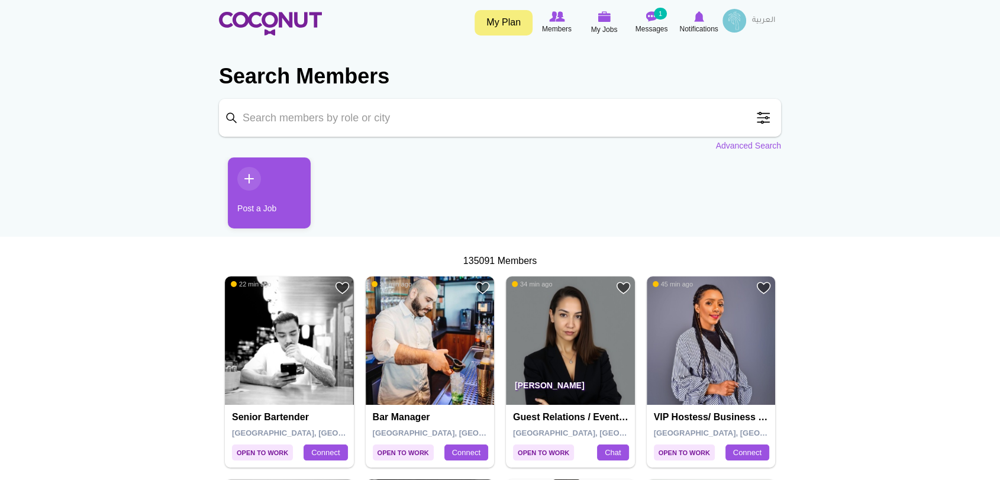
click at [426, 118] on input "Keyword" at bounding box center [500, 118] width 562 height 38
click at [749, 146] on link "Advanced Search" at bounding box center [749, 146] width 66 height 12
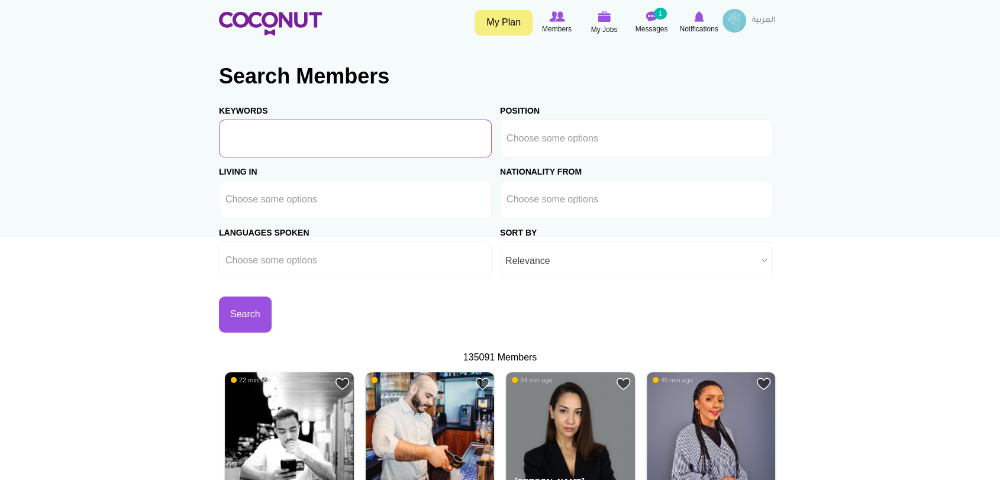
click at [412, 148] on input "Keywords" at bounding box center [355, 139] width 273 height 38
type input "Marketing Manager"
click at [653, 143] on ul at bounding box center [636, 139] width 273 height 38
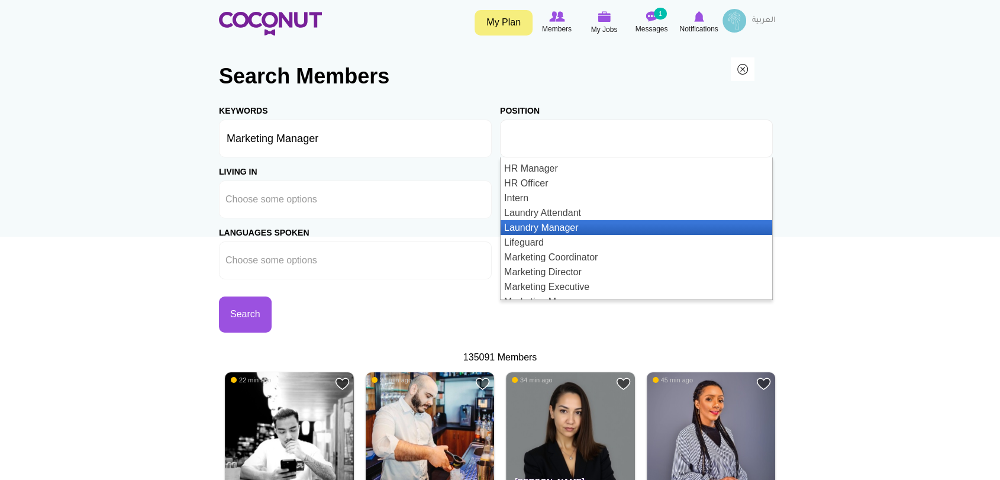
scroll to position [986, 0]
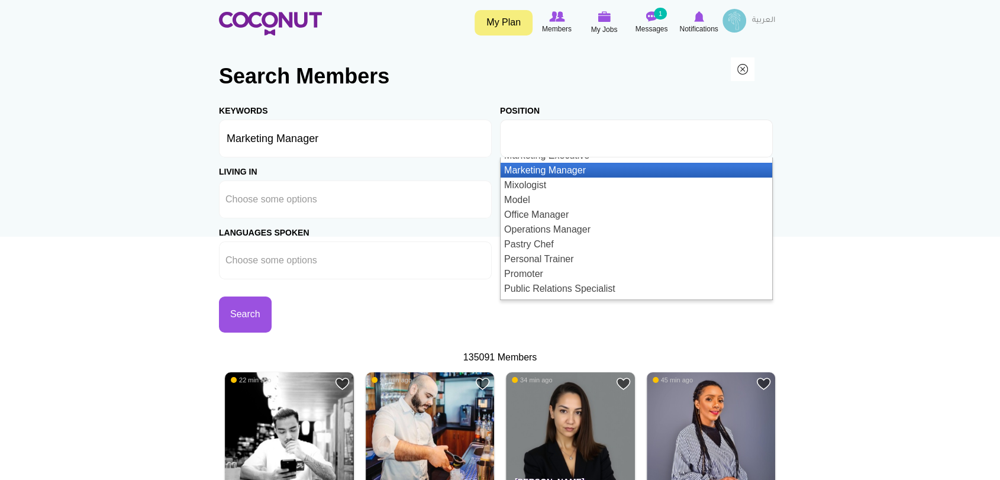
click at [647, 171] on li "Marketing Manager" at bounding box center [637, 170] width 272 height 15
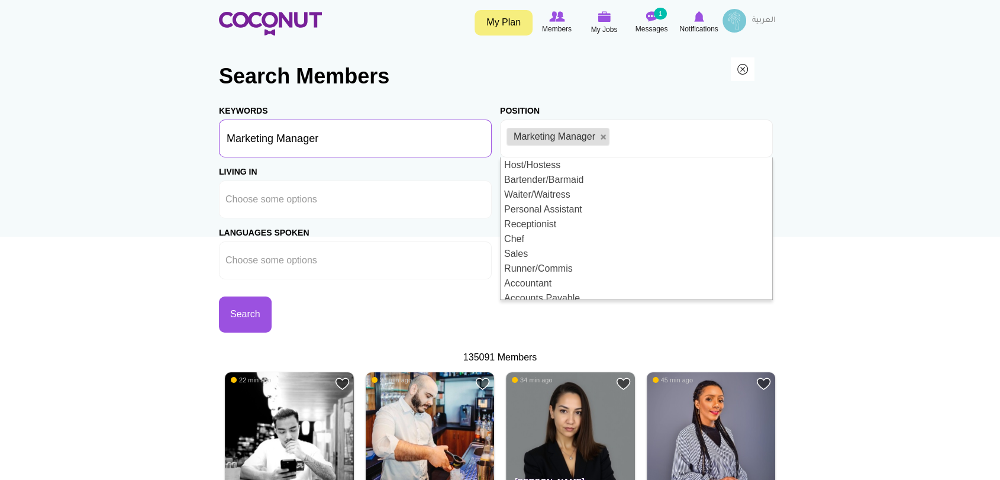
click at [398, 145] on input "Marketing Manager" at bounding box center [355, 139] width 273 height 38
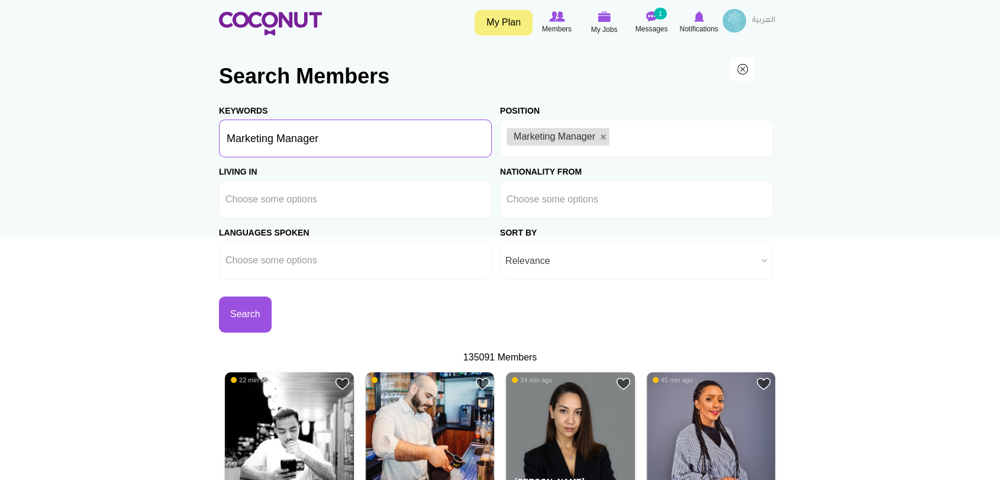
drag, startPoint x: 398, startPoint y: 145, endPoint x: 175, endPoint y: 147, distance: 223.2
click at [268, 198] on input "text" at bounding box center [279, 199] width 107 height 11
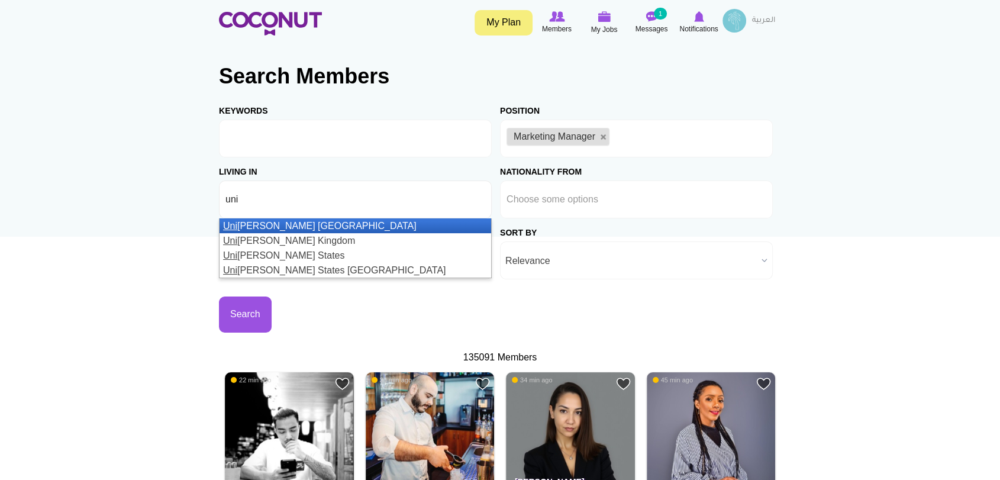
type input "uni"
click at [312, 227] on li "Uni ted Arab Emirates" at bounding box center [356, 225] width 272 height 15
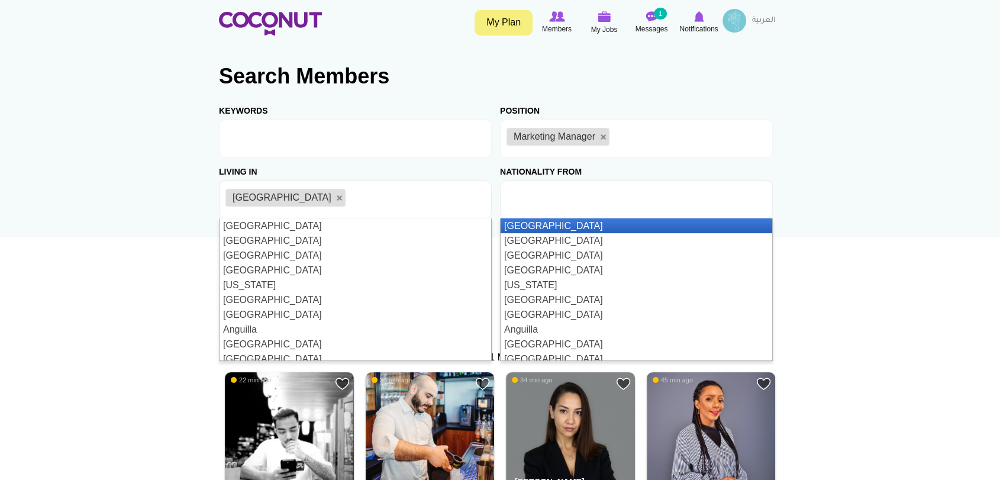
click at [622, 197] on ul at bounding box center [636, 200] width 273 height 38
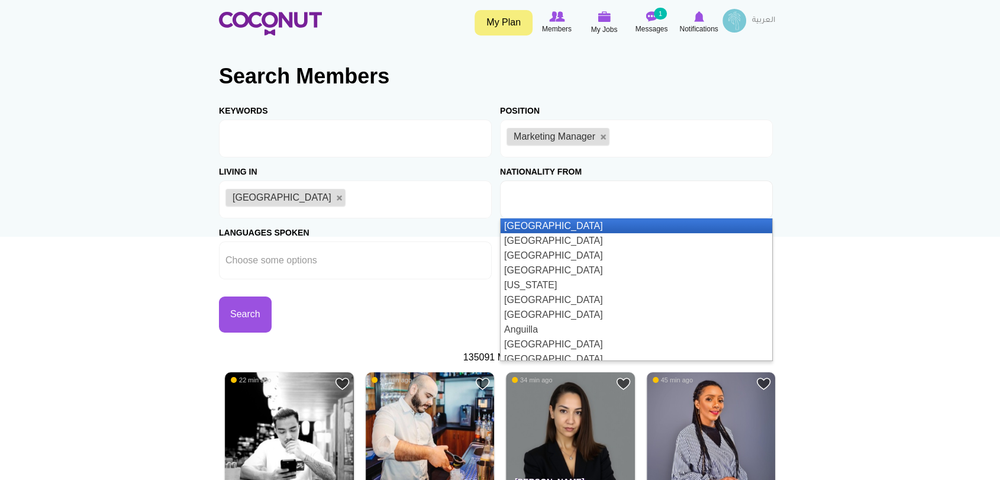
type input "Choose some options"
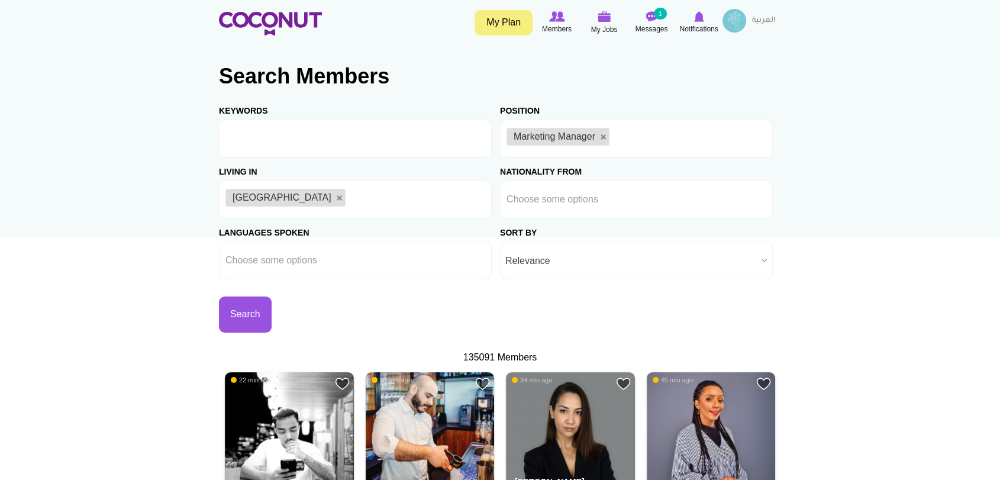
click at [561, 252] on span "Relevance" at bounding box center [631, 261] width 252 height 38
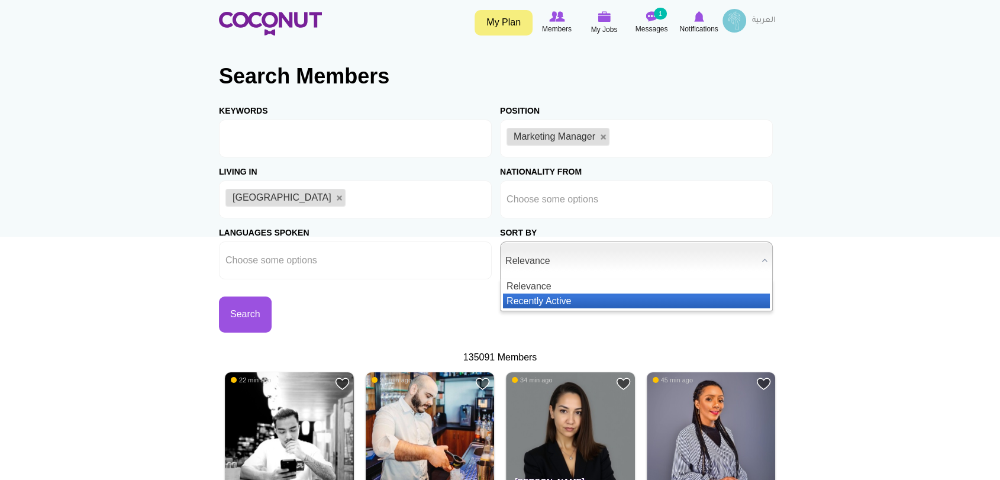
click at [552, 301] on li "Recently Active" at bounding box center [636, 301] width 267 height 15
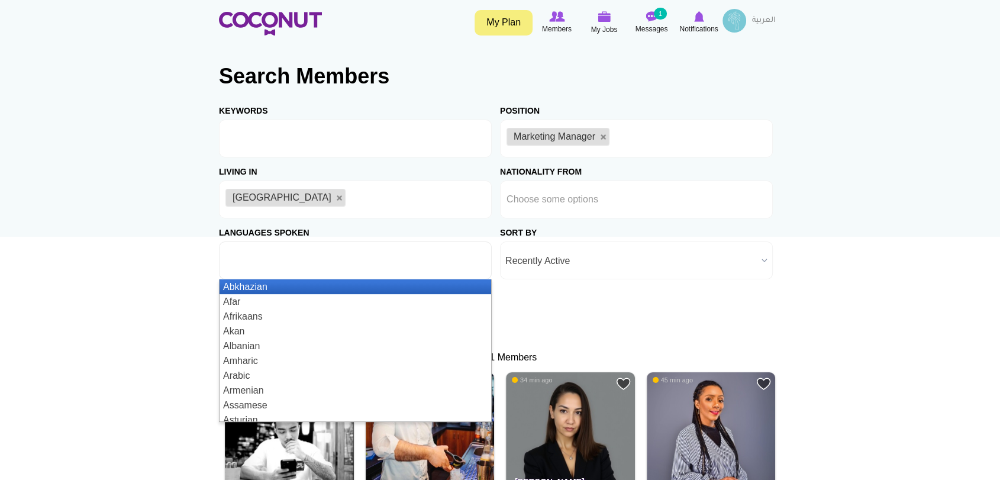
click at [316, 255] on input "text" at bounding box center [279, 260] width 107 height 11
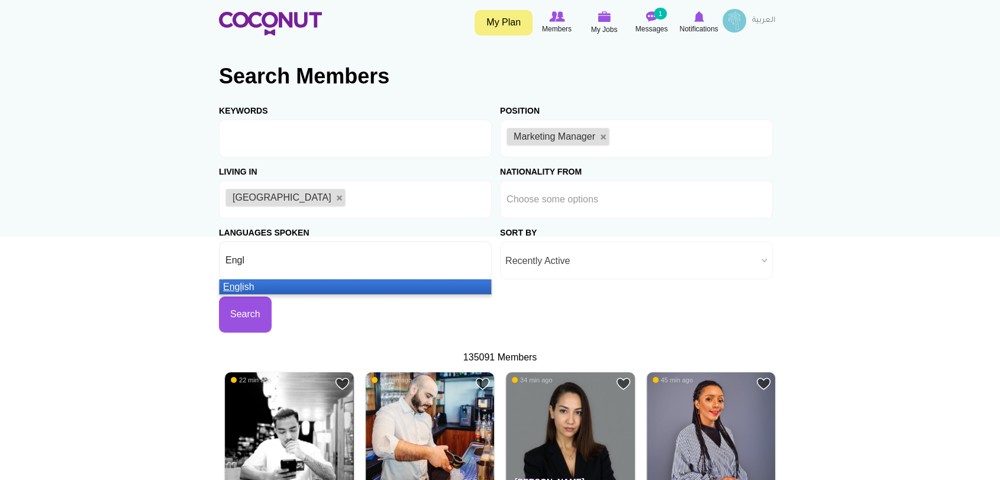
type input "Engl"
click at [321, 291] on li "Engl ish" at bounding box center [356, 286] width 272 height 15
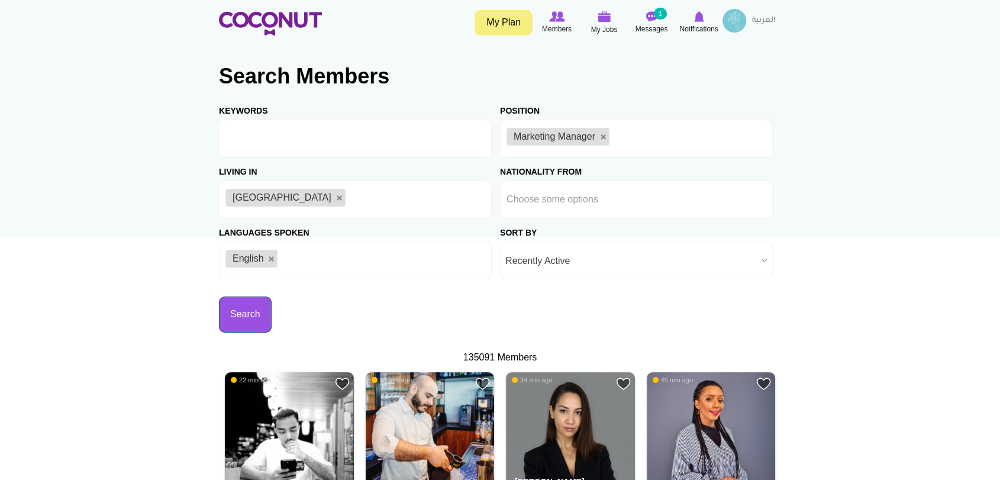
click at [249, 315] on button "Search" at bounding box center [245, 315] width 53 height 36
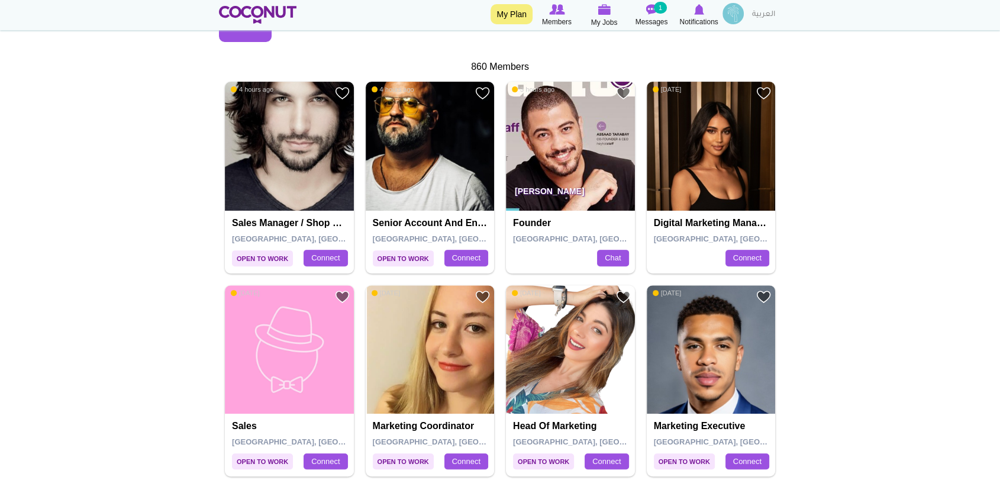
scroll to position [394, 0]
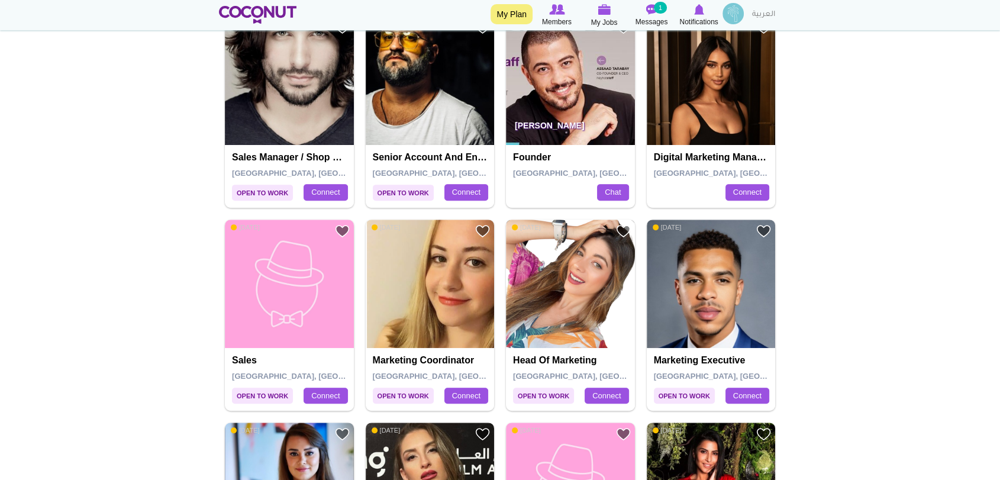
click at [539, 331] on img at bounding box center [570, 284] width 129 height 129
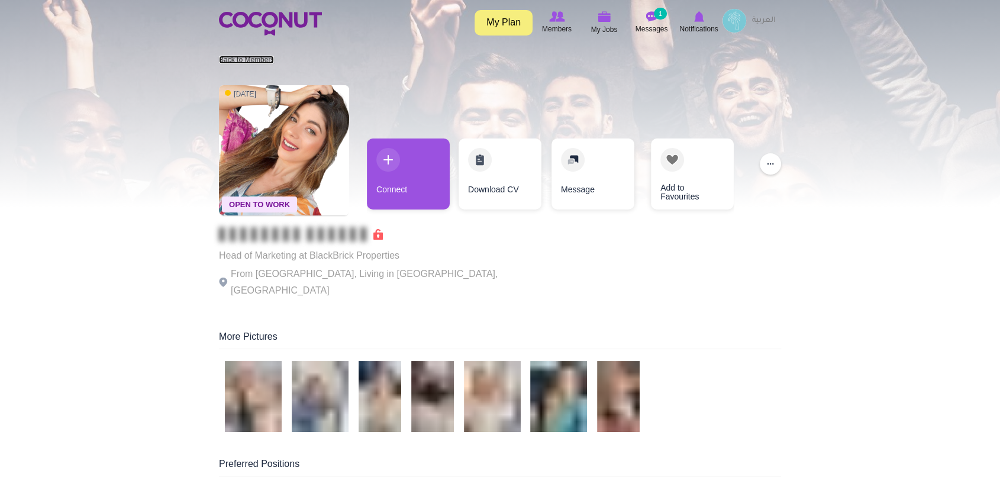
click at [240, 60] on link "Back to Members" at bounding box center [246, 60] width 55 height 8
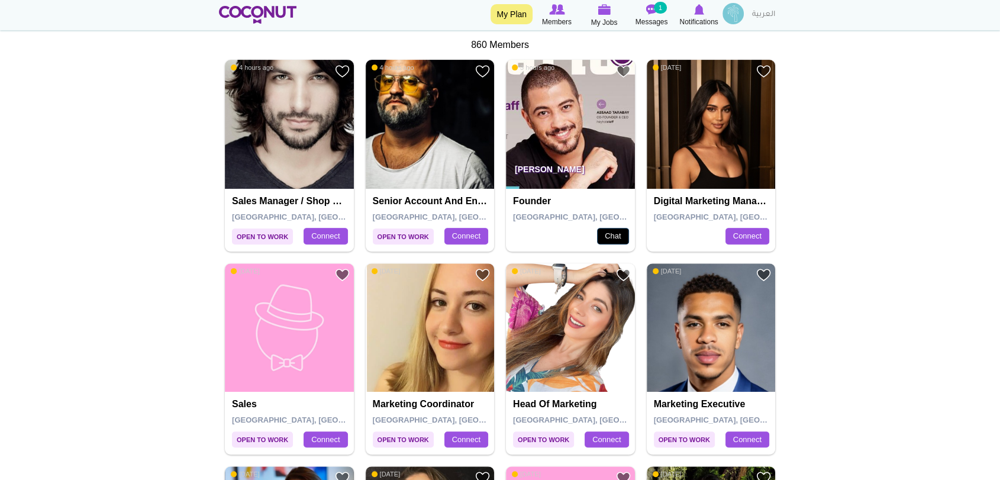
scroll to position [327, 0]
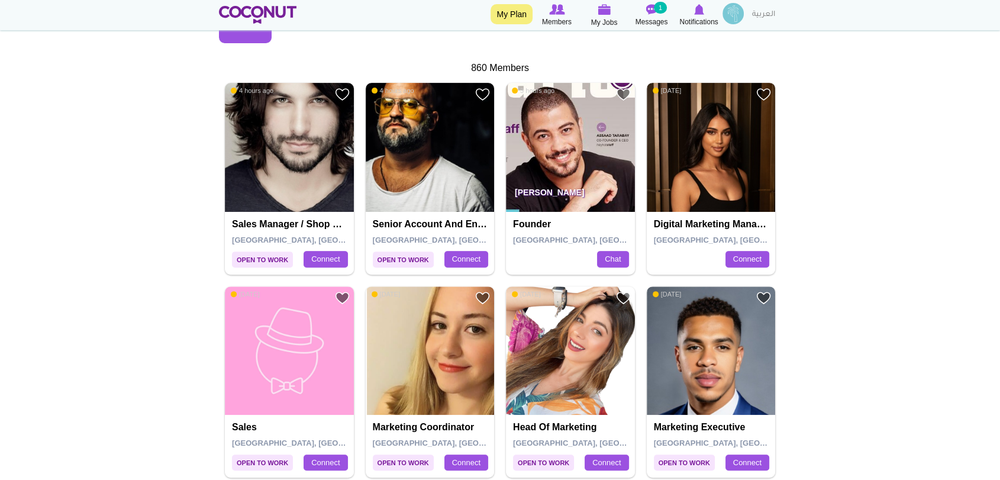
click at [677, 149] on img at bounding box center [711, 147] width 129 height 129
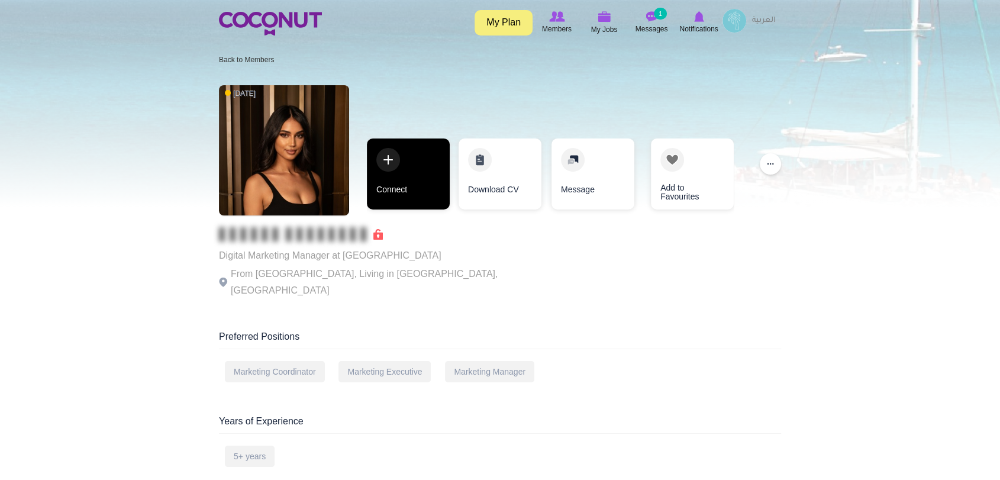
click at [398, 151] on link "Connect" at bounding box center [408, 173] width 83 height 71
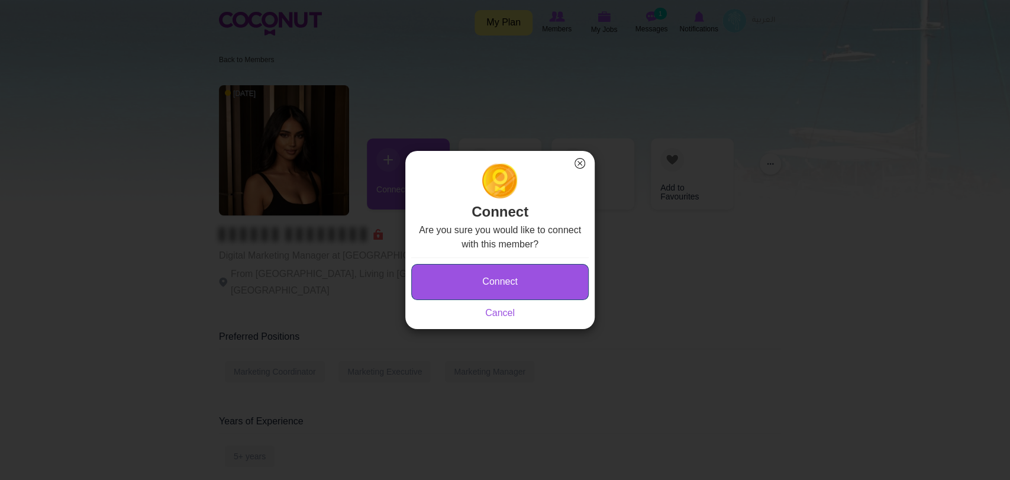
click at [495, 285] on button "Connect" at bounding box center [500, 282] width 178 height 36
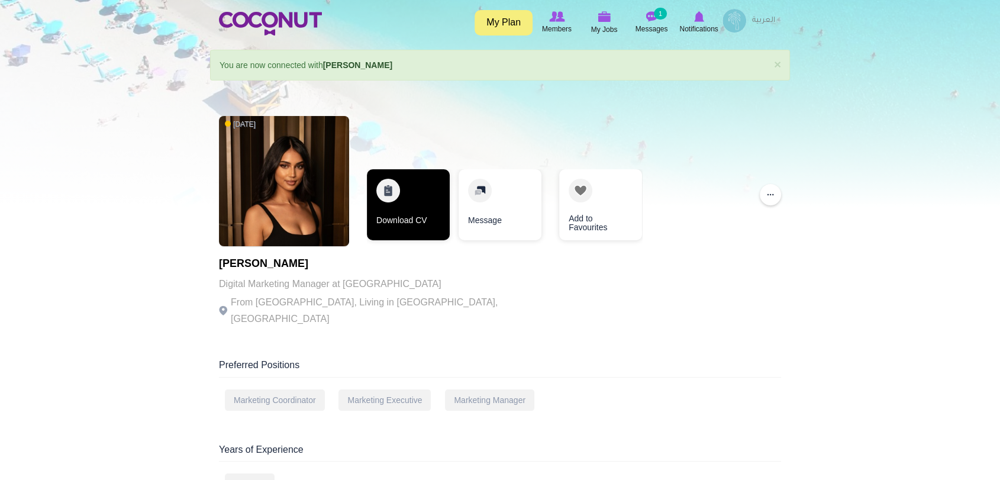
click at [429, 211] on link "Download CV" at bounding box center [408, 204] width 83 height 71
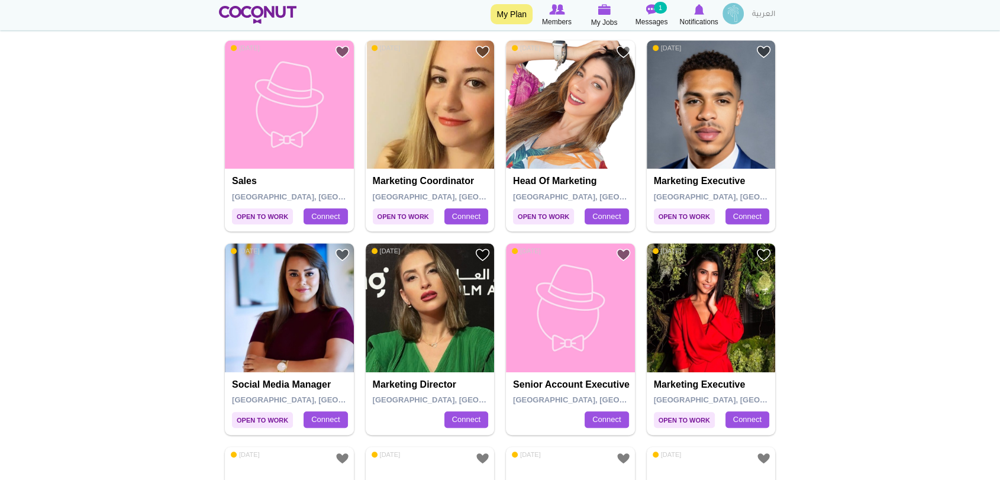
scroll to position [656, 0]
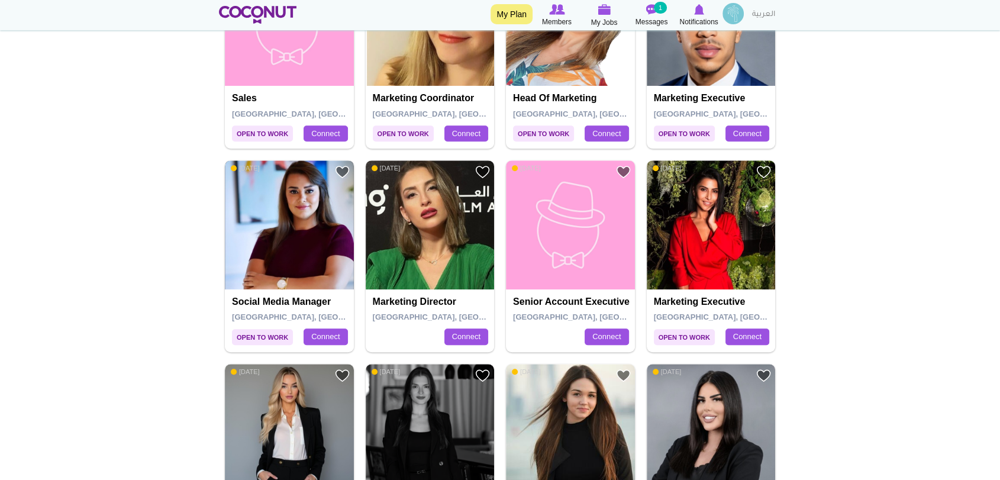
click at [265, 248] on img at bounding box center [289, 224] width 129 height 129
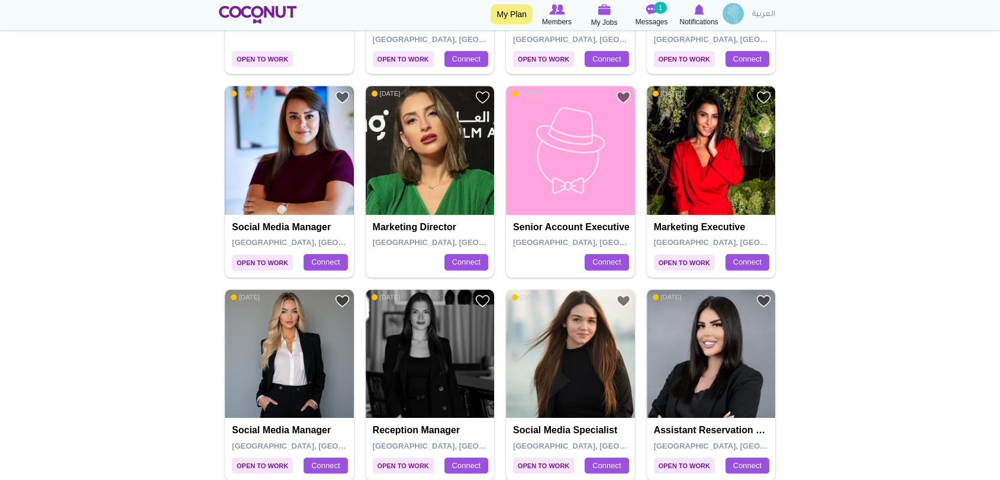
scroll to position [853, 0]
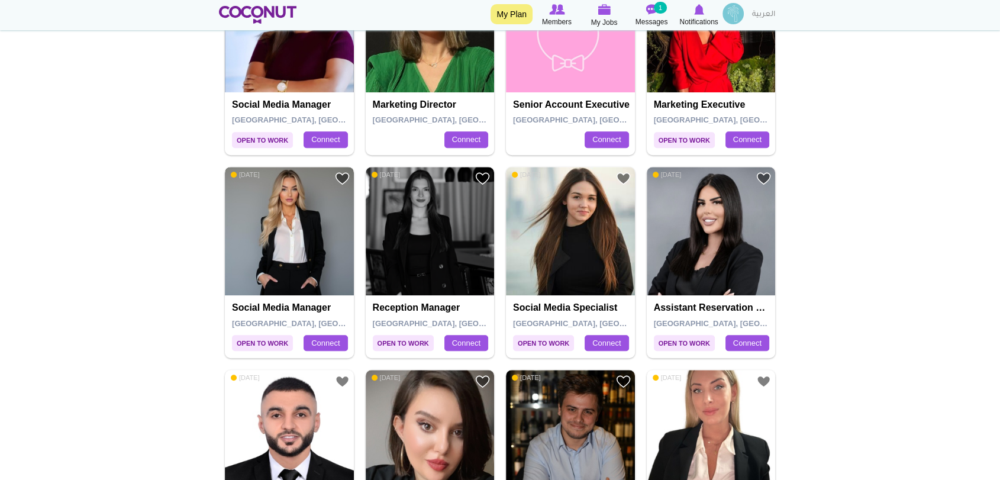
click at [292, 274] on img at bounding box center [289, 231] width 129 height 129
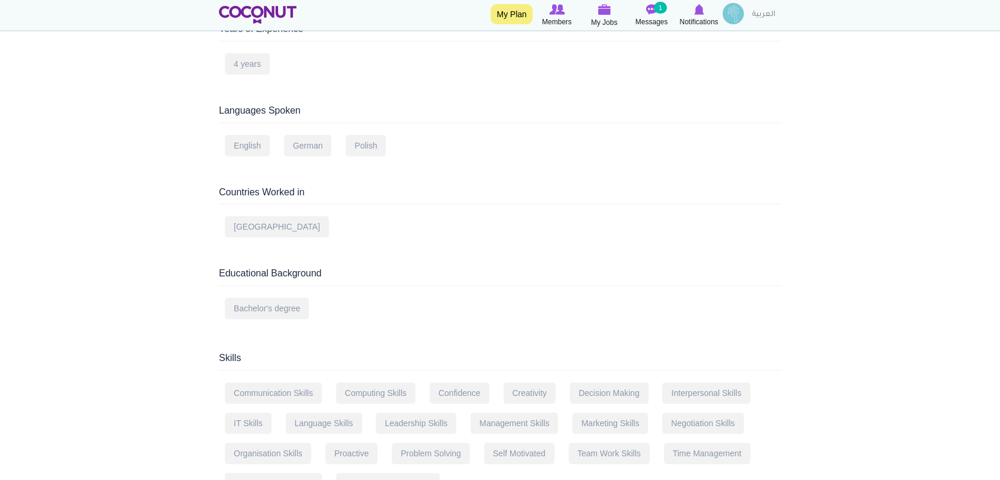
scroll to position [327, 0]
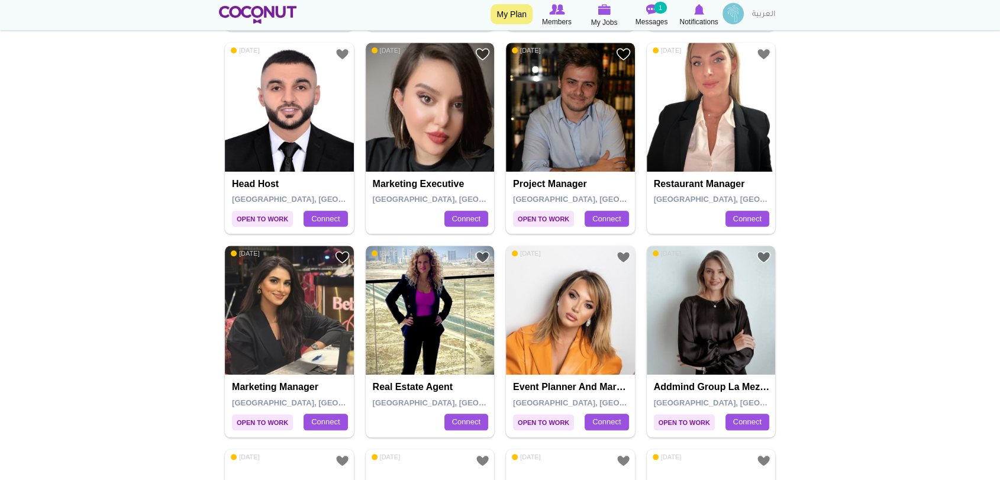
scroll to position [1183, 0]
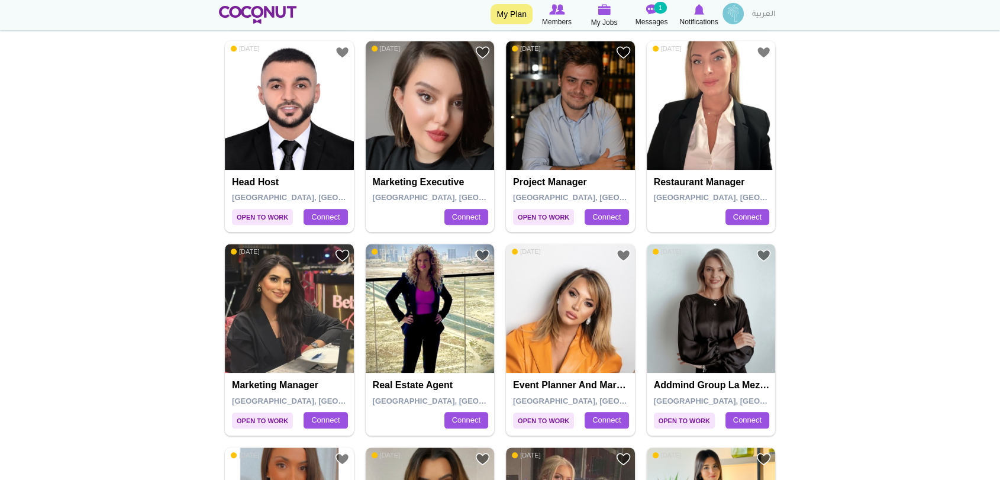
click at [291, 342] on img at bounding box center [289, 308] width 129 height 129
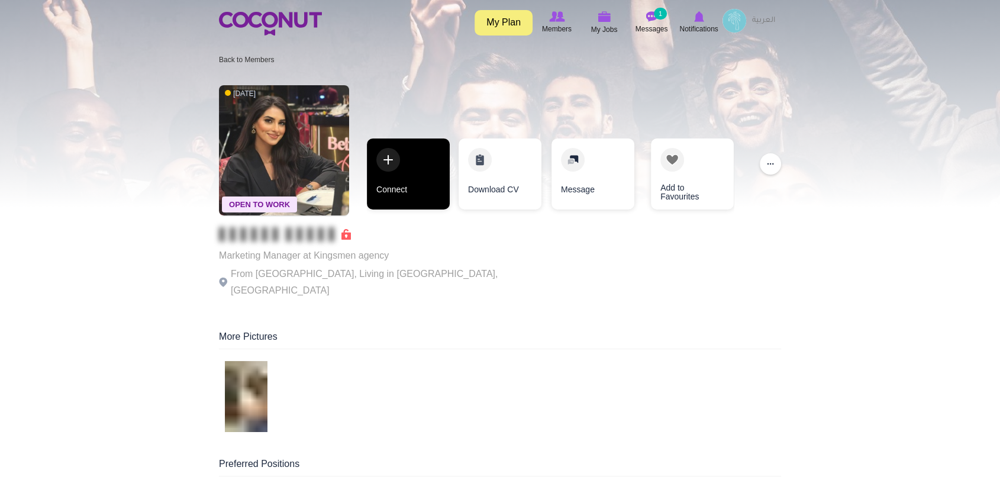
click at [390, 162] on link "Connect" at bounding box center [408, 173] width 83 height 71
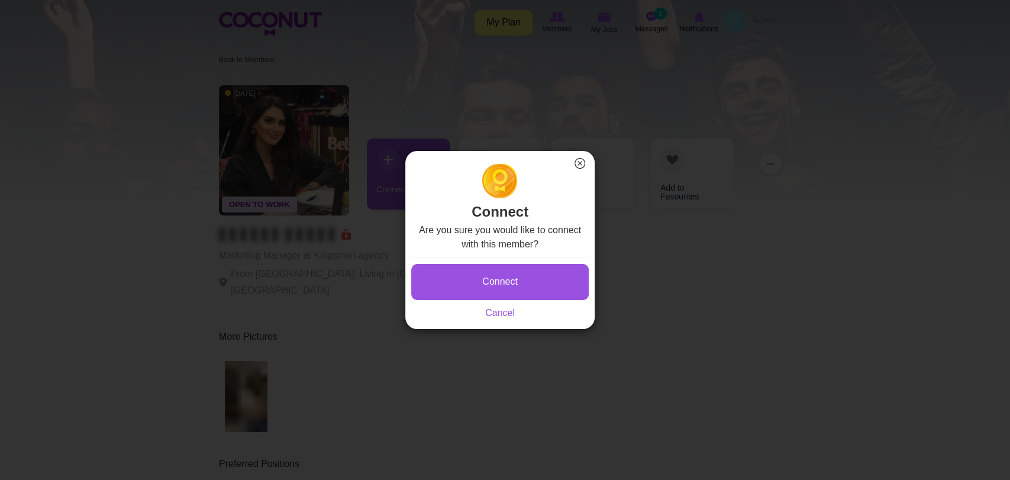
click at [581, 165] on button "×" at bounding box center [579, 163] width 15 height 15
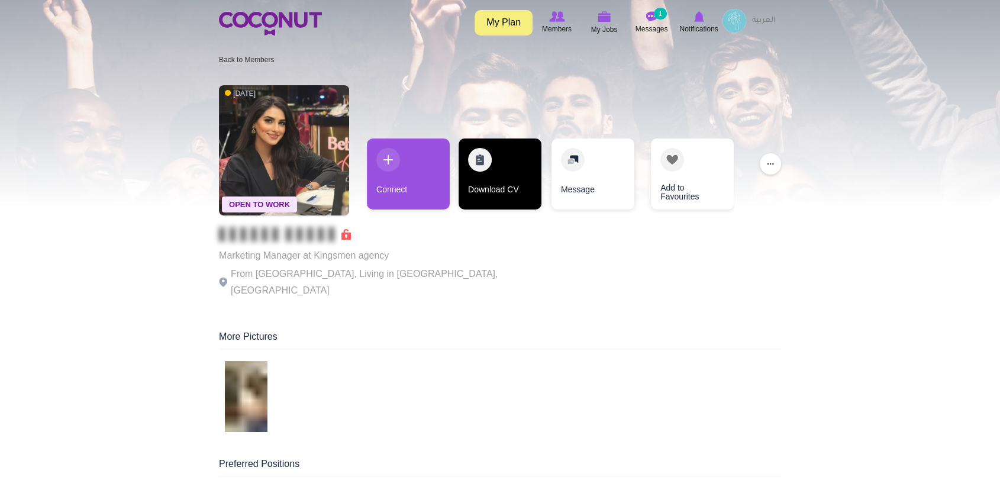
click at [492, 173] on link "Download CV" at bounding box center [500, 173] width 83 height 71
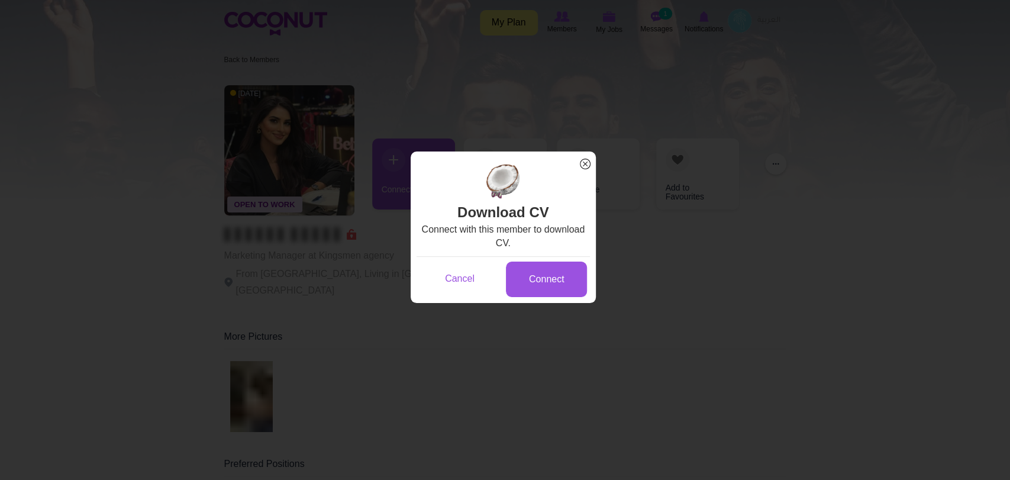
click at [583, 163] on span "x" at bounding box center [585, 163] width 15 height 15
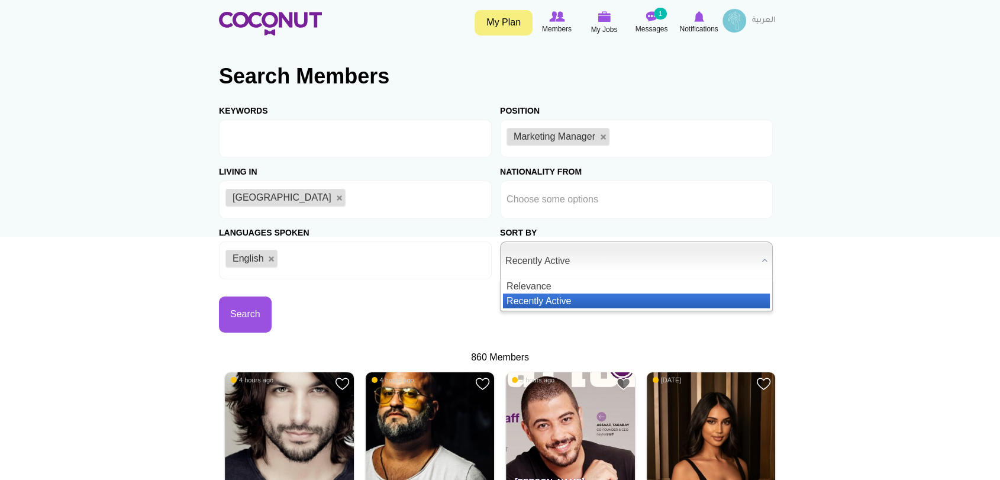
click at [595, 262] on span "Recently Active" at bounding box center [631, 261] width 252 height 38
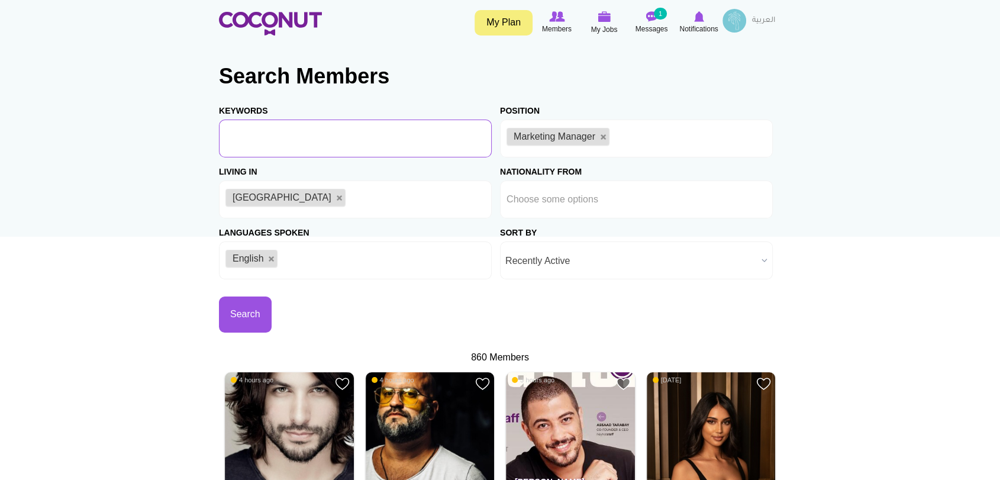
click at [340, 133] on input "Keywords" at bounding box center [355, 139] width 273 height 38
type input "Marketing Manager"
click at [253, 313] on button "Search" at bounding box center [245, 315] width 53 height 36
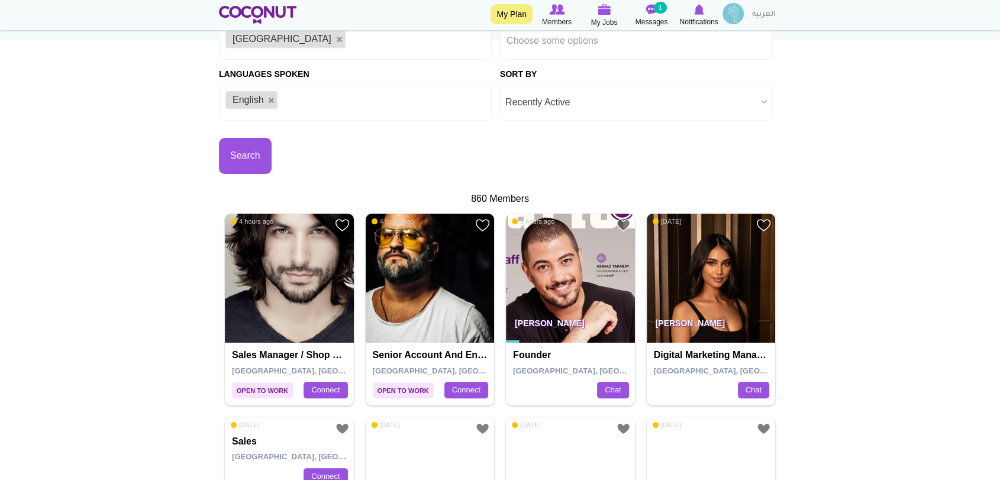
scroll to position [197, 0]
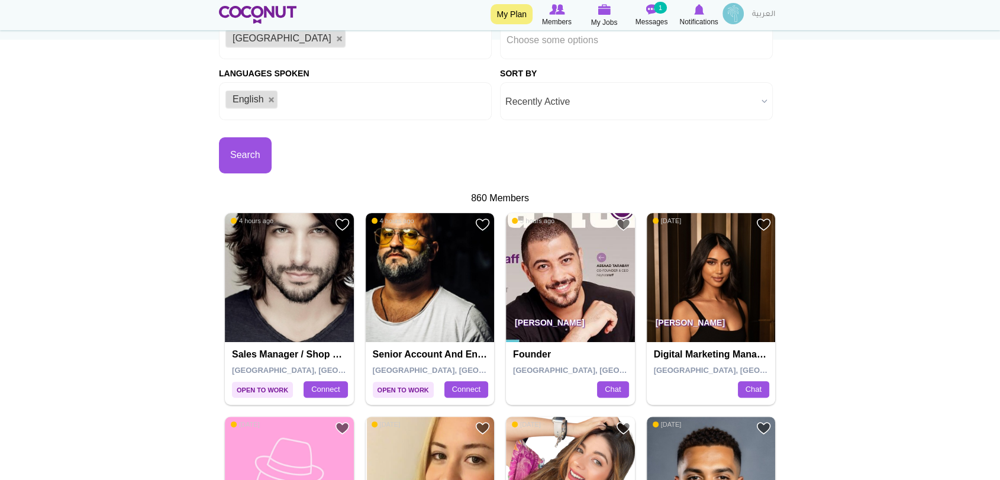
click at [444, 309] on img at bounding box center [430, 277] width 129 height 129
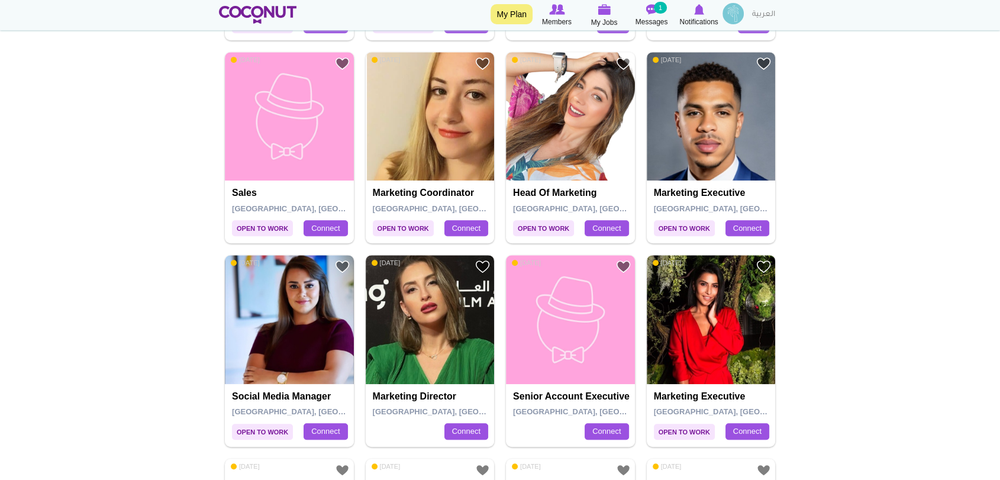
scroll to position [592, 0]
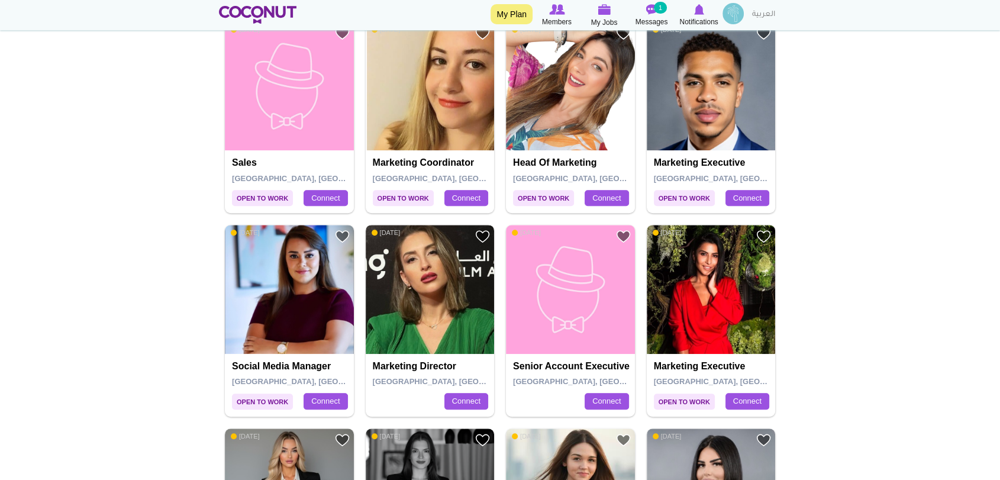
click at [449, 297] on img at bounding box center [430, 289] width 129 height 129
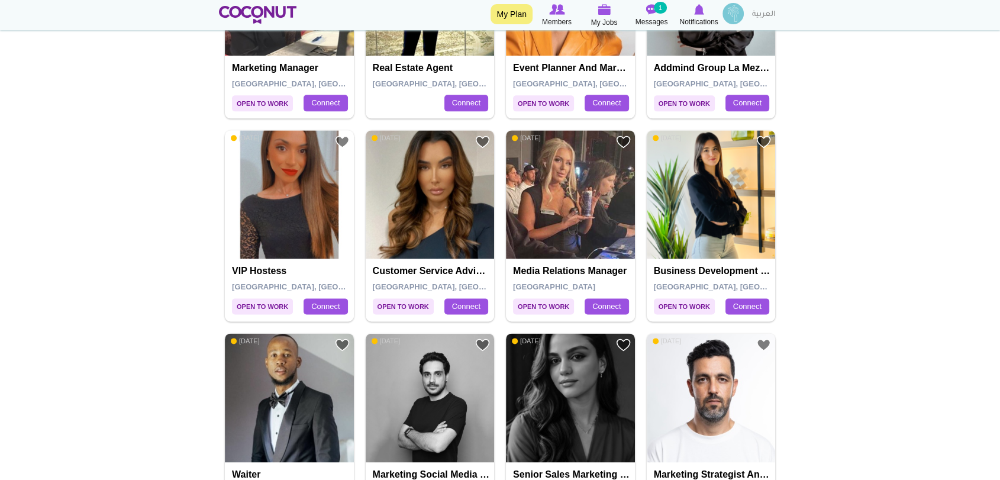
scroll to position [1578, 0]
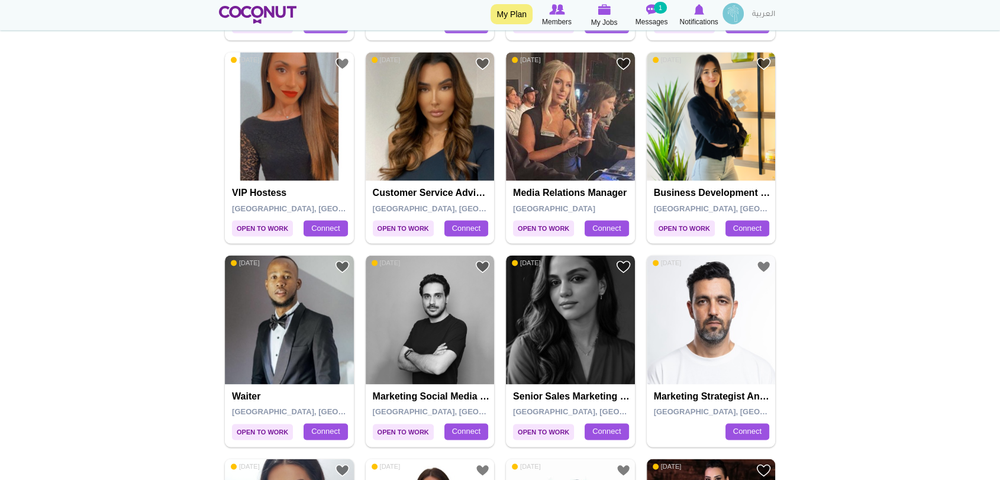
click at [568, 107] on img at bounding box center [570, 116] width 129 height 129
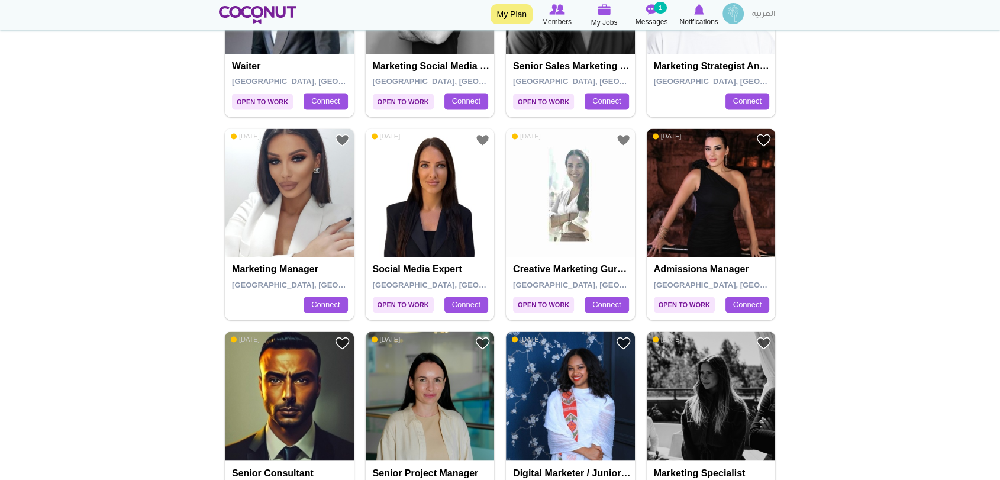
scroll to position [1973, 0]
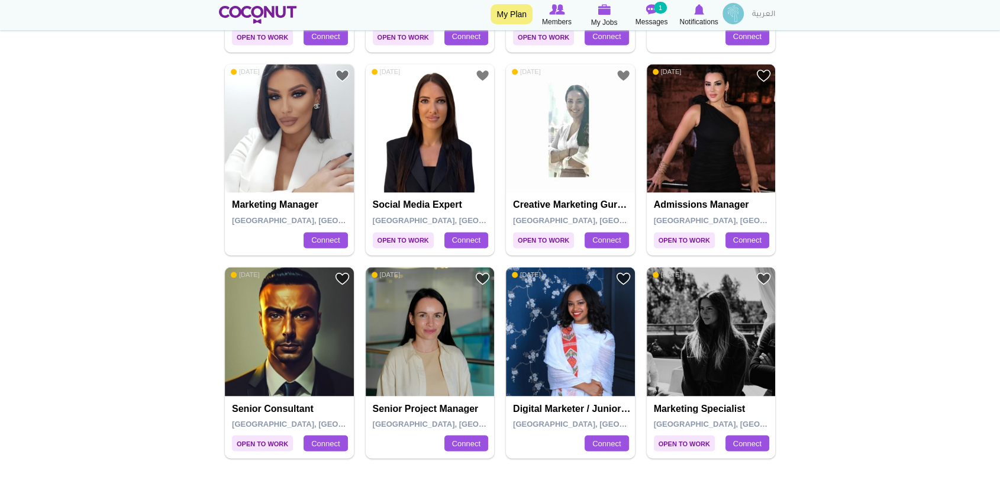
click at [680, 385] on img at bounding box center [711, 331] width 129 height 129
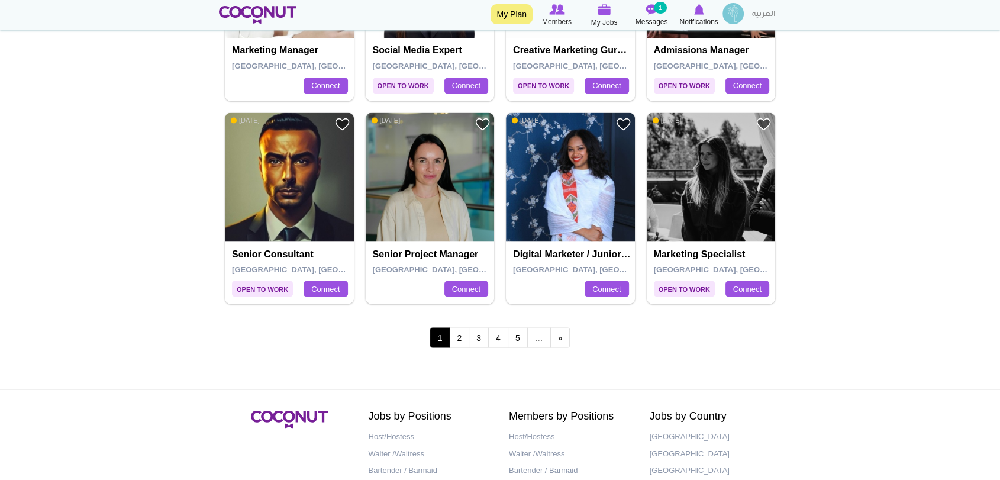
scroll to position [2225, 0]
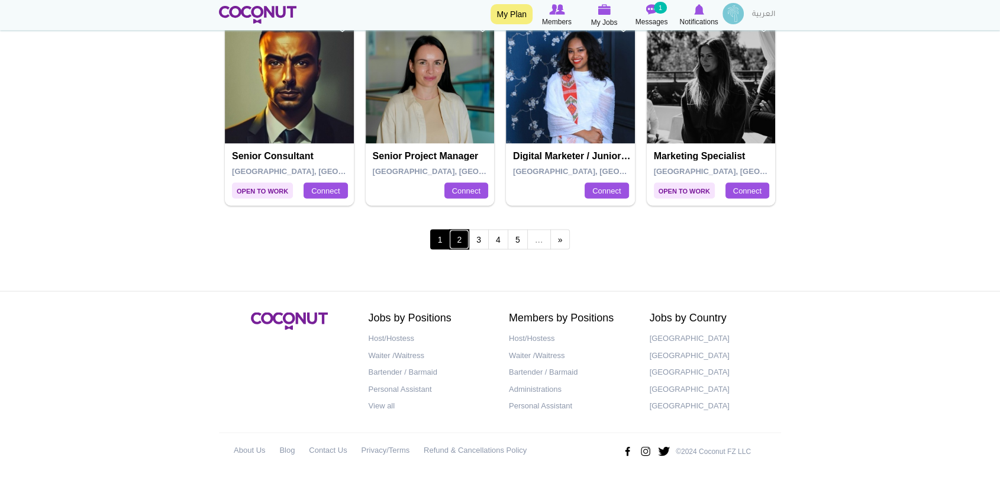
click at [463, 243] on link "2" at bounding box center [459, 239] width 20 height 20
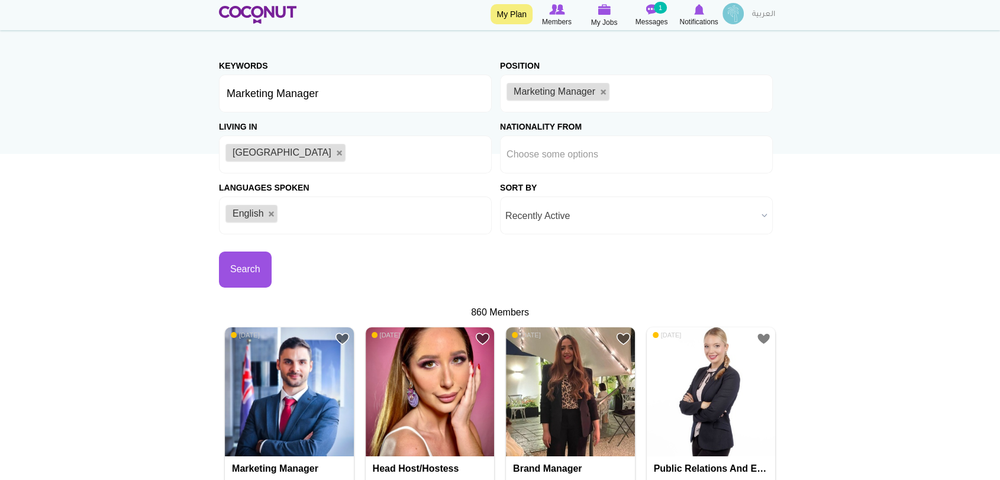
scroll to position [197, 0]
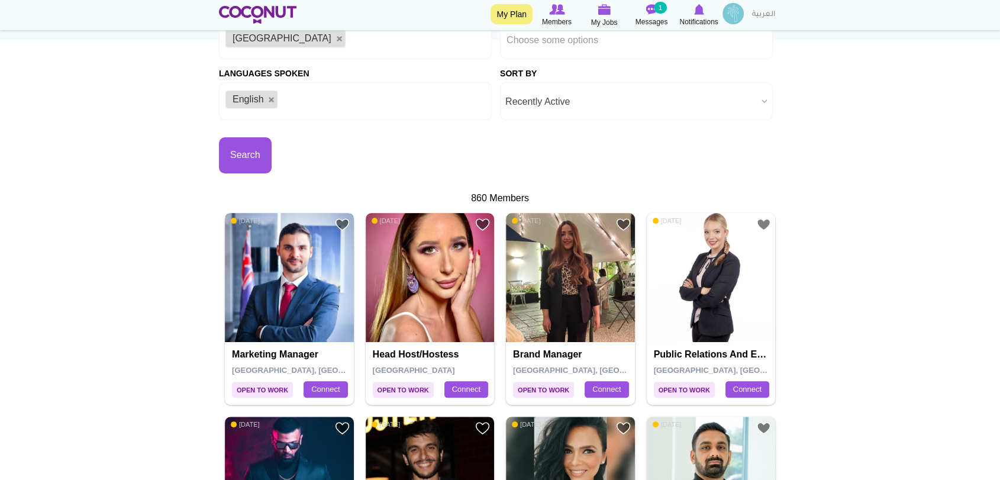
click at [298, 310] on img at bounding box center [289, 277] width 129 height 129
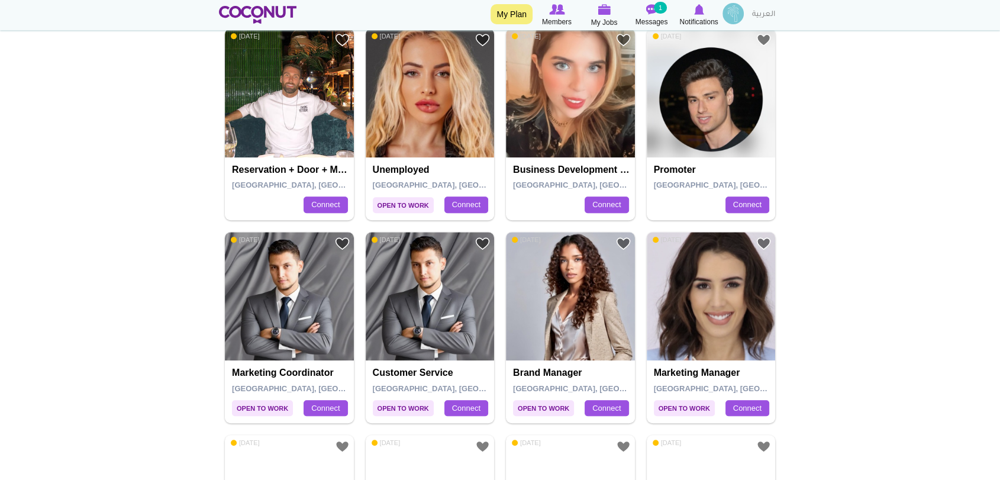
scroll to position [789, 0]
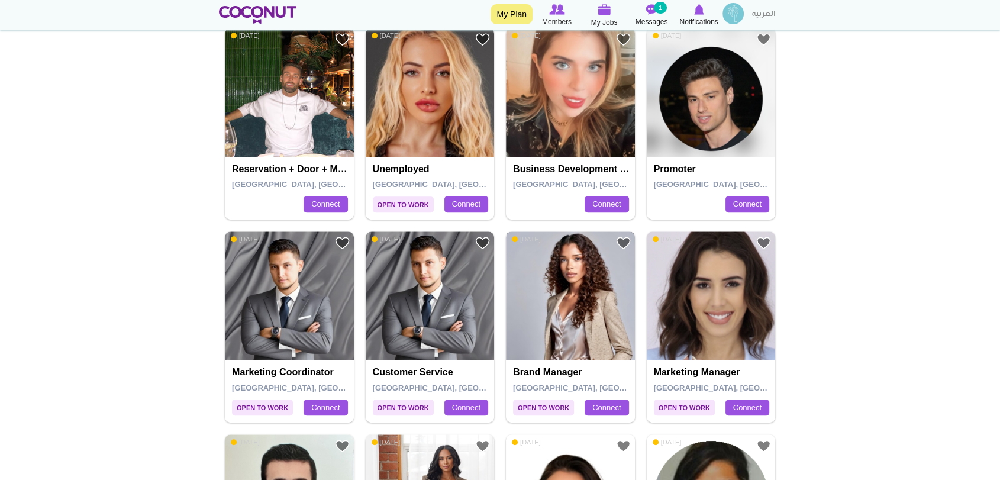
click at [565, 282] on img at bounding box center [570, 295] width 129 height 129
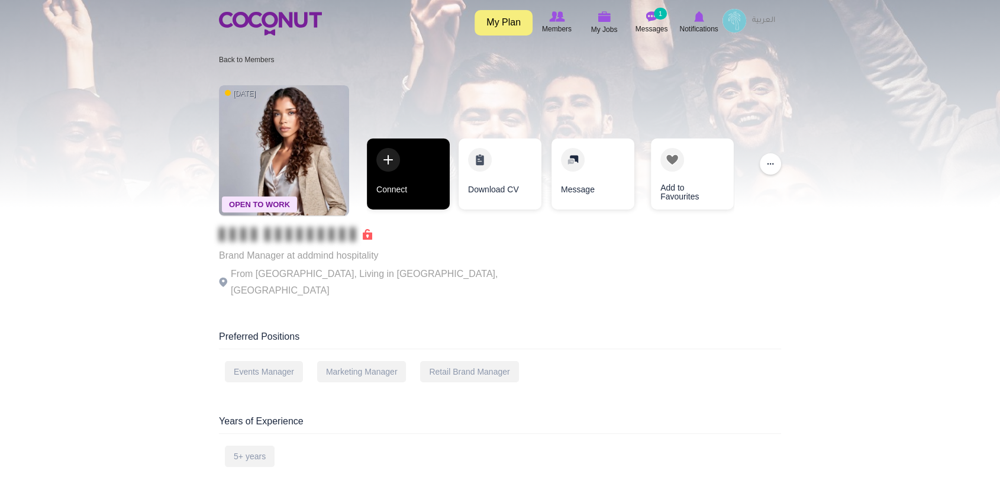
click at [395, 162] on link "Connect" at bounding box center [408, 173] width 83 height 71
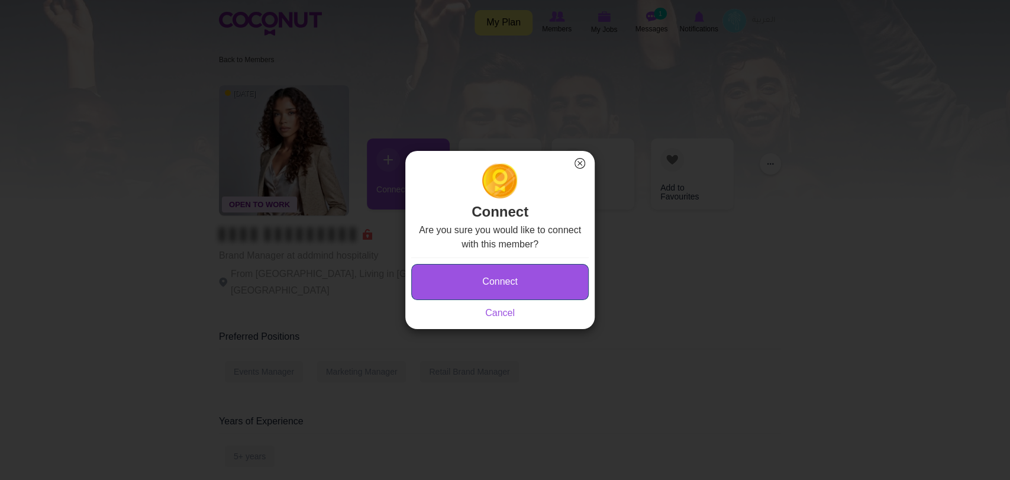
click at [550, 281] on button "Connect" at bounding box center [500, 282] width 178 height 36
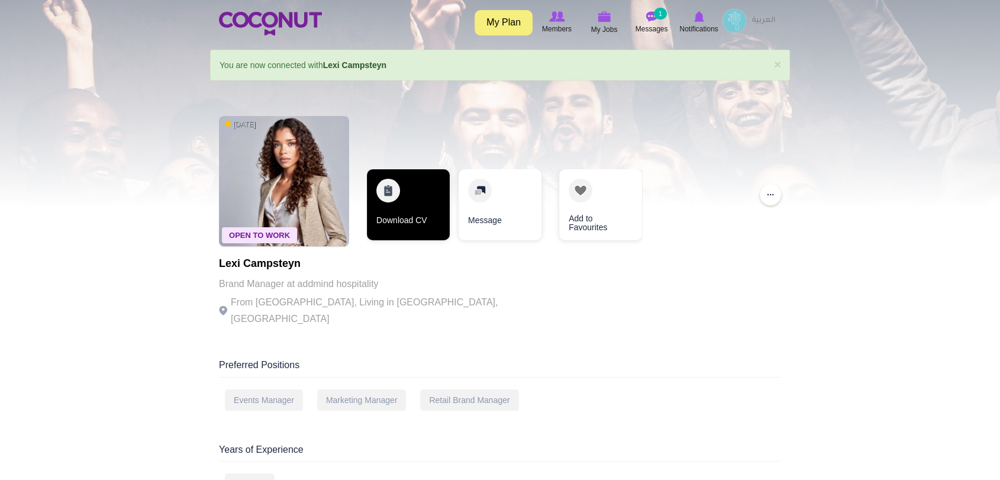
click at [408, 206] on link "Download CV" at bounding box center [408, 204] width 83 height 71
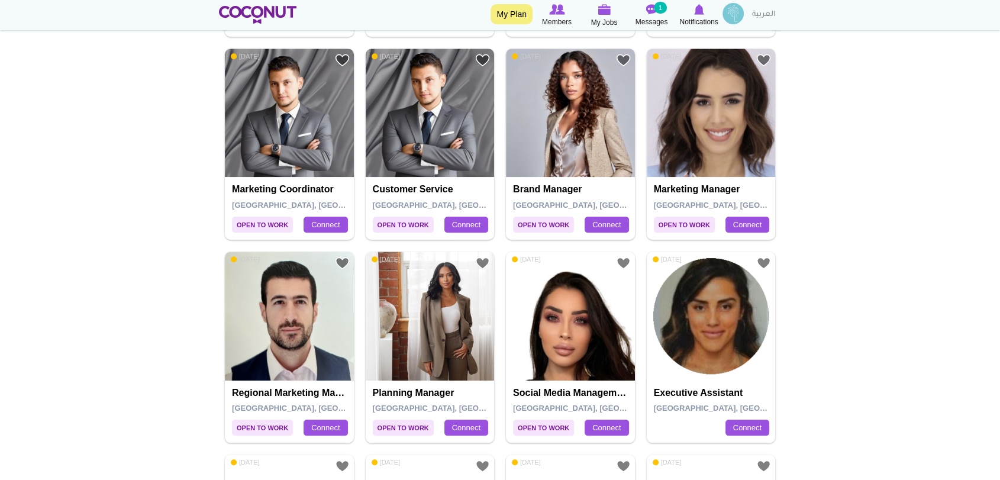
scroll to position [983, 0]
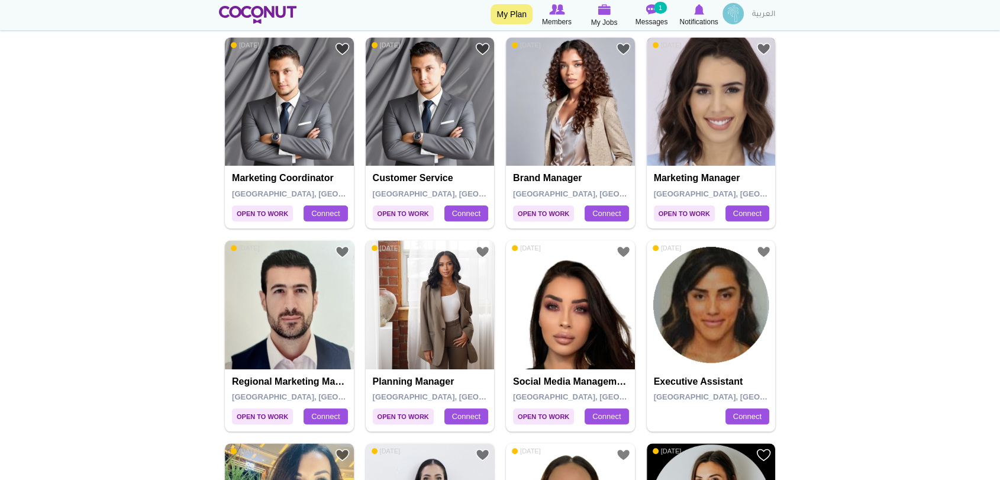
click at [715, 129] on img at bounding box center [711, 101] width 129 height 129
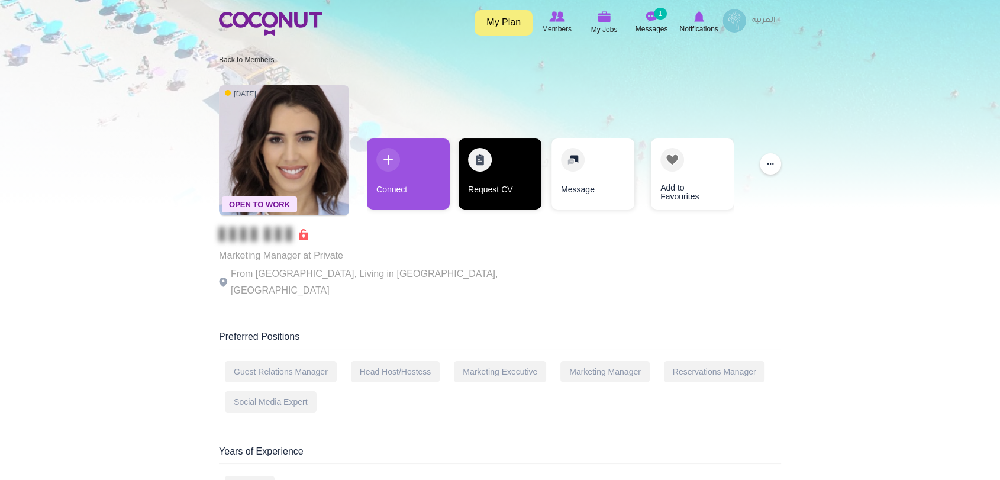
click at [494, 165] on link "Request CV" at bounding box center [500, 173] width 83 height 71
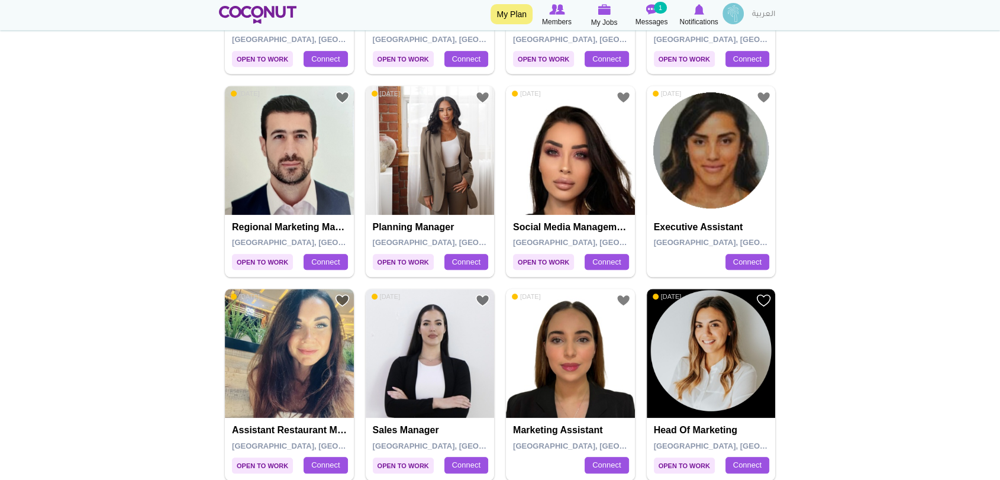
scroll to position [1180, 0]
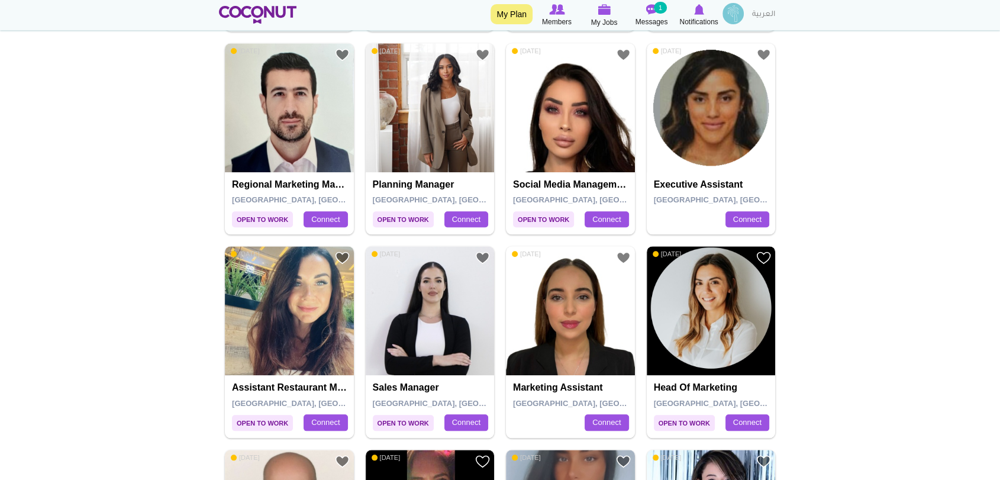
click at [702, 317] on img at bounding box center [711, 310] width 129 height 129
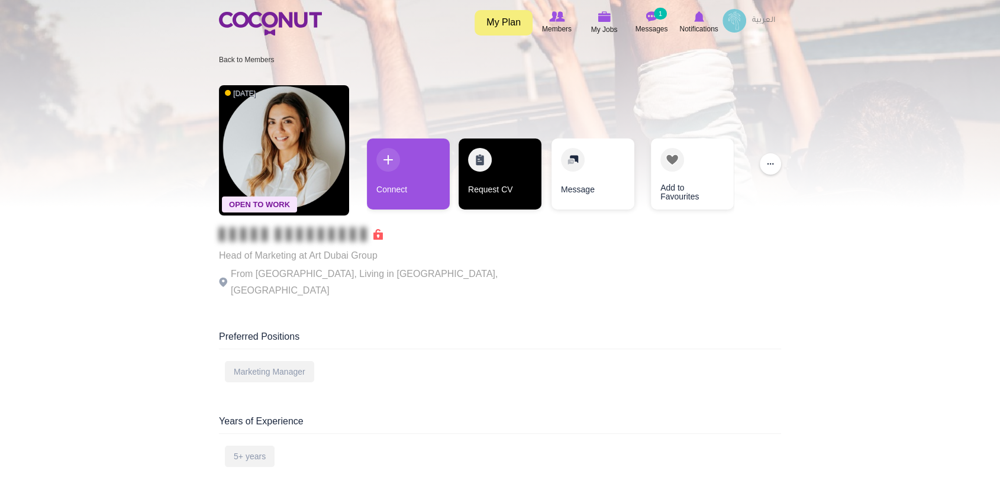
click at [491, 160] on link "Request CV" at bounding box center [500, 173] width 83 height 71
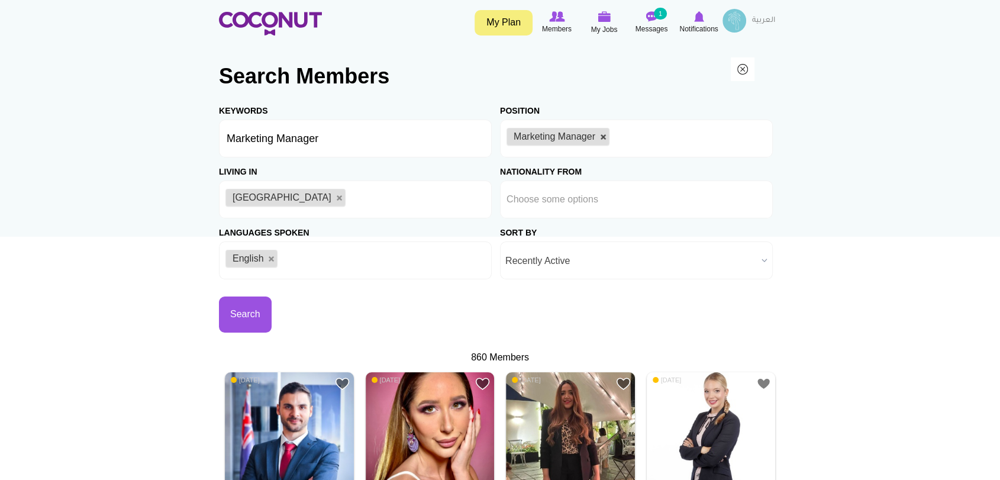
click at [604, 136] on link at bounding box center [603, 137] width 7 height 7
type input "Choose some options"
click at [468, 136] on input "Marketing Manager" at bounding box center [355, 139] width 273 height 38
drag, startPoint x: 469, startPoint y: 136, endPoint x: 166, endPoint y: 140, distance: 302.5
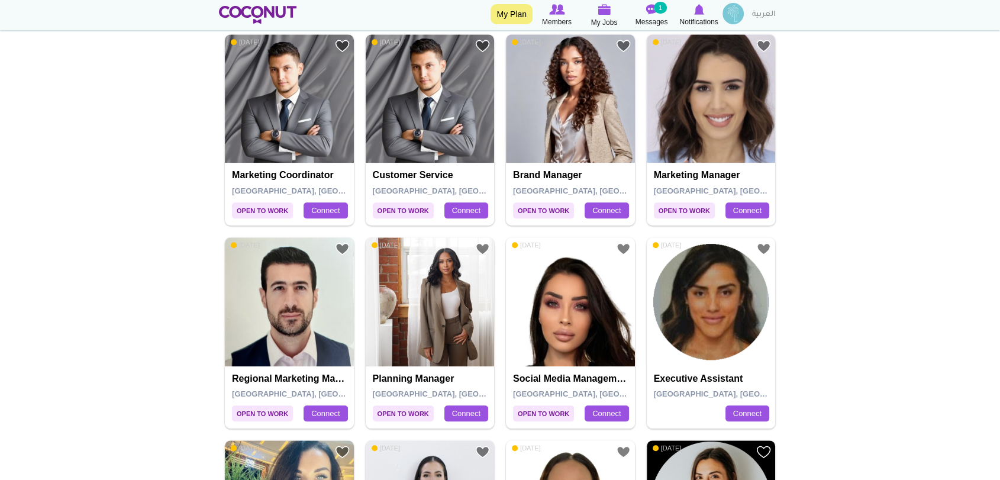
scroll to position [2225, 0]
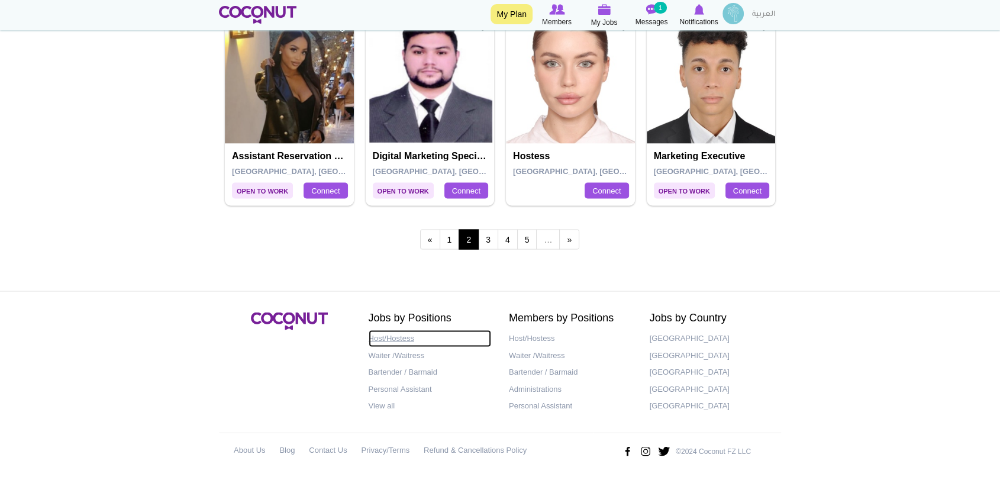
click at [405, 337] on link "Host/Hostess" at bounding box center [430, 338] width 123 height 17
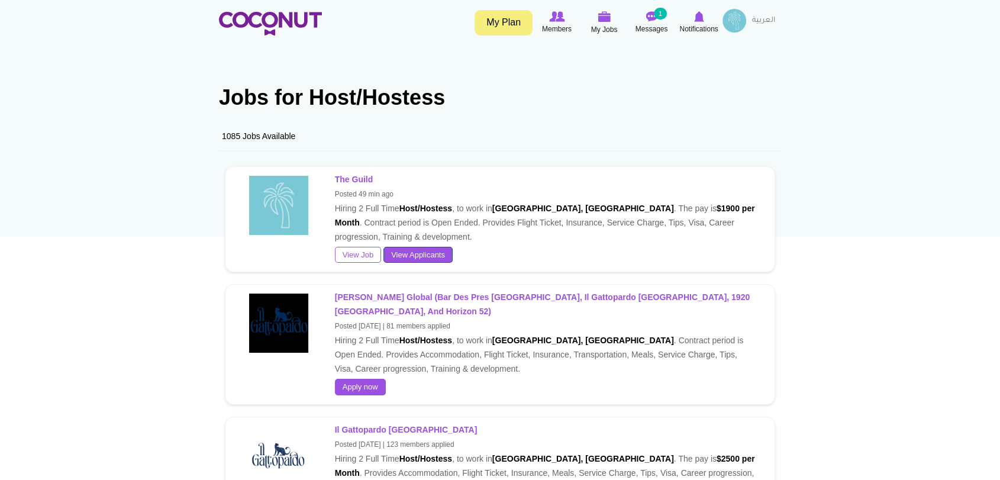
click at [421, 251] on link "View Applicants" at bounding box center [418, 255] width 69 height 17
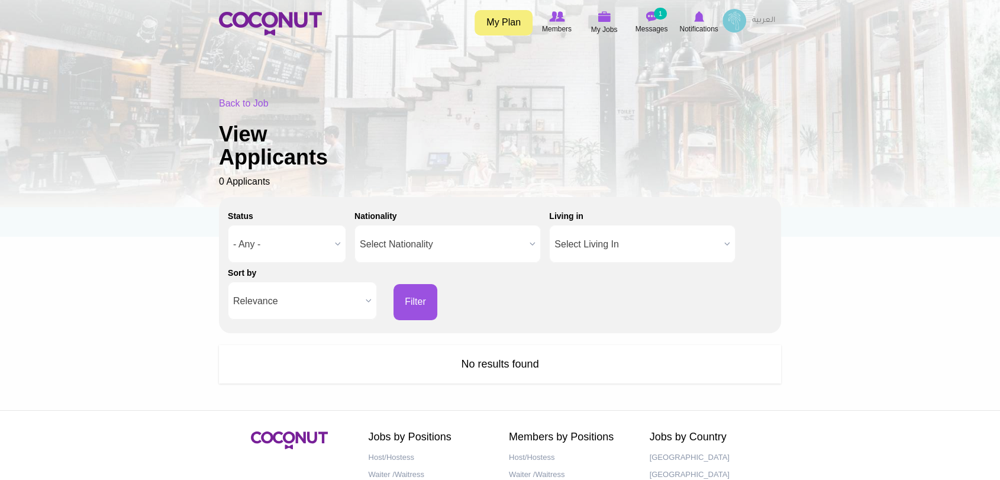
click at [276, 242] on span "- Any -" at bounding box center [281, 245] width 97 height 38
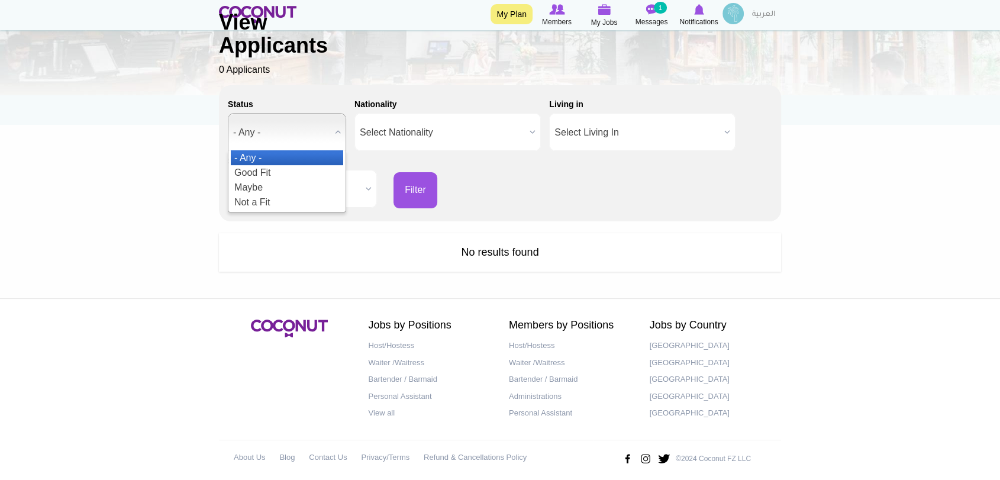
scroll to position [121, 0]
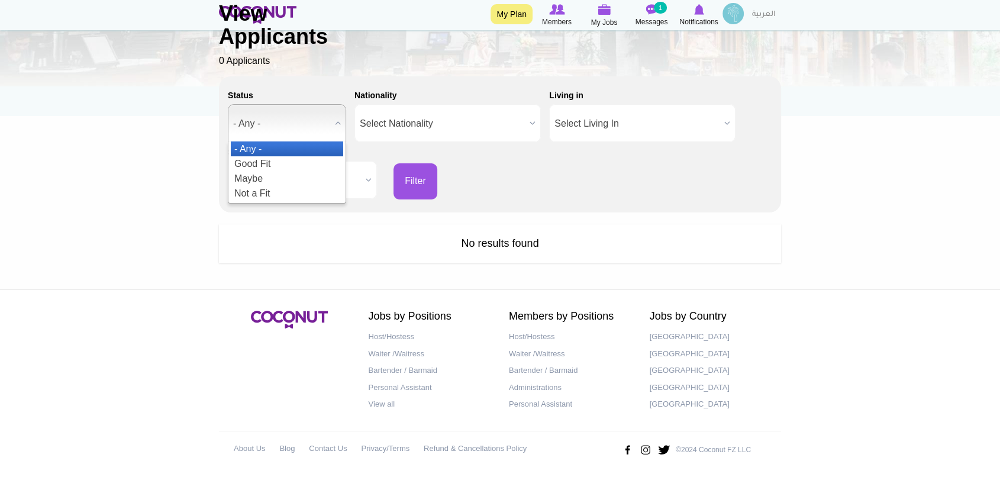
click at [163, 224] on body "Toggle navigation My Plan Members My Jobs Post a Job Messages 1 Notifications E…" at bounding box center [500, 179] width 1000 height 601
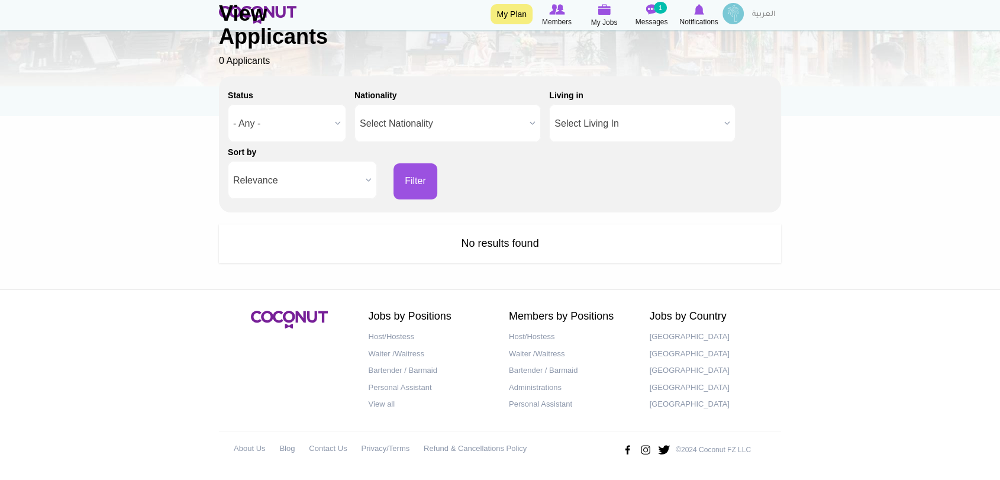
scroll to position [0, 0]
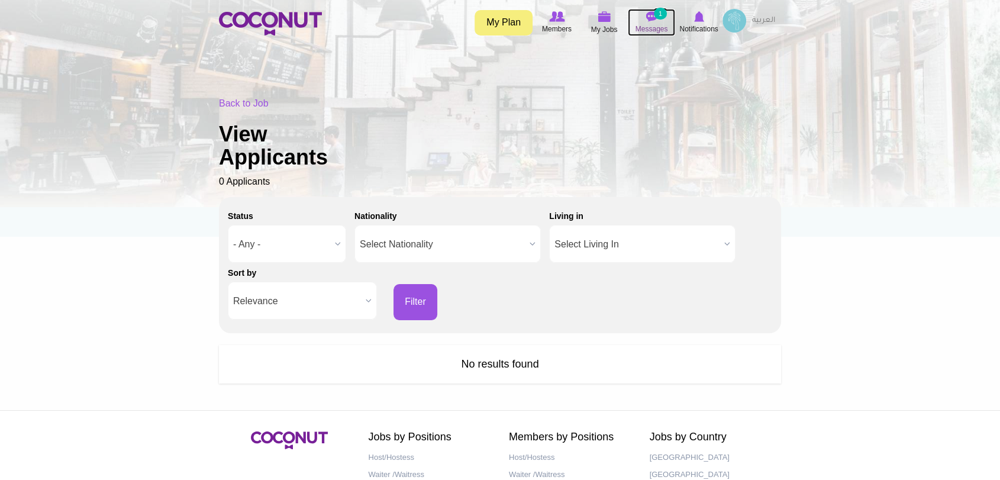
click at [643, 25] on span "Messages" at bounding box center [652, 29] width 33 height 12
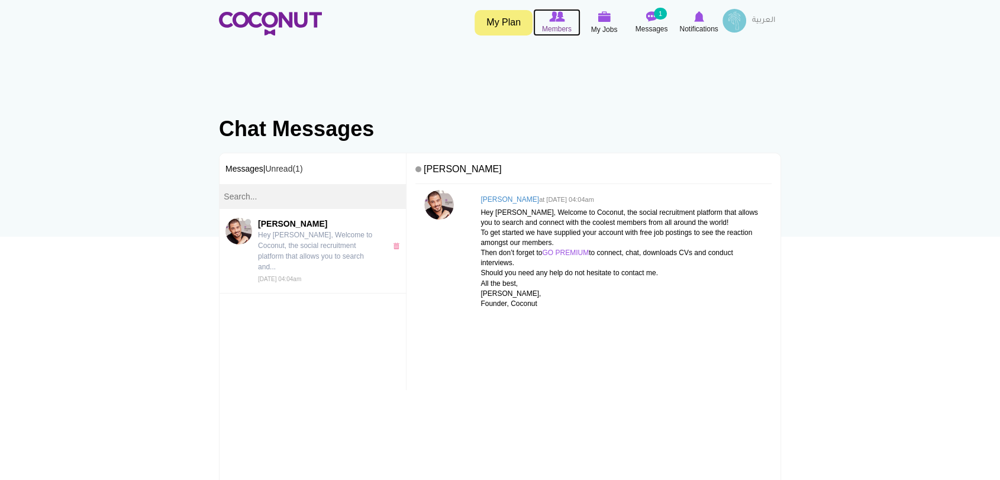
click at [559, 20] on img at bounding box center [556, 16] width 15 height 11
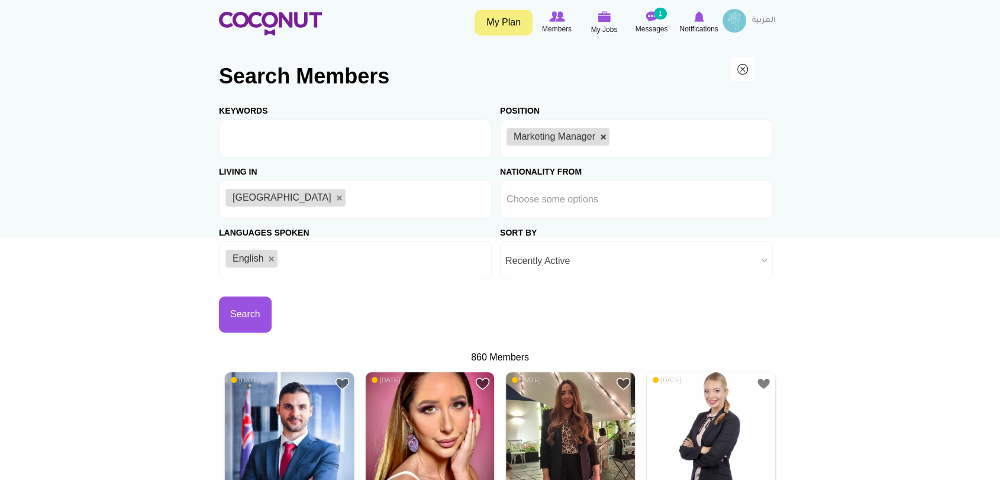
click at [601, 139] on link at bounding box center [603, 137] width 7 height 7
type input "Choose some options"
click at [602, 138] on input "text" at bounding box center [560, 138] width 107 height 11
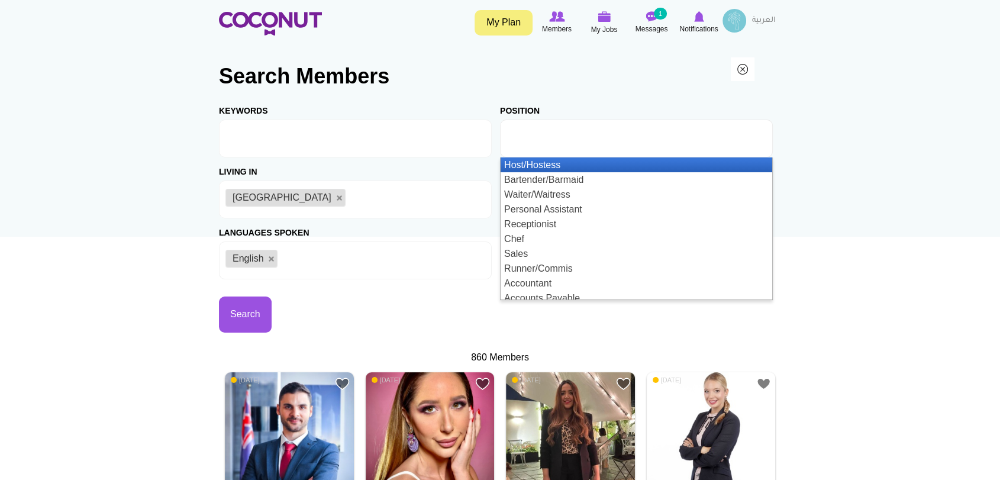
click at [604, 162] on li "Host/Hostess" at bounding box center [637, 164] width 272 height 15
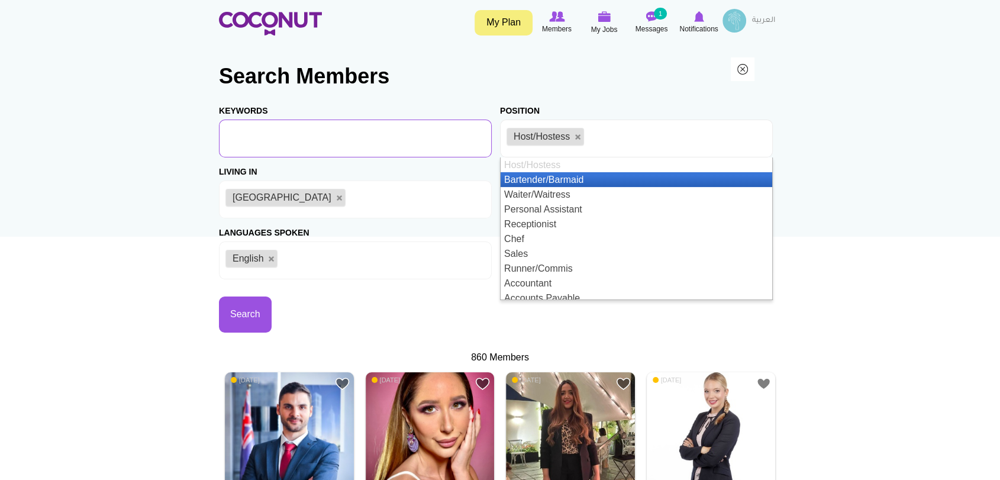
click at [455, 141] on input "Keywords" at bounding box center [355, 139] width 273 height 38
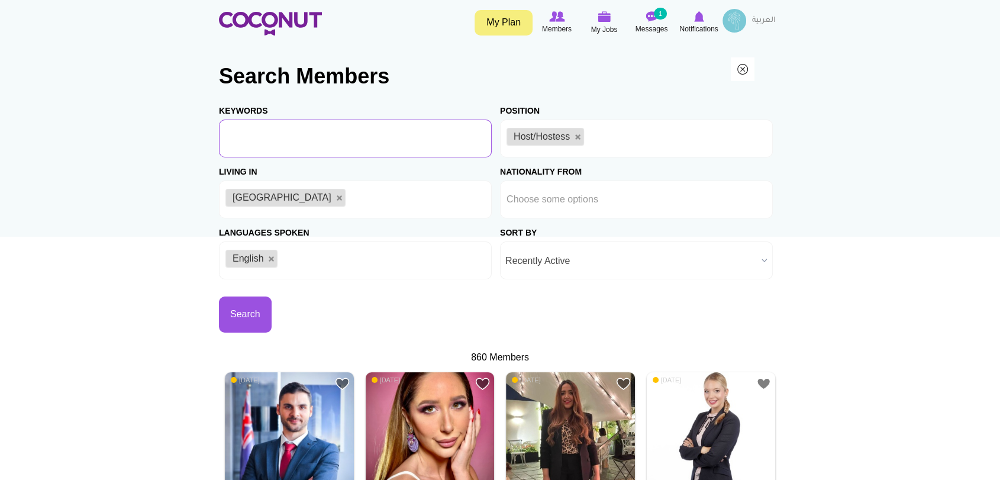
type input "Hostess"
click at [597, 266] on span "Recently Active" at bounding box center [631, 261] width 252 height 38
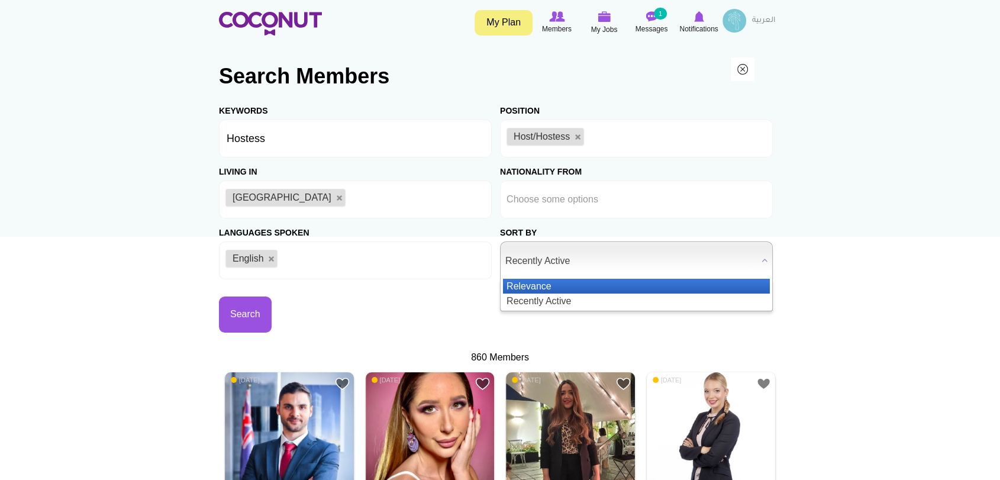
click at [573, 290] on li "Relevance" at bounding box center [636, 286] width 267 height 15
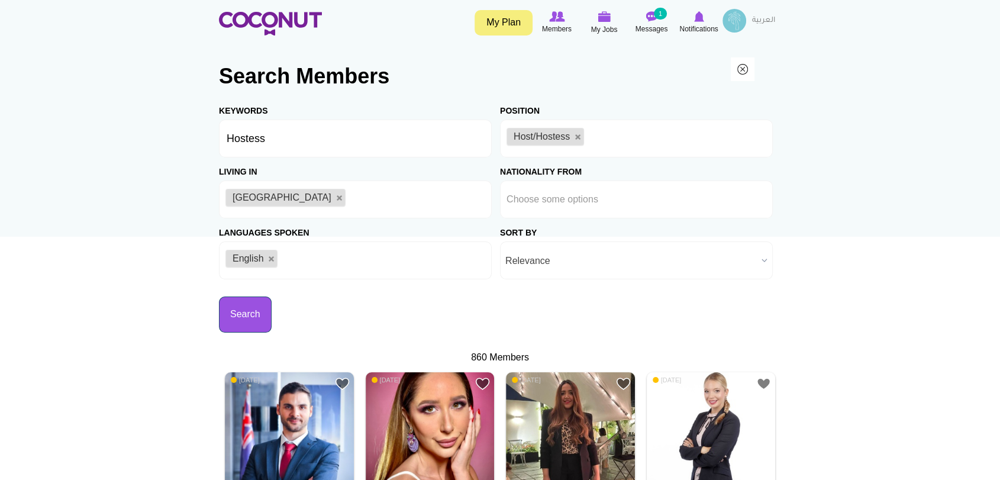
click at [244, 315] on button "Search" at bounding box center [245, 315] width 53 height 36
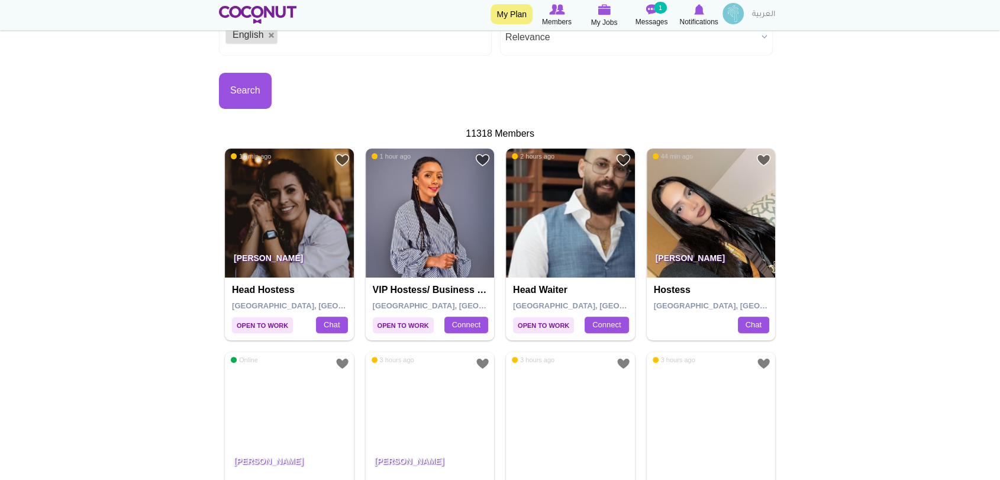
scroll to position [263, 0]
